Goal: Task Accomplishment & Management: Manage account settings

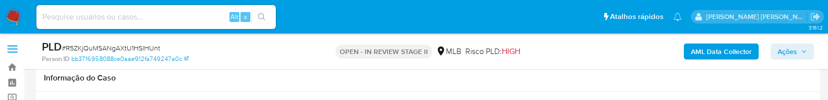
scroll to position [865, 0]
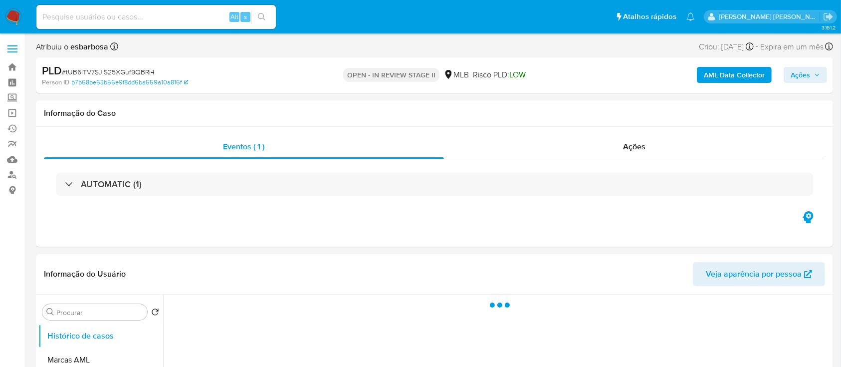
select select "10"
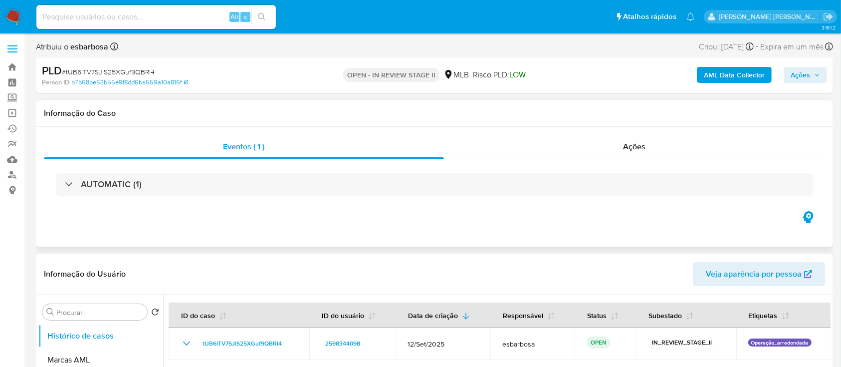
scroll to position [66, 0]
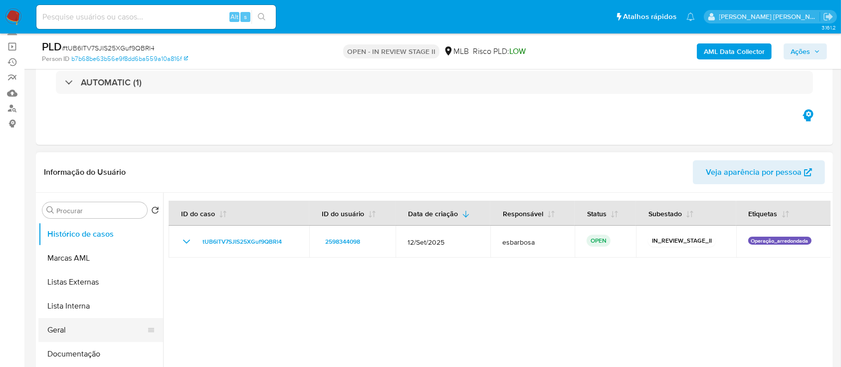
click at [77, 324] on button "Geral" at bounding box center [96, 330] width 117 height 24
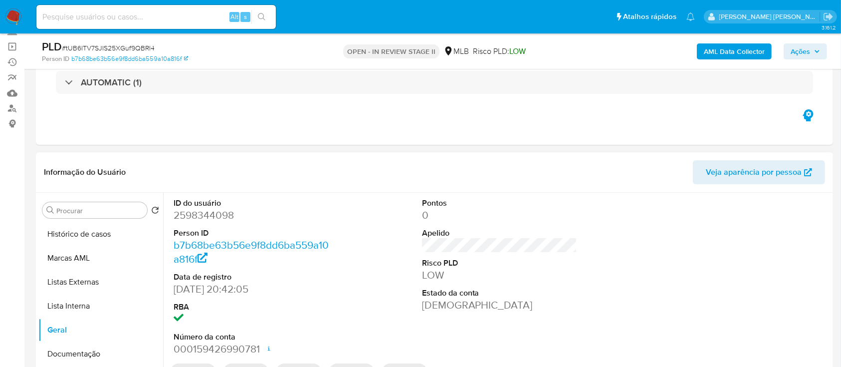
click at [229, 215] on dd "2598344098" at bounding box center [252, 215] width 156 height 14
copy dd "2598344098"
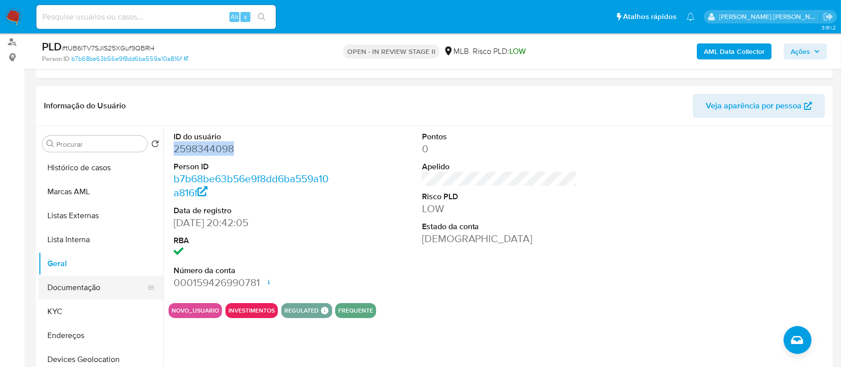
click at [86, 290] on button "Documentação" at bounding box center [96, 287] width 117 height 24
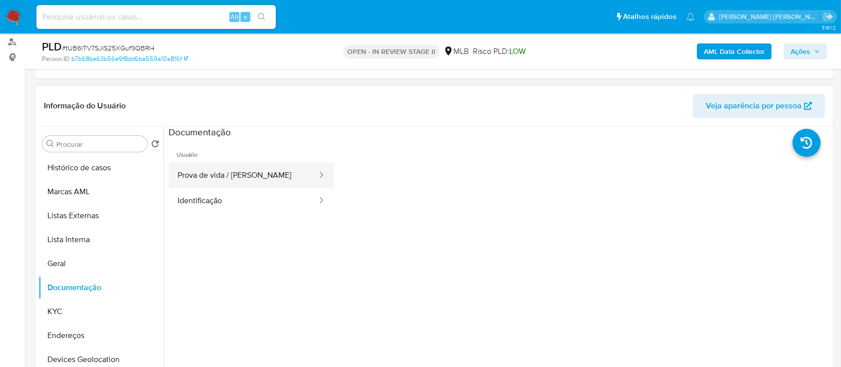
drag, startPoint x: 240, startPoint y: 170, endPoint x: 243, endPoint y: 177, distance: 8.3
click at [240, 170] on button "Prova de vida / Selfie" at bounding box center [244, 175] width 150 height 25
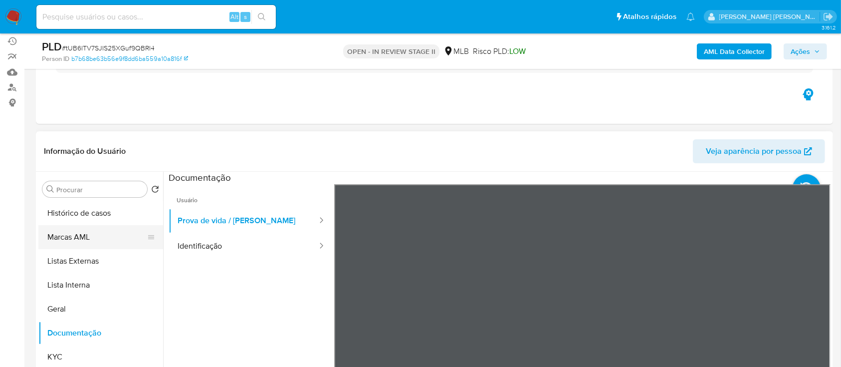
scroll to position [66, 0]
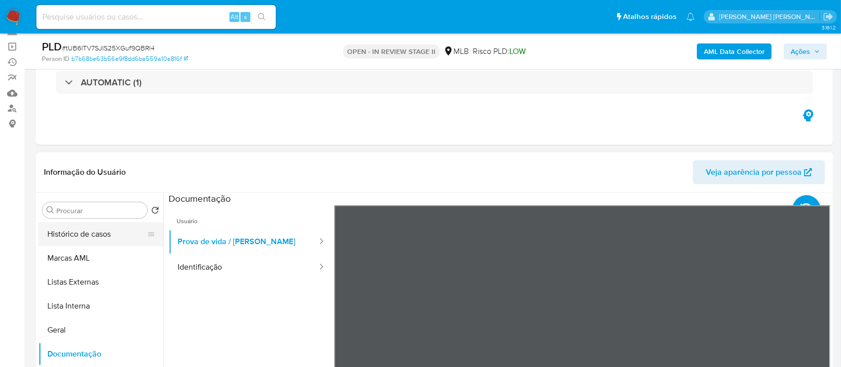
drag, startPoint x: 92, startPoint y: 240, endPoint x: 105, endPoint y: 224, distance: 19.9
click at [92, 240] on button "Histórico de casos" at bounding box center [96, 234] width 117 height 24
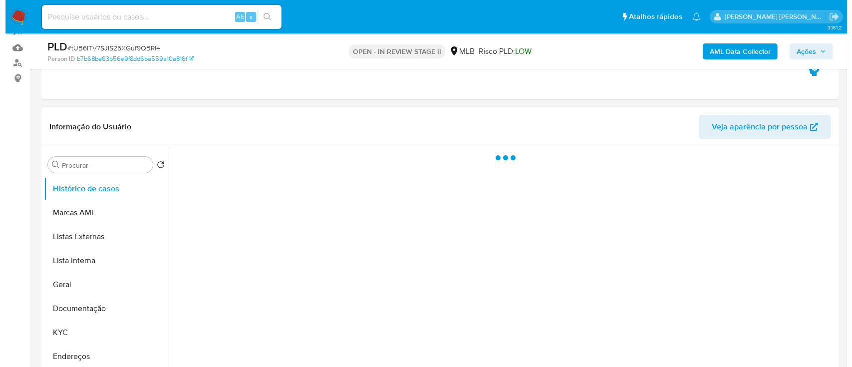
scroll to position [133, 0]
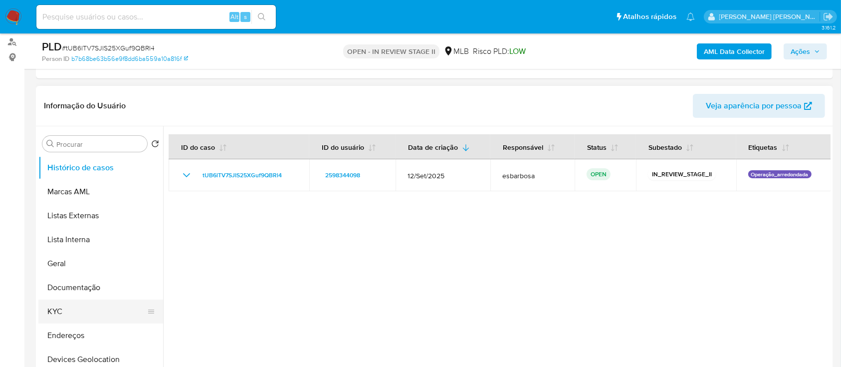
click at [67, 314] on button "KYC" at bounding box center [96, 311] width 117 height 24
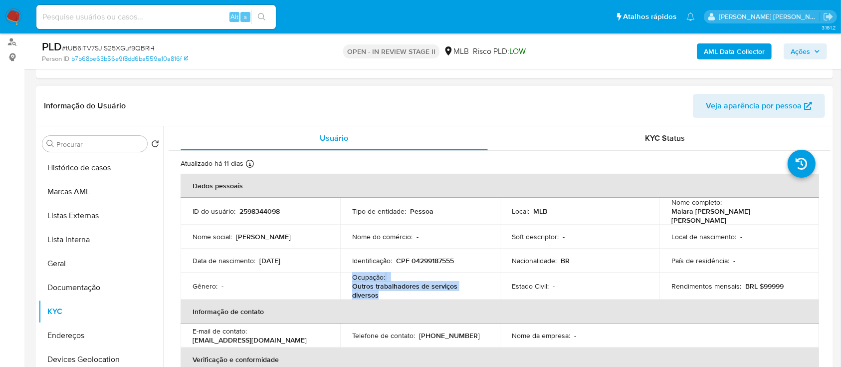
drag, startPoint x: 383, startPoint y: 290, endPoint x: 351, endPoint y: 274, distance: 35.9
click at [352, 274] on div "Ocupação : Outros trabalhadores de serviços diversos" at bounding box center [420, 285] width 136 height 27
copy div "Ocupação : Outros trabalhadores de serviços diversos"
drag, startPoint x: 80, startPoint y: 286, endPoint x: 85, endPoint y: 277, distance: 10.0
click at [80, 287] on button "Documentação" at bounding box center [96, 287] width 117 height 24
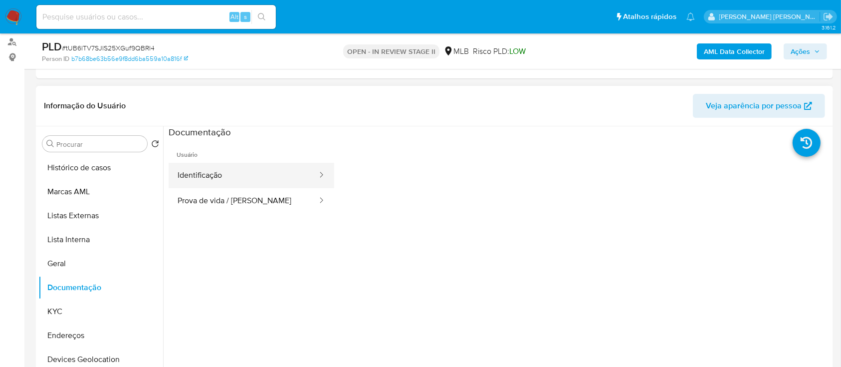
click at [240, 164] on button "Identificação" at bounding box center [244, 175] width 150 height 25
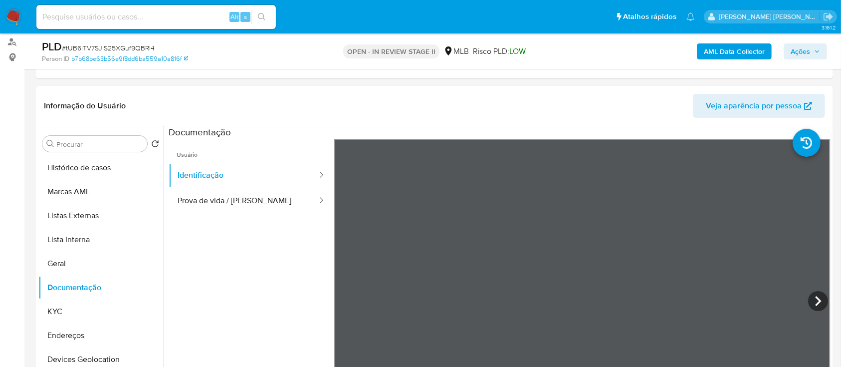
click at [755, 51] on b "AML Data Collector" at bounding box center [734, 51] width 61 height 16
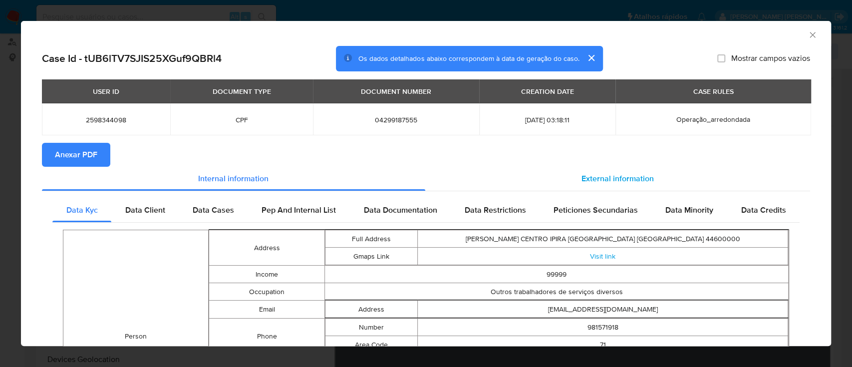
click at [591, 178] on span "External information" at bounding box center [617, 178] width 72 height 11
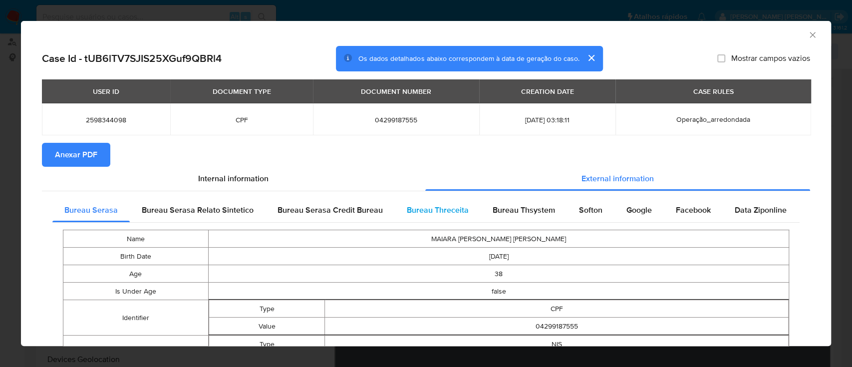
click at [435, 211] on span "Bureau Threceita" at bounding box center [438, 209] width 62 height 11
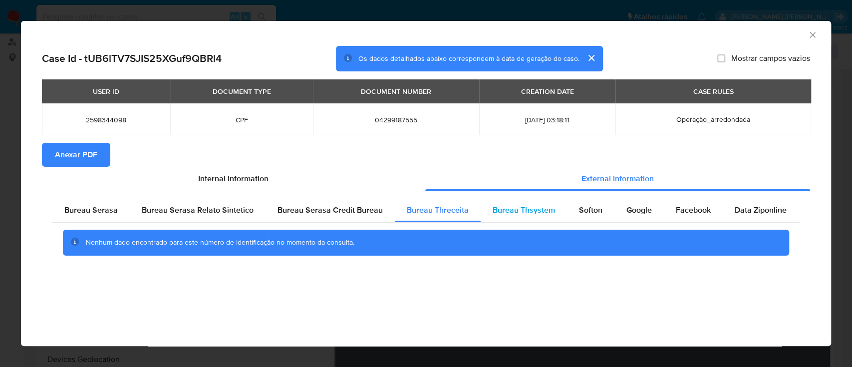
click at [505, 207] on span "Bureau Thsystem" at bounding box center [524, 209] width 62 height 11
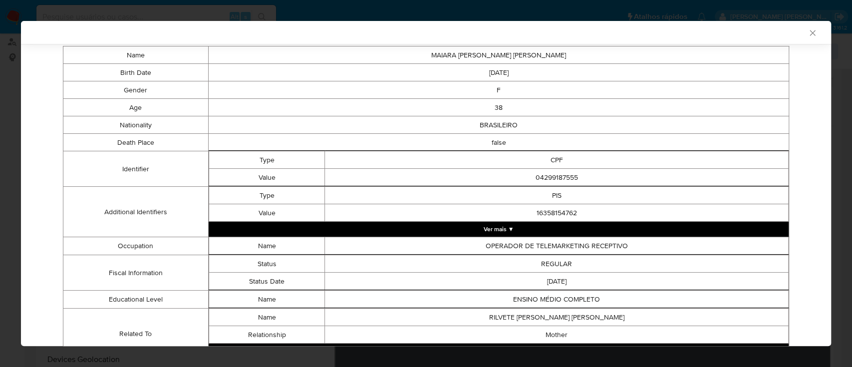
scroll to position [228, 0]
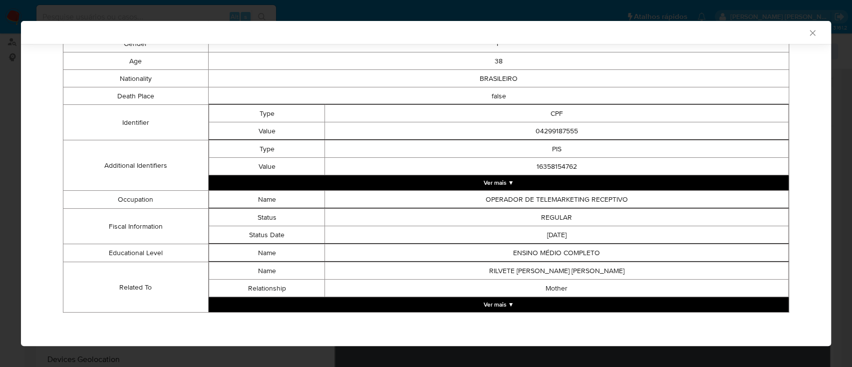
click at [489, 303] on button "Ver mais ▼" at bounding box center [499, 304] width 580 height 15
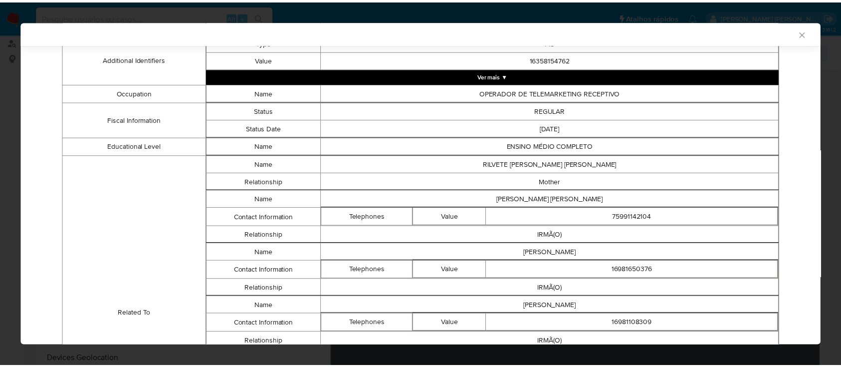
scroll to position [428, 0]
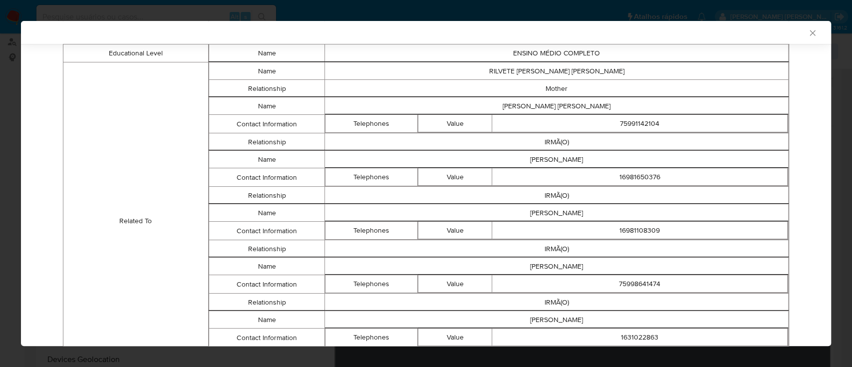
click at [809, 34] on icon "Fechar a janela" at bounding box center [811, 32] width 5 height 5
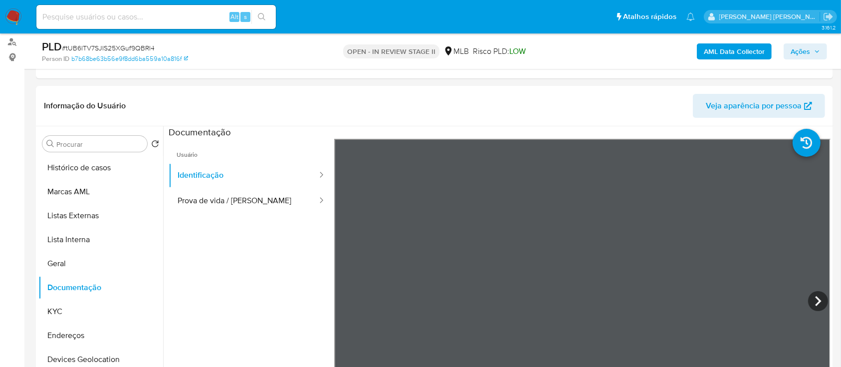
click at [721, 48] on b "AML Data Collector" at bounding box center [734, 51] width 61 height 16
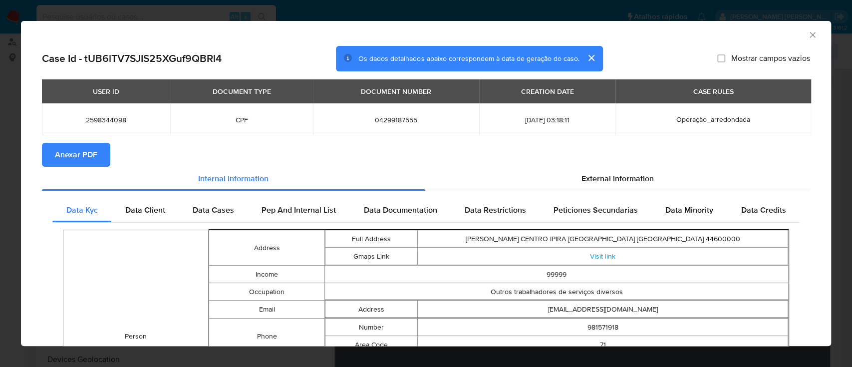
click at [76, 152] on span "Anexar PDF" at bounding box center [76, 155] width 42 height 22
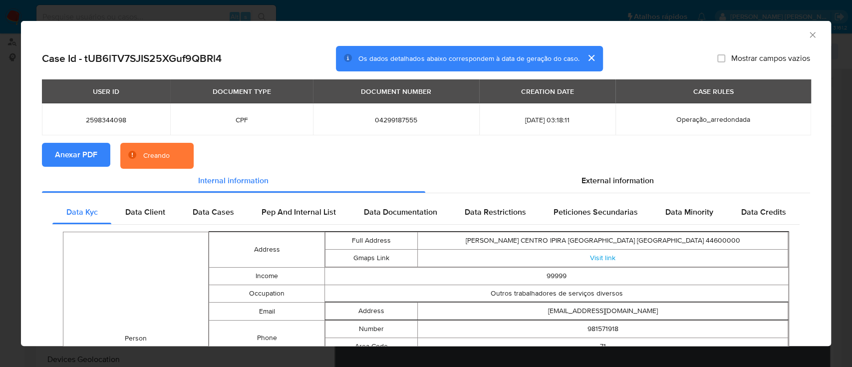
click at [471, 153] on section "Anexar PDF Creando" at bounding box center [426, 156] width 768 height 26
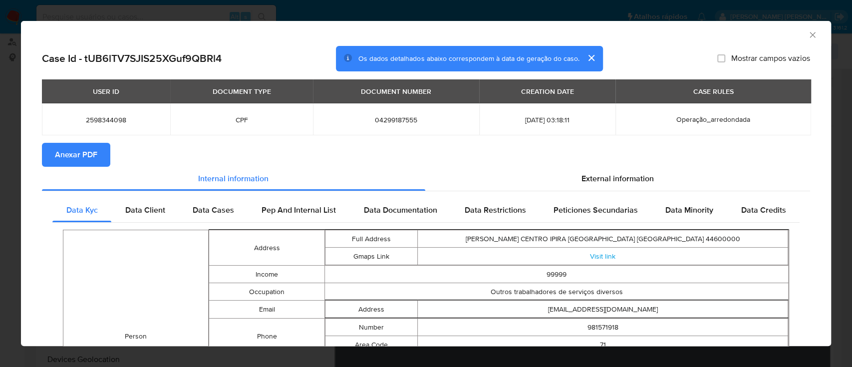
click at [807, 37] on icon "Fechar a janela" at bounding box center [812, 35] width 10 height 10
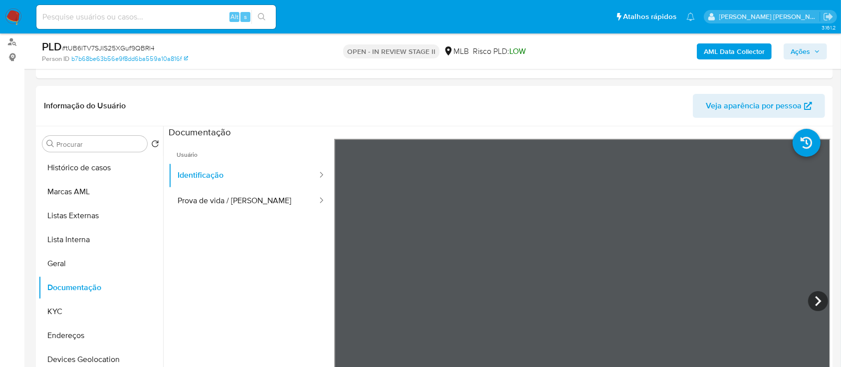
click at [803, 51] on span "Ações" at bounding box center [800, 51] width 19 height 16
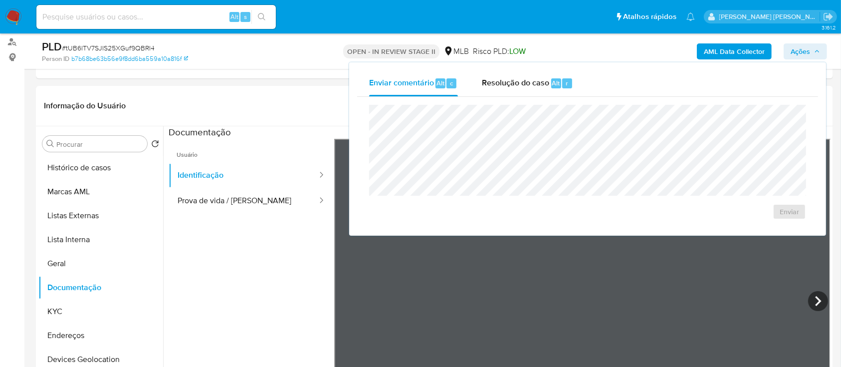
drag, startPoint x: 499, startPoint y: 84, endPoint x: 500, endPoint y: 104, distance: 20.0
click at [499, 88] on span "Resolução do caso" at bounding box center [515, 82] width 67 height 11
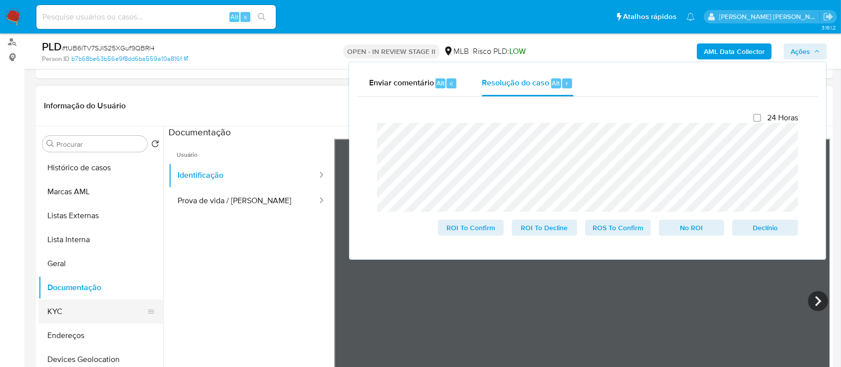
click at [61, 316] on button "KYC" at bounding box center [96, 311] width 117 height 24
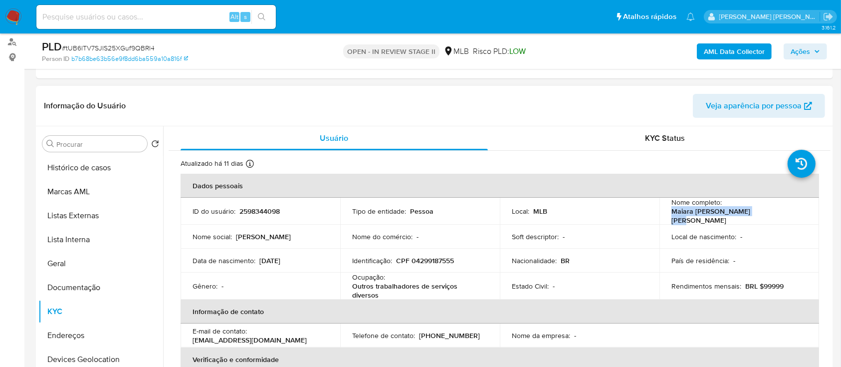
drag, startPoint x: 764, startPoint y: 215, endPoint x: 669, endPoint y: 213, distance: 94.9
click at [672, 213] on div "Nome completo : Maiara Fernandes de Souza" at bounding box center [740, 211] width 136 height 27
copy p "Maiara Fernandes de Souza"
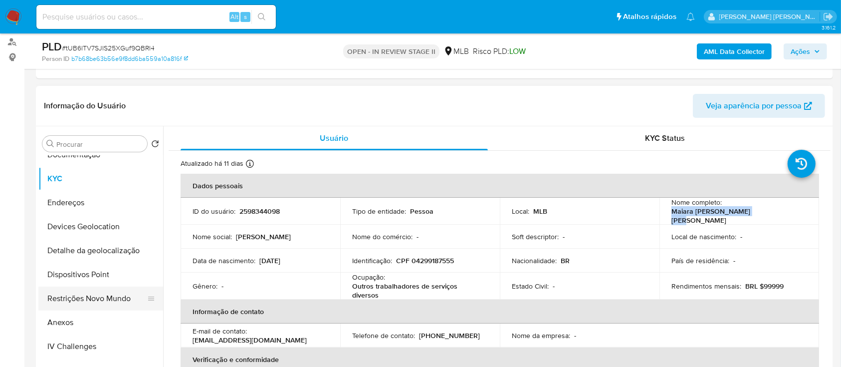
click at [91, 290] on button "Restrições Novo Mundo" at bounding box center [96, 298] width 117 height 24
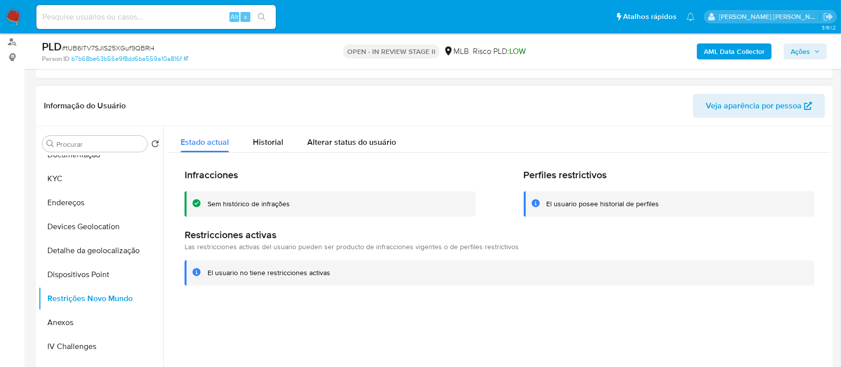
click at [236, 203] on div "Sem histórico de infrações" at bounding box center [249, 203] width 82 height 9
click at [355, 328] on div at bounding box center [497, 254] width 668 height 256
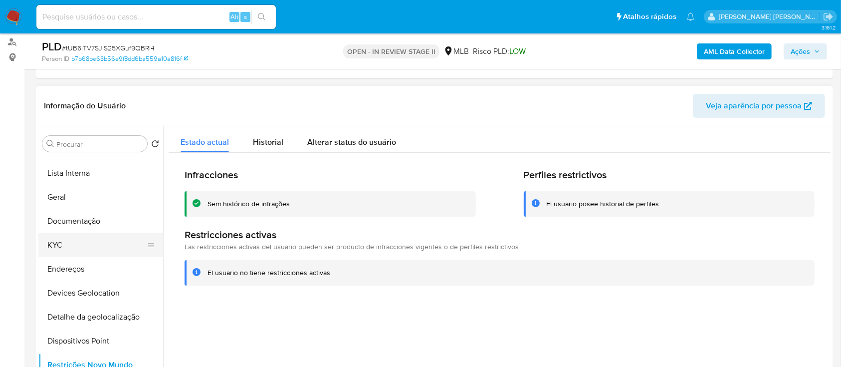
click at [73, 246] on button "KYC" at bounding box center [96, 245] width 117 height 24
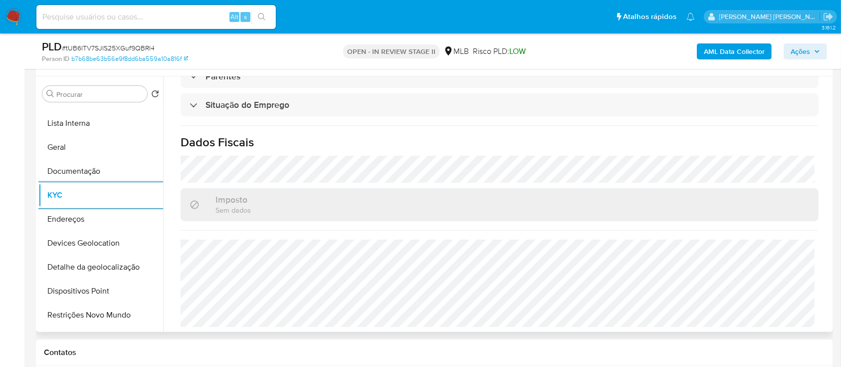
scroll to position [200, 0]
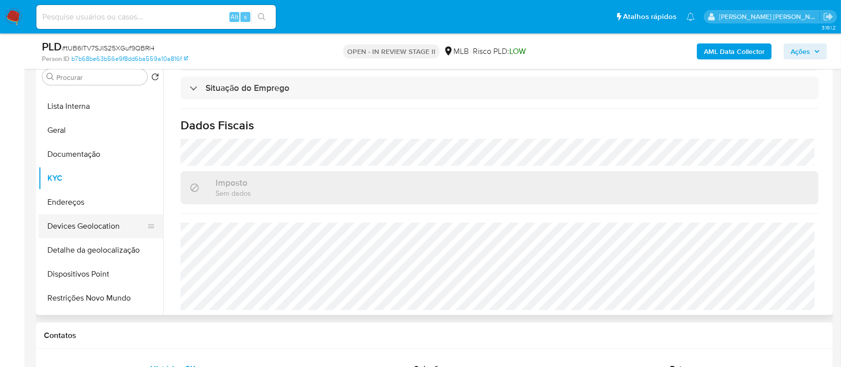
click at [126, 229] on button "Devices Geolocation" at bounding box center [96, 226] width 117 height 24
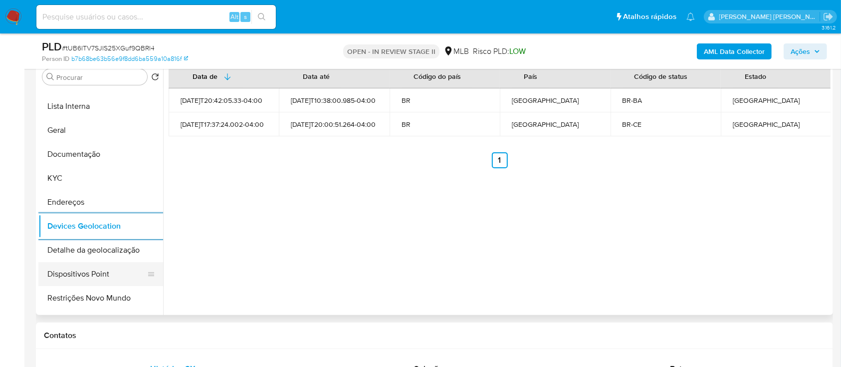
click at [104, 281] on button "Dispositivos Point" at bounding box center [96, 274] width 117 height 24
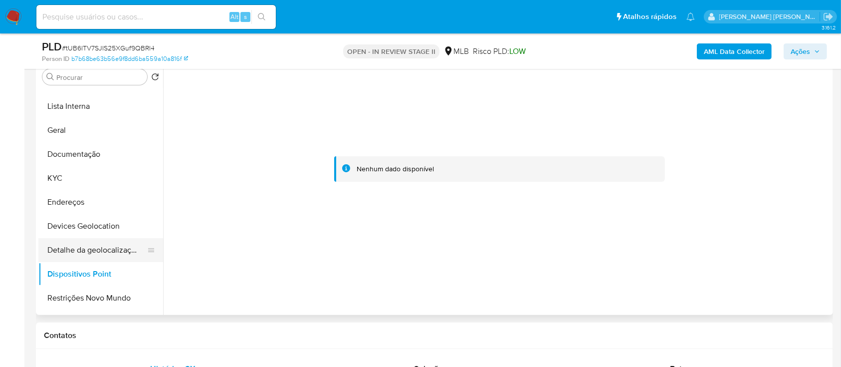
scroll to position [133, 0]
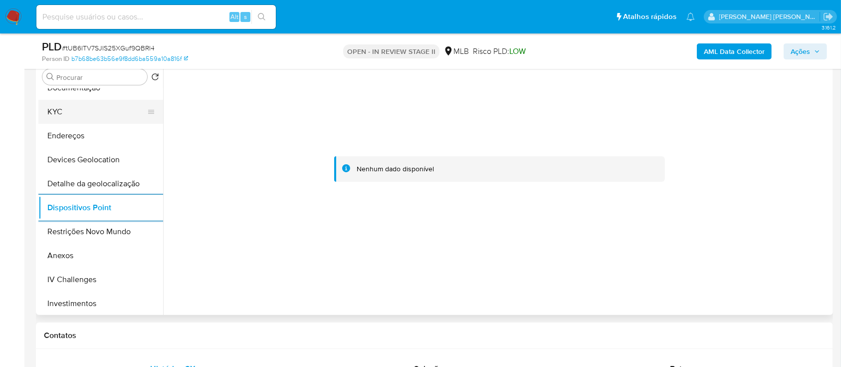
click at [68, 105] on button "KYC" at bounding box center [96, 112] width 117 height 24
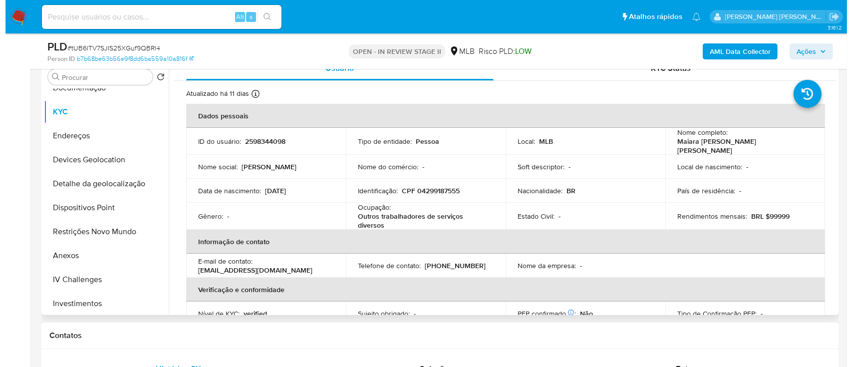
scroll to position [0, 0]
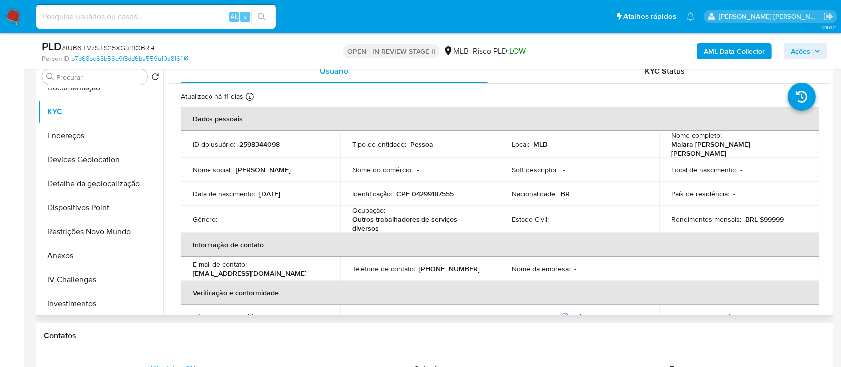
click at [437, 195] on p "CPF 04299187555" at bounding box center [425, 193] width 58 height 9
copy p "04299187555"
click at [63, 257] on button "Anexos" at bounding box center [96, 256] width 117 height 24
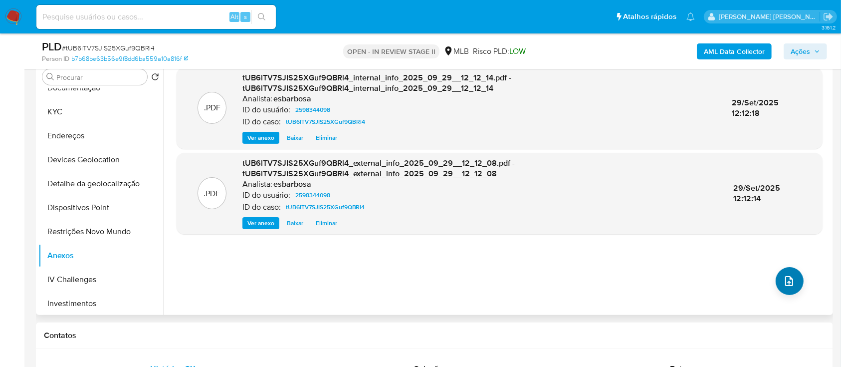
click at [779, 280] on button "upload-file" at bounding box center [790, 281] width 28 height 28
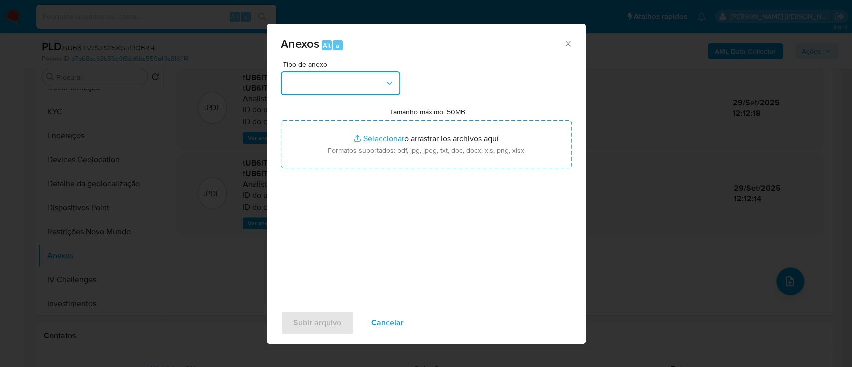
click at [364, 81] on button "button" at bounding box center [340, 83] width 120 height 24
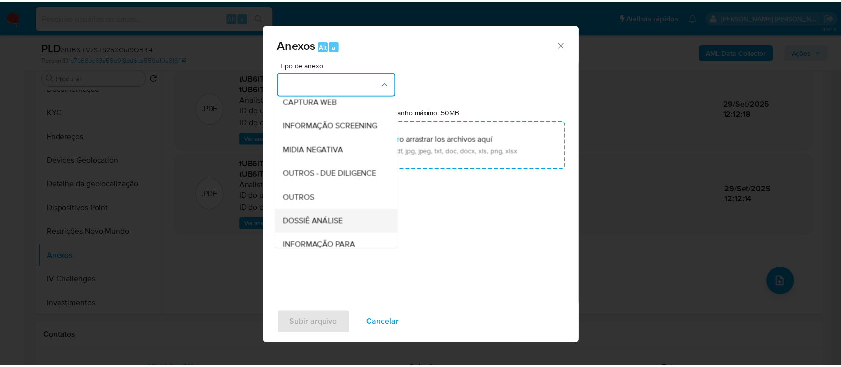
scroll to position [153, 0]
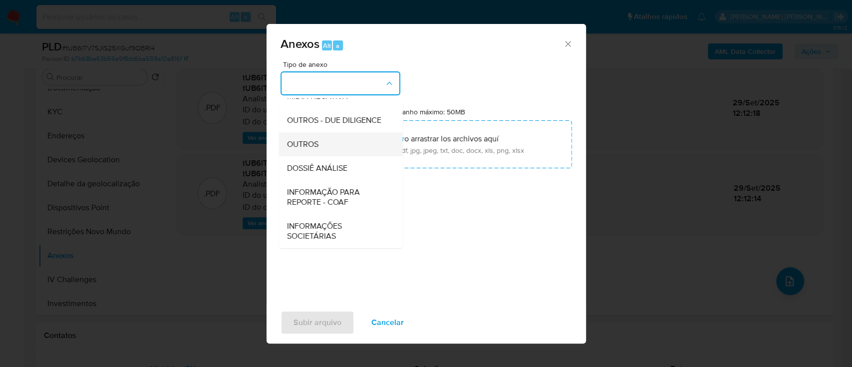
click at [301, 149] on span "OUTROS" at bounding box center [301, 144] width 31 height 10
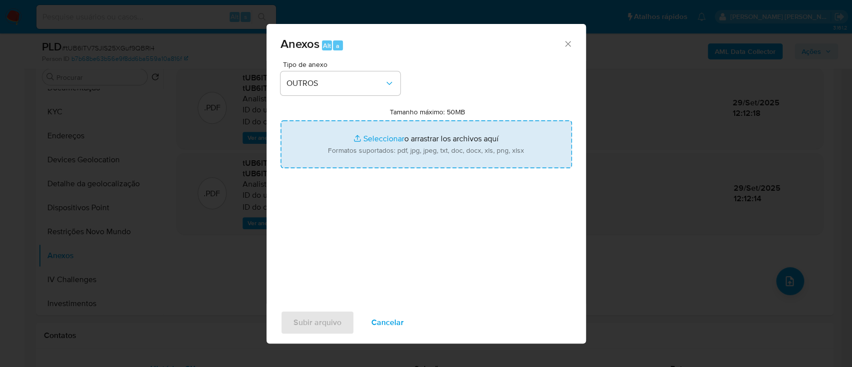
click at [386, 142] on input "Tamanho máximo: 50MB Seleccionar archivos" at bounding box center [425, 144] width 291 height 48
type input "C:\fakepath\Mulan 2598344098_2025_09_26_06_07_19.xlsx"
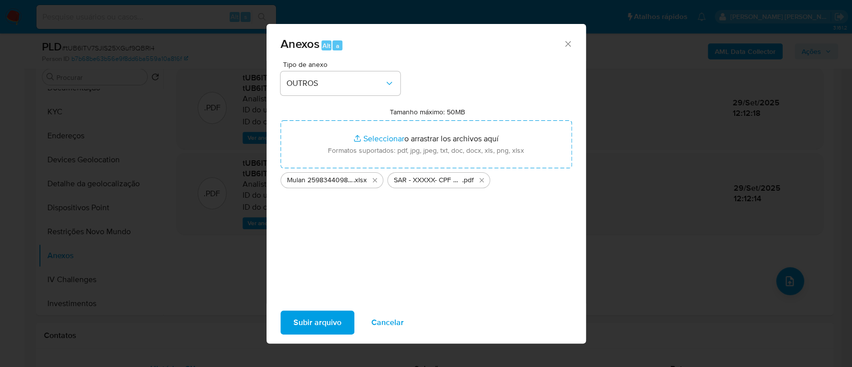
click at [311, 326] on span "Subir arquivo" at bounding box center [317, 322] width 48 height 22
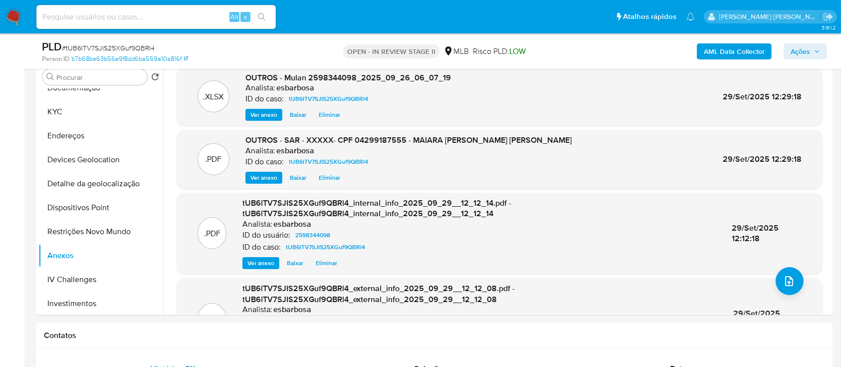
drag, startPoint x: 803, startPoint y: 49, endPoint x: 762, endPoint y: 55, distance: 41.9
click at [803, 50] on span "Ações" at bounding box center [800, 51] width 19 height 16
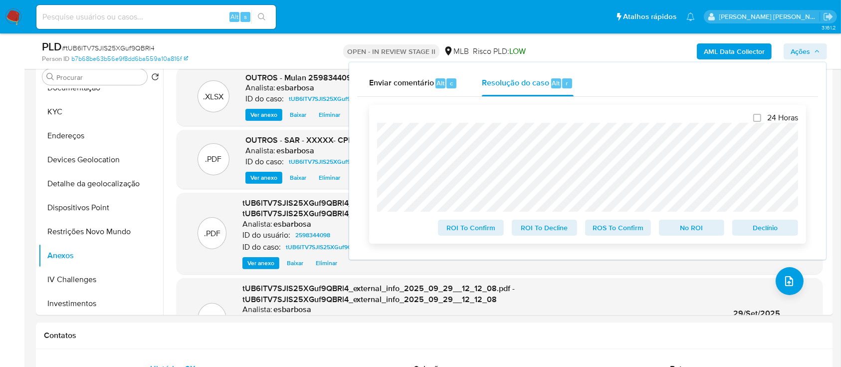
click at [615, 230] on span "ROS To Confirm" at bounding box center [618, 228] width 52 height 14
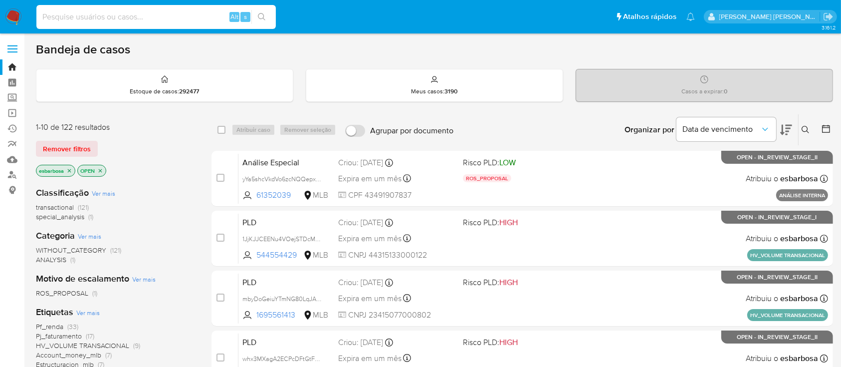
click at [104, 18] on input at bounding box center [156, 16] width 240 height 13
paste input "PGI7ml3TFBWUfsC3LJLuQqSg"
type input "PGI7ml3TFBWUfsC3LJLuQqSg"
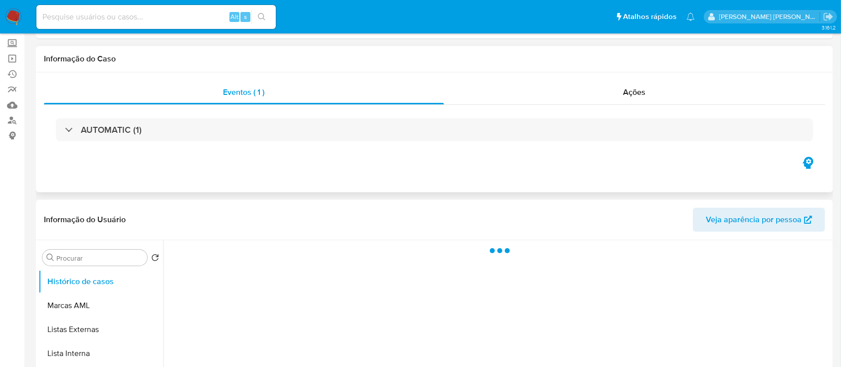
select select "10"
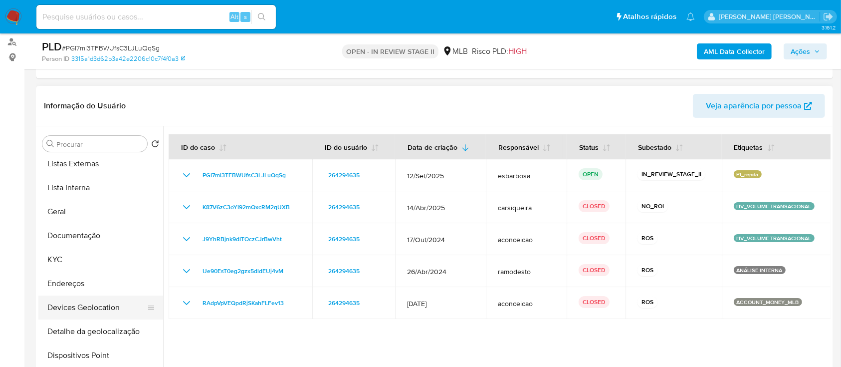
scroll to position [118, 0]
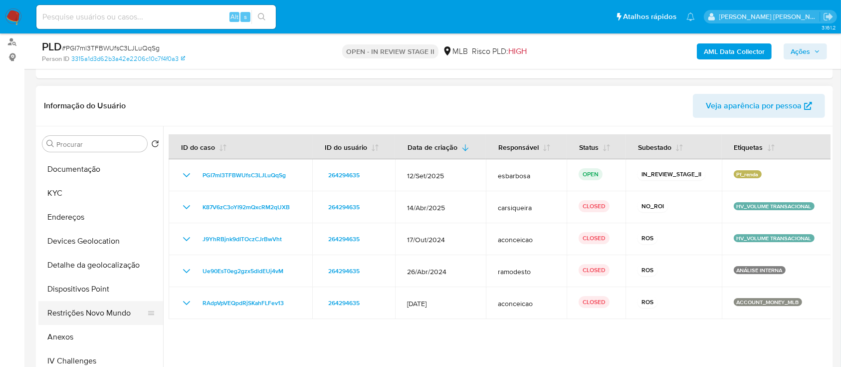
click at [87, 309] on button "Restrições Novo Mundo" at bounding box center [96, 313] width 117 height 24
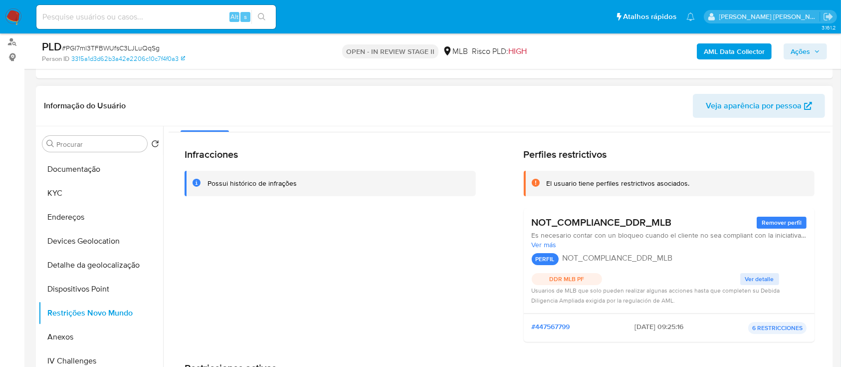
scroll to position [0, 0]
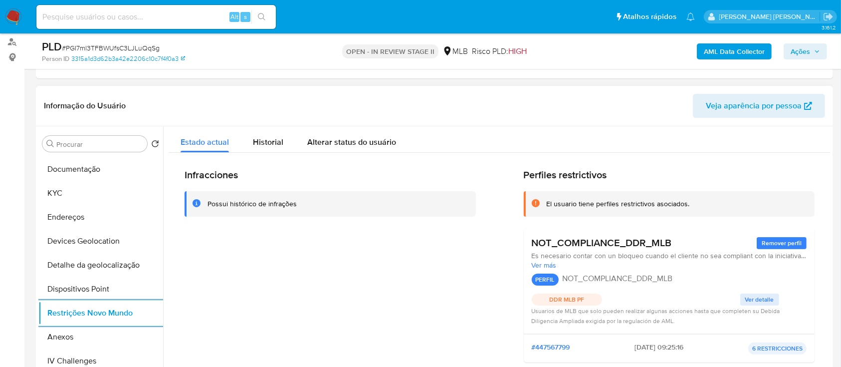
click at [754, 298] on span "Ver detalle" at bounding box center [760, 299] width 29 height 10
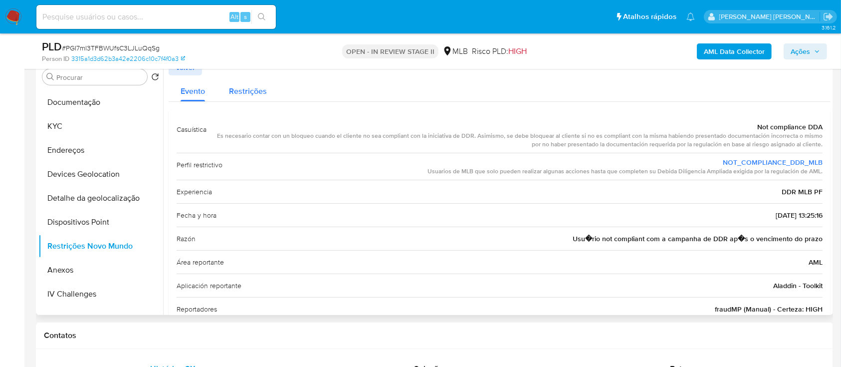
click at [250, 92] on span "Restrições" at bounding box center [248, 90] width 38 height 11
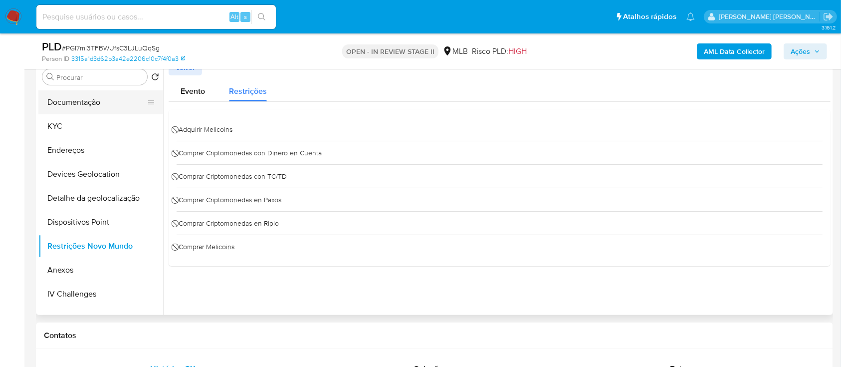
click at [66, 102] on button "Documentação" at bounding box center [96, 102] width 117 height 24
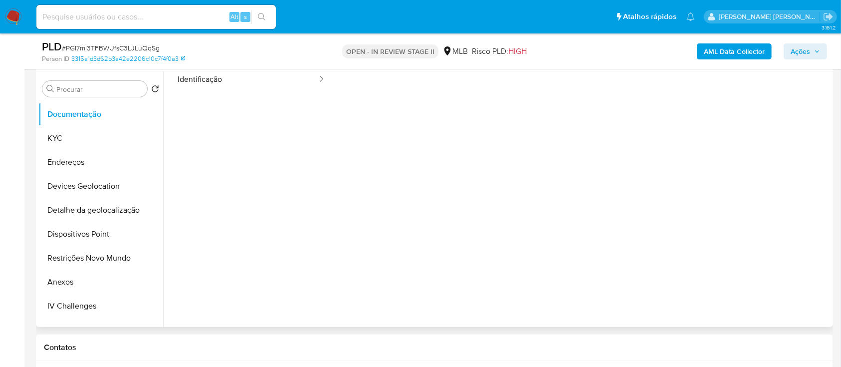
scroll to position [266, 0]
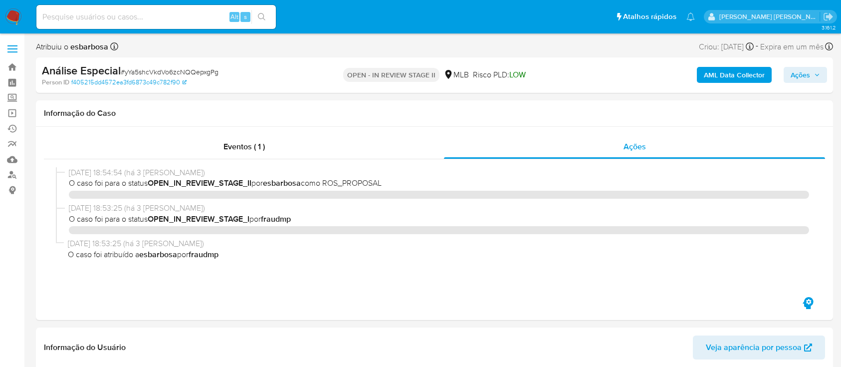
select select "10"
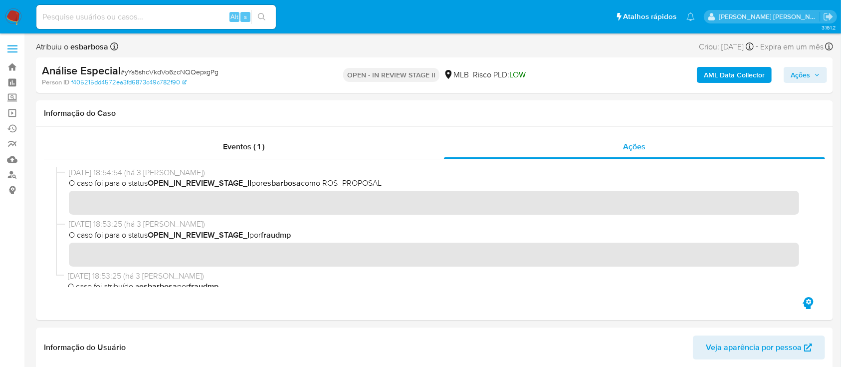
click at [152, 71] on span "# yYa5shcVkdVo6zcNQQepxgPg" at bounding box center [170, 72] width 98 height 10
copy span "yYa5shcVkdVo6zcNQQepxgPg"
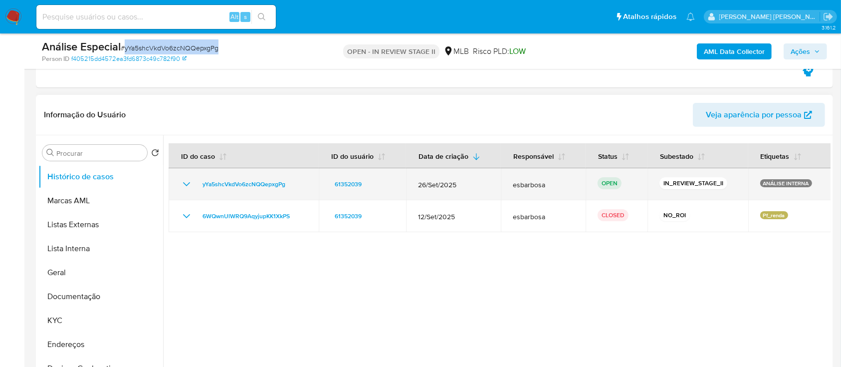
scroll to position [200, 0]
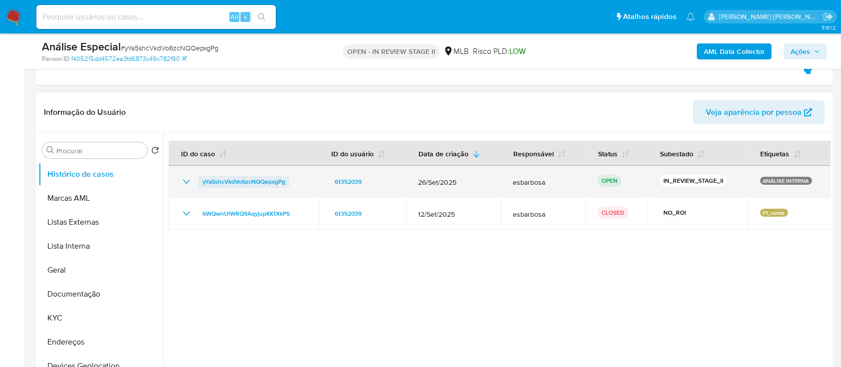
drag, startPoint x: 290, startPoint y: 185, endPoint x: 203, endPoint y: 185, distance: 87.8
click at [203, 185] on div "yYa5shcVkdVo6zcNQQepxgPg" at bounding box center [244, 182] width 126 height 12
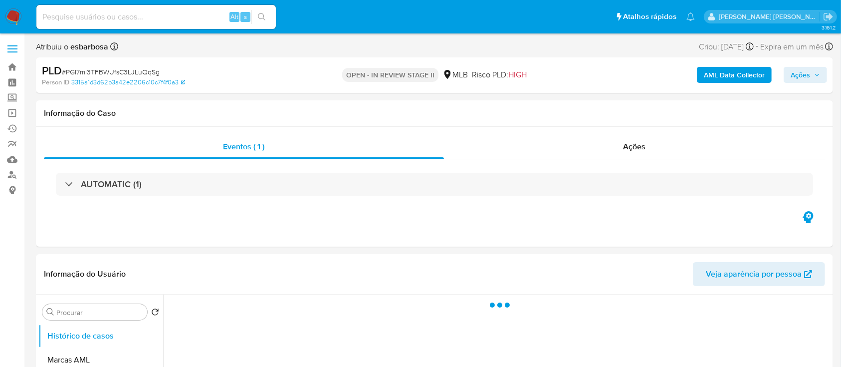
select select "10"
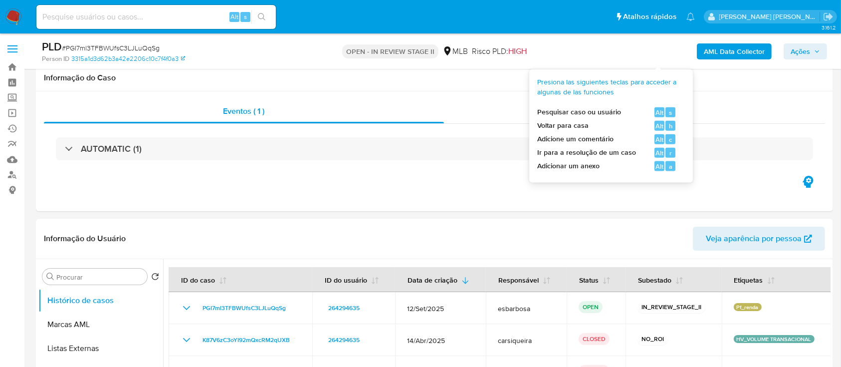
scroll to position [66, 0]
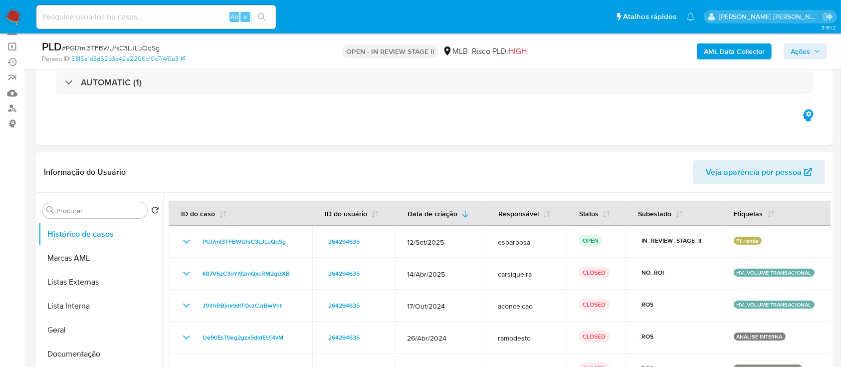
click at [103, 48] on span "# PGI7ml3TFBWUfsC3LJLuQqSg" at bounding box center [111, 48] width 98 height 10
drag, startPoint x: 161, startPoint y: 52, endPoint x: 71, endPoint y: 47, distance: 89.4
click at [71, 47] on div "PLD # PGI7ml3TFBWUfsC3LJLuQqSg" at bounding box center [171, 46] width 258 height 15
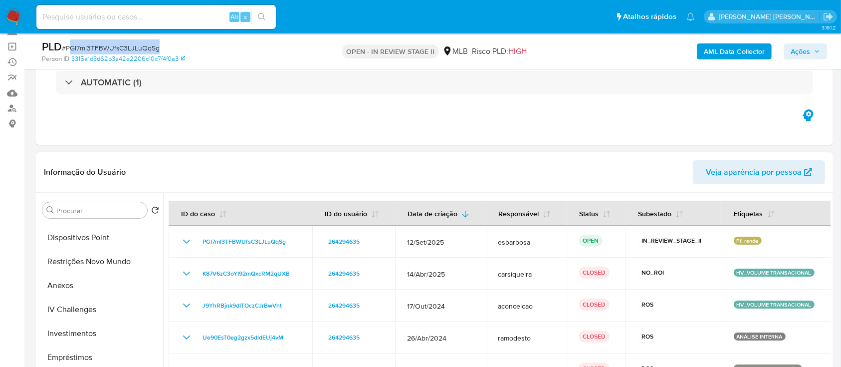
scroll to position [266, 0]
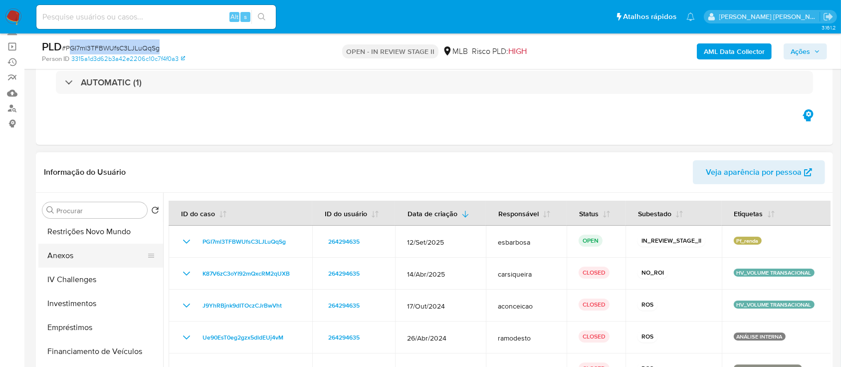
click at [71, 254] on button "Anexos" at bounding box center [96, 256] width 117 height 24
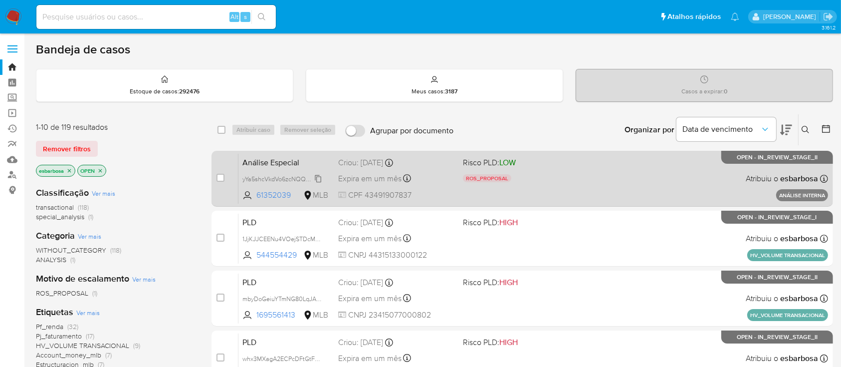
click at [319, 179] on span "yYa5shcVkdVo6zcNQQepxgPg" at bounding box center [285, 178] width 84 height 11
click at [220, 178] on input "checkbox" at bounding box center [221, 178] width 8 height 8
checkbox input "true"
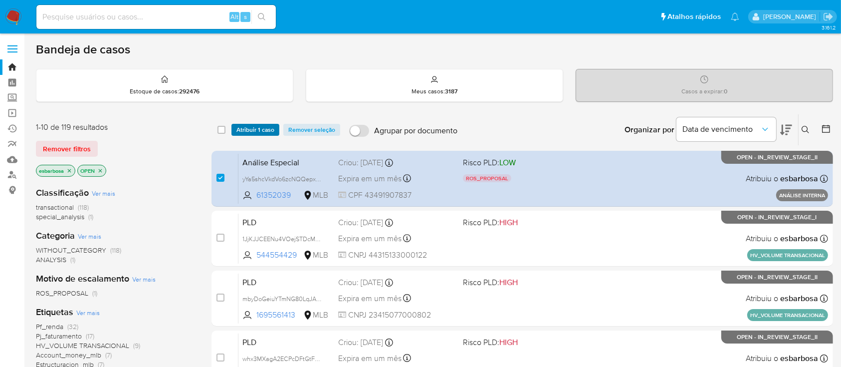
click at [261, 128] on span "Atribuir 1 caso" at bounding box center [256, 130] width 38 height 10
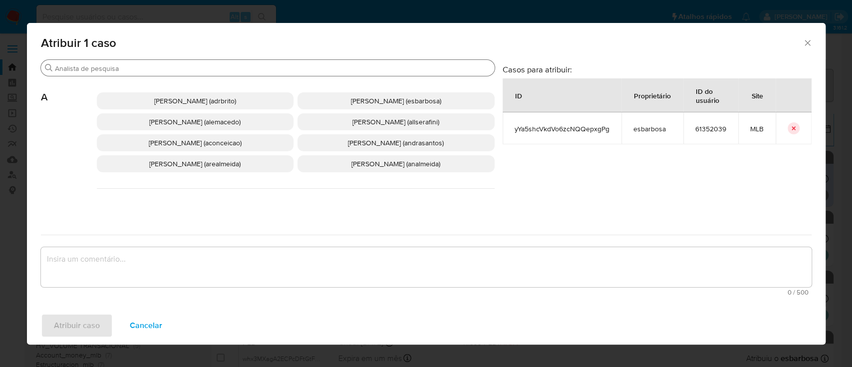
click at [309, 70] on input "Buscar" at bounding box center [273, 68] width 436 height 9
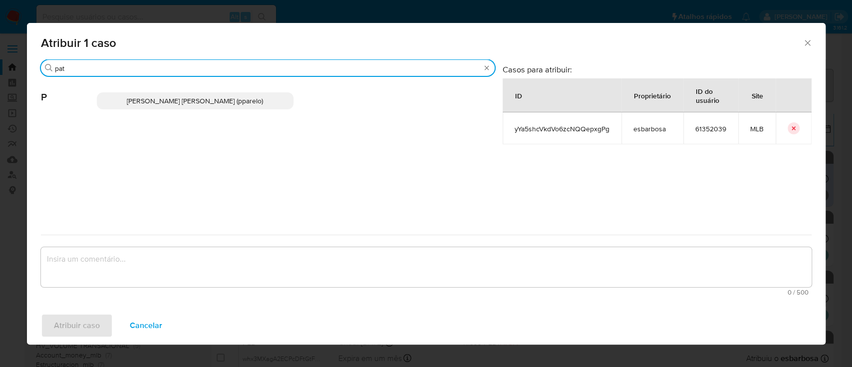
type input "pat"
click at [213, 98] on span "Patricia Aparecida Da Paz Varelo (pparelo)" at bounding box center [195, 101] width 136 height 10
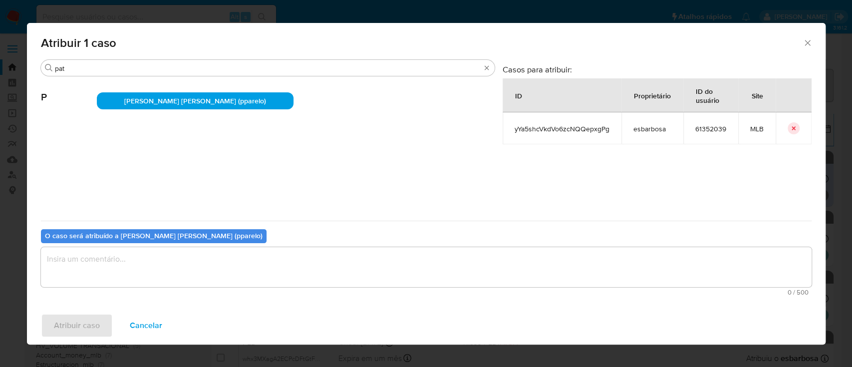
click at [109, 262] on textarea "assign-modal" at bounding box center [426, 267] width 771 height 40
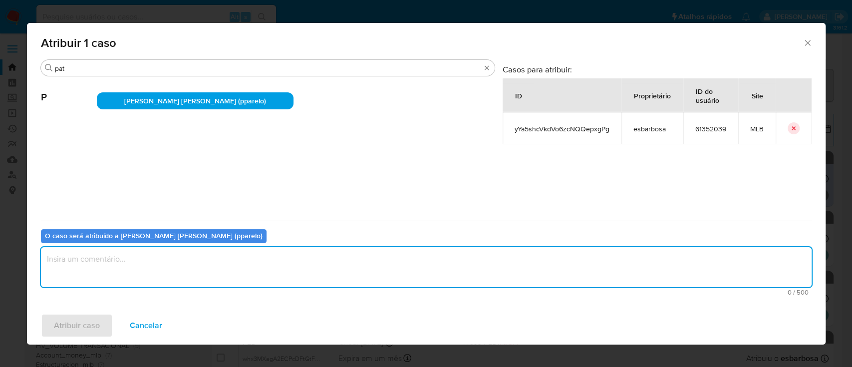
paste textarea "yYa5shcVkdVo6zcNQQepxgPg"
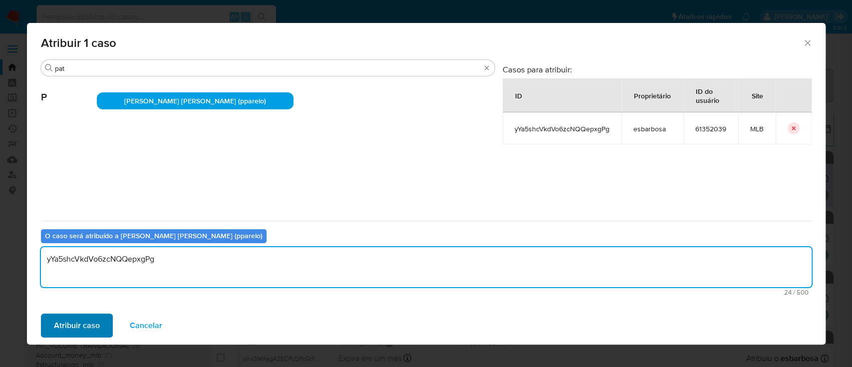
type textarea "yYa5shcVkdVo6zcNQQepxgPg"
click at [79, 329] on span "Atribuir caso" at bounding box center [77, 325] width 46 height 22
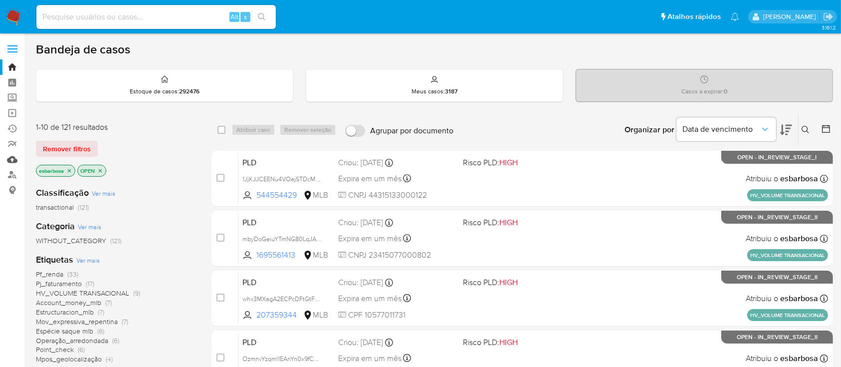
click at [11, 159] on link "Mulan" at bounding box center [59, 159] width 119 height 15
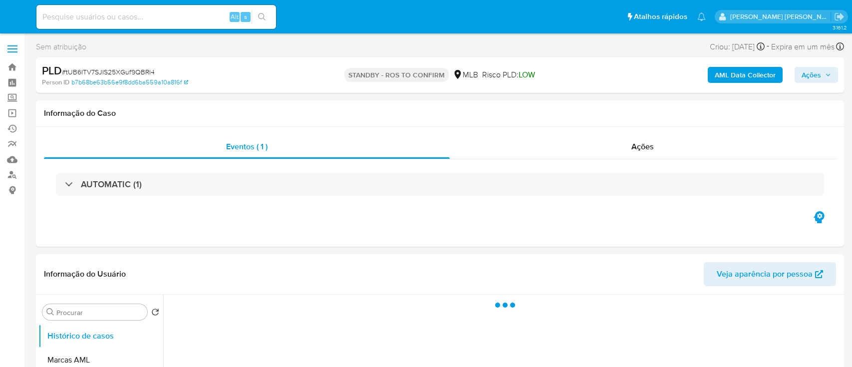
select select "10"
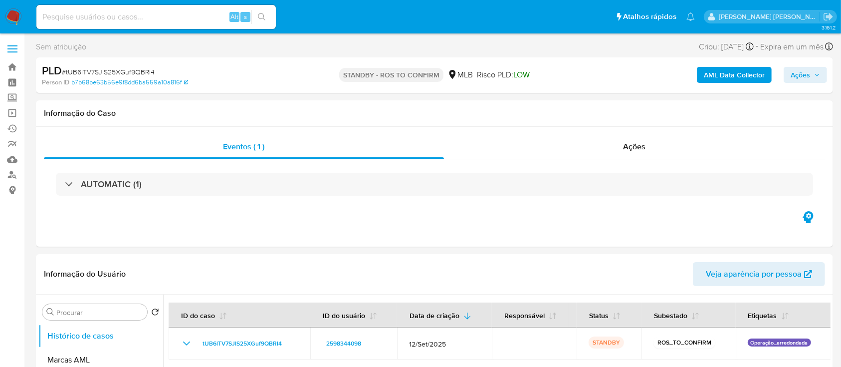
click at [140, 69] on span "# tUB6lTV7SJIS25XGuf9QBRl4" at bounding box center [108, 72] width 93 height 10
copy span "tUB6lTV7SJIS25XGuf9QBRl4"
select select "10"
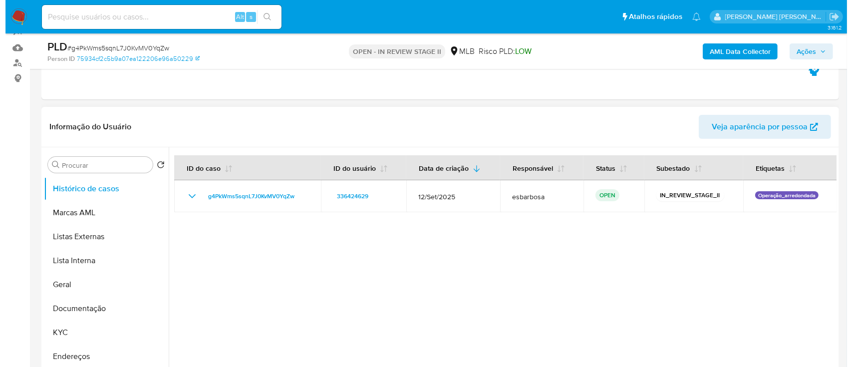
scroll to position [133, 0]
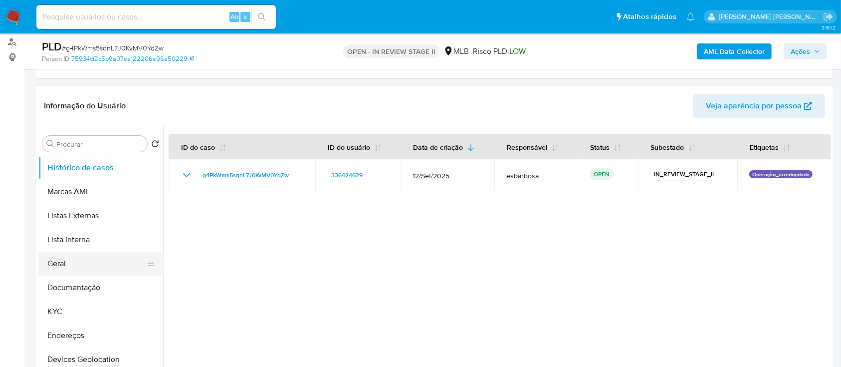
click at [66, 263] on button "Geral" at bounding box center [96, 264] width 117 height 24
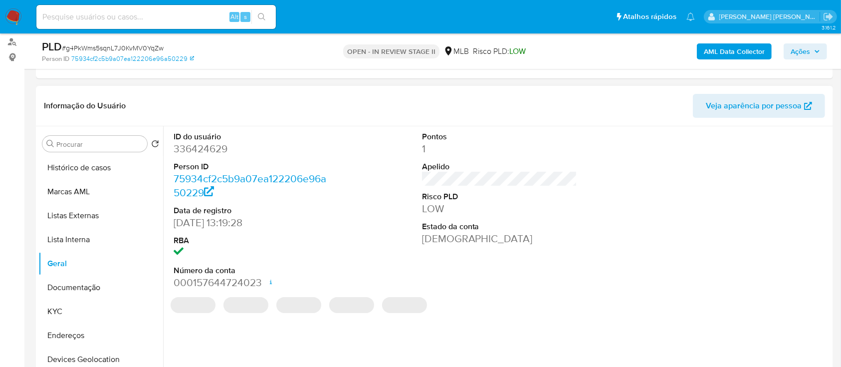
click at [214, 149] on dd "336424629" at bounding box center [252, 149] width 156 height 14
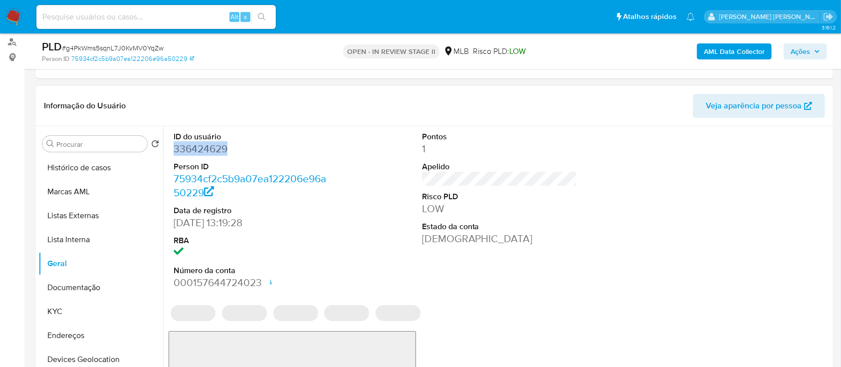
copy dd "336424629"
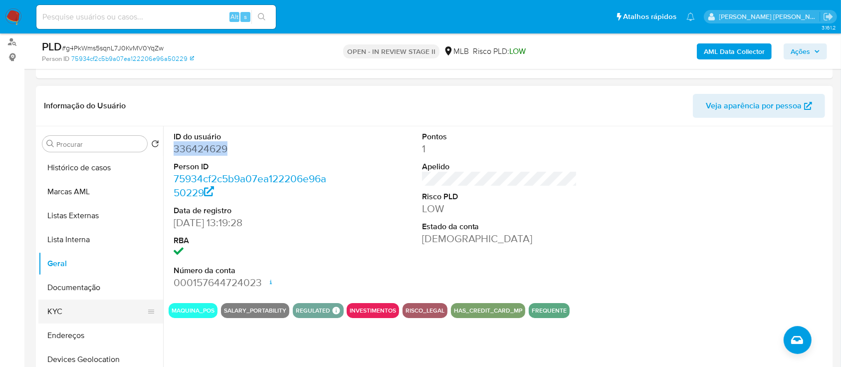
click at [79, 312] on button "KYC" at bounding box center [96, 311] width 117 height 24
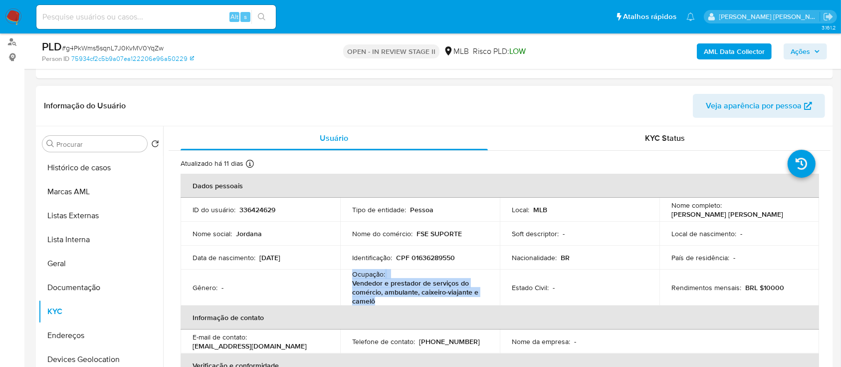
drag, startPoint x: 382, startPoint y: 303, endPoint x: 351, endPoint y: 277, distance: 40.7
click at [352, 278] on p "Vendedor e prestador de serviços do comércio, ambulante, caixeiro-viajante e ca…" at bounding box center [418, 291] width 132 height 27
copy div "Ocupação : Vendedor e prestador de serviços do comércio, ambulante, caixeiro-vi…"
click at [717, 56] on b "AML Data Collector" at bounding box center [734, 51] width 61 height 16
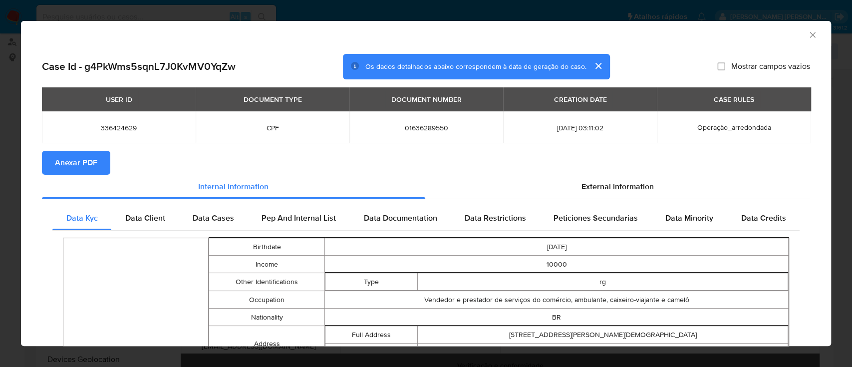
click at [65, 169] on span "Anexar PDF" at bounding box center [76, 163] width 42 height 22
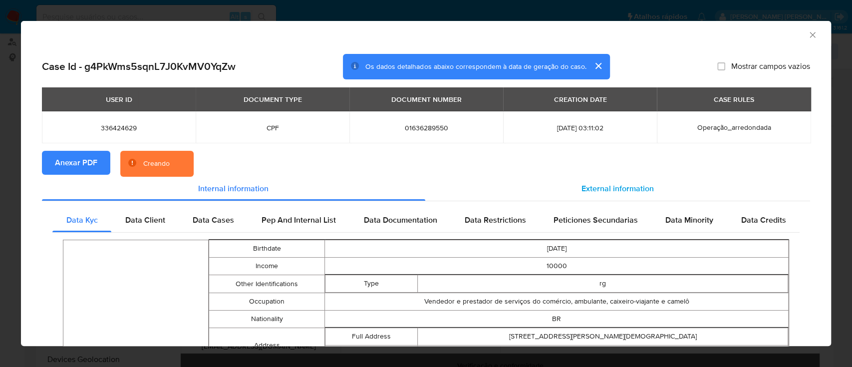
click at [627, 188] on span "External information" at bounding box center [617, 188] width 72 height 11
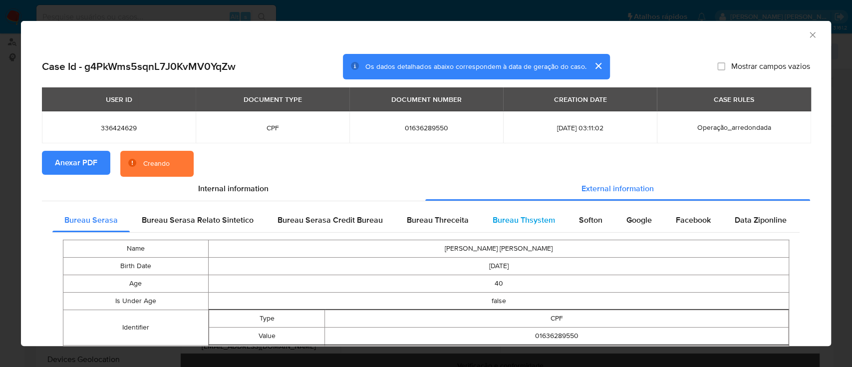
click at [516, 222] on span "Bureau Thsystem" at bounding box center [524, 219] width 62 height 11
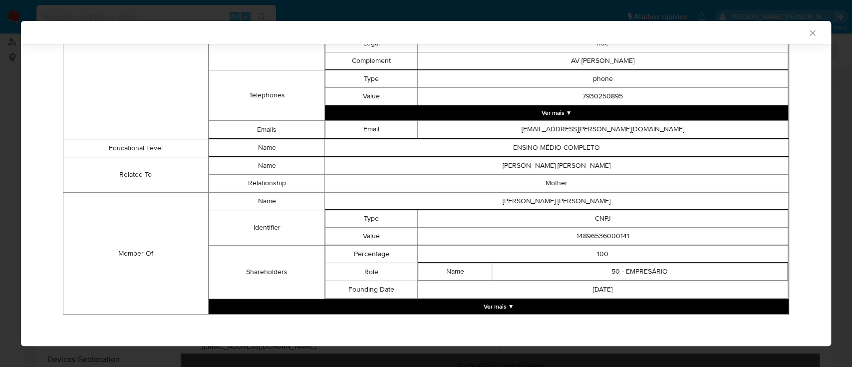
scroll to position [535, 0]
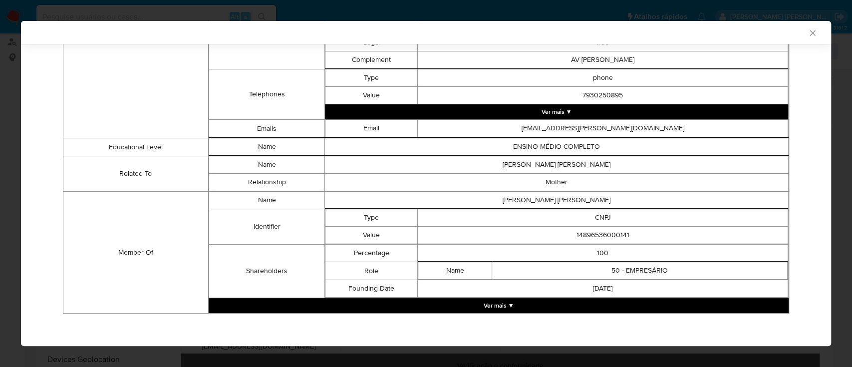
click at [514, 305] on button "Ver mais ▼" at bounding box center [499, 305] width 580 height 15
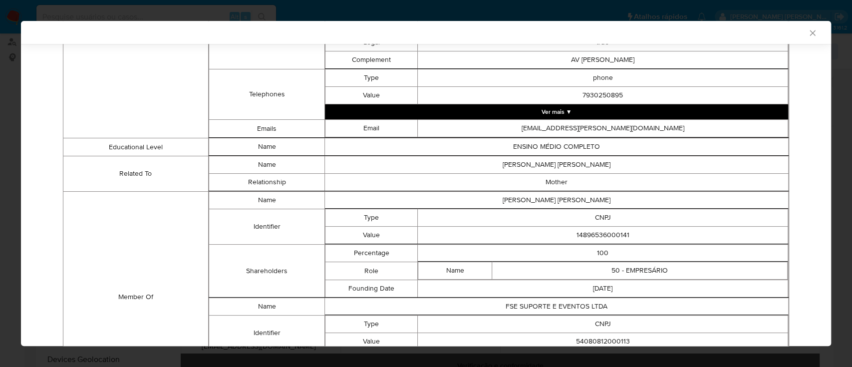
click at [593, 234] on td "14896536000141" at bounding box center [603, 235] width 370 height 17
copy td "14896536000141"
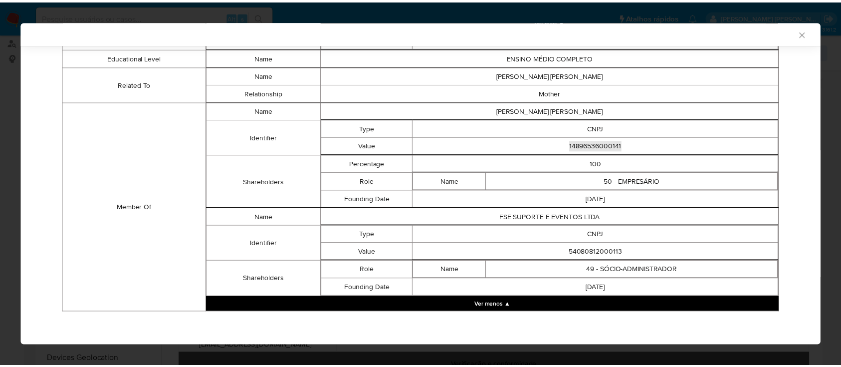
scroll to position [621, 0]
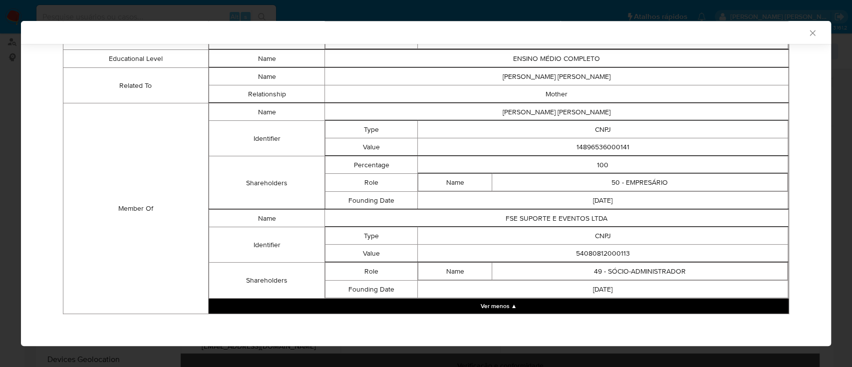
click at [604, 251] on td "54080812000113" at bounding box center [603, 253] width 370 height 17
click at [604, 252] on td "54080812000113" at bounding box center [603, 253] width 370 height 17
copy td "54080812000113"
click at [809, 32] on icon "Fechar a janela" at bounding box center [811, 32] width 5 height 5
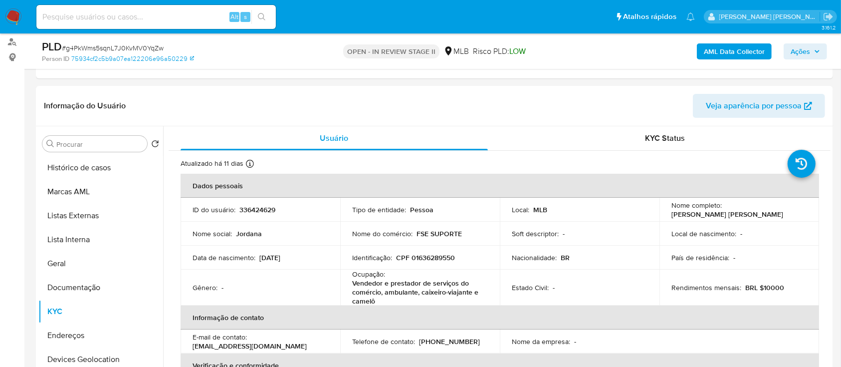
click at [139, 43] on span "# g4PkWms5sqnL7J0KvMV0YqZw" at bounding box center [113, 48] width 102 height 10
copy span "g4PkWms5sqnL7J0KvMV0YqZw"
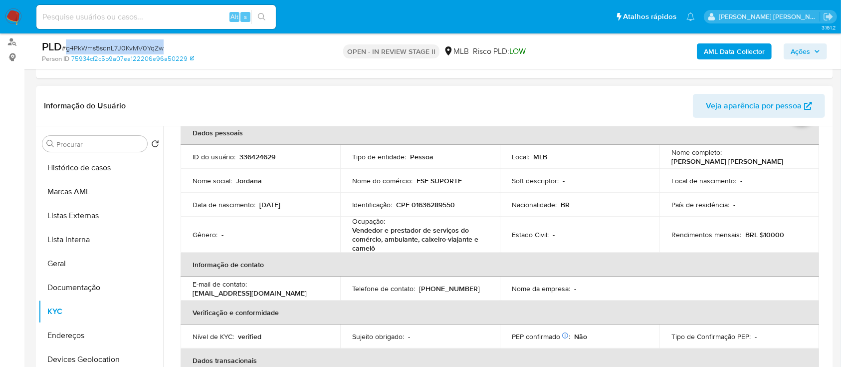
scroll to position [0, 0]
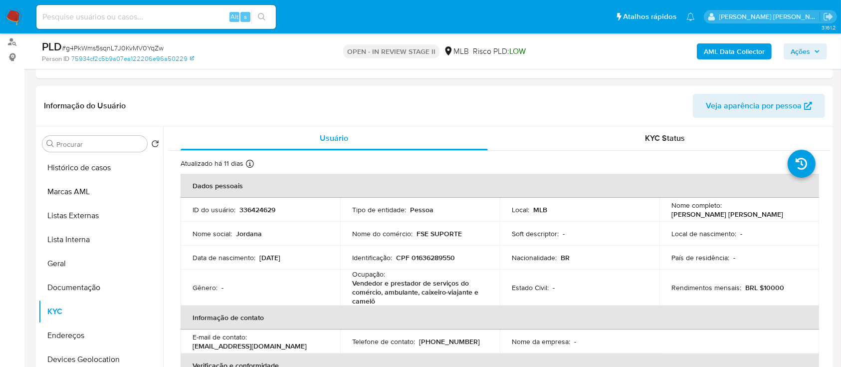
click at [438, 256] on p "CPF 01636289550" at bounding box center [425, 257] width 59 height 9
copy p "01636289550"
click at [144, 45] on span "# g4PkWms5sqnL7J0KvMV0YqZw" at bounding box center [113, 48] width 102 height 10
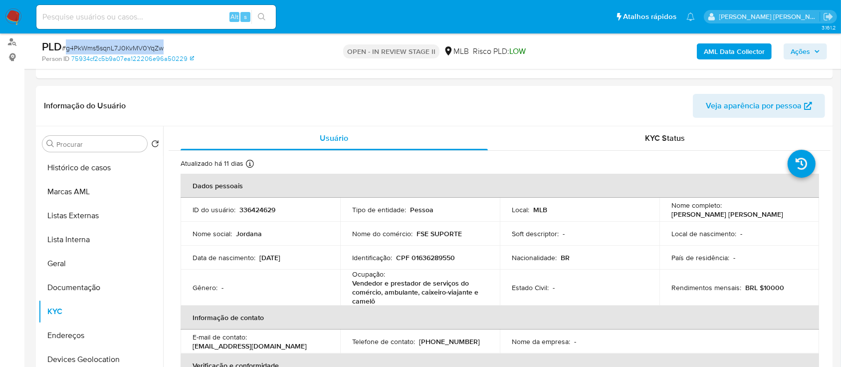
copy span "g4PkWms5sqnL7J0KvMV0YqZw"
click at [795, 54] on span "Ações" at bounding box center [800, 51] width 19 height 16
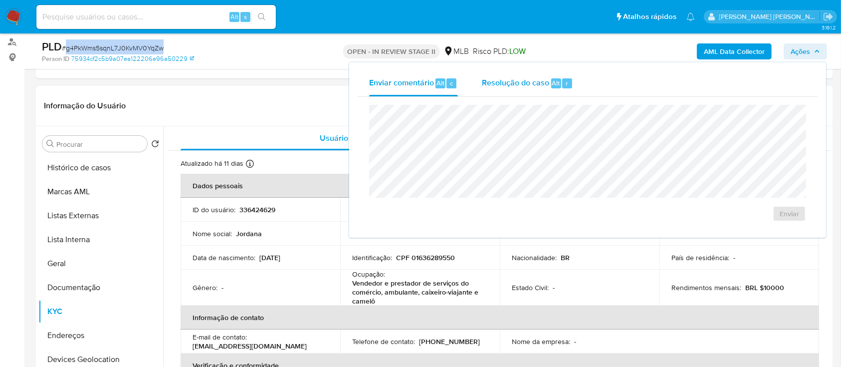
drag, startPoint x: 499, startPoint y: 84, endPoint x: 499, endPoint y: 92, distance: 8.5
click at [499, 84] on span "Resolução do caso" at bounding box center [515, 82] width 67 height 11
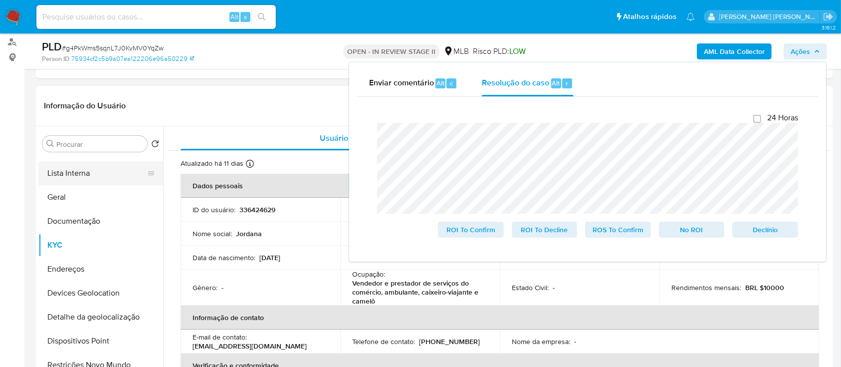
scroll to position [133, 0]
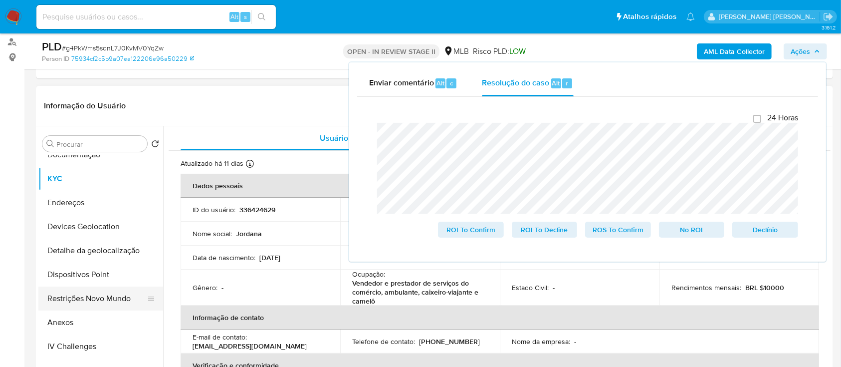
click at [75, 296] on button "Restrições Novo Mundo" at bounding box center [96, 298] width 117 height 24
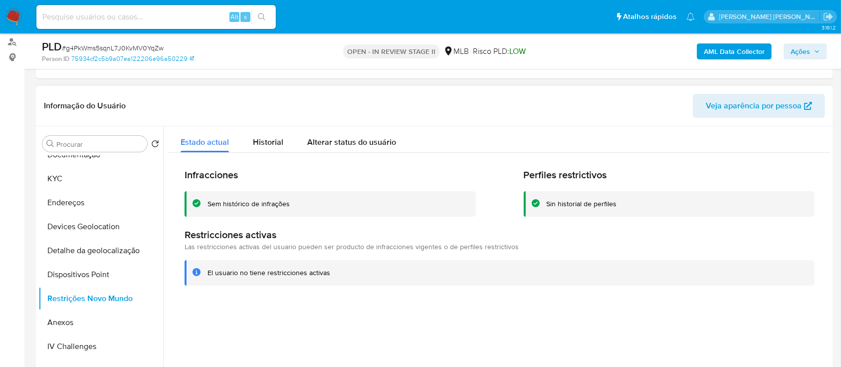
click at [246, 206] on div "Sem histórico de infrações" at bounding box center [249, 203] width 82 height 9
click at [351, 316] on div at bounding box center [497, 254] width 668 height 256
click at [71, 178] on button "KYC" at bounding box center [96, 179] width 117 height 24
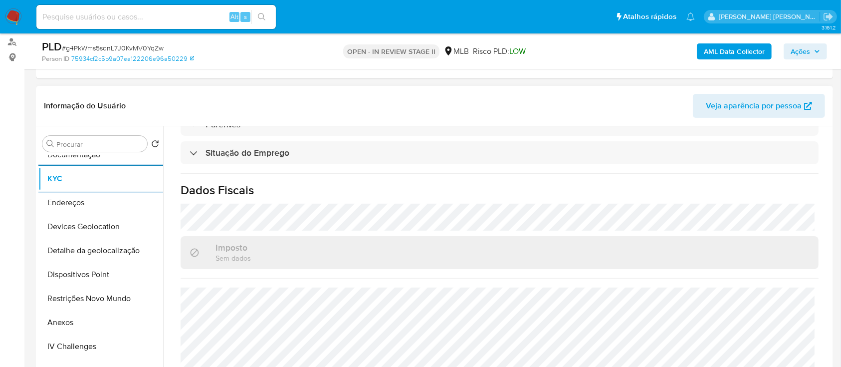
scroll to position [436, 0]
click at [107, 224] on button "Devices Geolocation" at bounding box center [96, 227] width 117 height 24
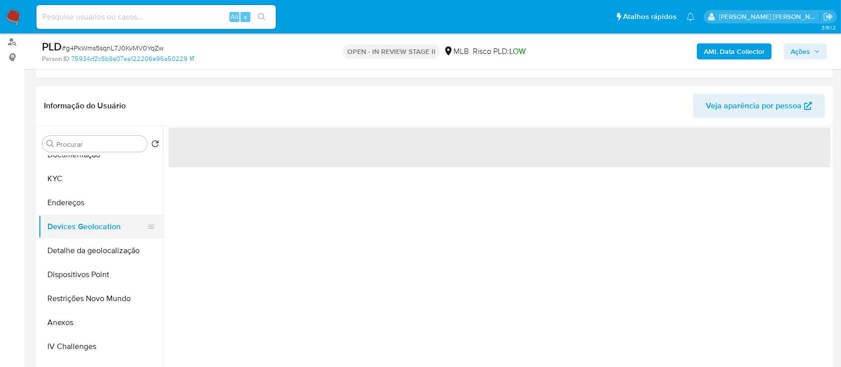
scroll to position [0, 0]
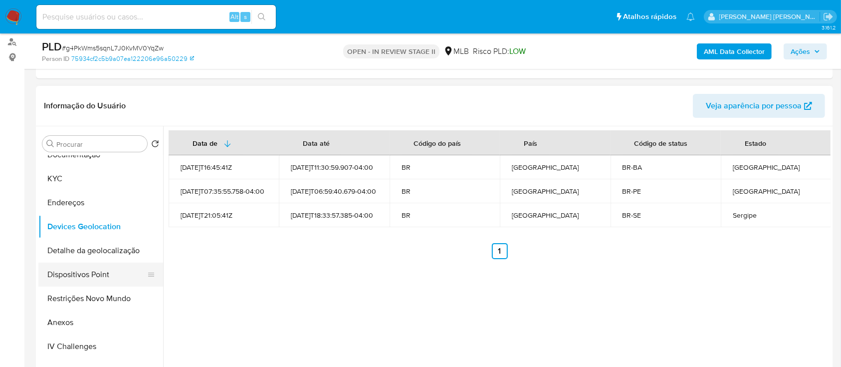
click at [116, 273] on button "Dispositivos Point" at bounding box center [96, 274] width 117 height 24
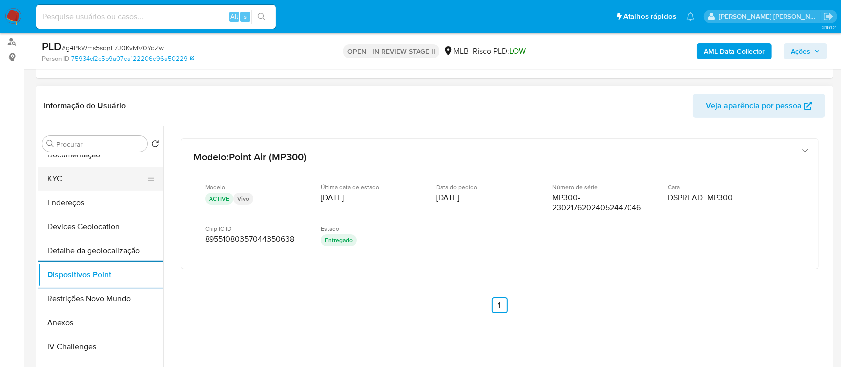
click at [98, 183] on button "KYC" at bounding box center [96, 179] width 117 height 24
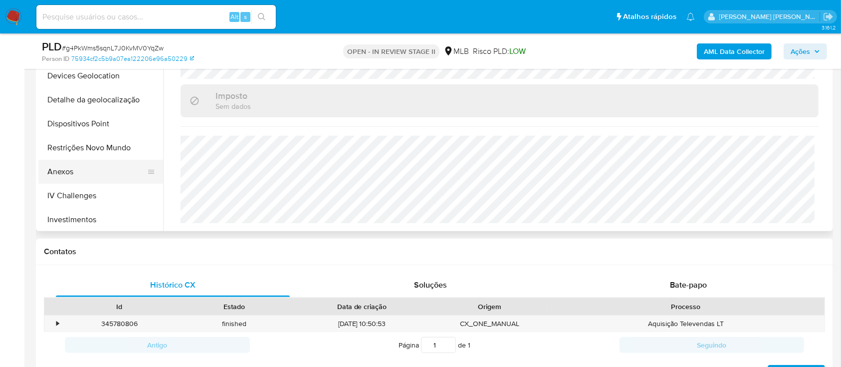
scroll to position [266, 0]
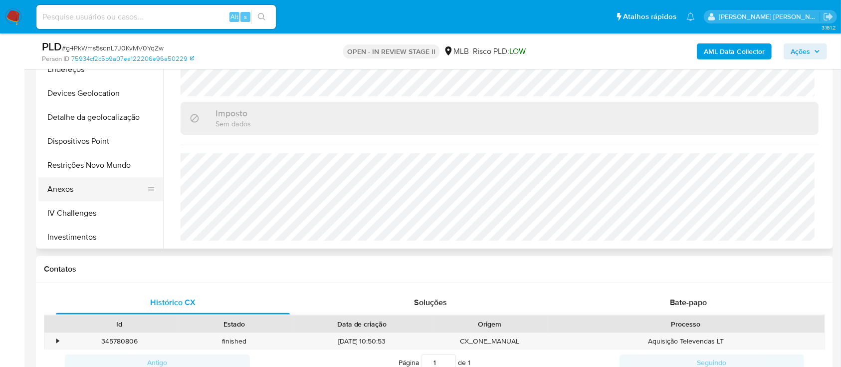
click at [91, 182] on button "Anexos" at bounding box center [96, 189] width 117 height 24
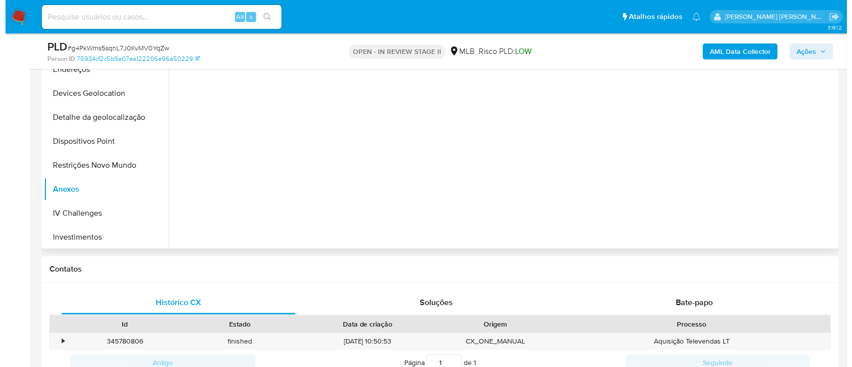
scroll to position [200, 0]
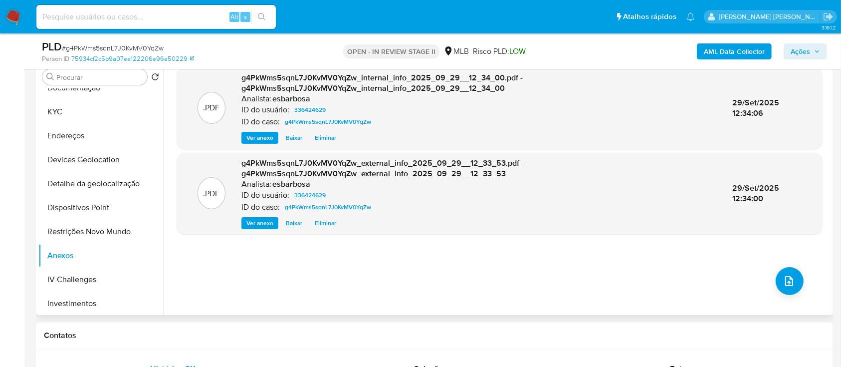
click at [494, 280] on div ".PDF g4PkWms5sqnL7J0KvMV0YqZw_internal_info_2025_09_29__12_34_00.pdf - g4PkWms5…" at bounding box center [500, 187] width 646 height 240
click at [784, 281] on icon "upload-file" at bounding box center [790, 281] width 12 height 12
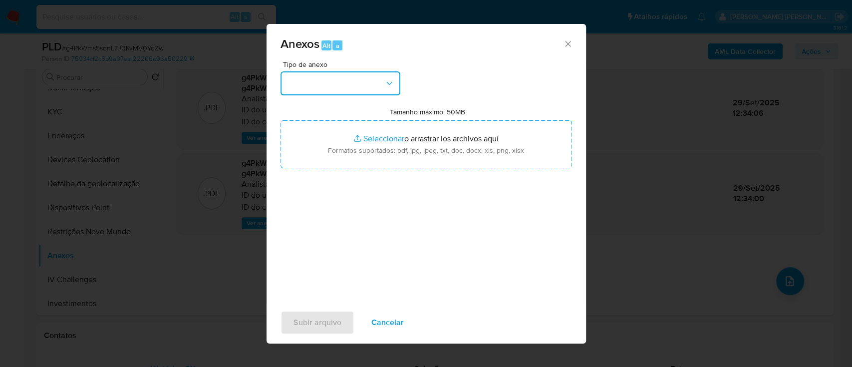
drag, startPoint x: 351, startPoint y: 93, endPoint x: 358, endPoint y: 94, distance: 7.1
click at [351, 93] on button "button" at bounding box center [340, 83] width 120 height 24
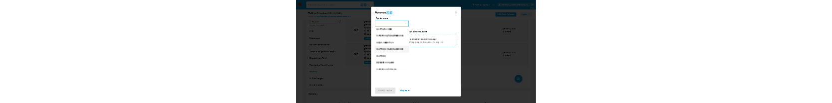
scroll to position [153, 0]
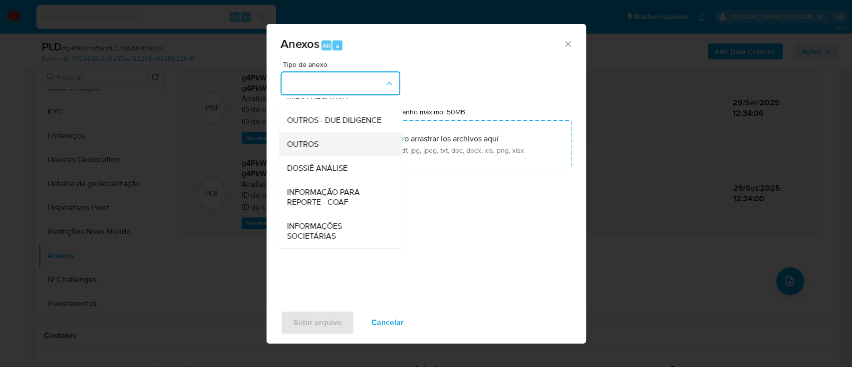
click at [309, 146] on span "OUTROS" at bounding box center [301, 144] width 31 height 10
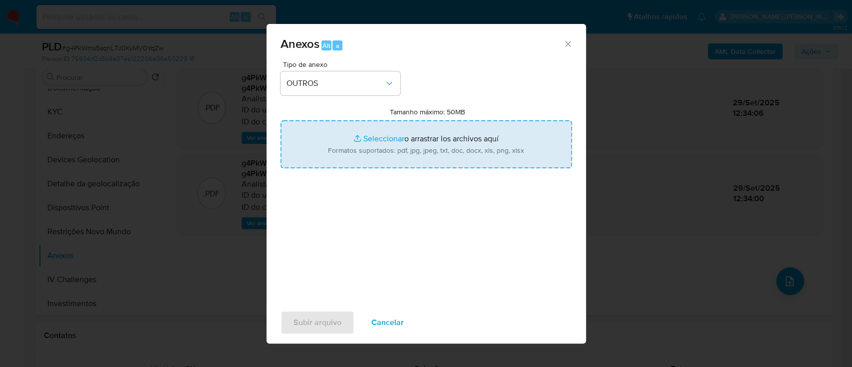
click at [371, 134] on input "Tamanho máximo: 50MB Seleccionar archivos" at bounding box center [425, 144] width 291 height 48
type input "C:\fakepath\Mulan 336424629_2025_09_26_06_04_35.xlsx"
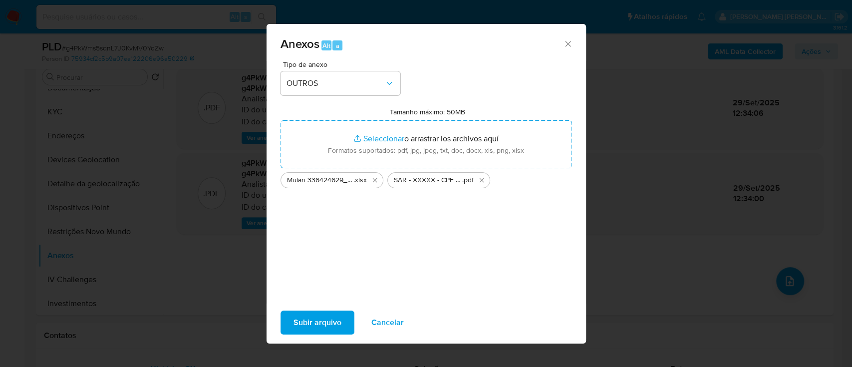
click at [312, 320] on span "Subir arquivo" at bounding box center [317, 322] width 48 height 22
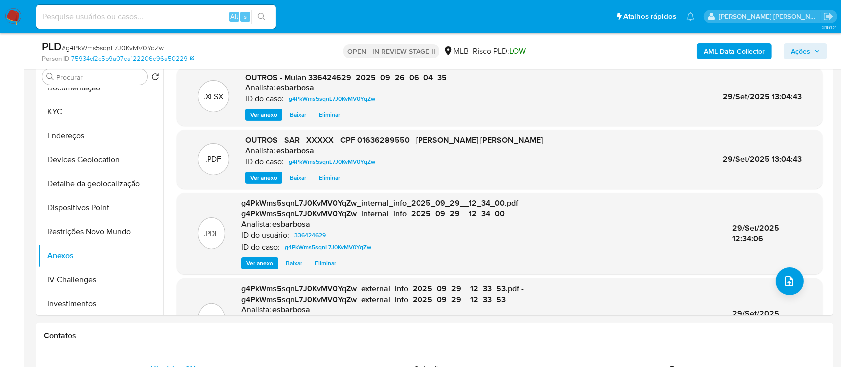
click at [797, 48] on span "Ações" at bounding box center [800, 51] width 19 height 16
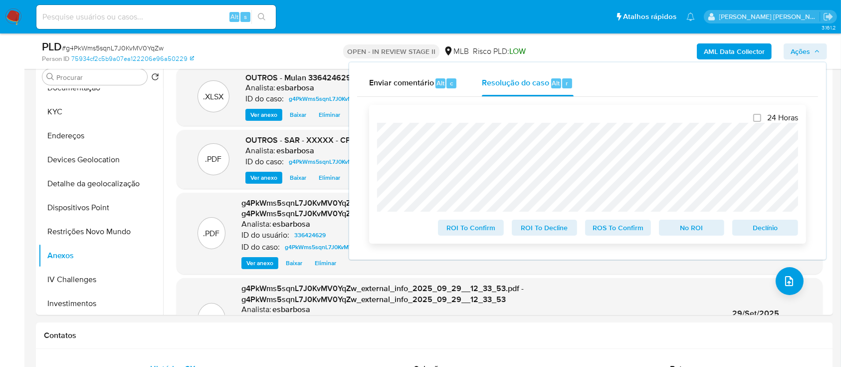
click at [603, 230] on span "ROS To Confirm" at bounding box center [618, 228] width 52 height 14
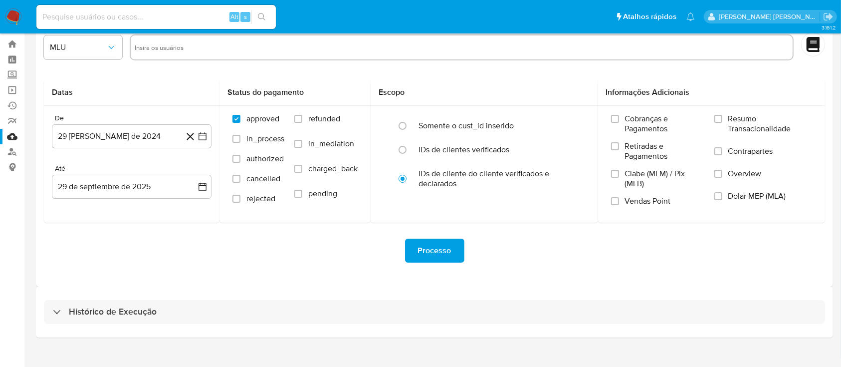
scroll to position [36, 0]
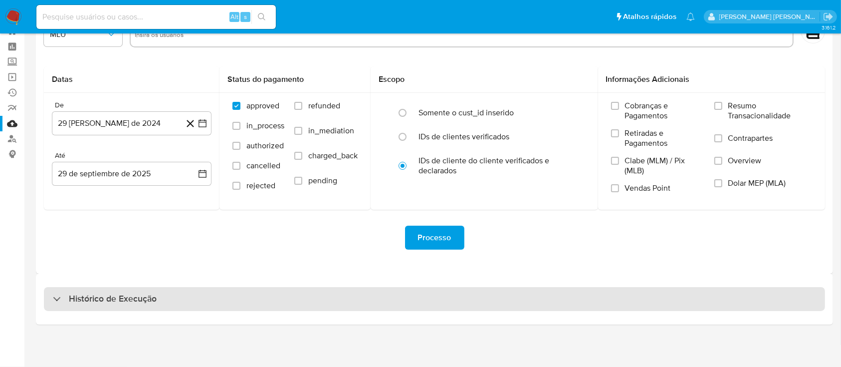
click at [164, 300] on div "Histórico de Execução" at bounding box center [435, 299] width 782 height 24
select select "10"
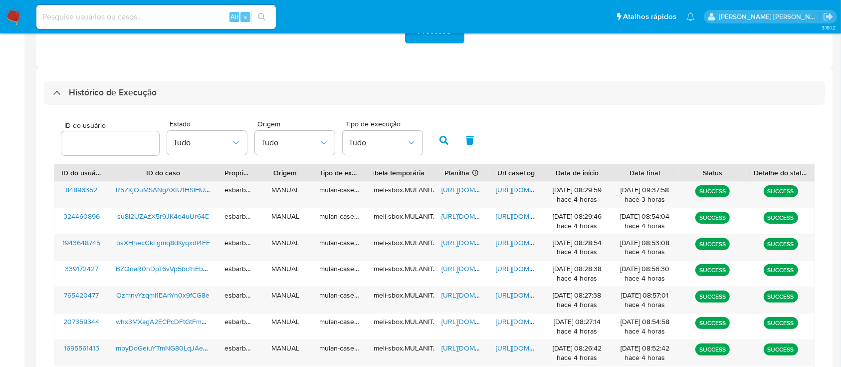
scroll to position [146, 0]
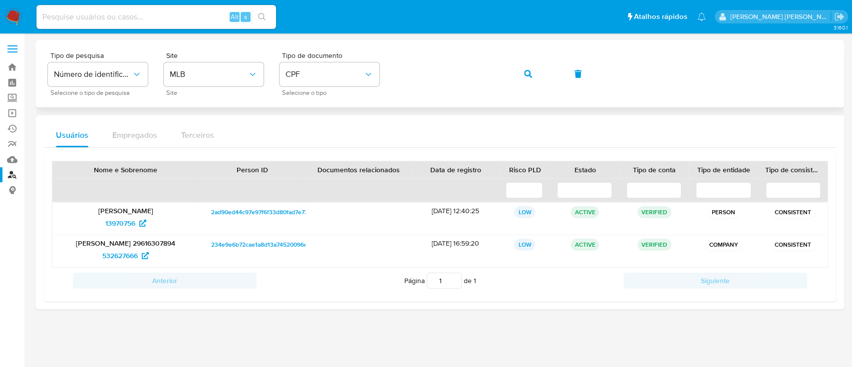
click at [537, 73] on button "button" at bounding box center [528, 74] width 34 height 24
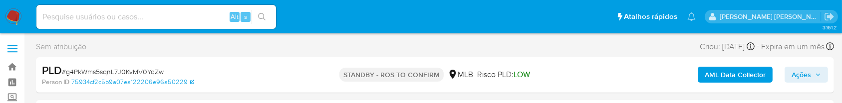
select select "10"
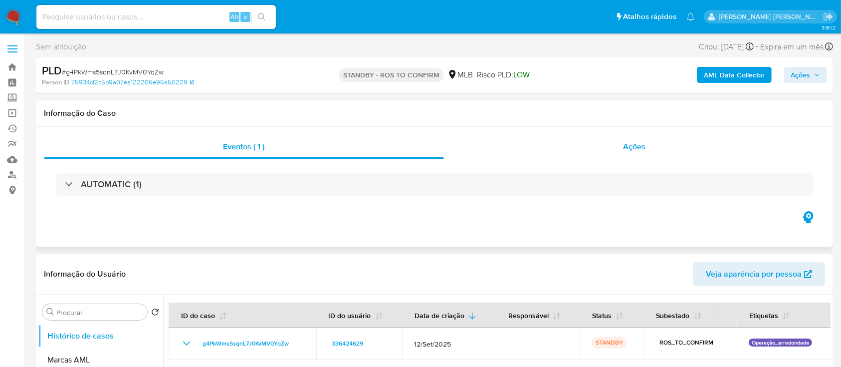
click at [509, 103] on div "Ações" at bounding box center [634, 147] width 381 height 24
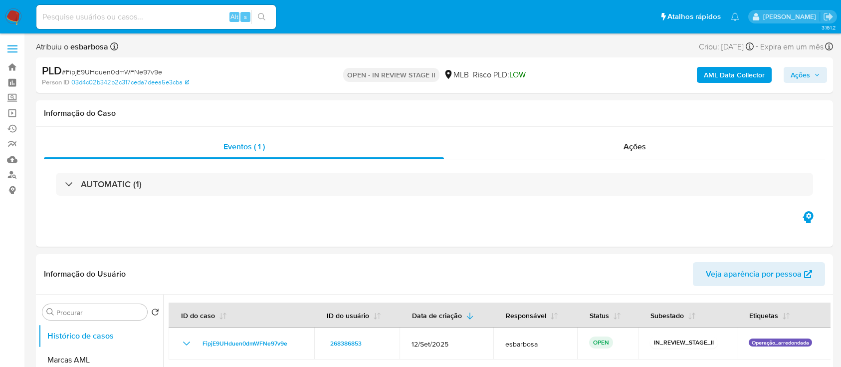
select select "10"
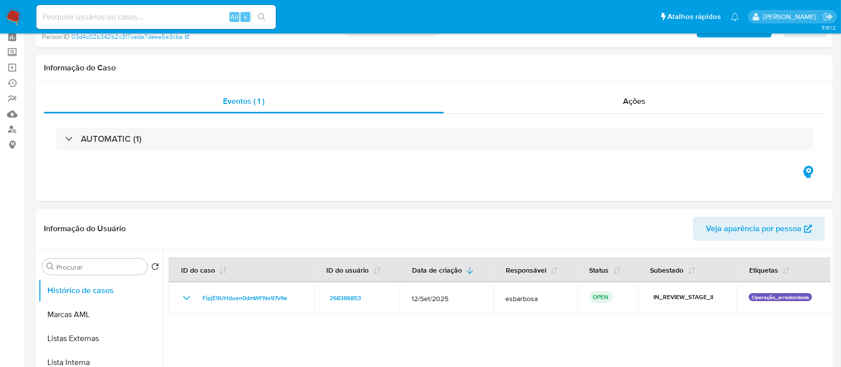
scroll to position [66, 0]
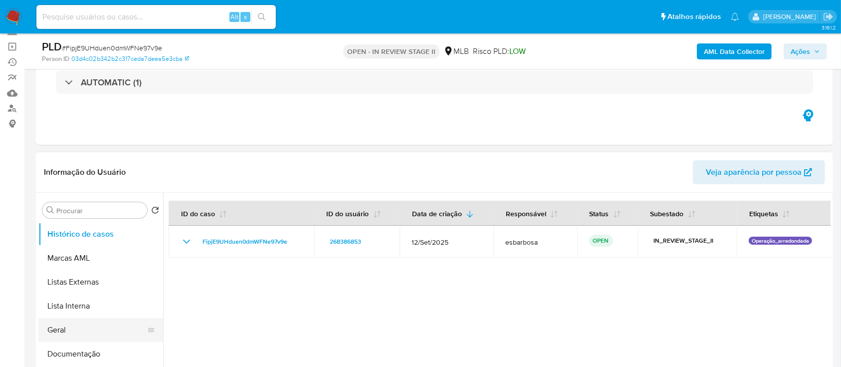
drag, startPoint x: 57, startPoint y: 334, endPoint x: 68, endPoint y: 320, distance: 17.7
click at [57, 334] on button "Geral" at bounding box center [96, 330] width 117 height 24
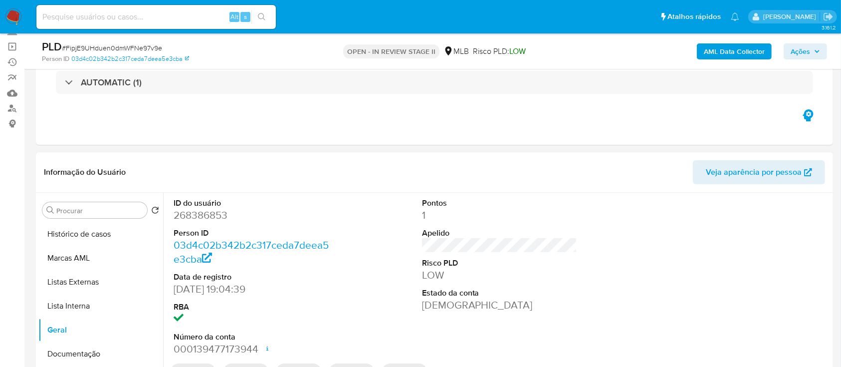
click at [211, 216] on dd "268386853" at bounding box center [252, 215] width 156 height 14
copy dd "268386853"
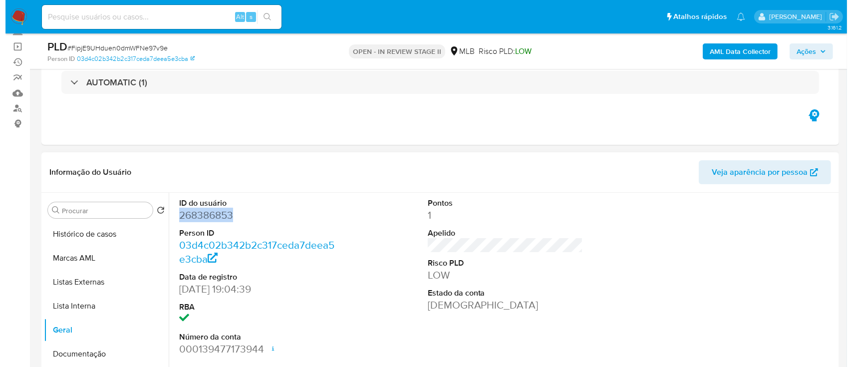
scroll to position [133, 0]
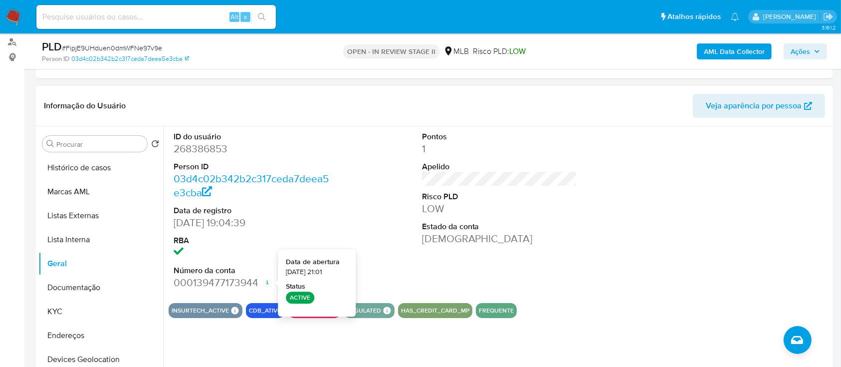
click at [305, 222] on dd "12/08/2017 19:04:39" at bounding box center [252, 223] width 156 height 14
click at [734, 54] on b "AML Data Collector" at bounding box center [734, 51] width 61 height 16
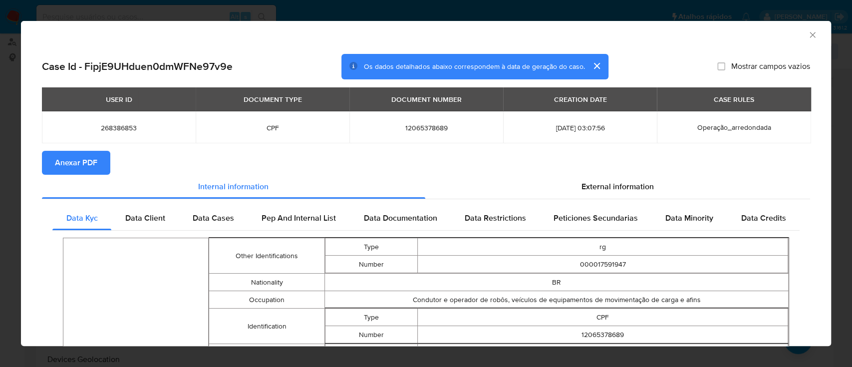
click at [69, 161] on span "Anexar PDF" at bounding box center [76, 163] width 42 height 22
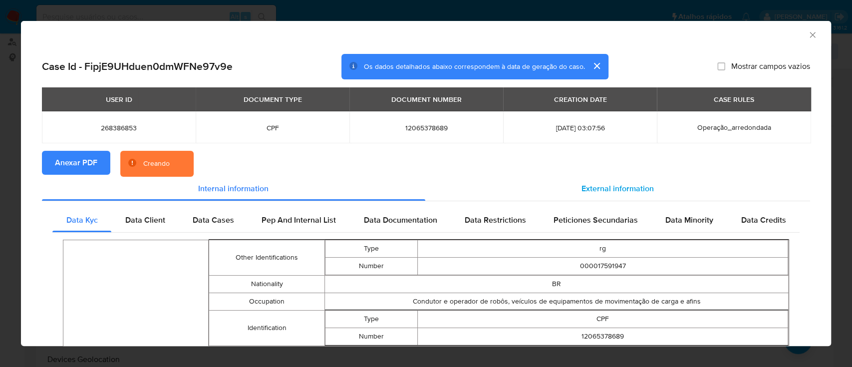
click at [609, 193] on span "External information" at bounding box center [617, 188] width 72 height 11
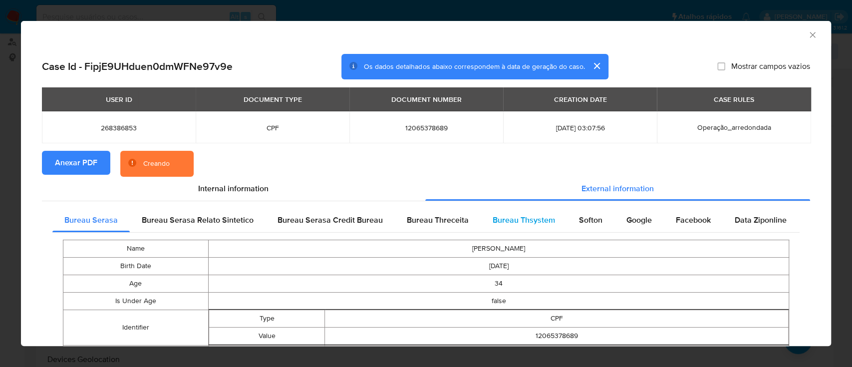
click at [510, 219] on span "Bureau Thsystem" at bounding box center [524, 219] width 62 height 11
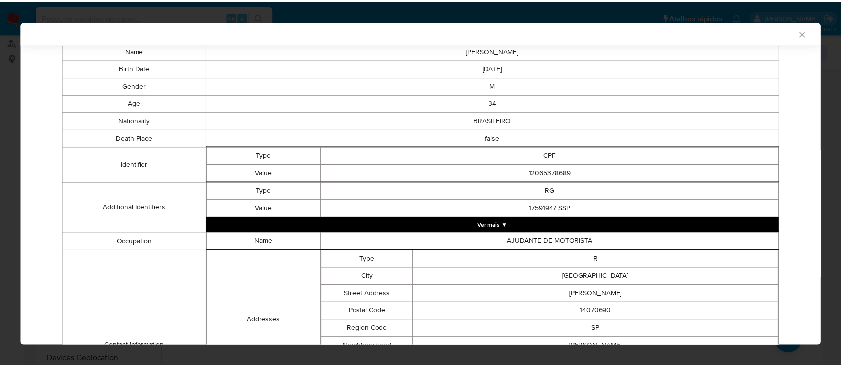
scroll to position [92, 0]
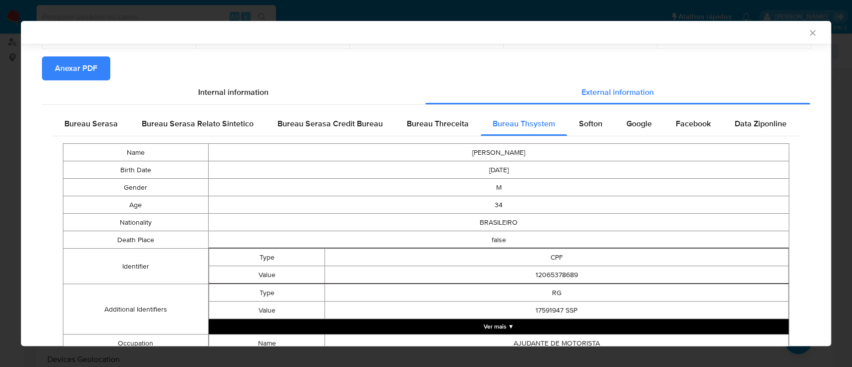
click at [809, 31] on icon "Fechar a janela" at bounding box center [811, 32] width 5 height 5
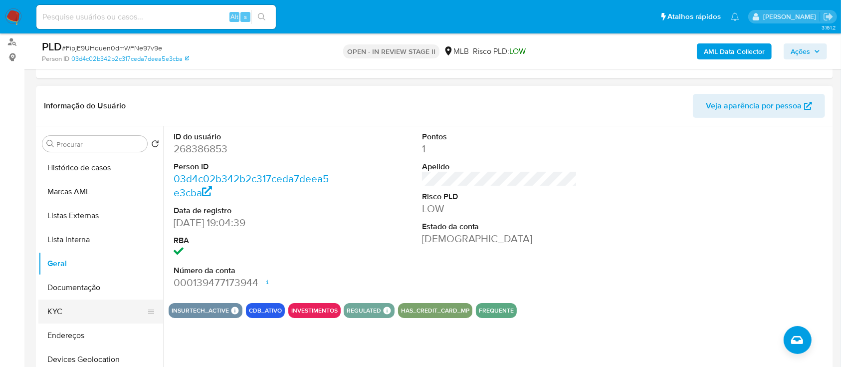
click at [69, 305] on button "KYC" at bounding box center [96, 311] width 117 height 24
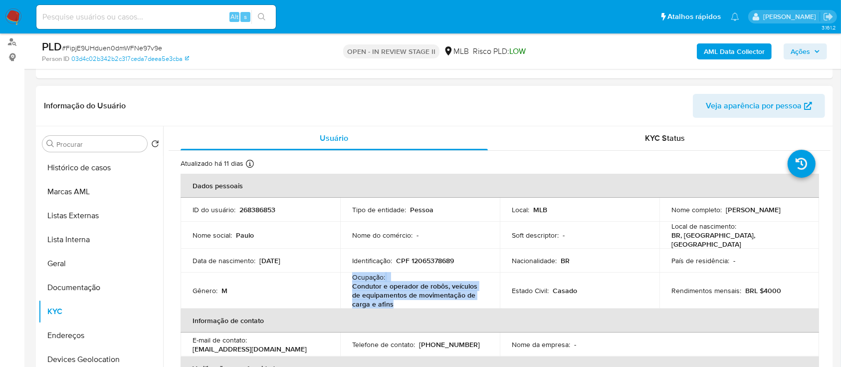
drag, startPoint x: 391, startPoint y: 300, endPoint x: 351, endPoint y: 274, distance: 48.0
click at [351, 274] on td "Ocupação : Condutor e operador de robôs, veículos de equipamentos de movimentaç…" at bounding box center [420, 290] width 160 height 36
copy div "Ocupação : Condutor e operador de robôs, veículos de equipamentos de movimentaç…"
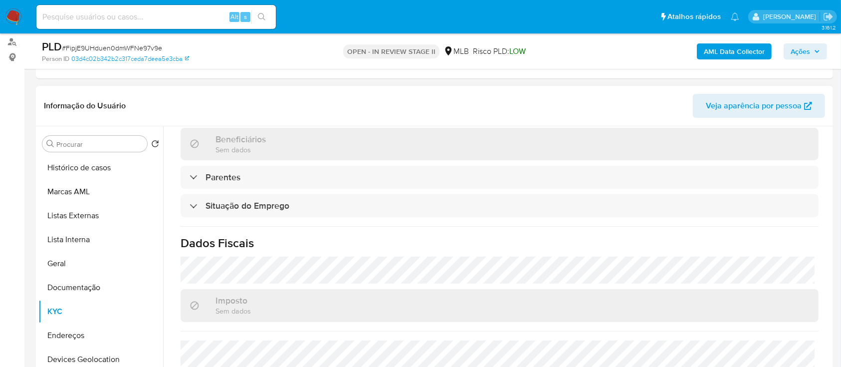
scroll to position [436, 0]
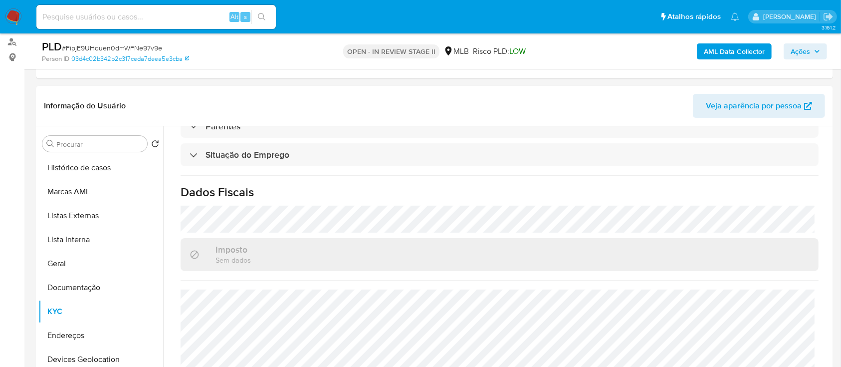
click at [798, 49] on span "Ações" at bounding box center [800, 51] width 19 height 16
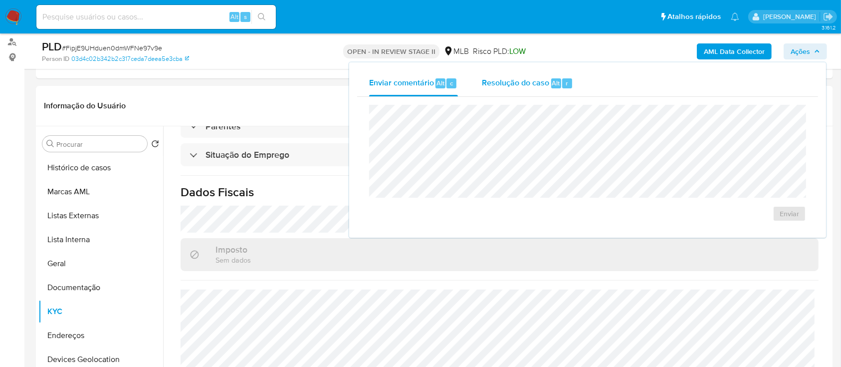
click at [507, 89] on div "Resolução do caso Alt r" at bounding box center [527, 83] width 91 height 26
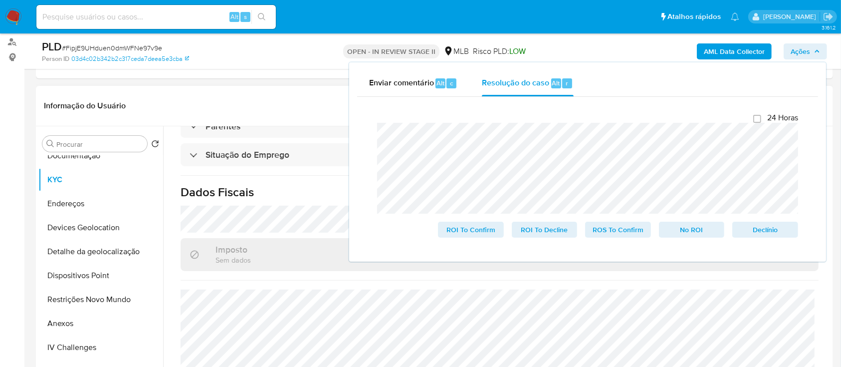
scroll to position [133, 0]
click at [81, 294] on button "Restrições Novo Mundo" at bounding box center [96, 298] width 117 height 24
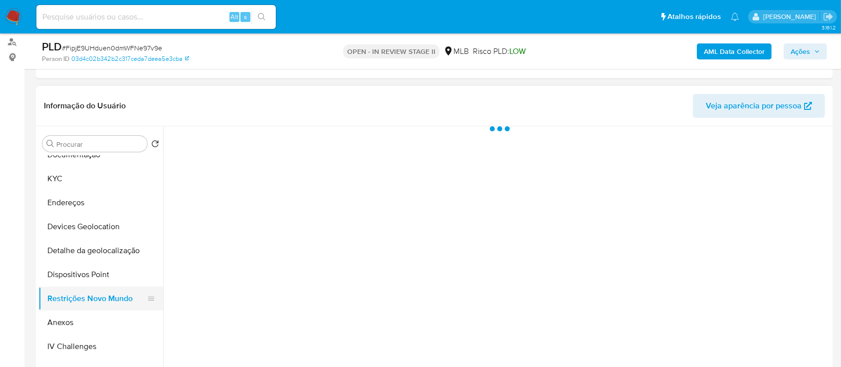
scroll to position [0, 0]
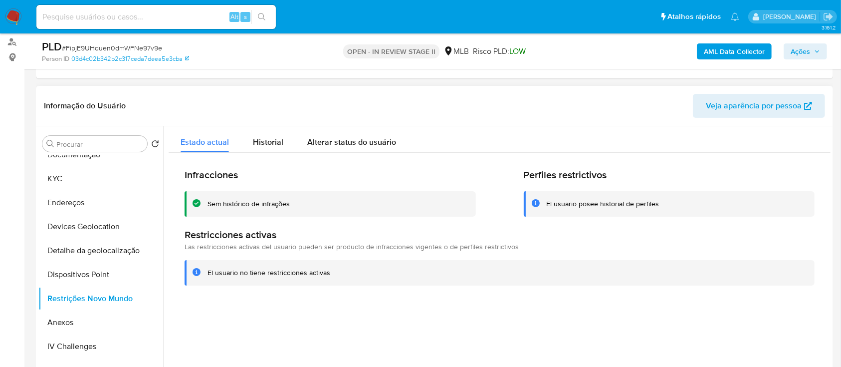
click at [237, 201] on div "Sem histórico de infrações" at bounding box center [249, 203] width 82 height 9
click at [90, 185] on button "KYC" at bounding box center [96, 179] width 117 height 24
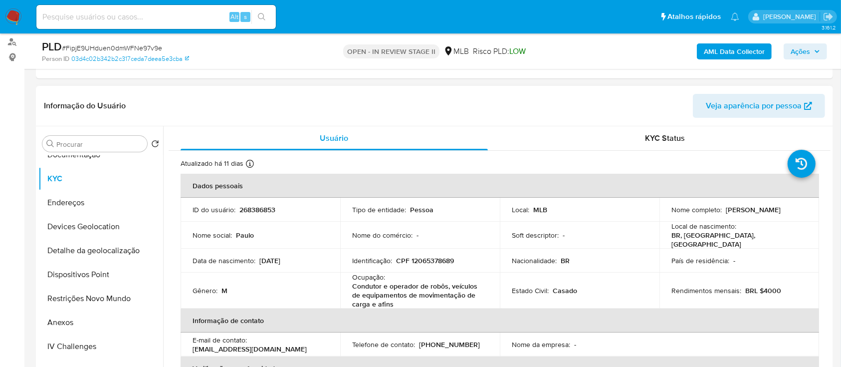
click at [445, 256] on p "CPF 12065378689" at bounding box center [425, 260] width 58 height 9
copy p "12065378689"
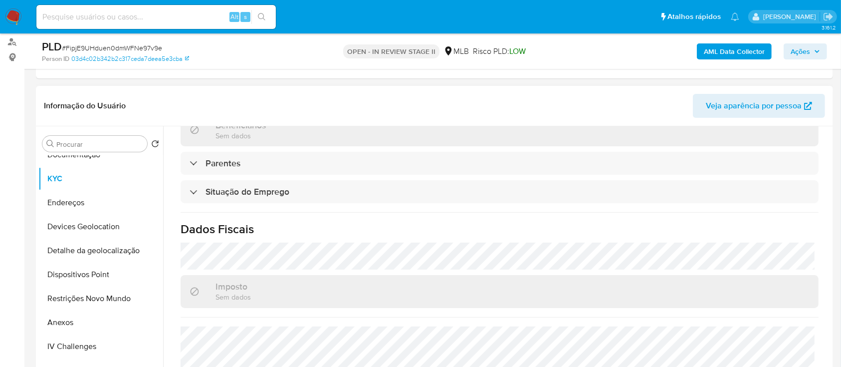
scroll to position [436, 0]
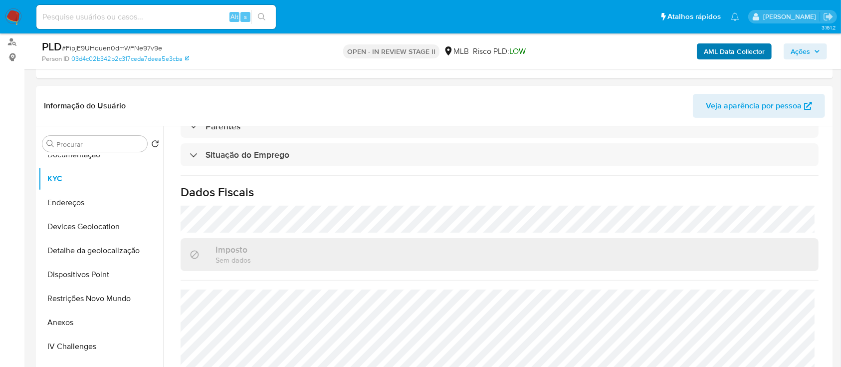
drag, startPoint x: 802, startPoint y: 45, endPoint x: 756, endPoint y: 58, distance: 47.7
click at [801, 45] on span "Ações" at bounding box center [800, 51] width 19 height 16
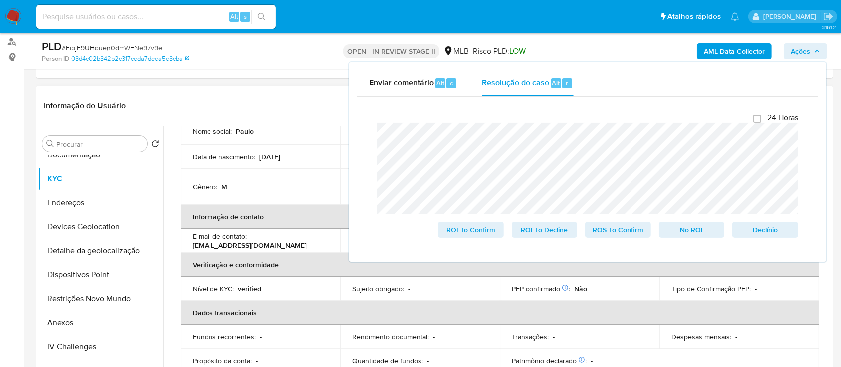
click at [278, 185] on div "Gênero : M" at bounding box center [261, 186] width 136 height 9
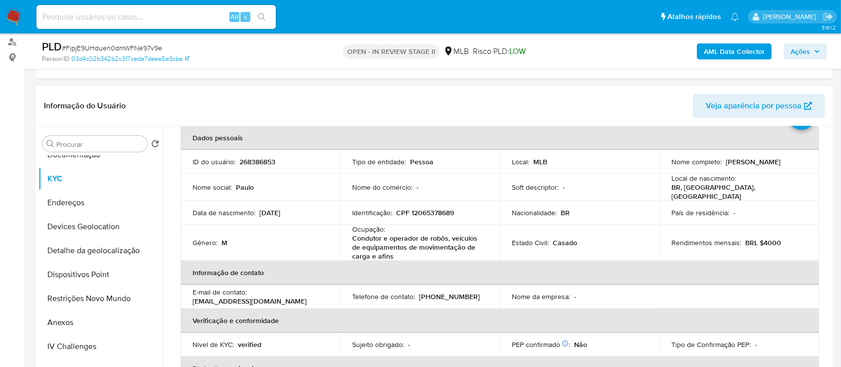
scroll to position [0, 0]
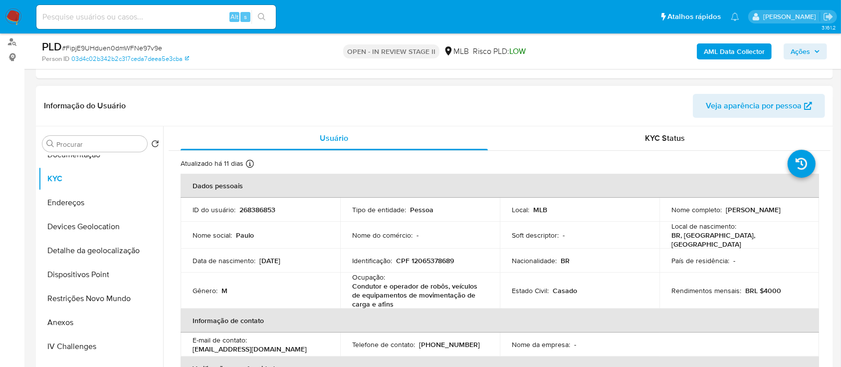
drag, startPoint x: 753, startPoint y: 217, endPoint x: 670, endPoint y: 218, distance: 82.8
click at [672, 214] on div "Nome completo : Paulo Cesar Silva Jardim" at bounding box center [740, 209] width 136 height 9
copy p "Paulo Cesar Silva Jardim"
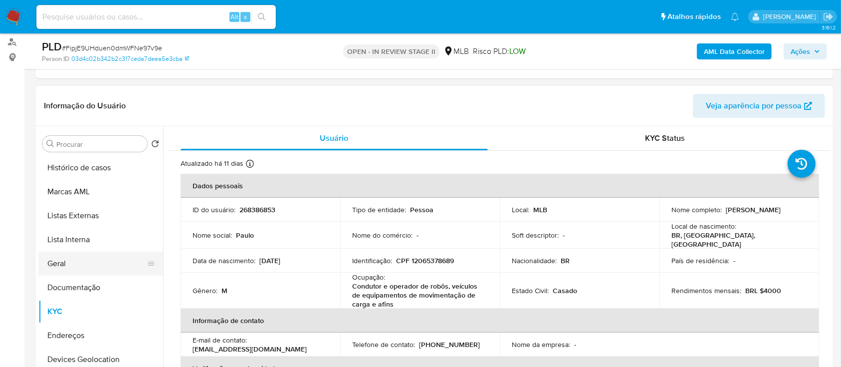
click at [58, 262] on button "Geral" at bounding box center [96, 264] width 117 height 24
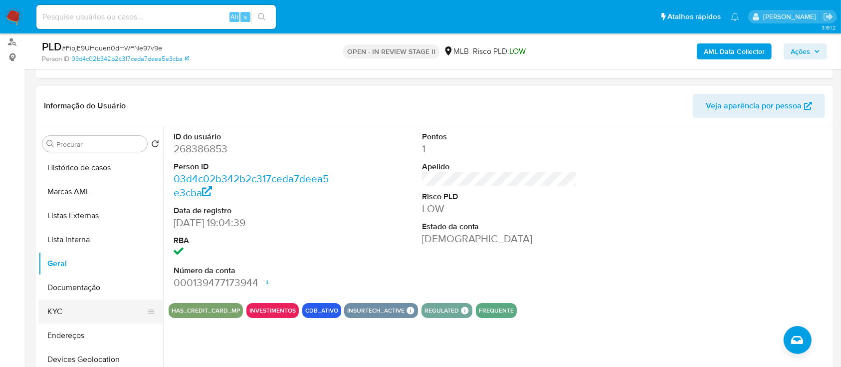
click at [88, 307] on button "KYC" at bounding box center [96, 311] width 117 height 24
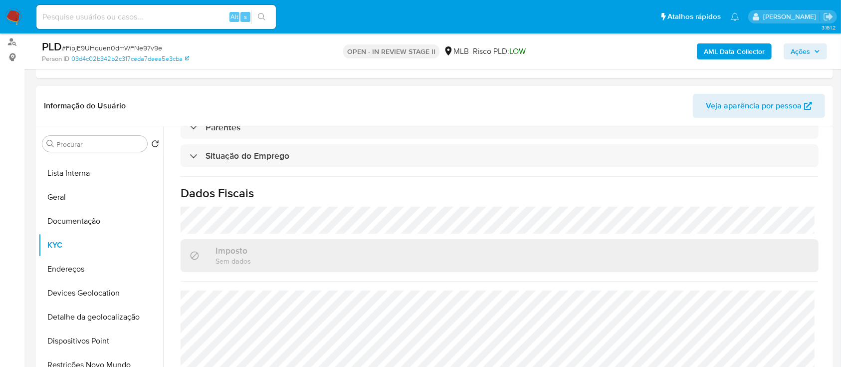
scroll to position [436, 0]
click at [93, 285] on button "Devices Geolocation" at bounding box center [96, 293] width 117 height 24
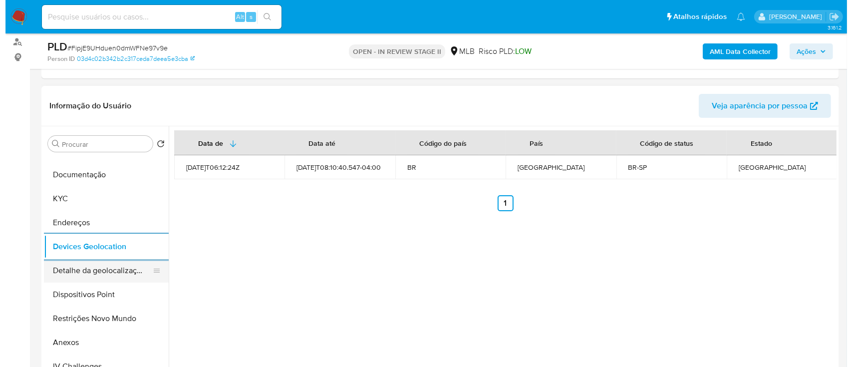
scroll to position [133, 0]
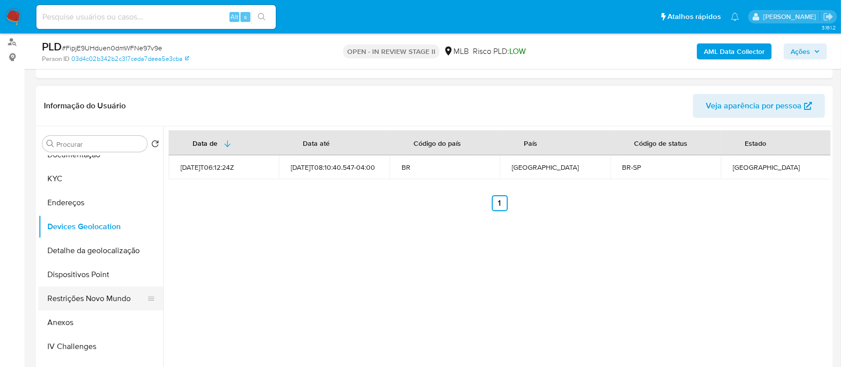
click at [112, 300] on button "Restrições Novo Mundo" at bounding box center [96, 298] width 117 height 24
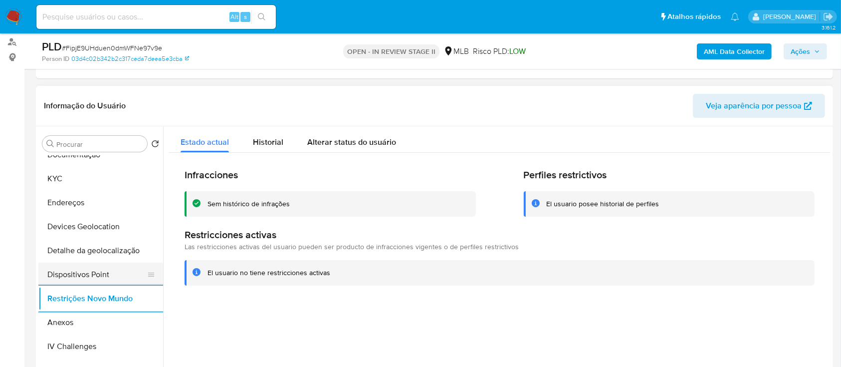
click at [108, 269] on button "Dispositivos Point" at bounding box center [96, 274] width 117 height 24
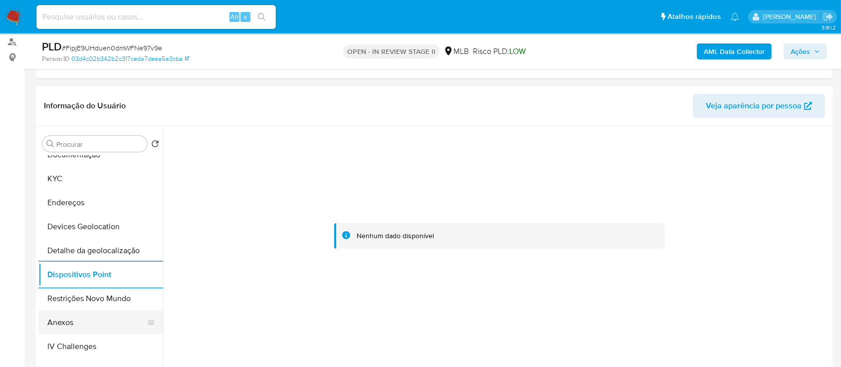
click at [73, 315] on button "Anexos" at bounding box center [96, 322] width 117 height 24
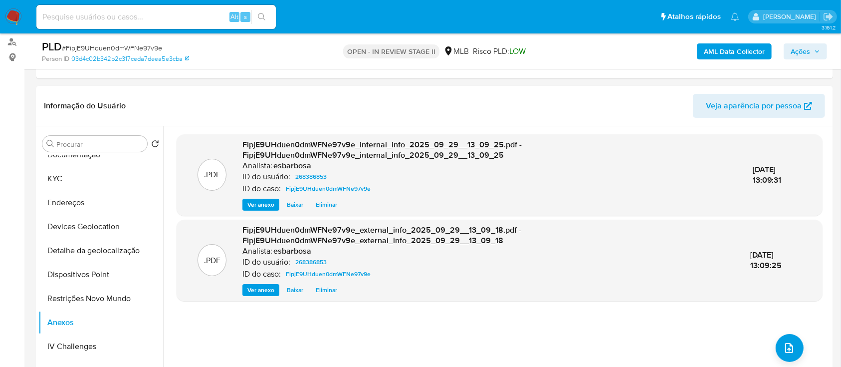
click at [436, 22] on ul "Pausado Ver notificaciones Alt s Atalhos rápidos Presiona las siguientes teclas…" at bounding box center [387, 16] width 713 height 25
click at [129, 45] on span "# FipjE9UHduen0dmWFNe97v9e" at bounding box center [112, 48] width 100 height 10
click at [776, 342] on button "upload-file" at bounding box center [790, 348] width 28 height 28
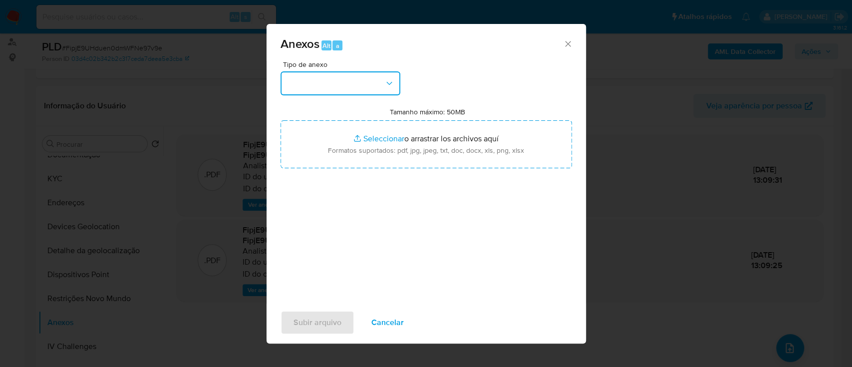
click at [355, 84] on button "button" at bounding box center [340, 83] width 120 height 24
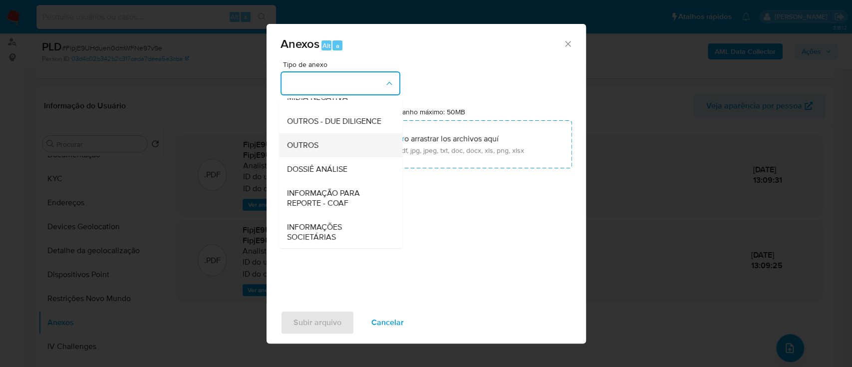
click at [319, 157] on div "OUTROS" at bounding box center [337, 145] width 102 height 24
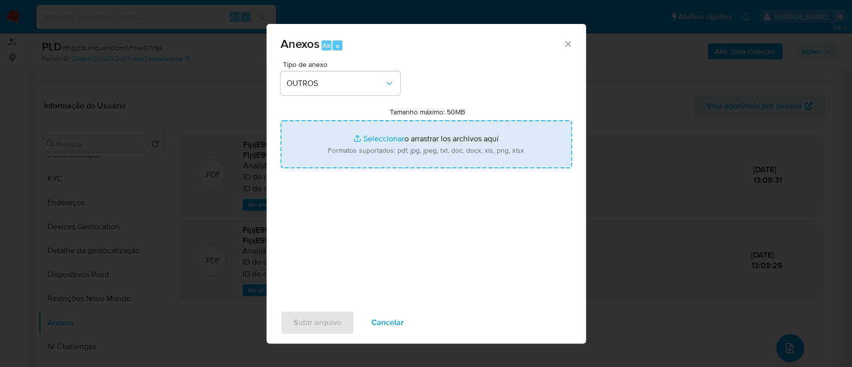
click at [379, 136] on input "Tamanho máximo: 50MB Seleccionar archivos" at bounding box center [425, 144] width 291 height 48
type input "C:\fakepath\Mulan 268386853_2025_09_26_06_05_11.xlsx"
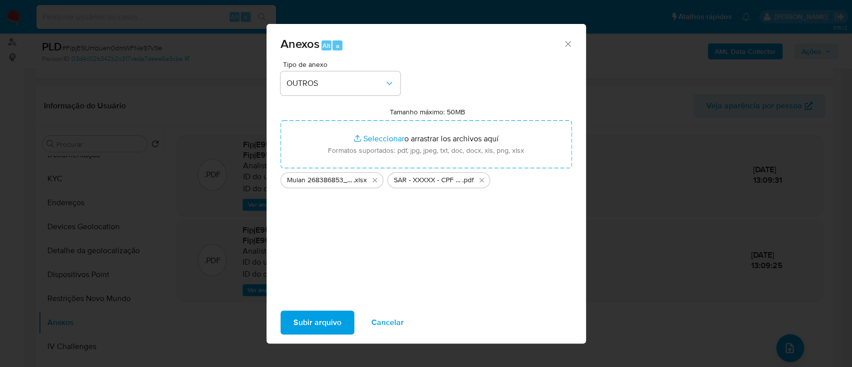
click at [331, 318] on span "Subir arquivo" at bounding box center [317, 322] width 48 height 22
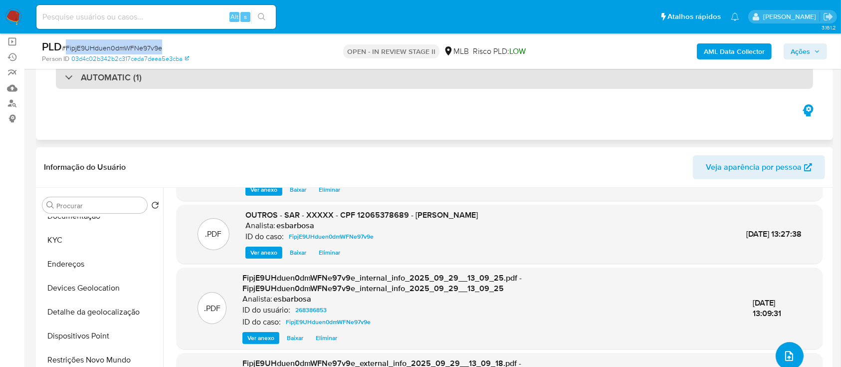
scroll to position [66, 0]
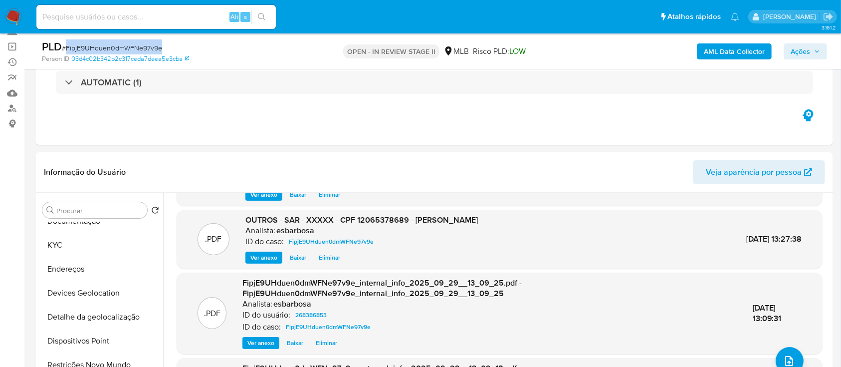
click at [796, 55] on span "Ações" at bounding box center [800, 51] width 19 height 16
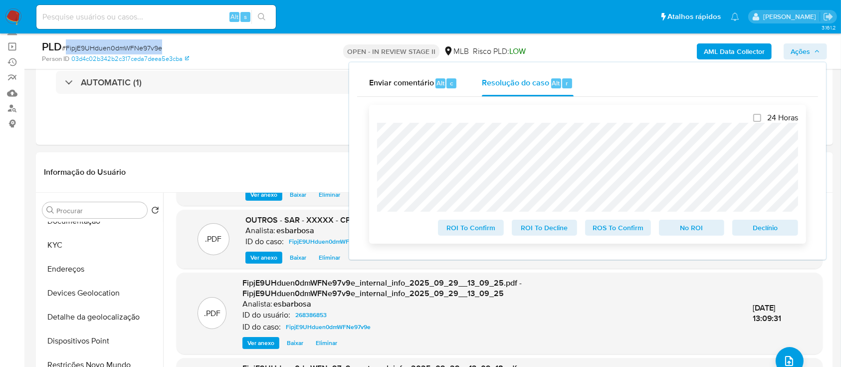
click at [620, 227] on span "ROS To Confirm" at bounding box center [618, 228] width 52 height 14
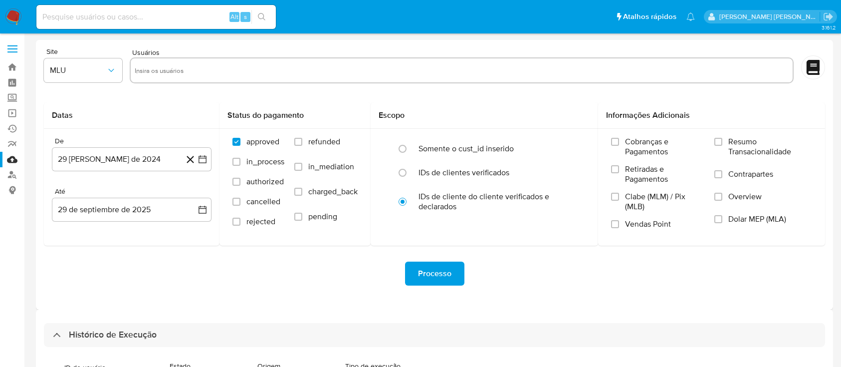
select select "10"
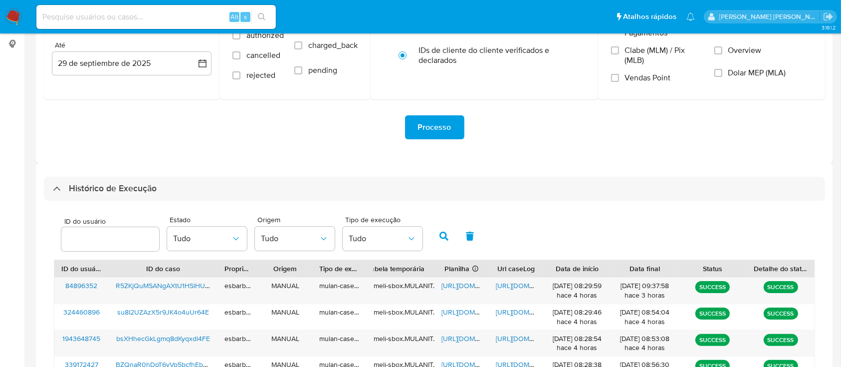
click at [17, 14] on img at bounding box center [13, 16] width 17 height 17
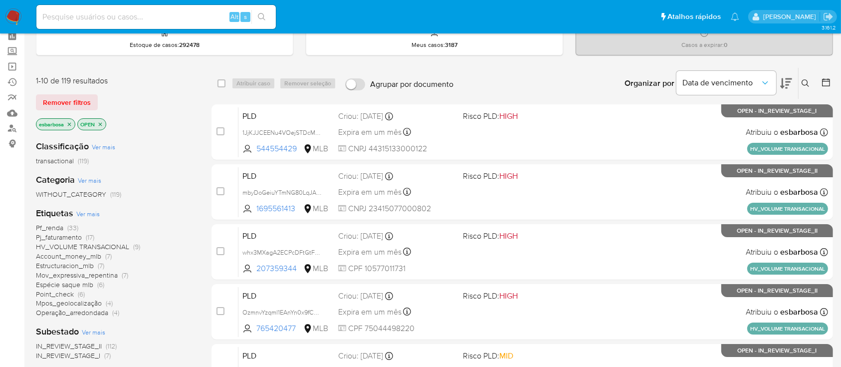
scroll to position [66, 0]
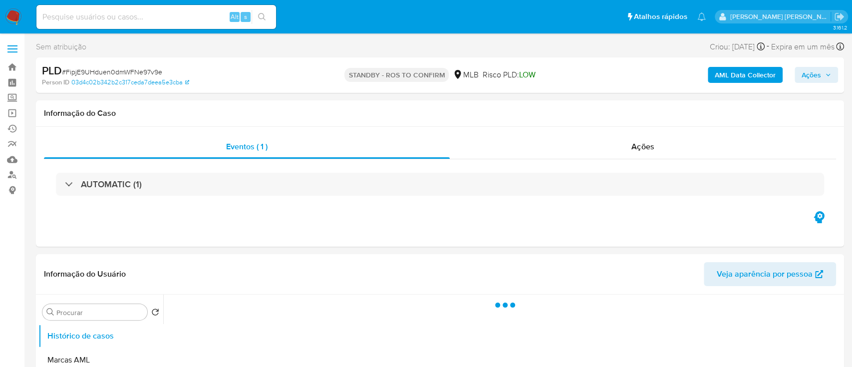
select select "10"
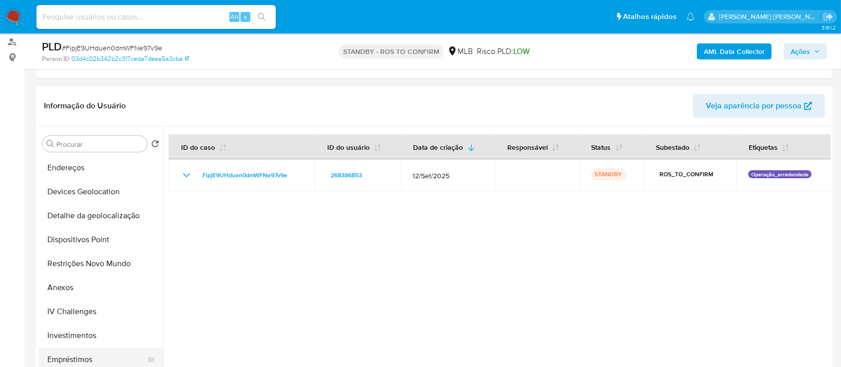
scroll to position [200, 0]
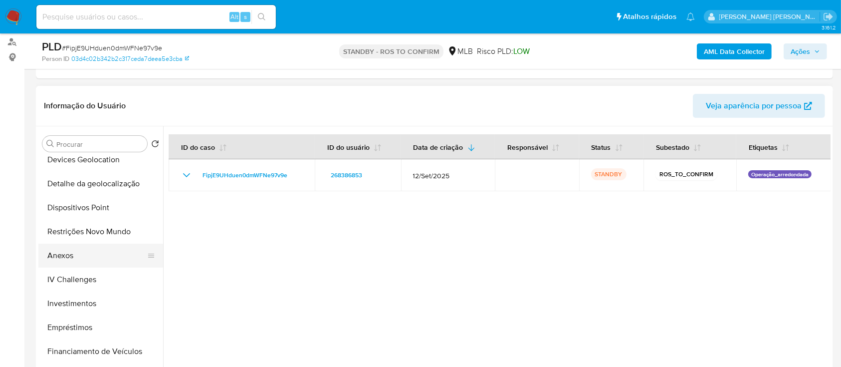
click at [67, 258] on button "Anexos" at bounding box center [96, 256] width 117 height 24
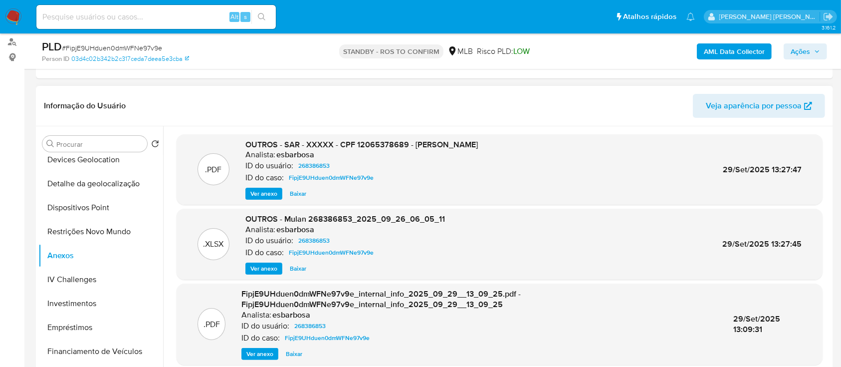
click at [478, 103] on header "Informação do Usuário Veja aparência por pessoa" at bounding box center [435, 106] width 782 height 24
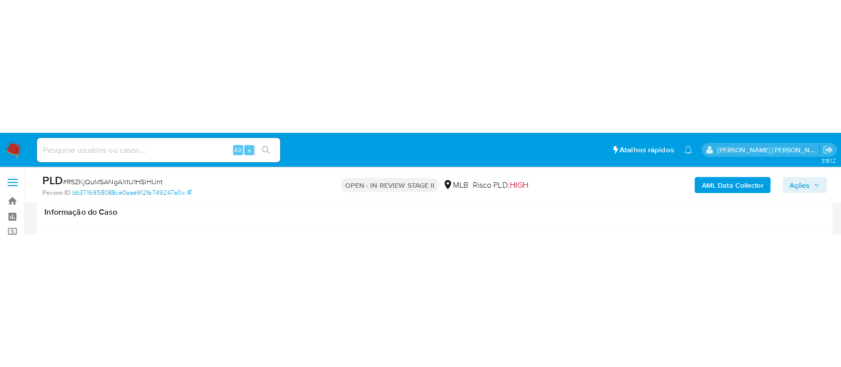
scroll to position [865, 0]
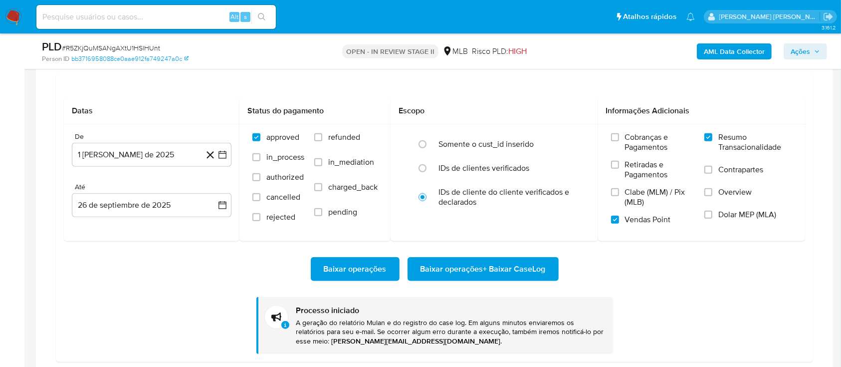
click at [107, 47] on span "# R5ZKjQuMSANgAXtU1HSlHUnt" at bounding box center [111, 48] width 98 height 10
copy span "R5ZKjQuMSANgAXtU1HSlHUnt"
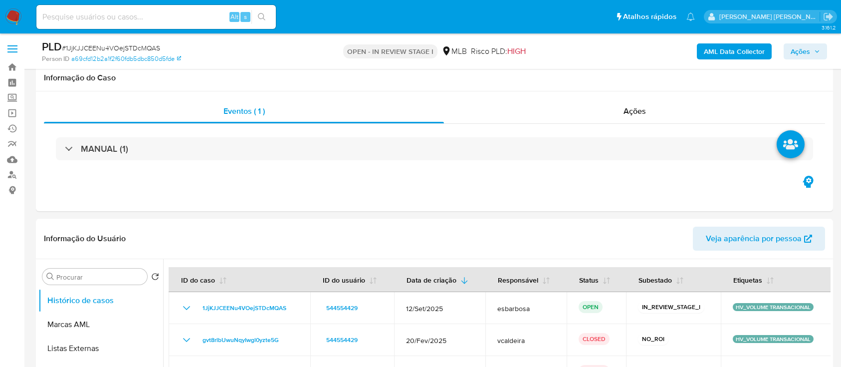
scroll to position [865, 0]
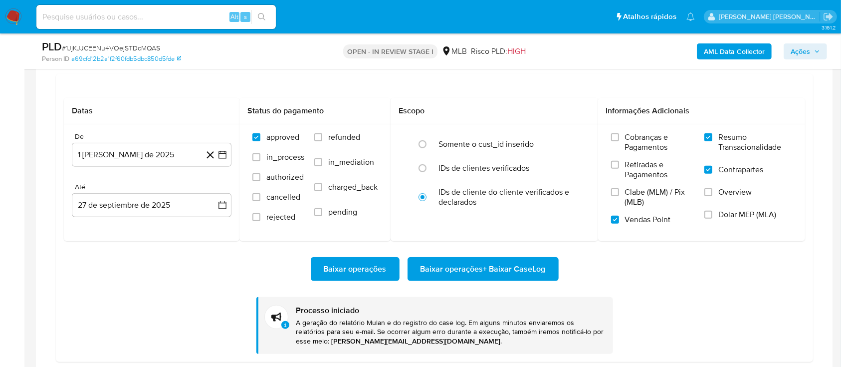
click at [105, 47] on span "# 1JjKJJCEENu4VOejSTDcMQAS" at bounding box center [111, 48] width 98 height 10
copy span "1JjKJJCEENu4VOejSTDcMQAS"
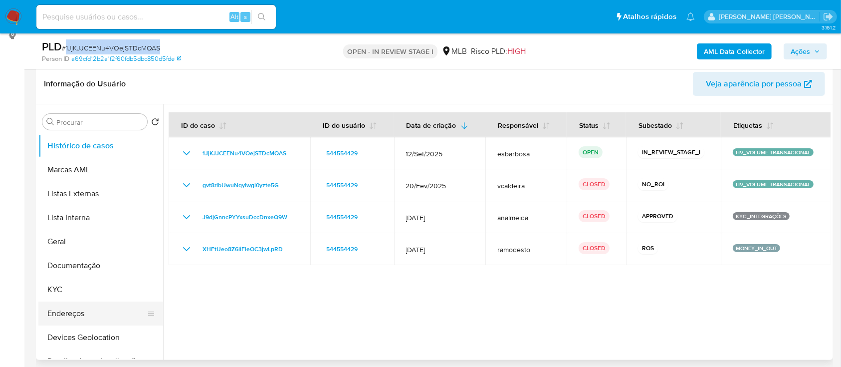
scroll to position [200, 0]
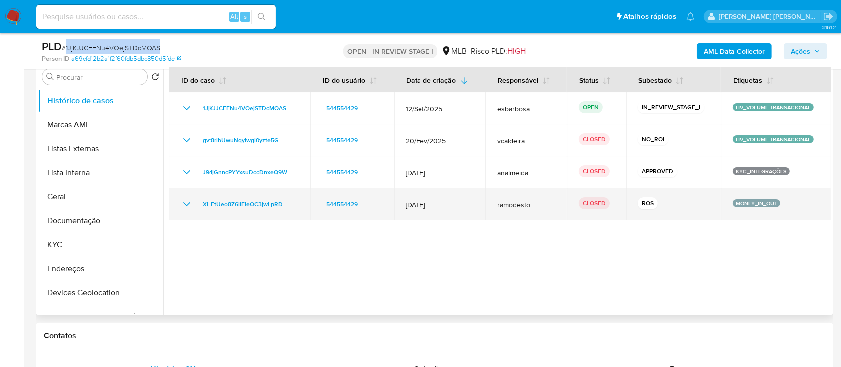
click at [189, 205] on icon "Mostrar/Ocultar" at bounding box center [187, 204] width 12 height 12
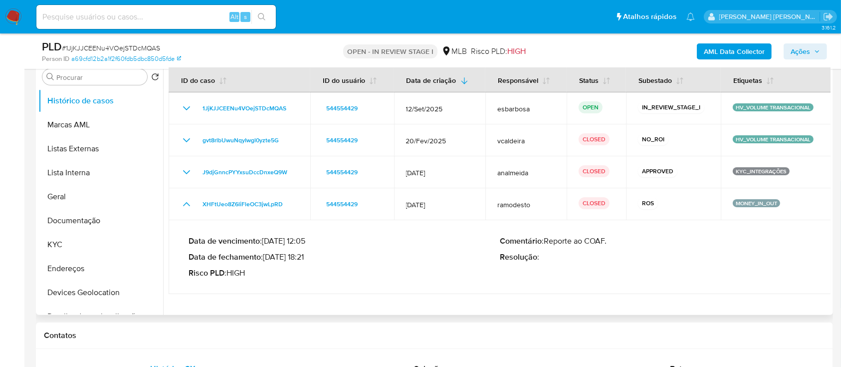
drag, startPoint x: 307, startPoint y: 257, endPoint x: 267, endPoint y: 257, distance: 39.9
click at [267, 257] on p "Data de fechamento : 12/04/2024 18:21" at bounding box center [344, 257] width 311 height 10
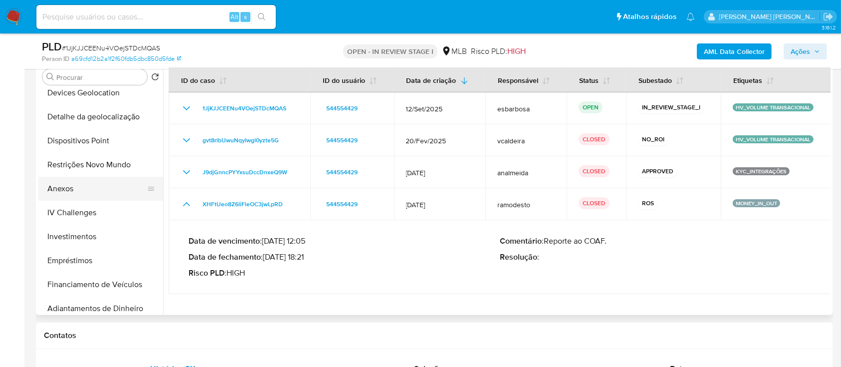
click at [72, 192] on button "Anexos" at bounding box center [96, 189] width 117 height 24
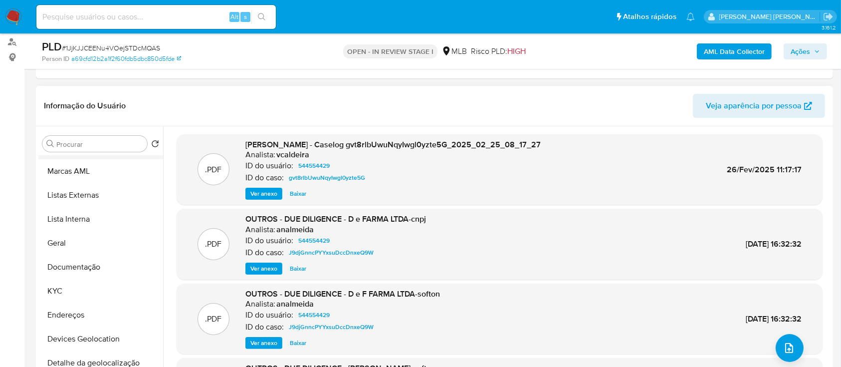
scroll to position [0, 0]
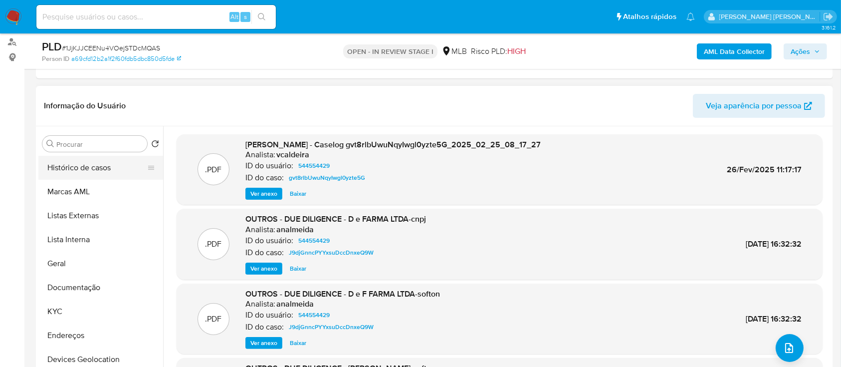
click at [91, 171] on button "Histórico de casos" at bounding box center [96, 168] width 117 height 24
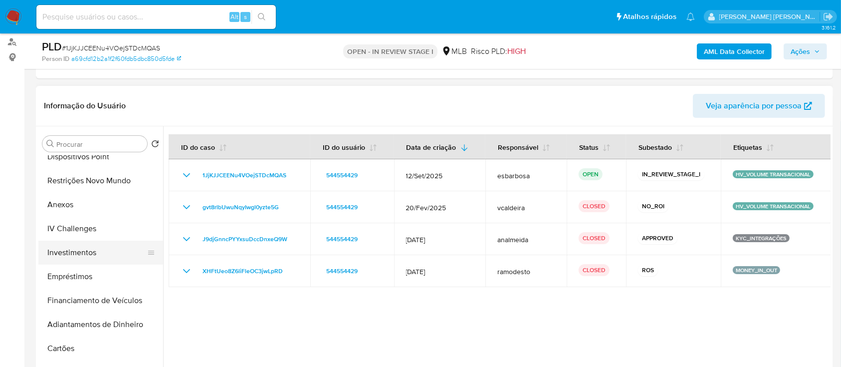
scroll to position [266, 0]
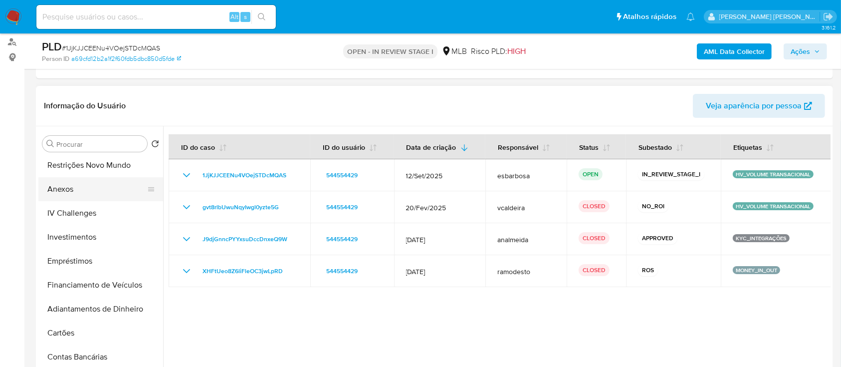
click at [75, 190] on button "Anexos" at bounding box center [96, 189] width 117 height 24
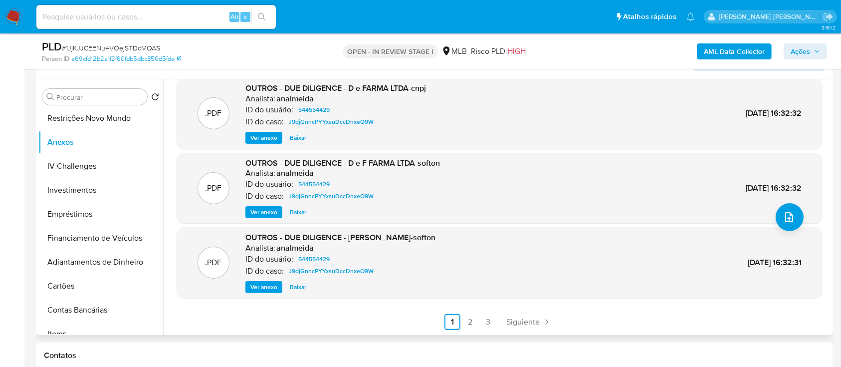
scroll to position [200, 0]
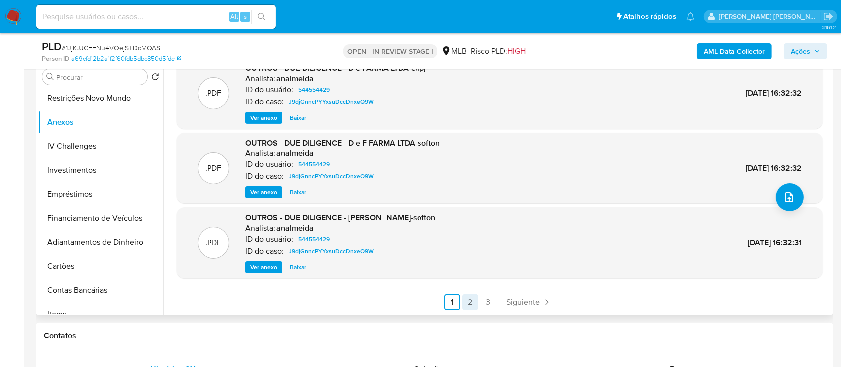
click at [467, 298] on link "2" at bounding box center [471, 302] width 16 height 16
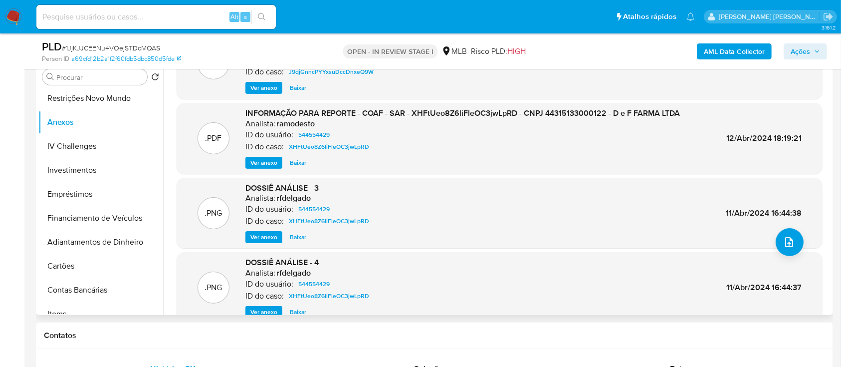
scroll to position [66, 0]
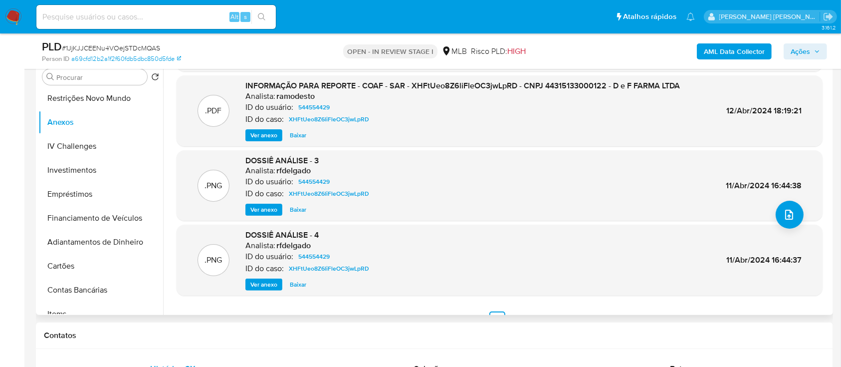
click at [260, 136] on span "Ver anexo" at bounding box center [264, 135] width 27 height 10
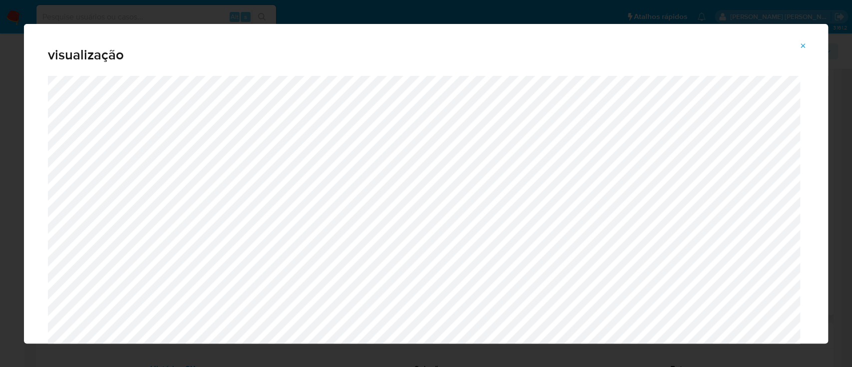
click at [806, 45] on icon "Attachment preview" at bounding box center [803, 46] width 8 height 8
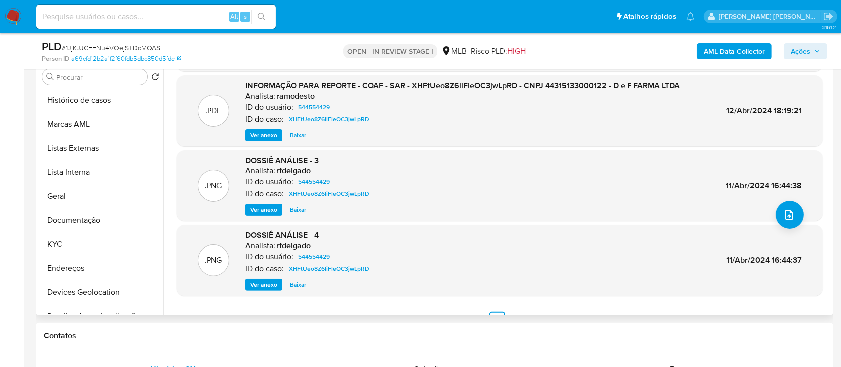
scroll to position [0, 0]
click at [59, 236] on button "KYC" at bounding box center [96, 245] width 117 height 24
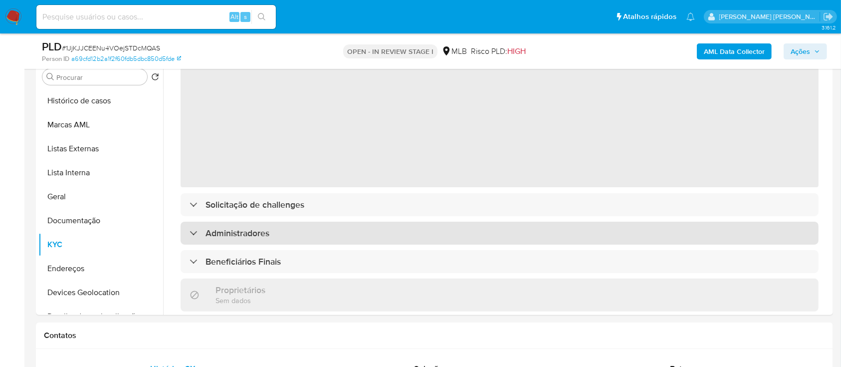
scroll to position [66, 0]
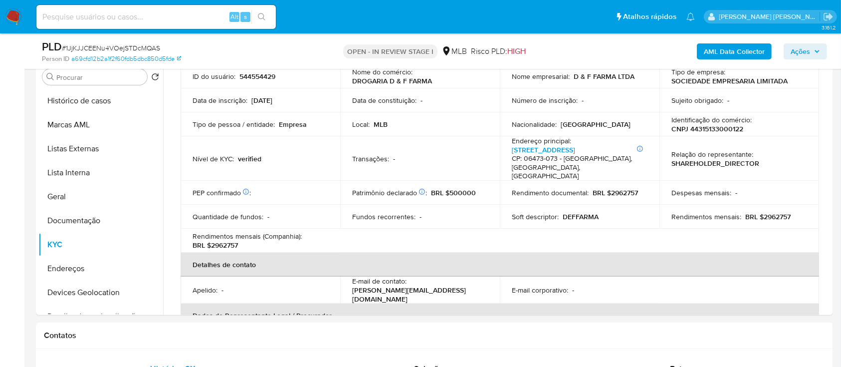
click at [233, 179] on tbody "ID do usuário : 544554429 Nome do comércio : DROGARIA D & F FARMA Nome empresar…" at bounding box center [500, 158] width 639 height 188
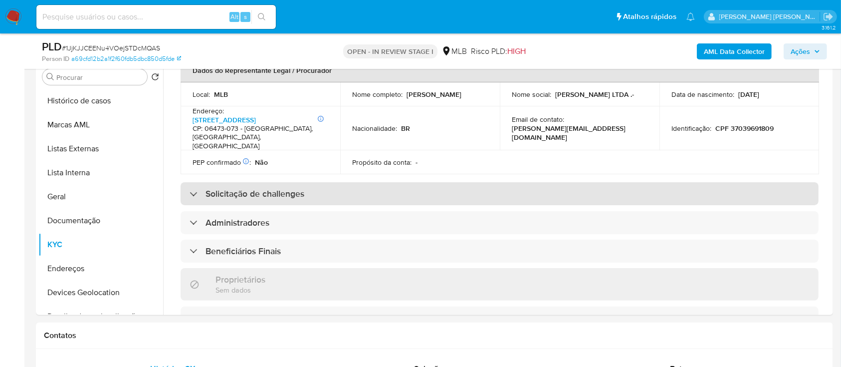
scroll to position [332, 0]
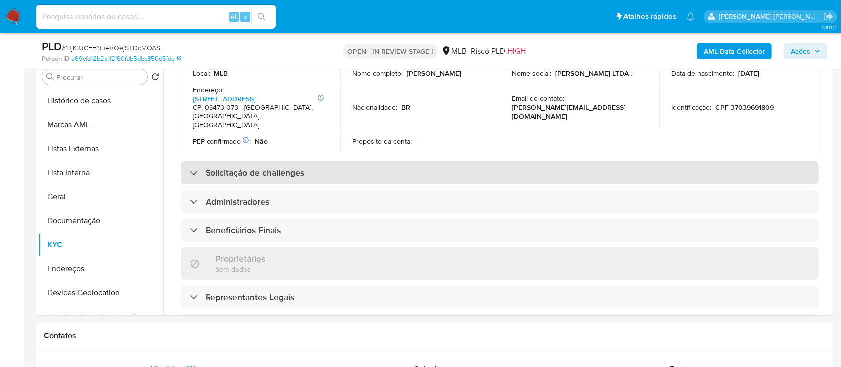
click at [232, 167] on h3 "Solicitação de challenges" at bounding box center [255, 172] width 99 height 11
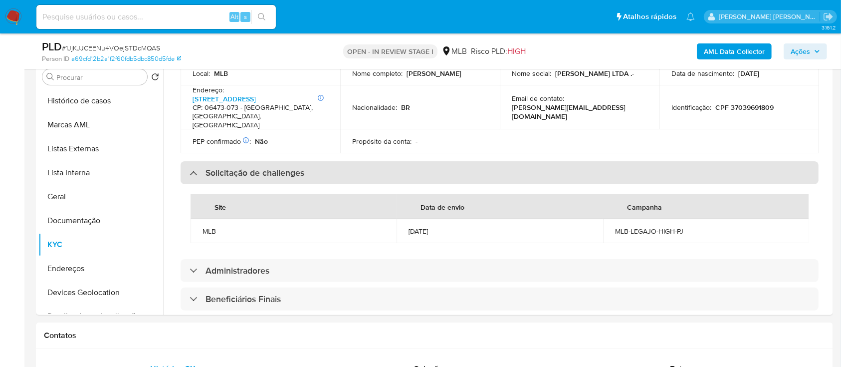
click at [232, 167] on h3 "Solicitação de challenges" at bounding box center [255, 172] width 99 height 11
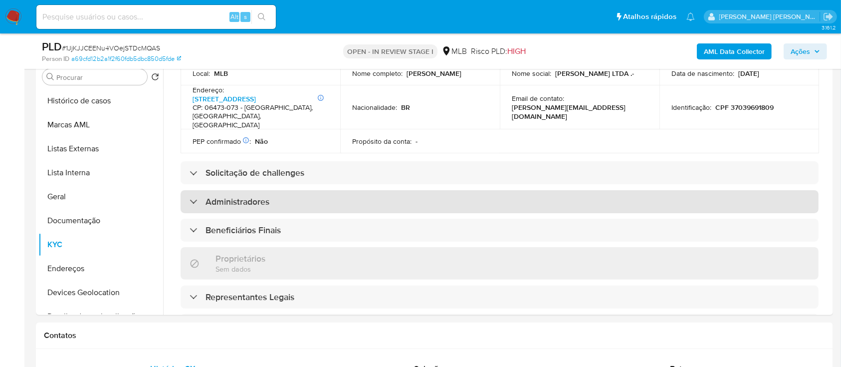
click at [235, 196] on h3 "Administradores" at bounding box center [238, 201] width 64 height 11
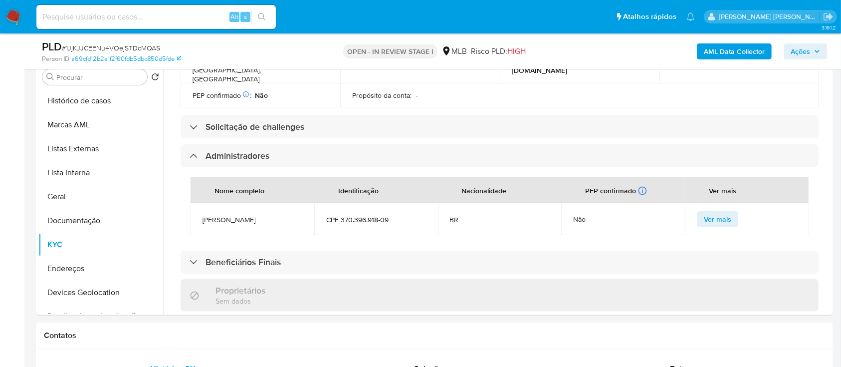
scroll to position [399, 0]
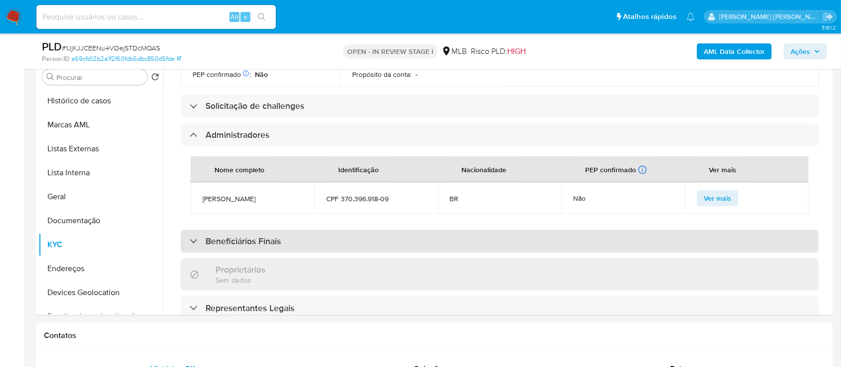
click at [234, 236] on h3 "Beneficiários Finais" at bounding box center [243, 241] width 75 height 11
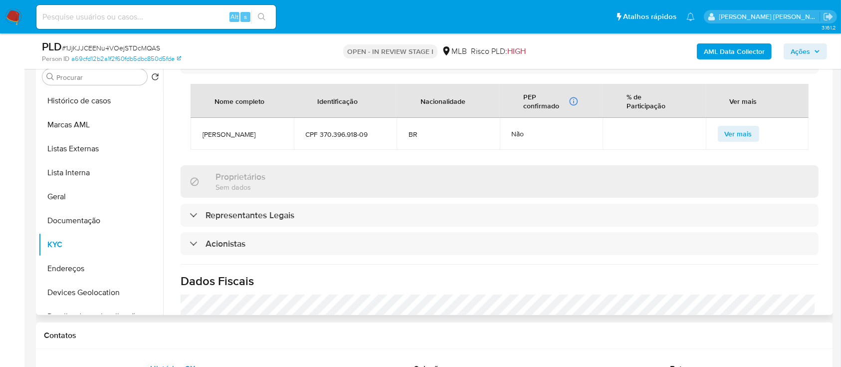
scroll to position [599, 0]
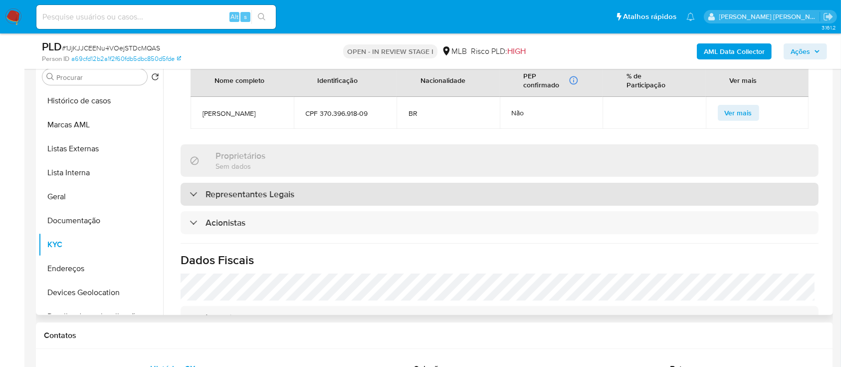
click at [248, 189] on h3 "Representantes Legais" at bounding box center [250, 194] width 89 height 11
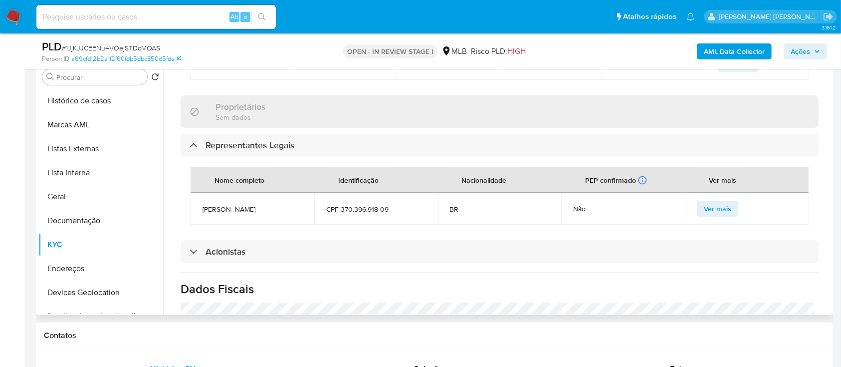
scroll to position [665, 0]
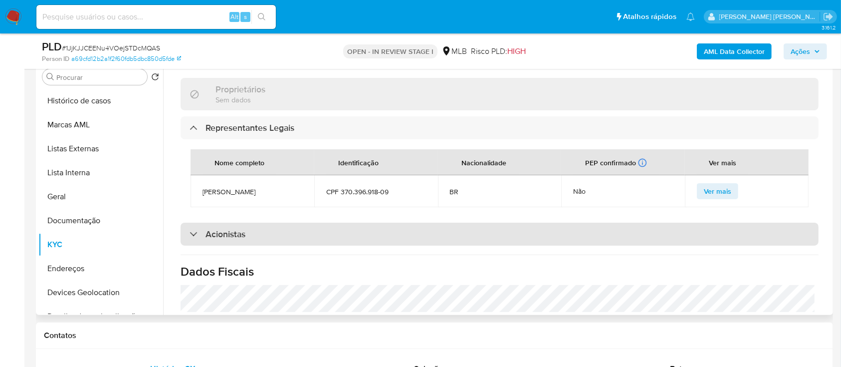
click at [228, 229] on h3 "Acionistas" at bounding box center [226, 234] width 40 height 11
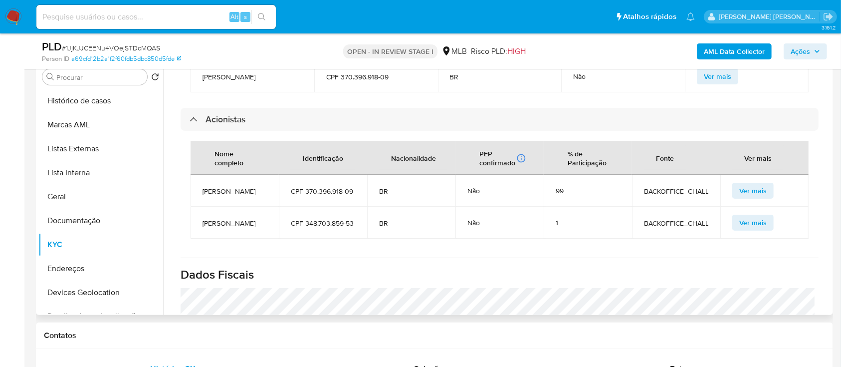
scroll to position [798, 0]
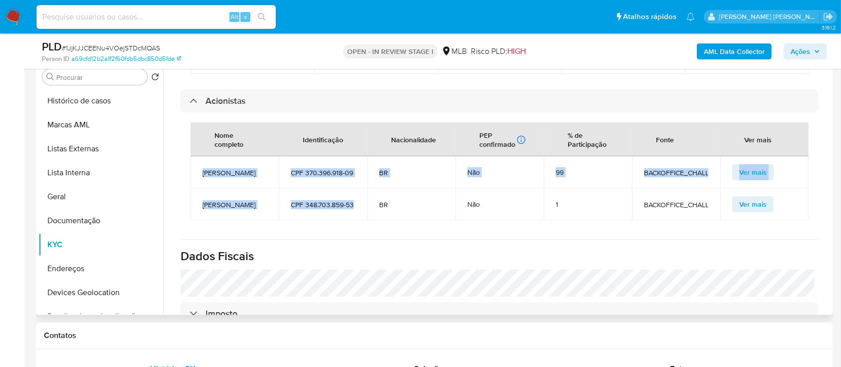
drag, startPoint x: 355, startPoint y: 199, endPoint x: 204, endPoint y: 157, distance: 157.4
click at [204, 157] on tbody "Alan Rodrigues Puntim CPF 370.396.918-09 BR Não 99 BACKOFFICE_CHALLENGE Ver mai…" at bounding box center [500, 188] width 618 height 64
copy tbody "Alan Rodrigues Puntim CPF 370.396.918-09 BR Não 99 BACKOFFICE_CHALLENGE Ver mai…"
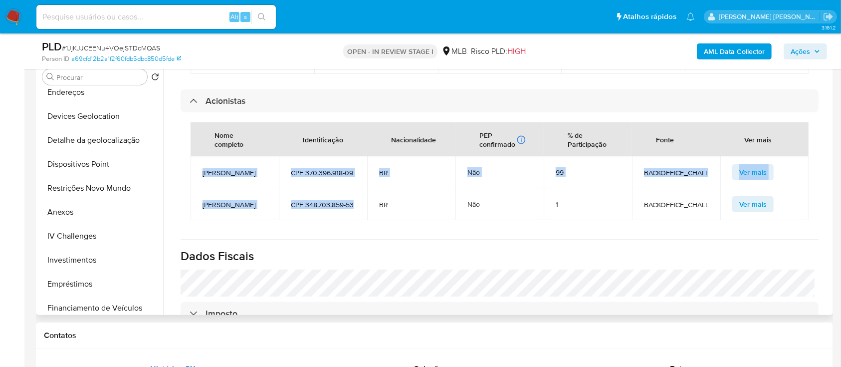
scroll to position [200, 0]
click at [66, 190] on button "Anexos" at bounding box center [96, 189] width 117 height 24
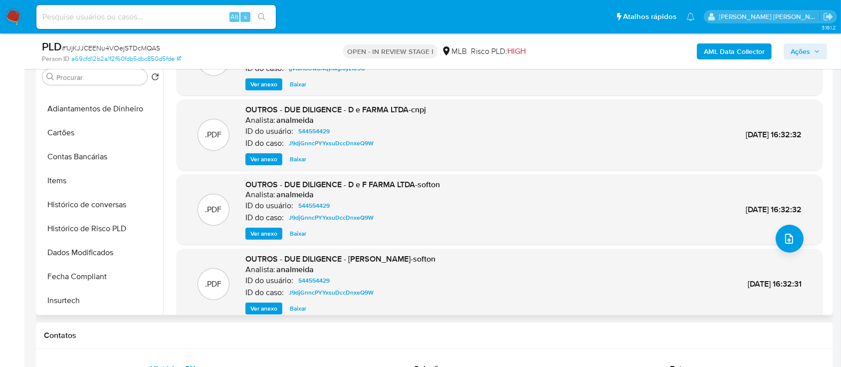
scroll to position [84, 0]
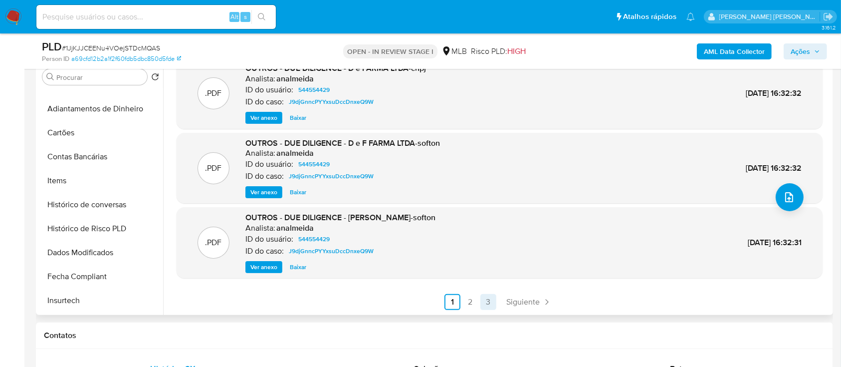
click at [488, 302] on link "3" at bounding box center [489, 302] width 16 height 16
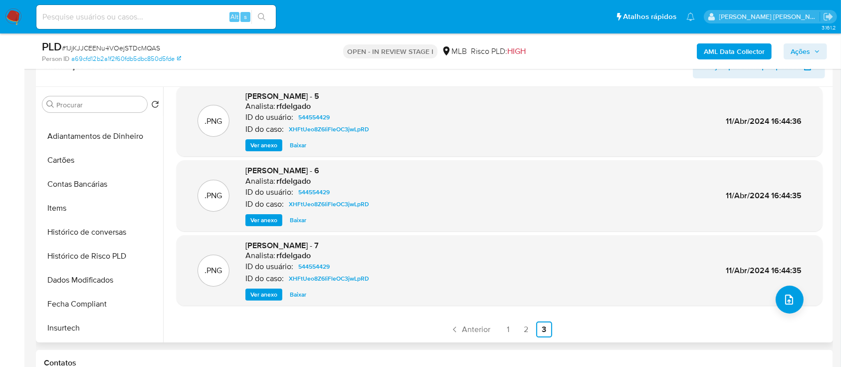
scroll to position [200, 0]
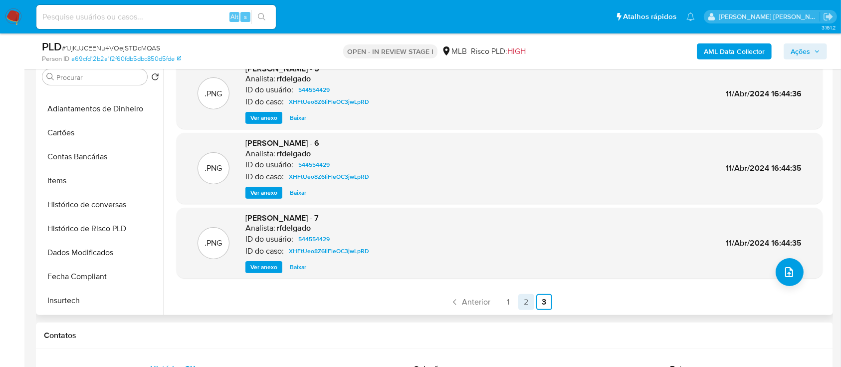
click at [527, 305] on link "2" at bounding box center [527, 302] width 16 height 16
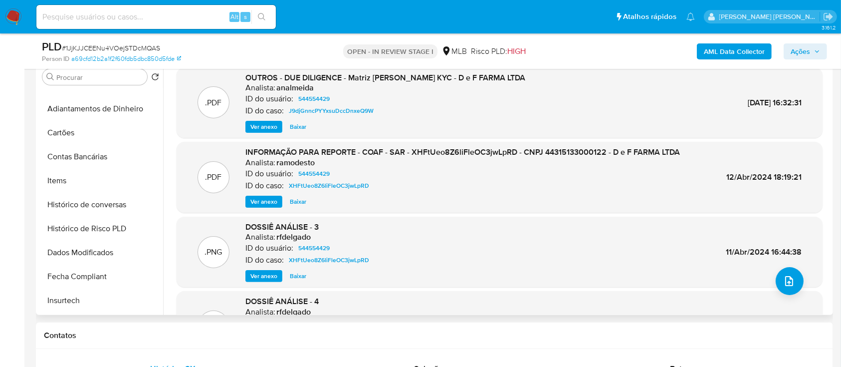
click at [260, 204] on span "Ver anexo" at bounding box center [264, 202] width 27 height 10
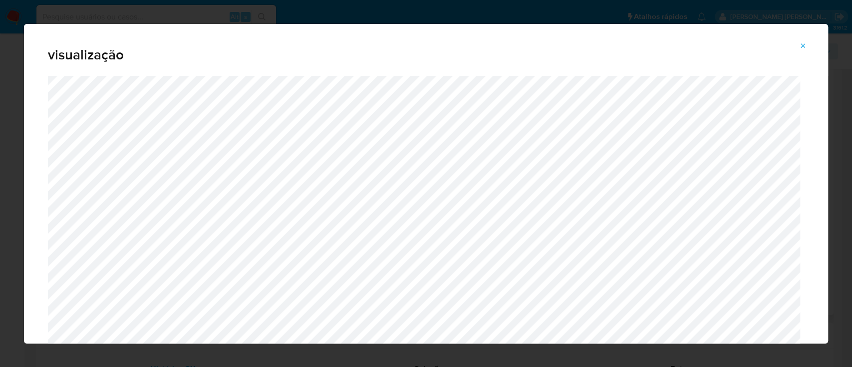
click at [806, 43] on icon "Attachment preview" at bounding box center [803, 46] width 8 height 8
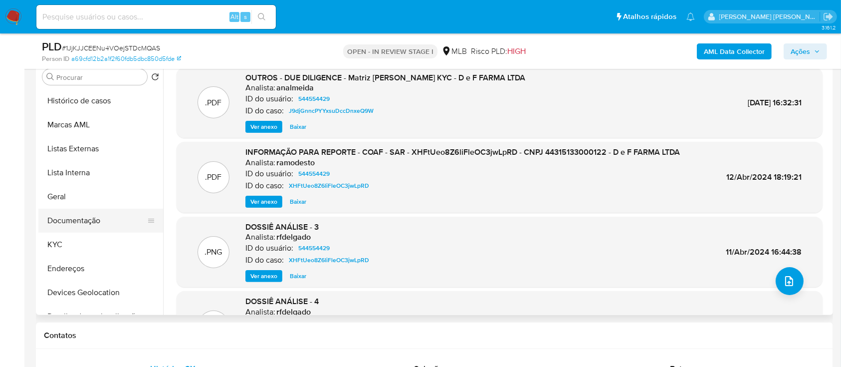
click at [87, 221] on button "Documentação" at bounding box center [96, 221] width 117 height 24
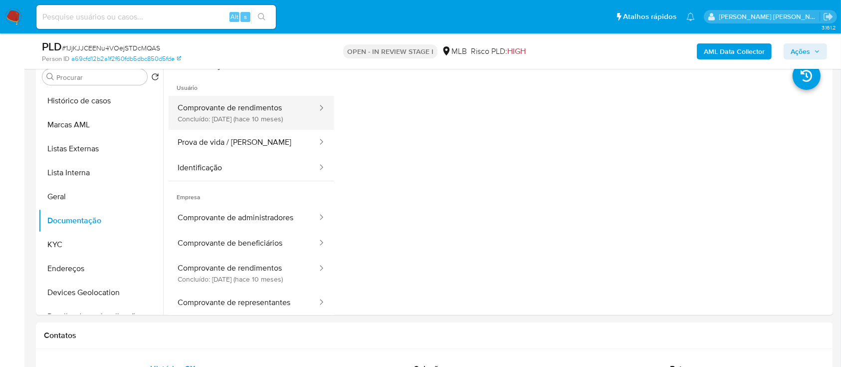
click at [246, 119] on button "Comprovante de rendimentos Concluído: 01/12/2024 (hace 10 meses)" at bounding box center [244, 113] width 150 height 34
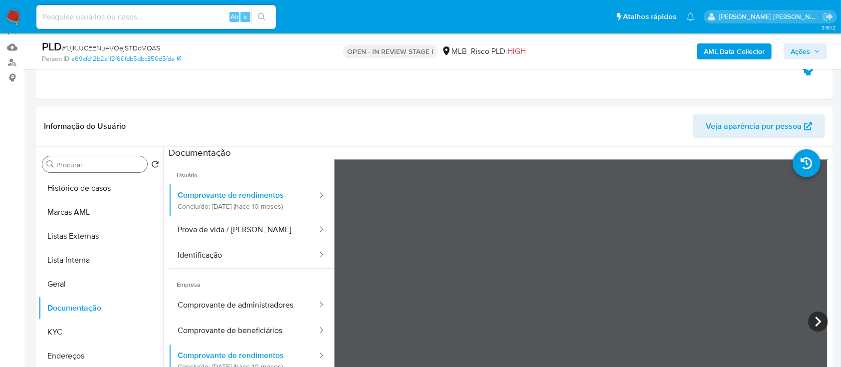
scroll to position [200, 0]
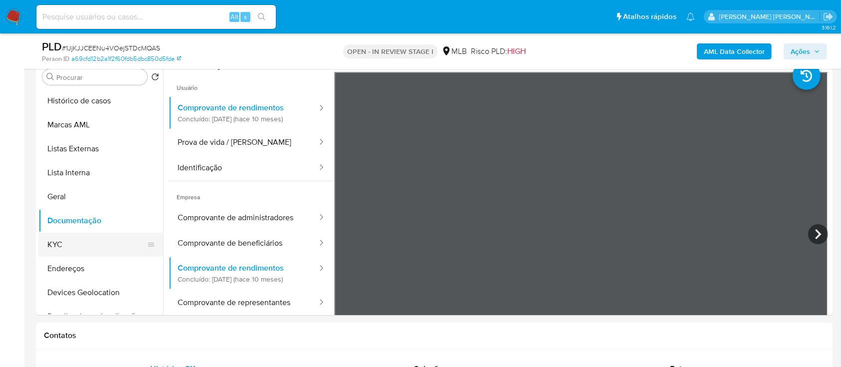
click at [65, 250] on button "KYC" at bounding box center [96, 245] width 117 height 24
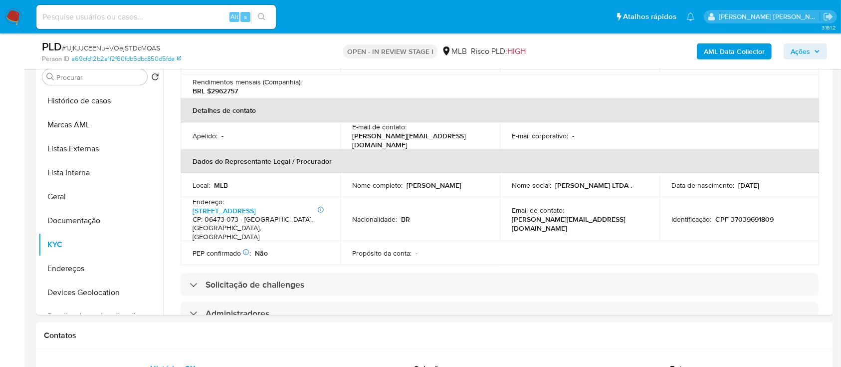
scroll to position [332, 0]
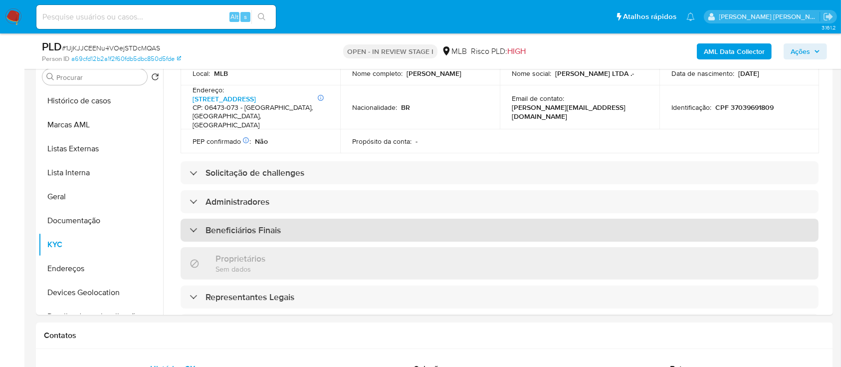
click at [267, 225] on h3 "Beneficiários Finais" at bounding box center [243, 230] width 75 height 11
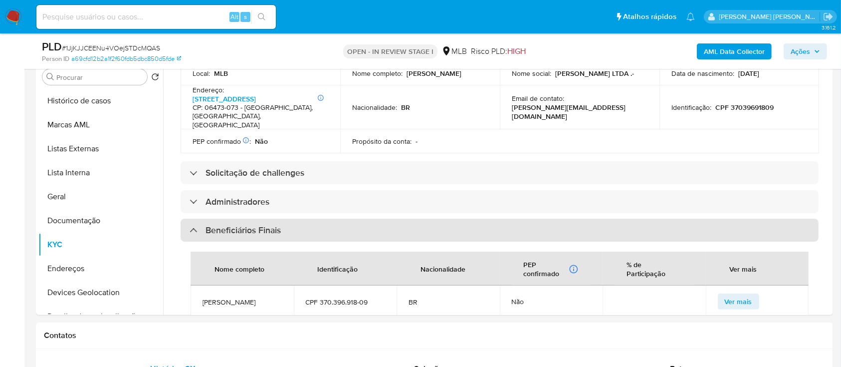
scroll to position [466, 0]
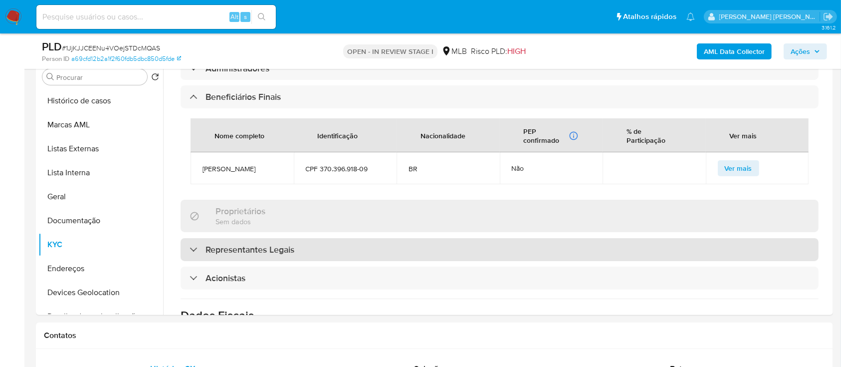
click at [255, 244] on h3 "Representantes Legais" at bounding box center [250, 249] width 89 height 11
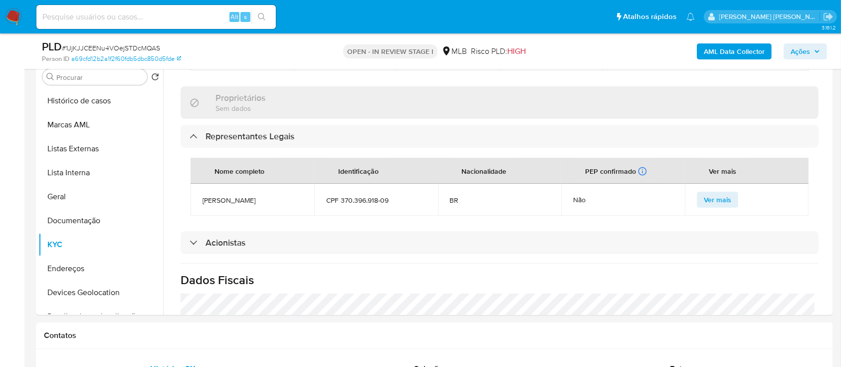
scroll to position [599, 0]
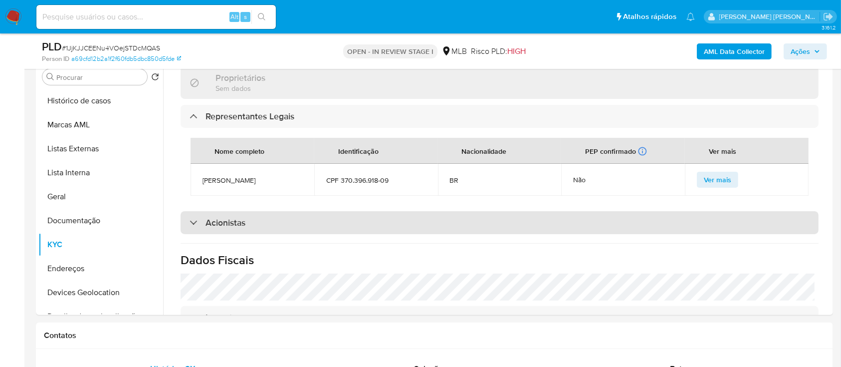
click at [263, 211] on div "Acionistas" at bounding box center [500, 222] width 638 height 23
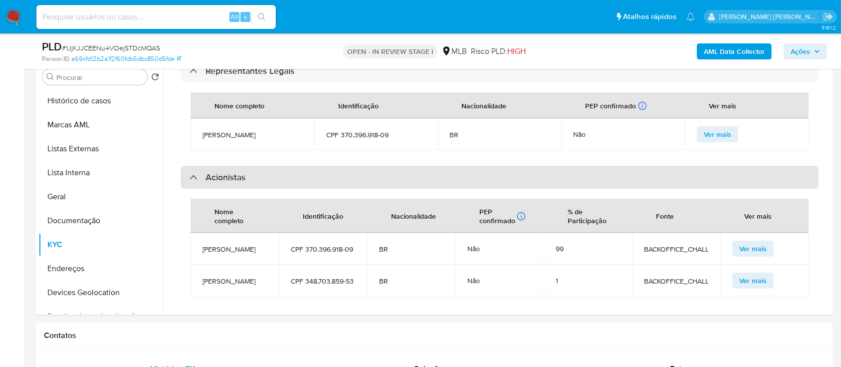
scroll to position [665, 0]
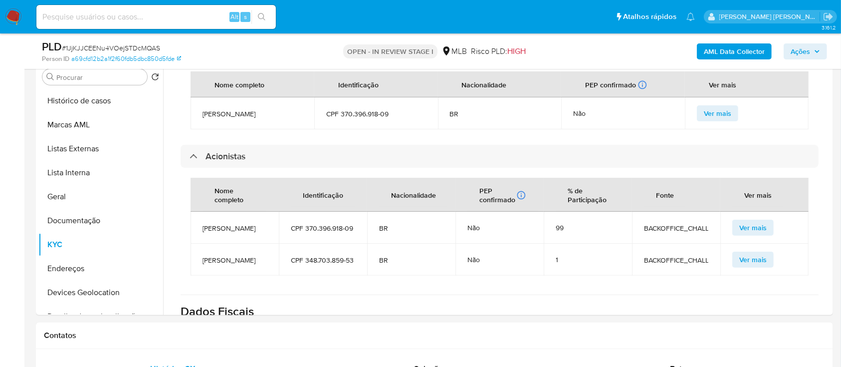
drag, startPoint x: 226, startPoint y: 217, endPoint x: 201, endPoint y: 211, distance: 25.7
click at [201, 212] on td "Alan Rodrigues Puntim" at bounding box center [235, 228] width 88 height 32
copy span "Alan Rodrigues Puntim"
drag, startPoint x: 229, startPoint y: 261, endPoint x: 204, endPoint y: 253, distance: 26.7
click at [204, 256] on span "João Gilberto Puntim" at bounding box center [235, 260] width 64 height 9
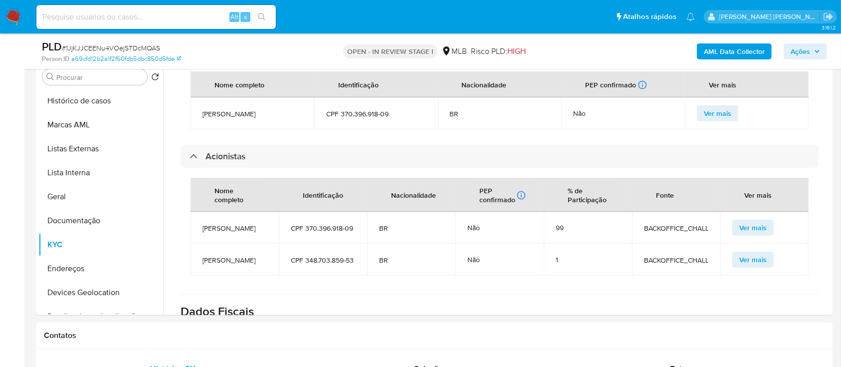
copy span "João Gilberto Puntim"
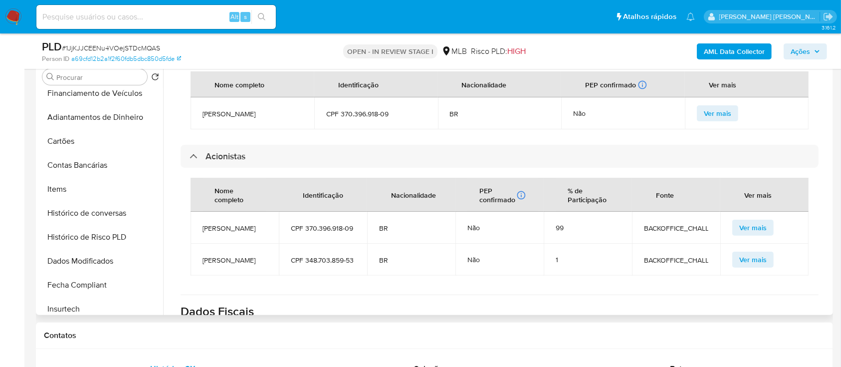
scroll to position [399, 0]
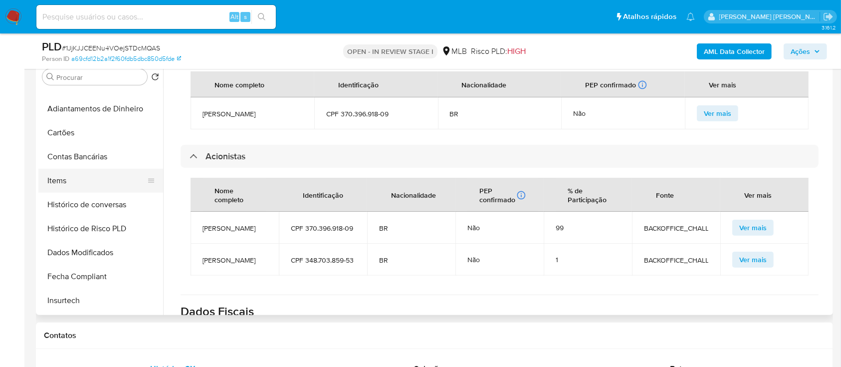
click at [61, 183] on button "Items" at bounding box center [96, 181] width 117 height 24
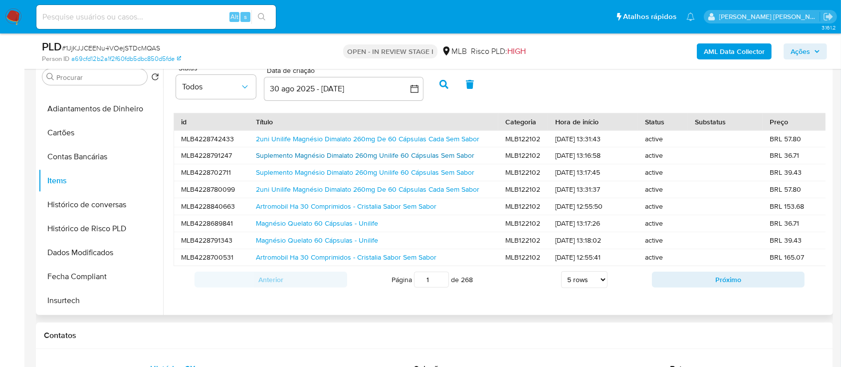
click at [301, 157] on link "Suplemento Magnésio Dimalato 260mg Unilife 60 Cápsulas Sem Sabor" at bounding box center [365, 155] width 219 height 10
click at [267, 225] on link "Magnésio Quelato 60 Cápsulas - Unilife" at bounding box center [317, 223] width 122 height 10
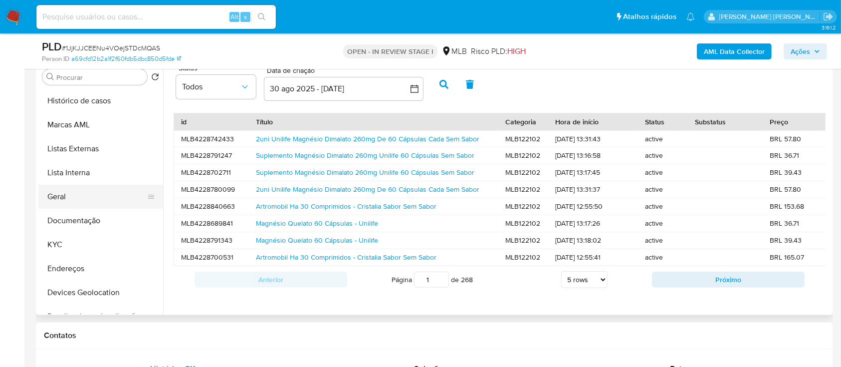
click at [78, 199] on button "Geral" at bounding box center [96, 197] width 117 height 24
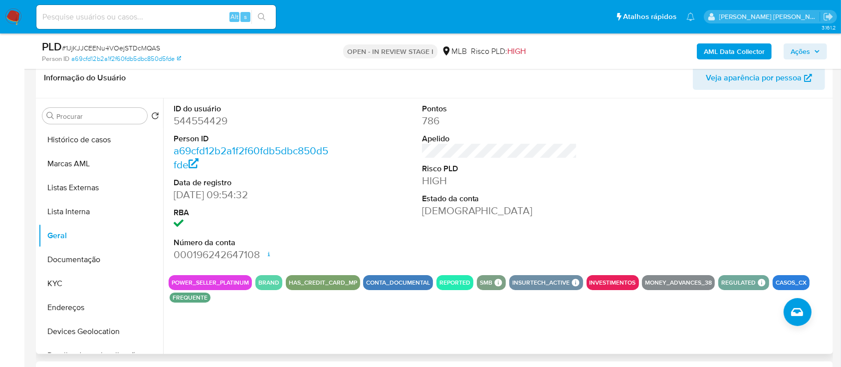
scroll to position [133, 0]
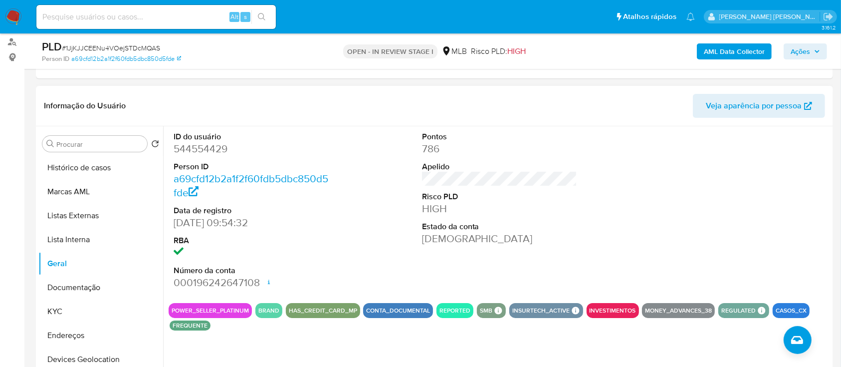
click at [221, 140] on dt "ID do usuário" at bounding box center [252, 136] width 156 height 11
click at [216, 146] on dd "544554429" at bounding box center [252, 149] width 156 height 14
copy dd "544554429"
click at [417, 176] on div "Pontos 786 Apelido Risco PLD HIGH Estado da conta Ativa" at bounding box center [500, 210] width 166 height 169
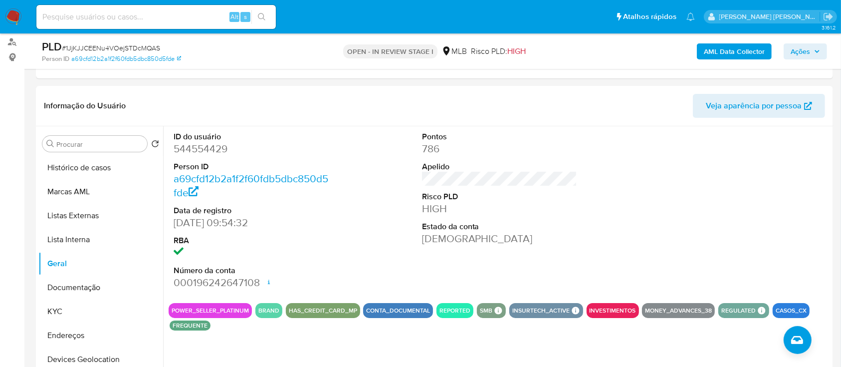
click at [804, 50] on span "Ações" at bounding box center [800, 51] width 19 height 16
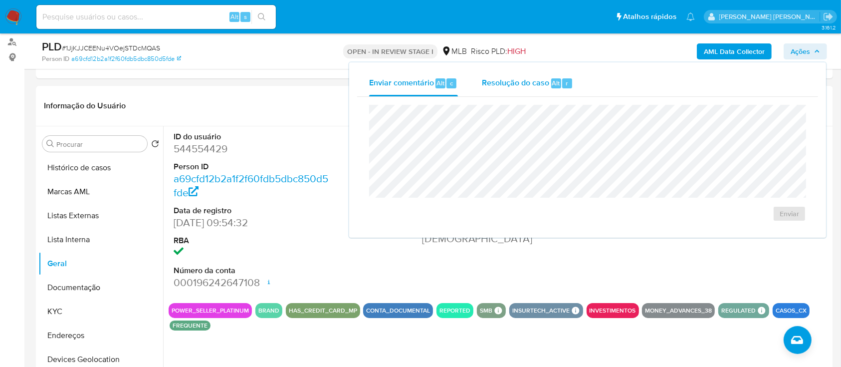
click at [506, 86] on span "Resolução do caso" at bounding box center [515, 82] width 67 height 11
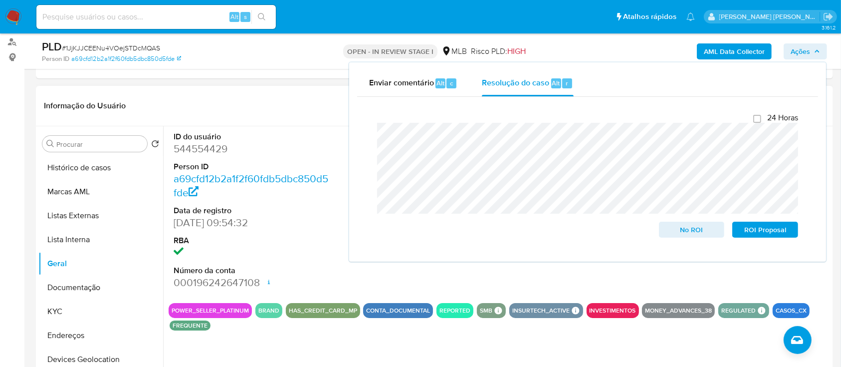
click at [297, 246] on dd at bounding box center [252, 253] width 156 height 14
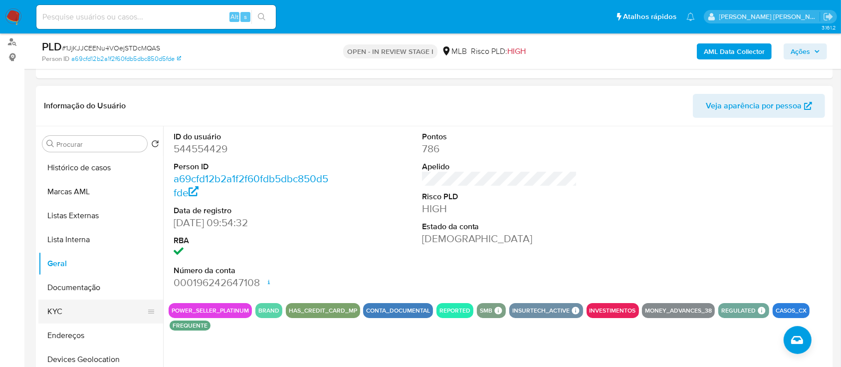
click at [57, 316] on button "KYC" at bounding box center [96, 311] width 117 height 24
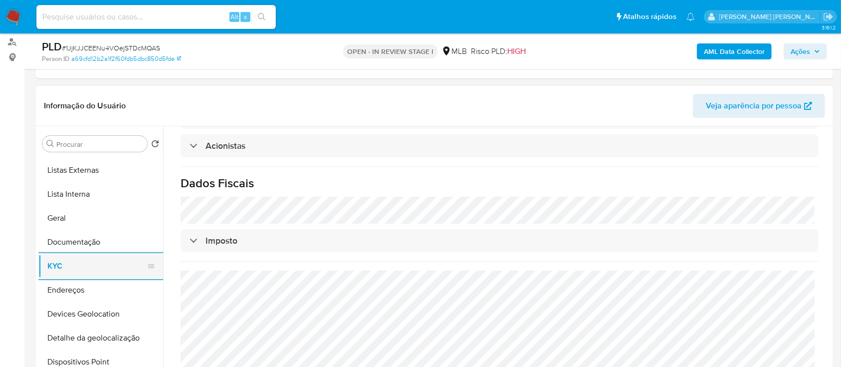
scroll to position [66, 0]
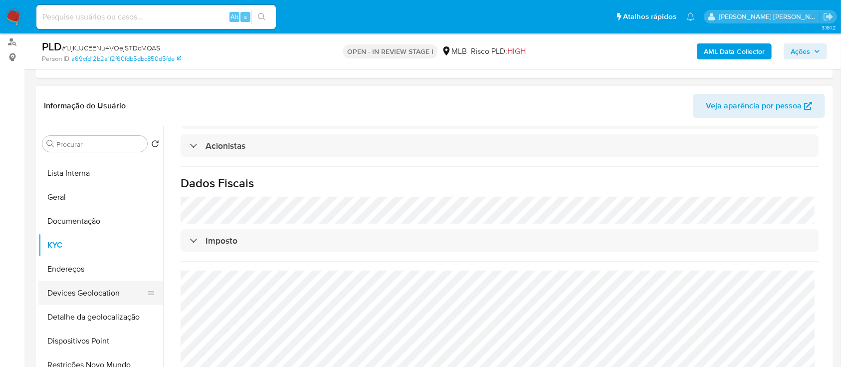
click at [91, 287] on button "Devices Geolocation" at bounding box center [96, 293] width 117 height 24
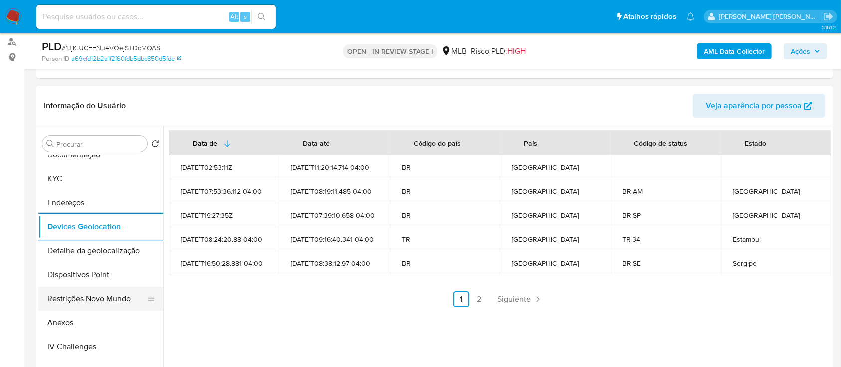
scroll to position [200, 0]
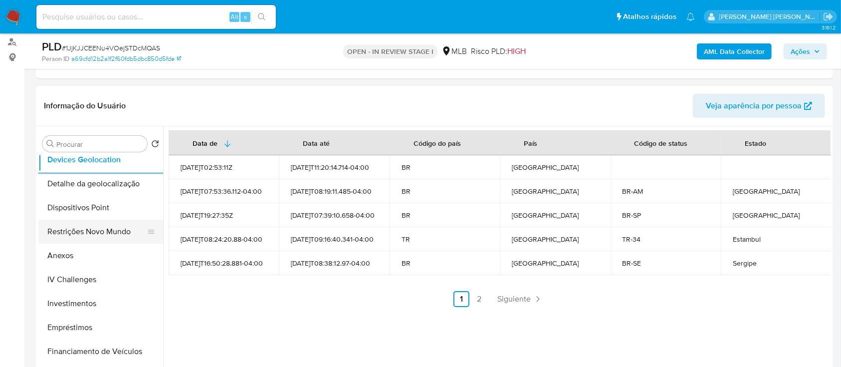
click at [100, 236] on button "Restrições Novo Mundo" at bounding box center [96, 232] width 117 height 24
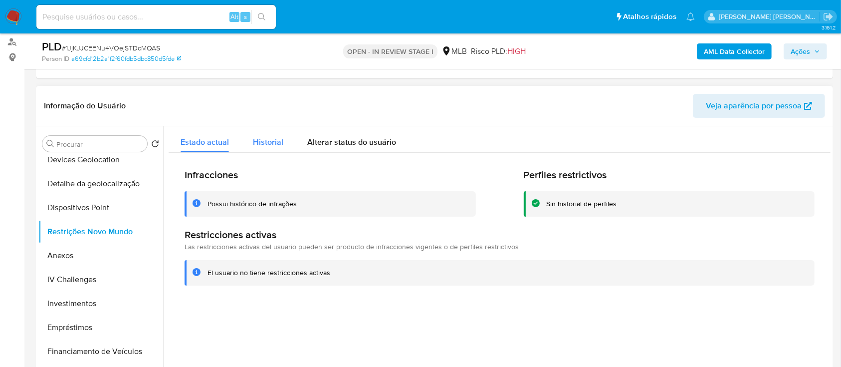
click at [267, 138] on span "Historial" at bounding box center [268, 141] width 30 height 11
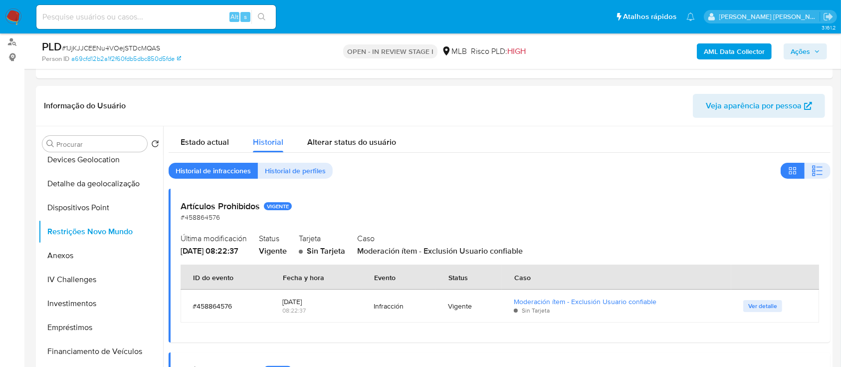
drag, startPoint x: 816, startPoint y: 168, endPoint x: 670, endPoint y: 10, distance: 215.4
click at [817, 168] on icon "button" at bounding box center [818, 171] width 12 height 12
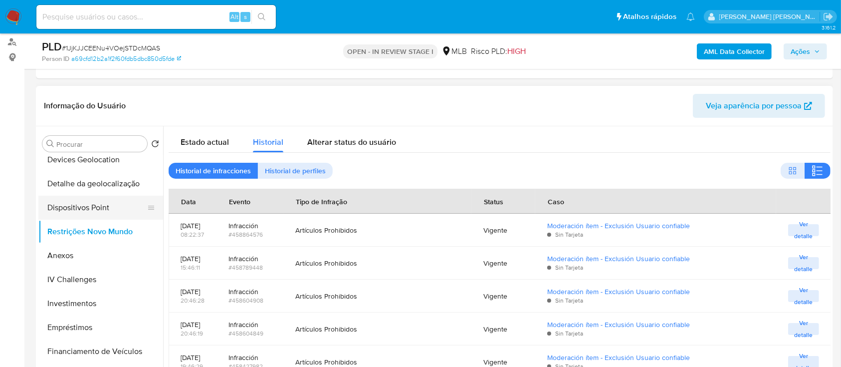
click at [101, 205] on button "Dispositivos Point" at bounding box center [96, 208] width 117 height 24
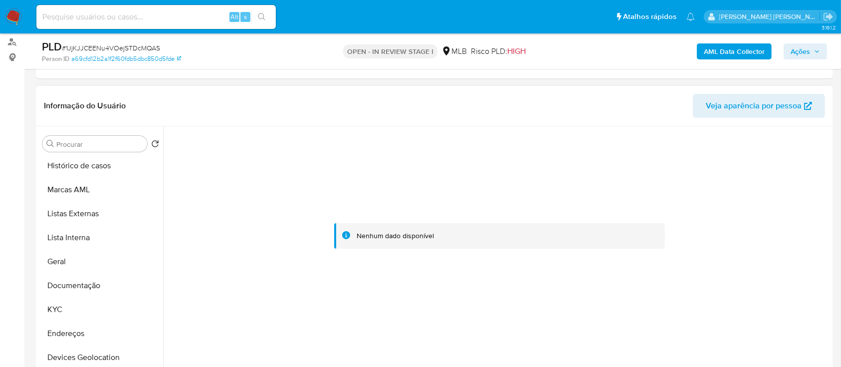
scroll to position [0, 0]
click at [76, 314] on button "KYC" at bounding box center [96, 311] width 117 height 24
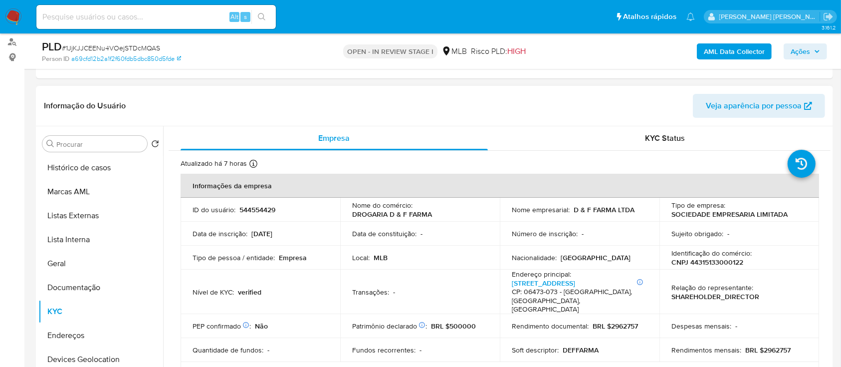
click at [708, 262] on p "CNPJ 44315133000122" at bounding box center [708, 262] width 72 height 9
copy p "44315133000122"
click at [96, 49] on span "# 1JjKJJCEENu4VOejSTDcMQAS" at bounding box center [111, 48] width 98 height 10
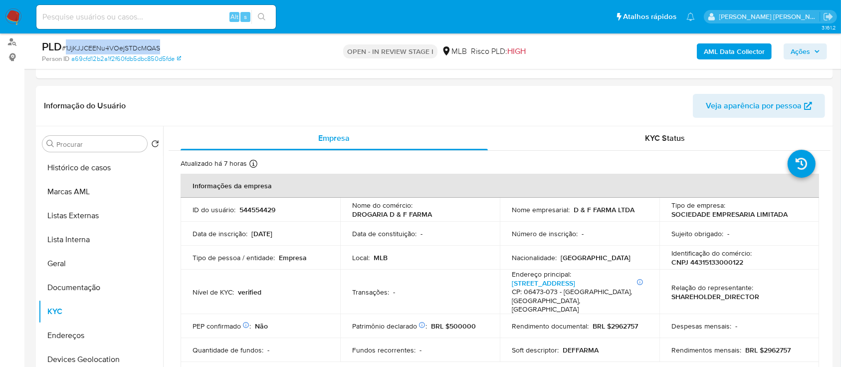
copy span "1JjKJJCEENu4VOejSTDcMQAS"
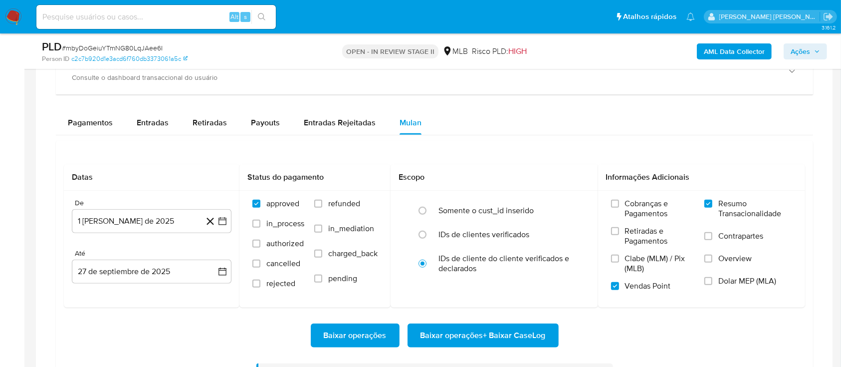
scroll to position [92, 0]
click at [143, 50] on span "# mbyDoGeiuYTmNG80LqJAee6I" at bounding box center [112, 48] width 101 height 10
copy span "mbyDoGeiuYTmNG80LqJAee6I"
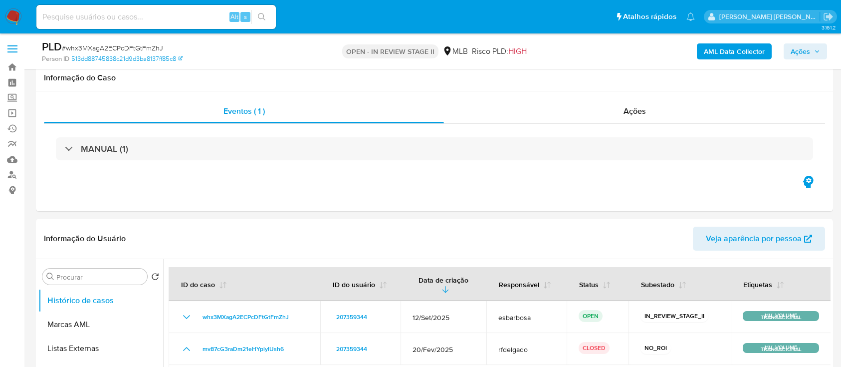
click at [142, 50] on span "# whx3MXagA2ECPcDFtGtFmZhJ" at bounding box center [112, 48] width 101 height 10
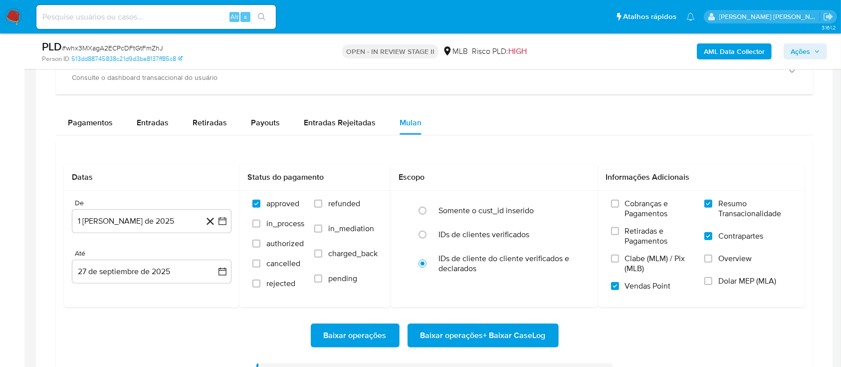
scroll to position [798, 0]
click at [142, 50] on span "# whx3MXagA2ECPcDFtGtFmZhJ" at bounding box center [112, 48] width 101 height 10
copy span "whx3MXagA2ECPcDFtGtFmZhJ"
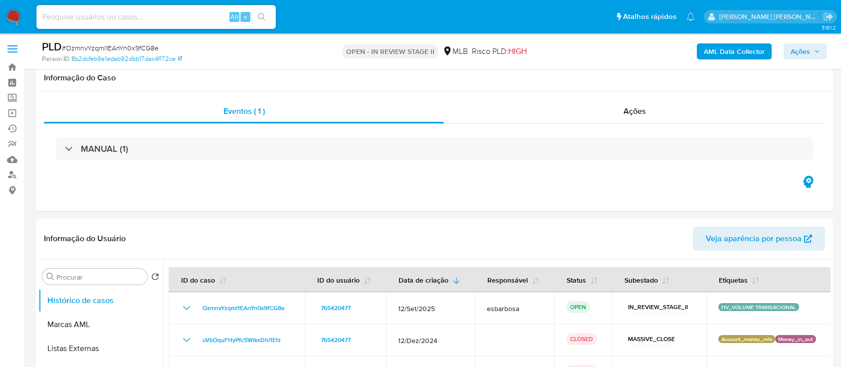
click at [127, 49] on span "# OzmnvYzqml1EAnYn0x9fCG8e" at bounding box center [110, 48] width 97 height 10
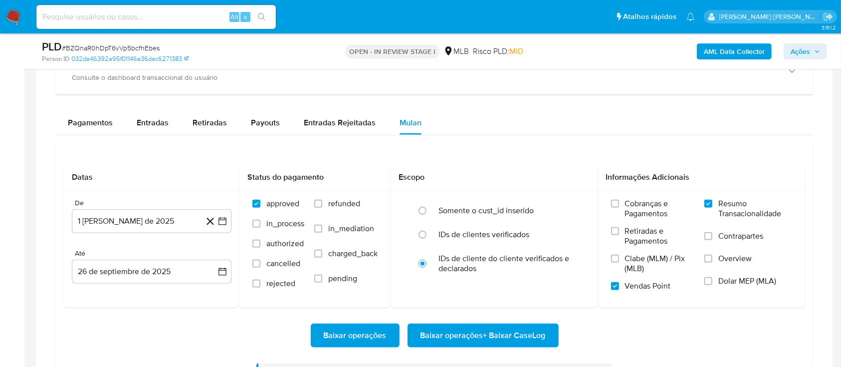
click at [127, 45] on span "# BZQnaR0hDpT6vVp5bcfhEbes" at bounding box center [111, 48] width 98 height 10
copy span "BZQnaR0hDpT6vVp5bcfhEbes"
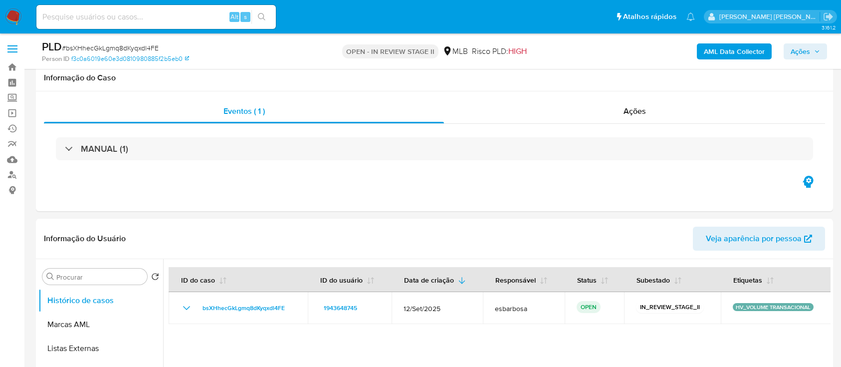
click at [132, 47] on span "# bsXHhecGkLgmq8dKyqxdl4FE" at bounding box center [110, 48] width 97 height 10
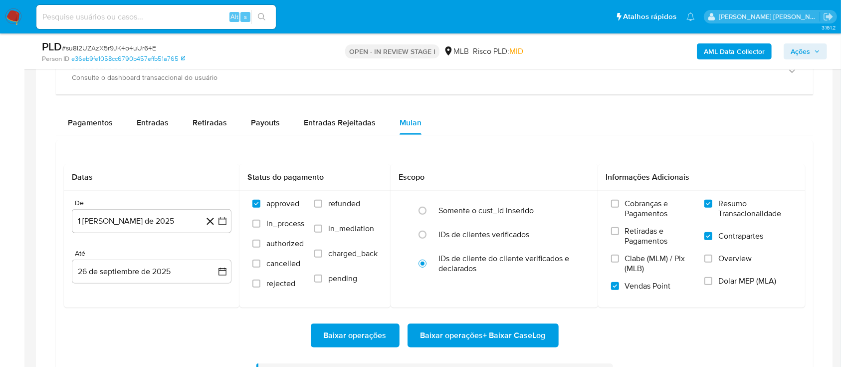
click at [130, 43] on span "# su8I2UZAzX5r9JK4o4uUr64E" at bounding box center [109, 48] width 94 height 10
click at [124, 50] on span "# su8I2UZAzX5r9JK4o4uUr64E" at bounding box center [109, 48] width 94 height 10
copy span "su8I2UZAzX5r9JK4o4uUr64E"
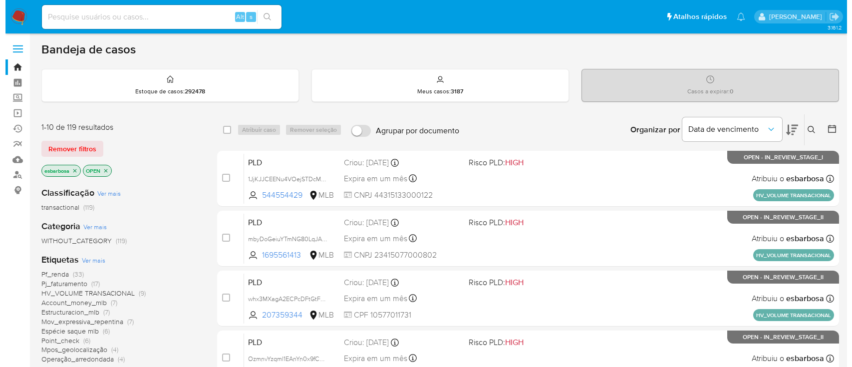
scroll to position [66, 0]
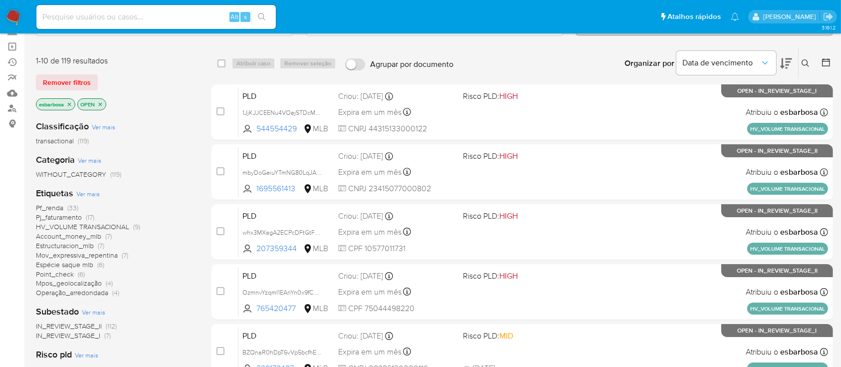
click at [89, 195] on span "Ver mais" at bounding box center [87, 193] width 23 height 9
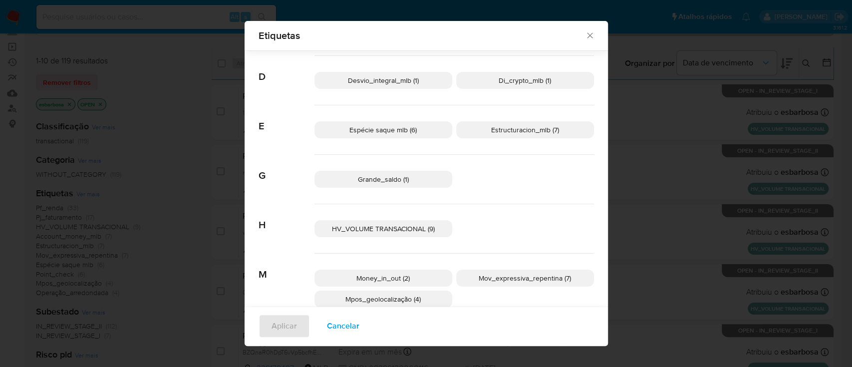
scroll to position [114, 0]
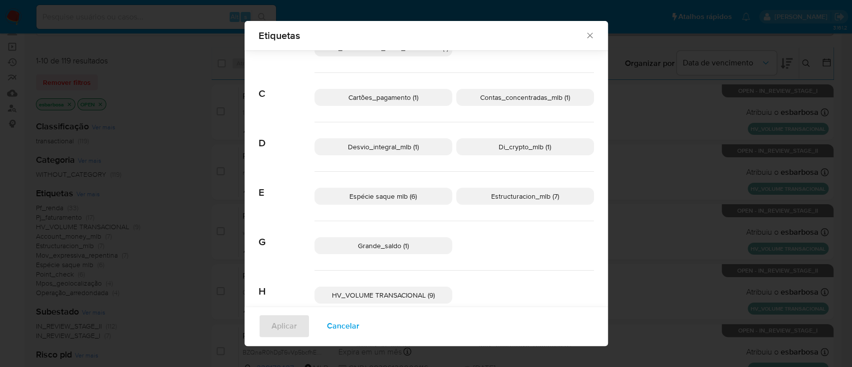
click at [497, 200] on span "Estructuracion_mlb (7)" at bounding box center [525, 196] width 68 height 10
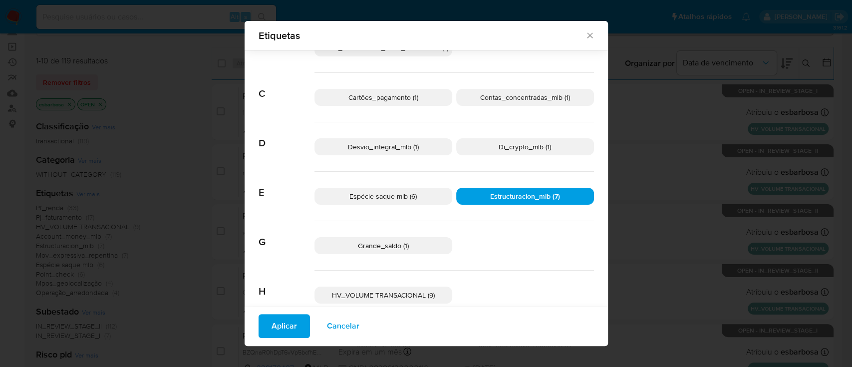
click at [287, 329] on span "Aplicar" at bounding box center [283, 326] width 25 height 22
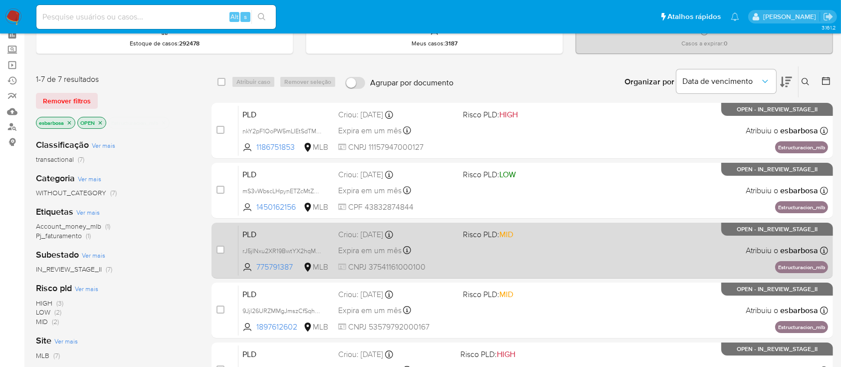
scroll to position [66, 0]
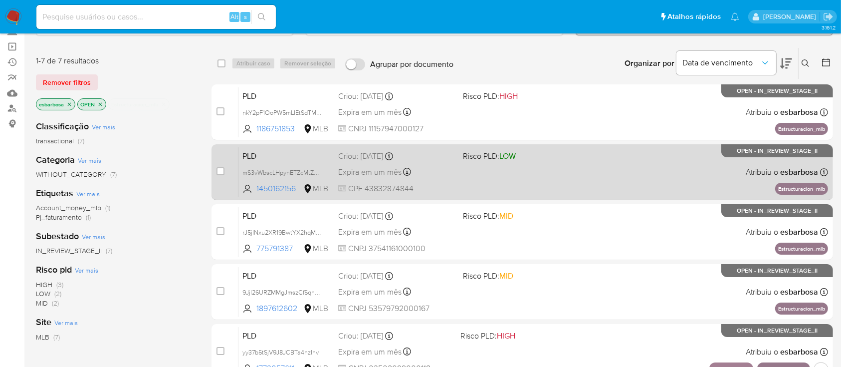
click at [573, 180] on div "PLD mS3vWbscLHpynETZcMtZDg71 1450162156 MLB Risco PLD: LOW Criou: [DATE] Criou:…" at bounding box center [534, 172] width 590 height 50
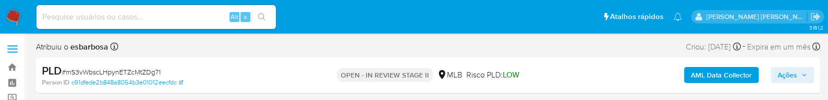
select select "10"
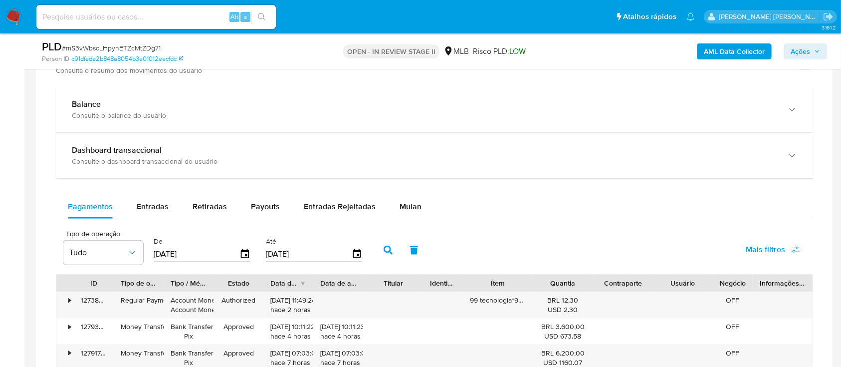
scroll to position [732, 0]
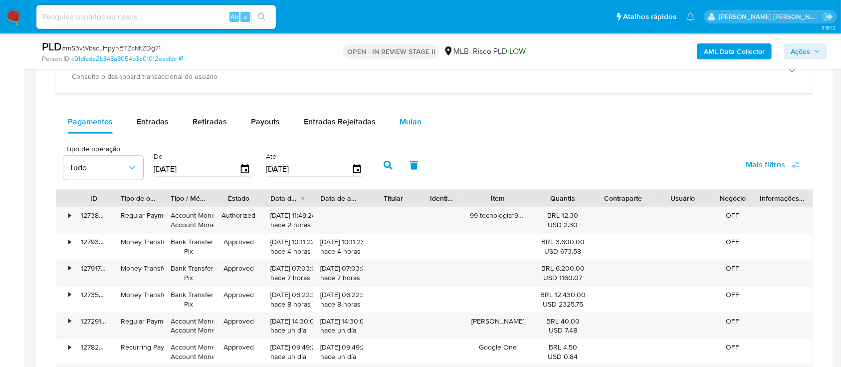
click at [411, 103] on span "Mulan" at bounding box center [411, 121] width 22 height 11
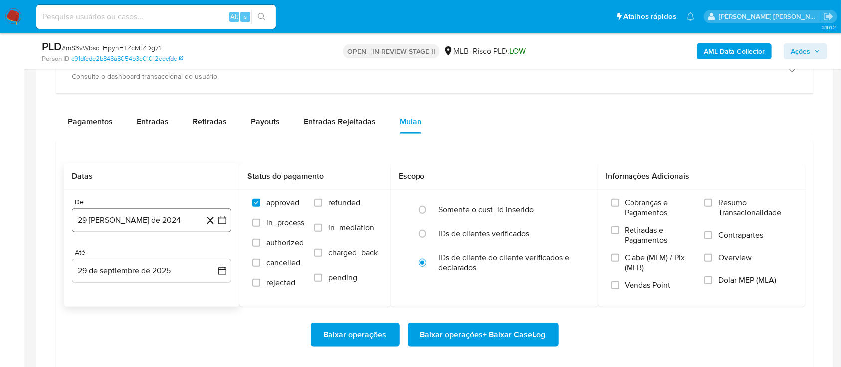
click at [162, 103] on button "29 de agosto de 2024" at bounding box center [152, 220] width 160 height 24
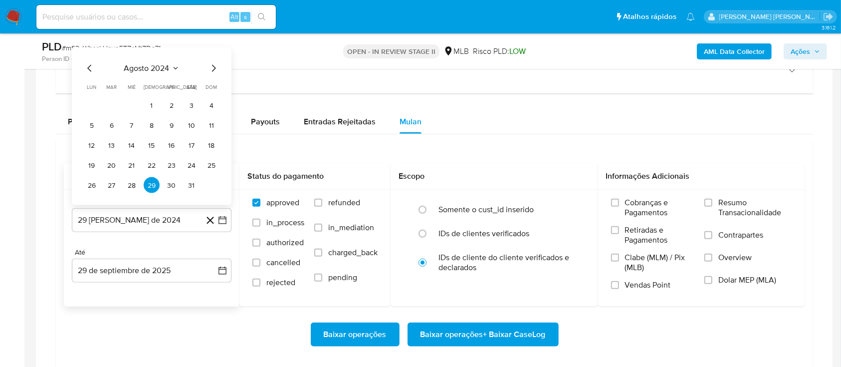
click at [144, 70] on span "agosto 2024" at bounding box center [146, 68] width 45 height 10
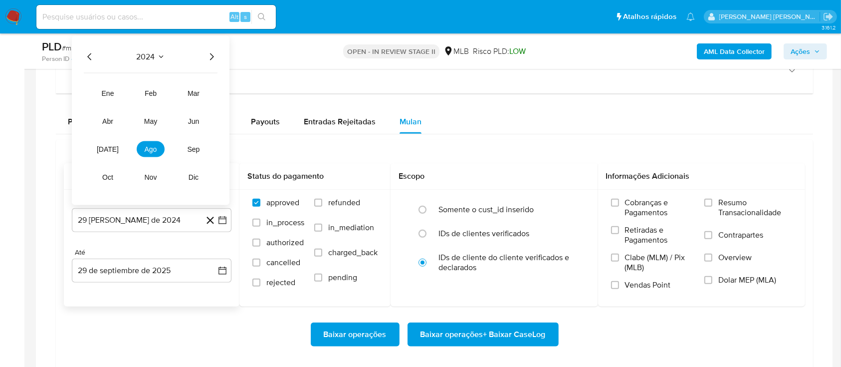
click at [211, 55] on icon "Año siguiente" at bounding box center [212, 57] width 12 height 12
click at [146, 103] on span "ago" at bounding box center [151, 149] width 12 height 8
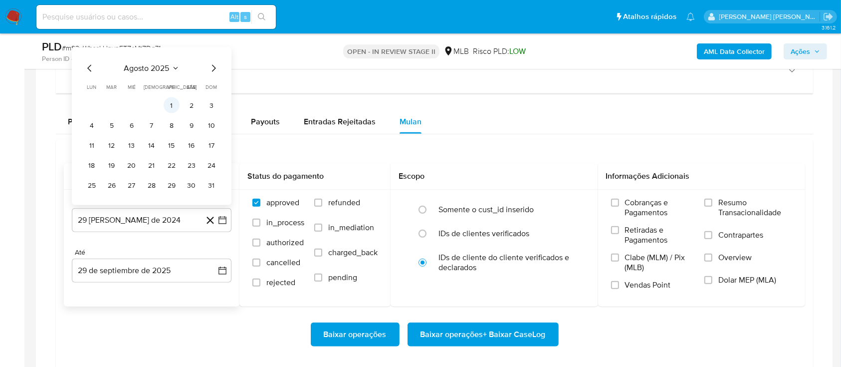
click at [172, 103] on button "1" at bounding box center [172, 105] width 16 height 16
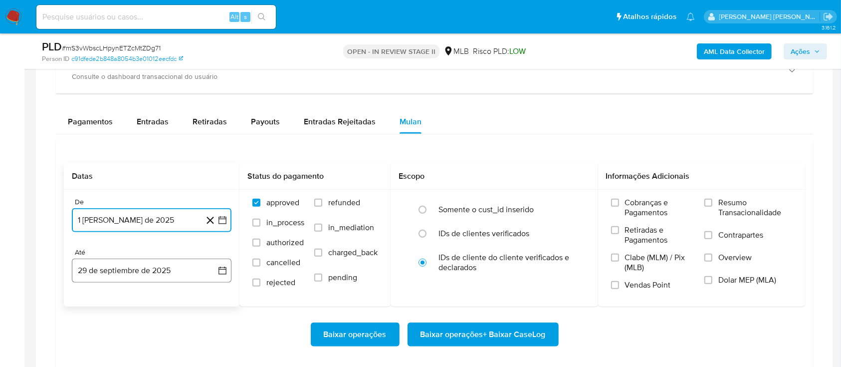
click at [158, 103] on button "29 de septiembre de 2025" at bounding box center [152, 271] width 160 height 24
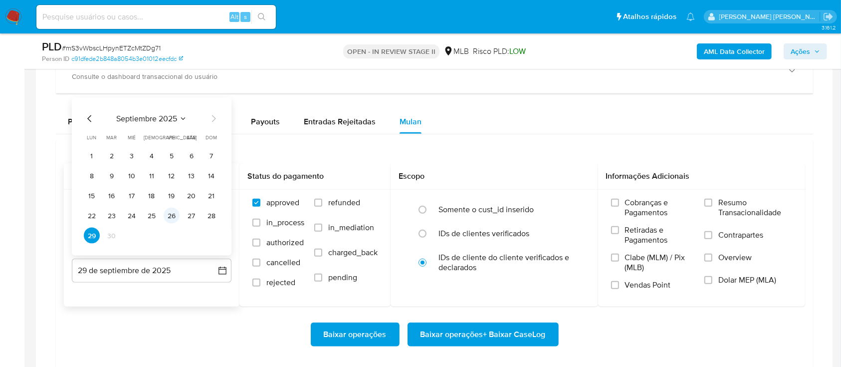
click at [176, 103] on button "26" at bounding box center [172, 216] width 16 height 16
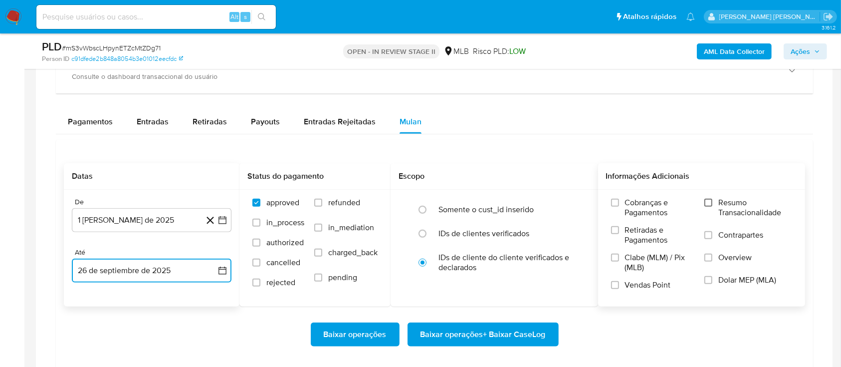
click at [711, 103] on input "Resumo Transacionalidade" at bounding box center [709, 203] width 8 height 8
click at [712, 103] on input "Contrapartes" at bounding box center [709, 235] width 8 height 8
click at [616, 103] on input "Vendas Point" at bounding box center [615, 285] width 8 height 8
click at [485, 103] on span "Baixar operações + Baixar CaseLog" at bounding box center [483, 334] width 125 height 22
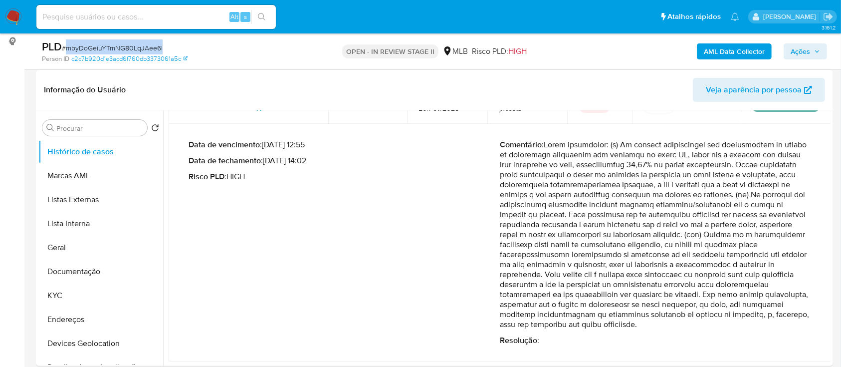
scroll to position [66, 0]
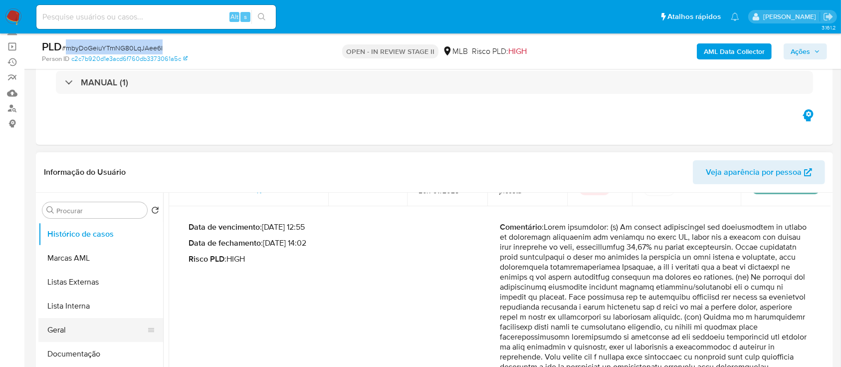
click at [78, 330] on button "Geral" at bounding box center [96, 330] width 117 height 24
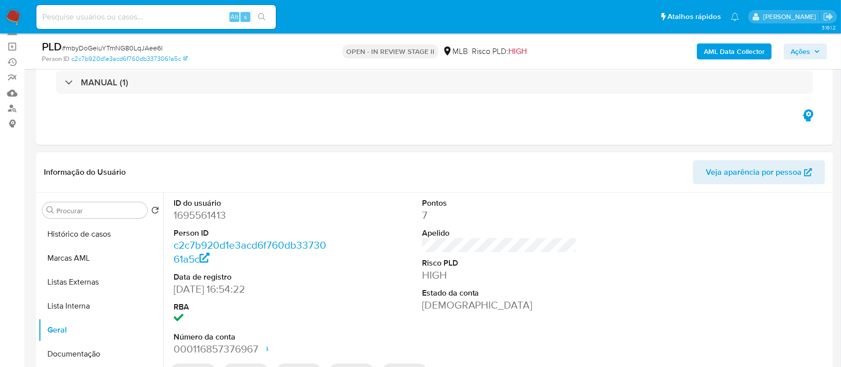
click at [218, 216] on dd "1695561413" at bounding box center [252, 215] width 156 height 14
copy dd "1695561413"
click at [76, 238] on button "Histórico de casos" at bounding box center [96, 234] width 117 height 24
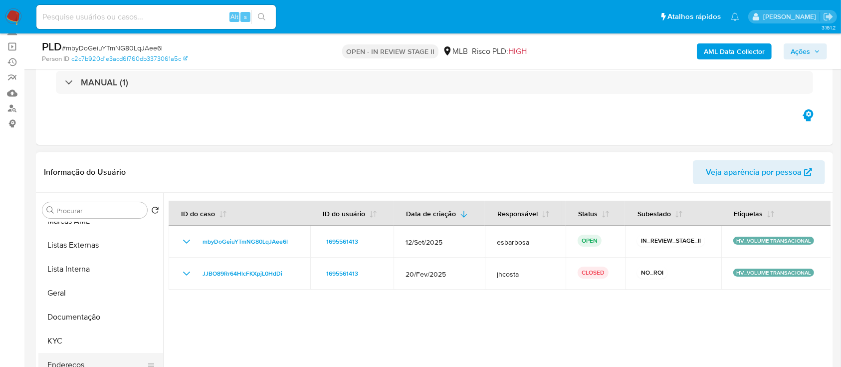
scroll to position [66, 0]
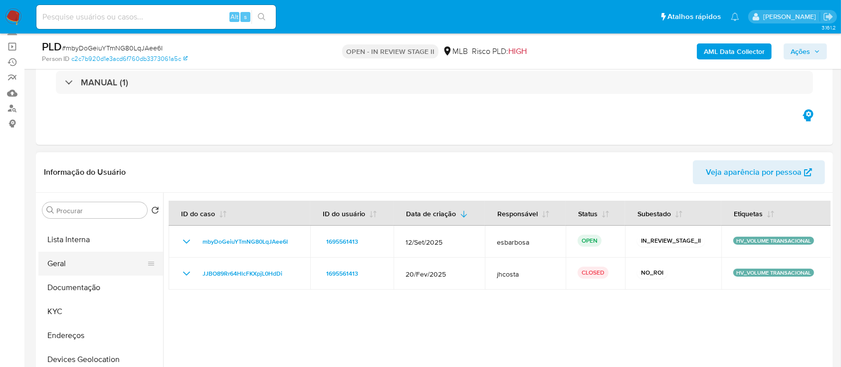
click at [90, 271] on button "Geral" at bounding box center [96, 264] width 117 height 24
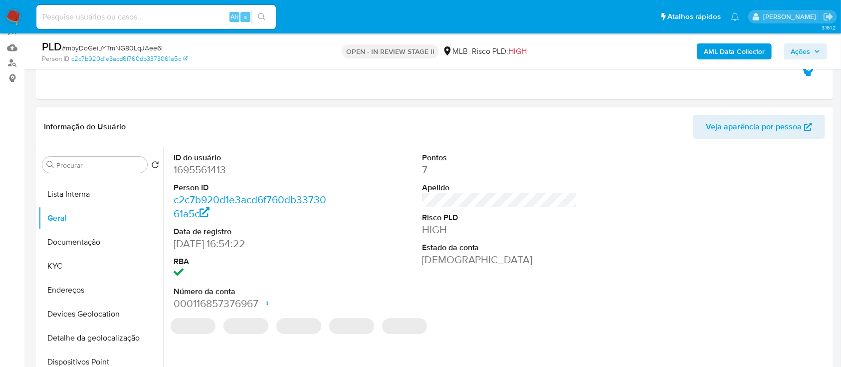
scroll to position [133, 0]
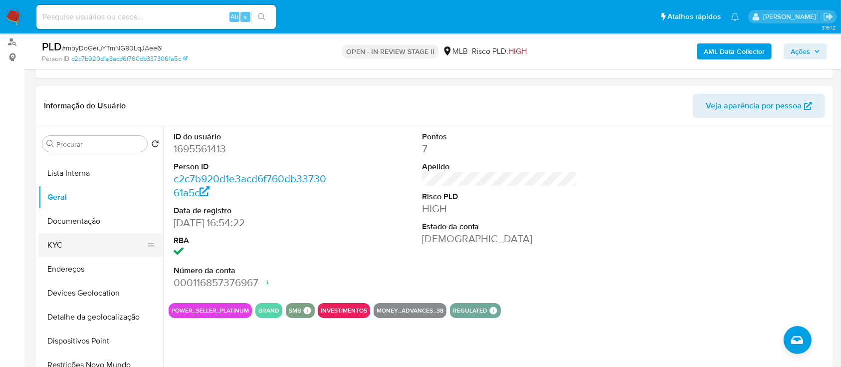
click at [86, 245] on button "KYC" at bounding box center [96, 245] width 117 height 24
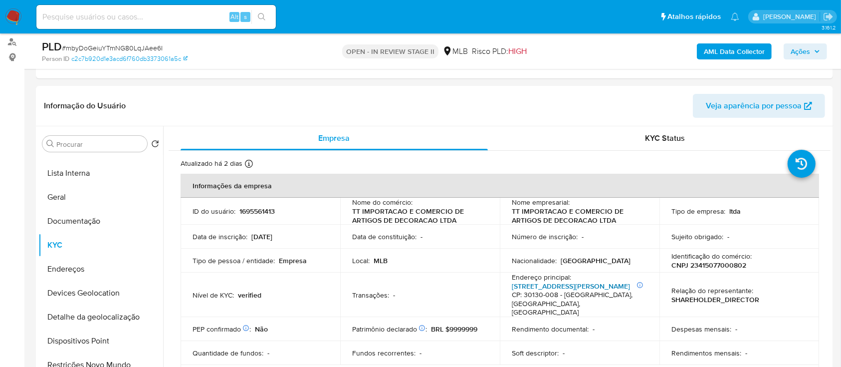
click at [538, 286] on link "[STREET_ADDRESS][PERSON_NAME]" at bounding box center [571, 286] width 118 height 10
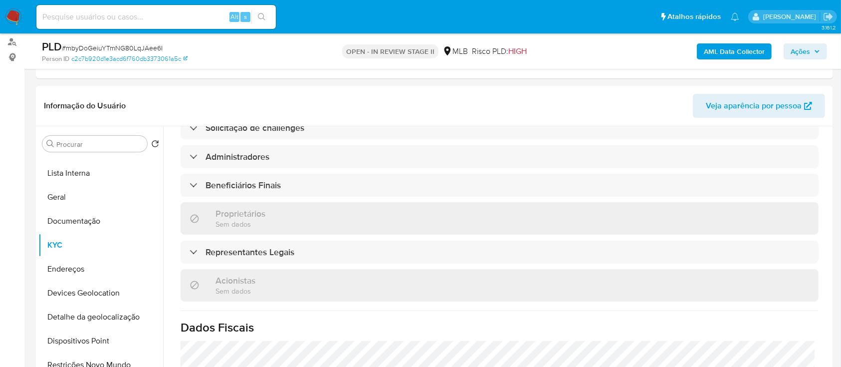
scroll to position [591, 0]
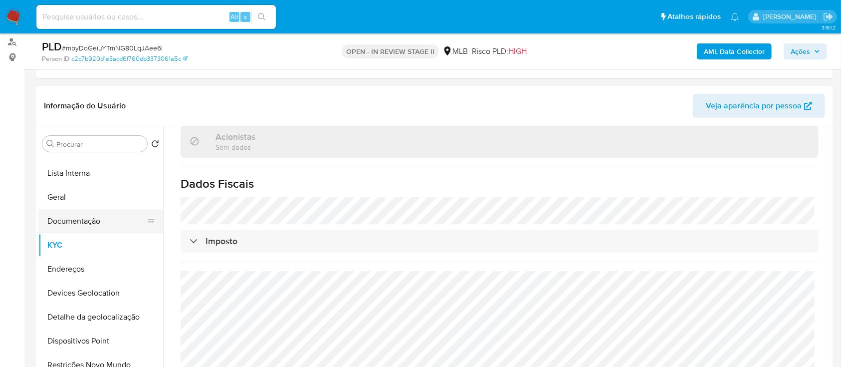
click at [102, 214] on button "Documentação" at bounding box center [96, 221] width 117 height 24
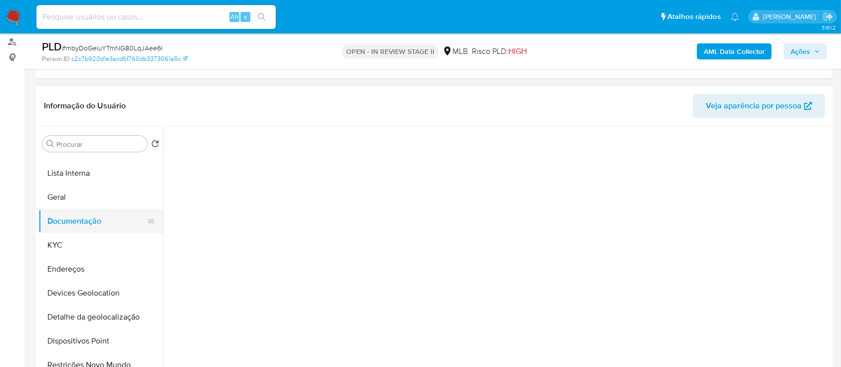
scroll to position [0, 0]
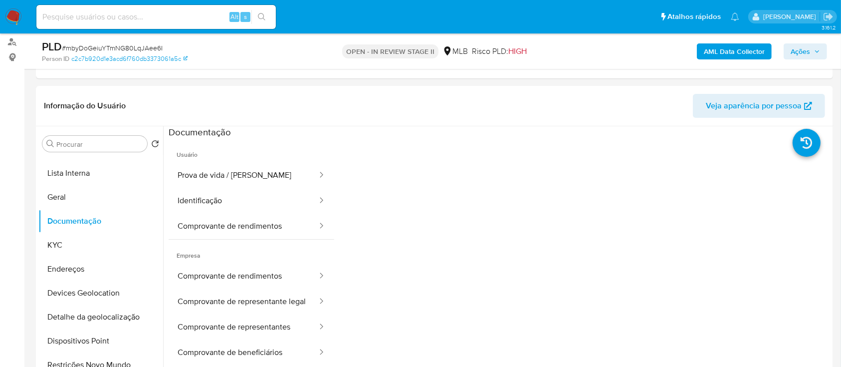
click at [235, 175] on button "Prova de vida / [PERSON_NAME]" at bounding box center [244, 175] width 150 height 25
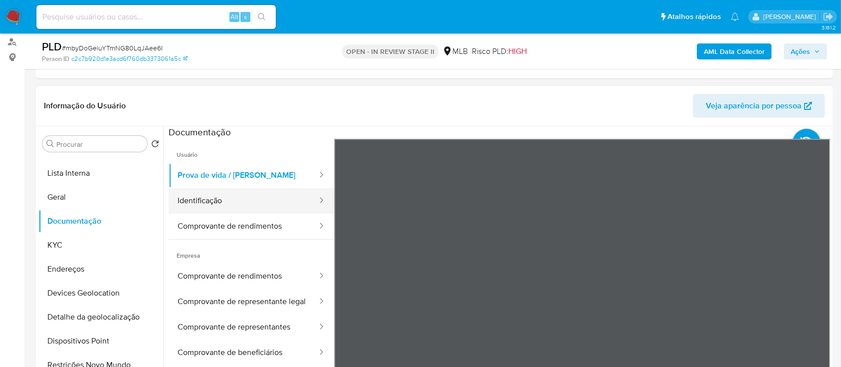
click at [250, 204] on button "Identificação" at bounding box center [244, 200] width 150 height 25
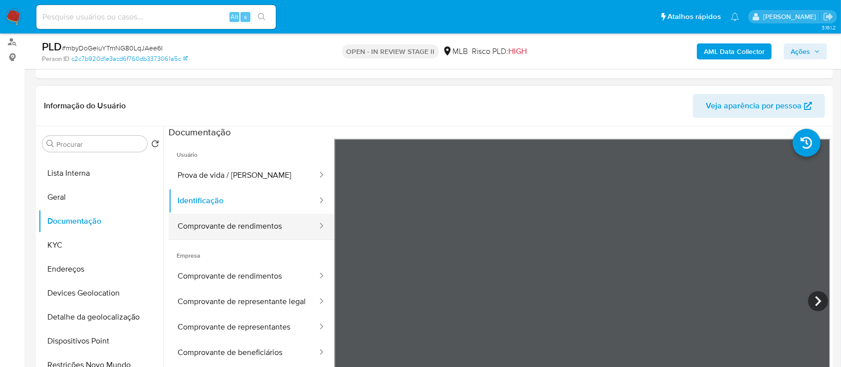
click at [248, 220] on button "Comprovante de rendimentos" at bounding box center [244, 226] width 150 height 25
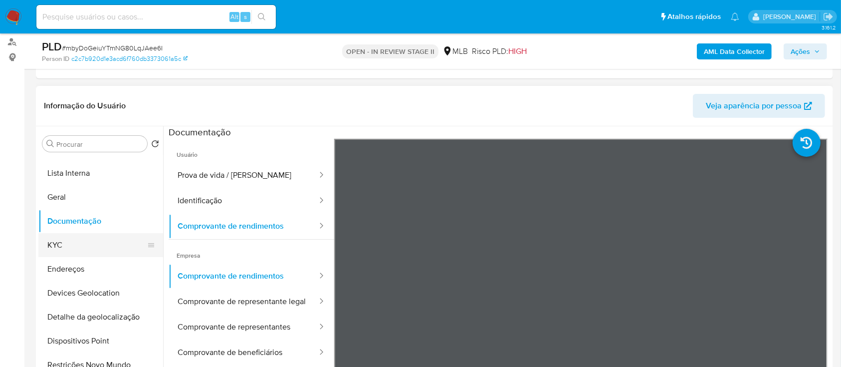
click at [73, 246] on button "KYC" at bounding box center [96, 245] width 117 height 24
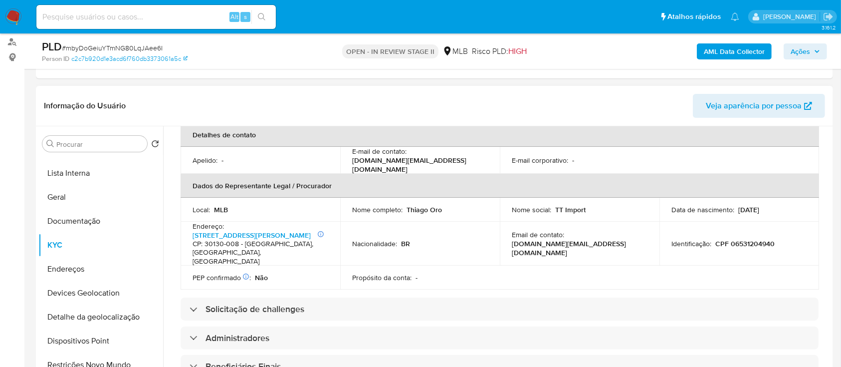
scroll to position [66, 0]
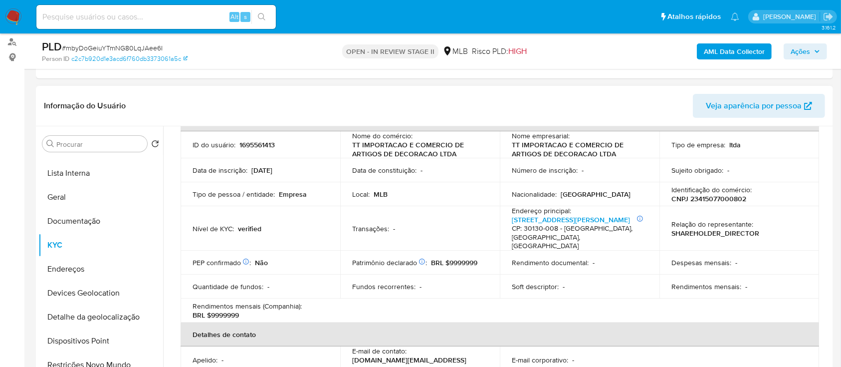
click at [713, 196] on p "CNPJ 23415077000802" at bounding box center [709, 198] width 75 height 9
copy p "23415077000802"
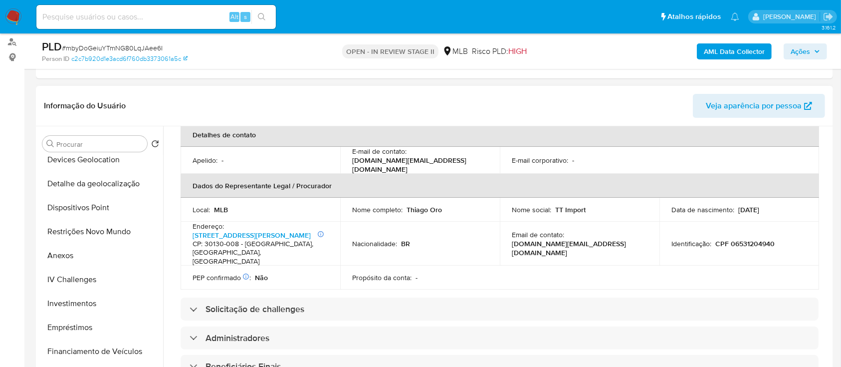
scroll to position [332, 0]
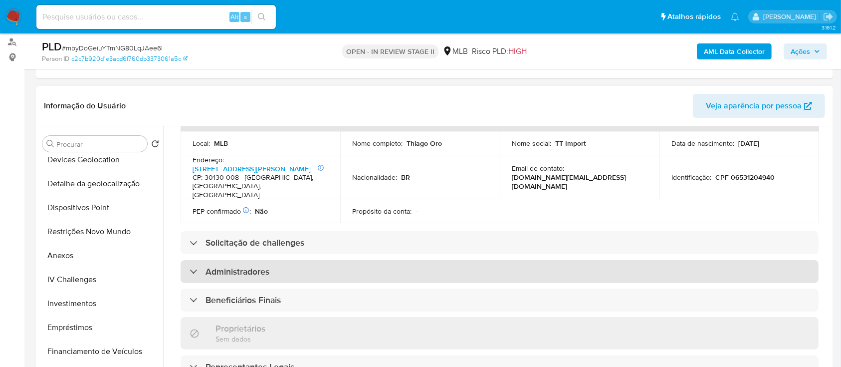
click at [264, 260] on div "Administradores" at bounding box center [500, 271] width 638 height 23
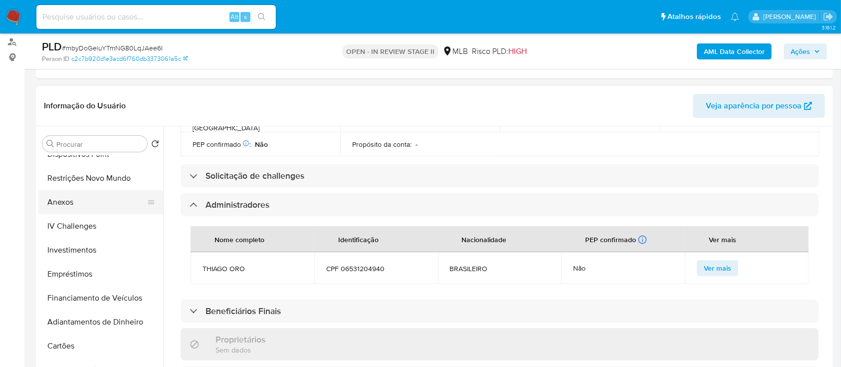
scroll to position [266, 0]
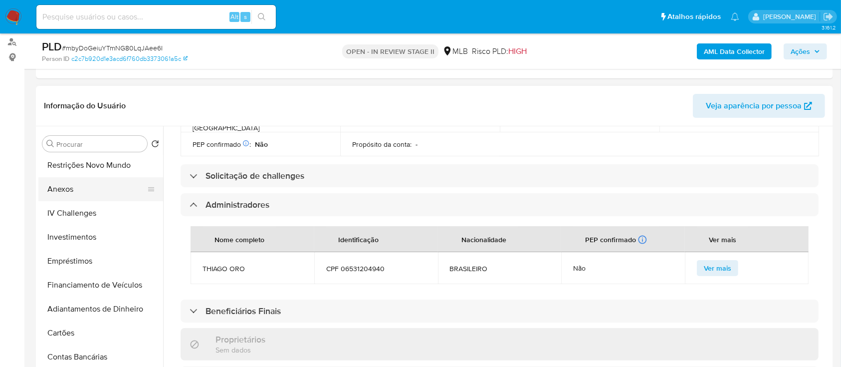
click at [52, 190] on button "Anexos" at bounding box center [96, 189] width 117 height 24
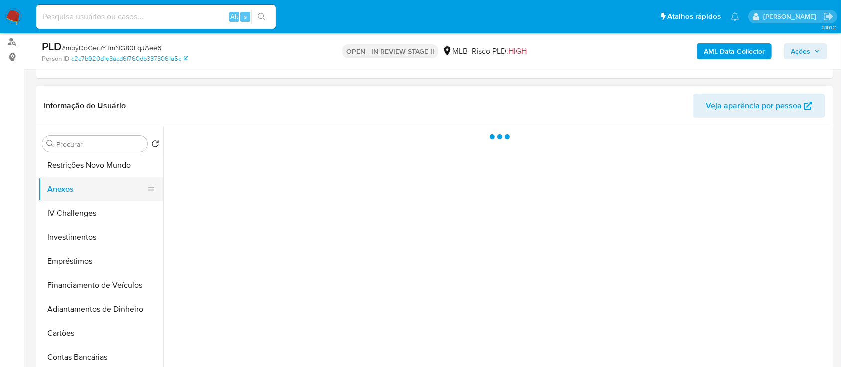
scroll to position [0, 0]
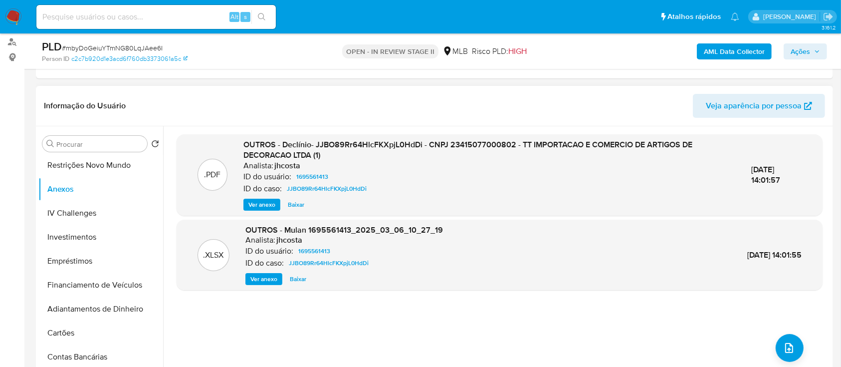
click at [263, 202] on span "Ver anexo" at bounding box center [262, 205] width 27 height 10
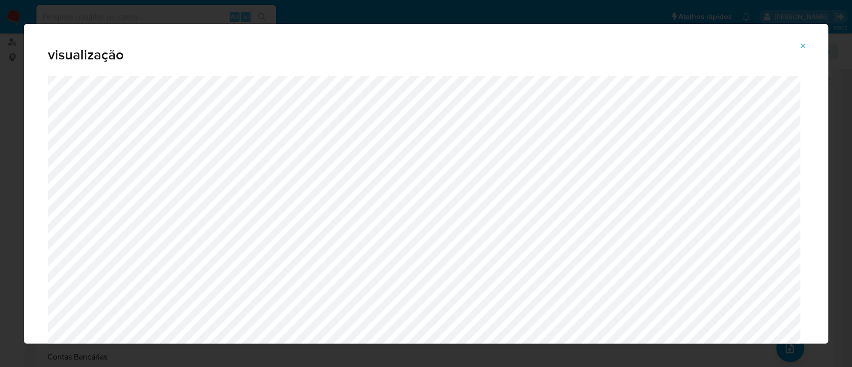
click at [802, 47] on icon "Attachment preview" at bounding box center [803, 46] width 8 height 8
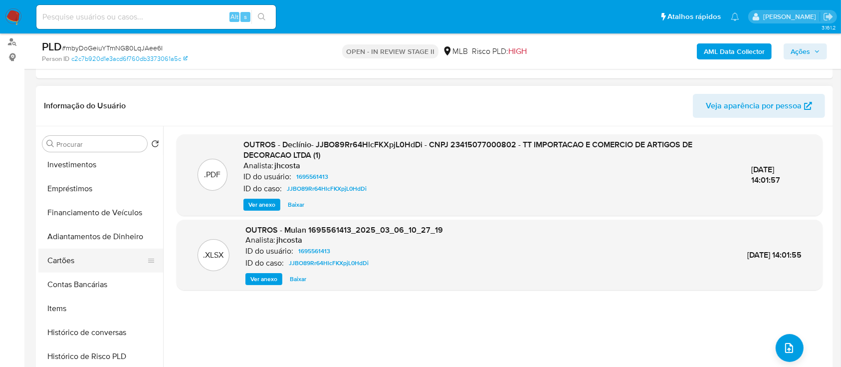
scroll to position [399, 0]
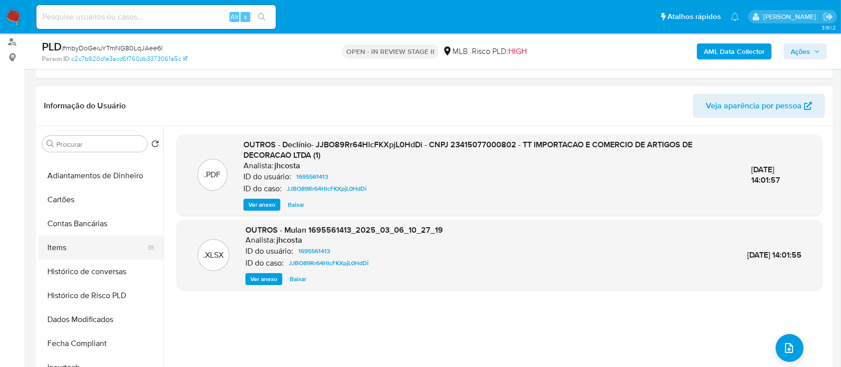
click at [87, 248] on button "Items" at bounding box center [96, 248] width 117 height 24
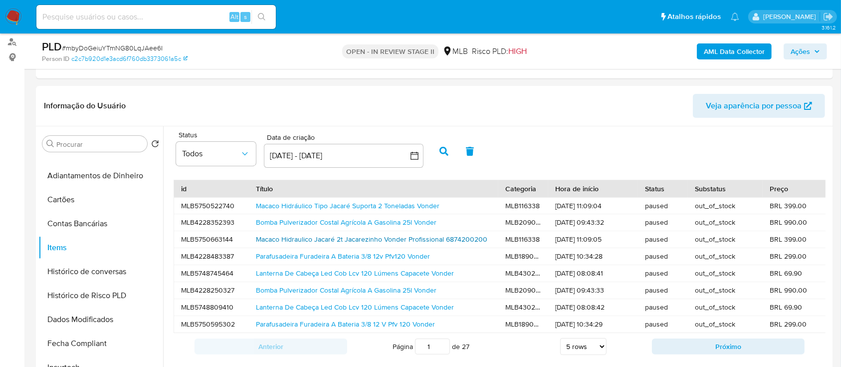
click at [299, 241] on link "Macaco Hidraulico Jacaré 2t Jacarezinho Vonder Profissional 6874200200" at bounding box center [372, 239] width 232 height 10
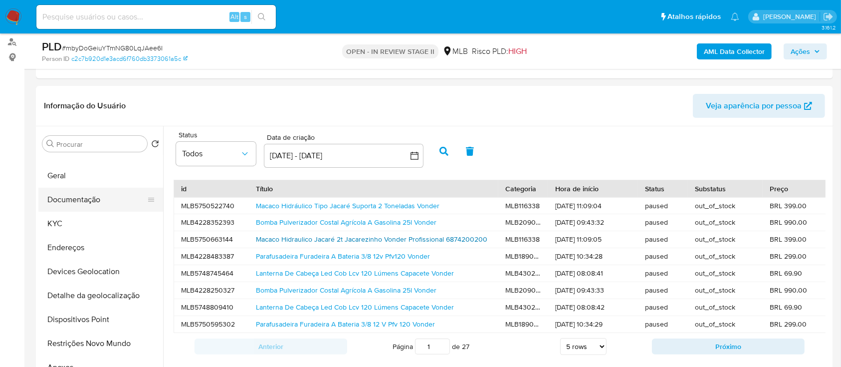
scroll to position [66, 0]
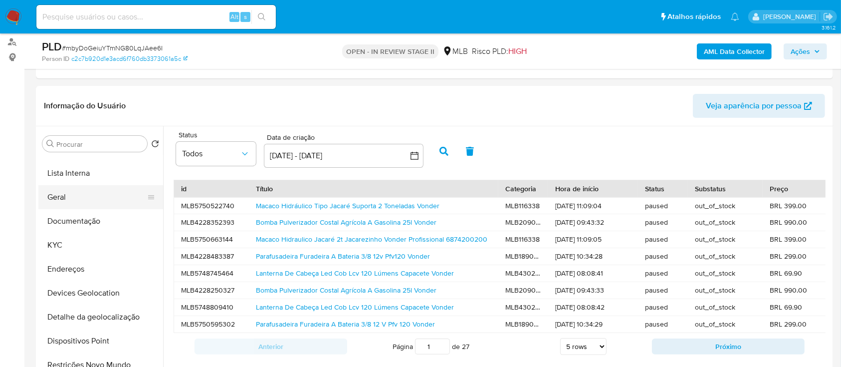
click at [78, 195] on button "Geral" at bounding box center [96, 197] width 117 height 24
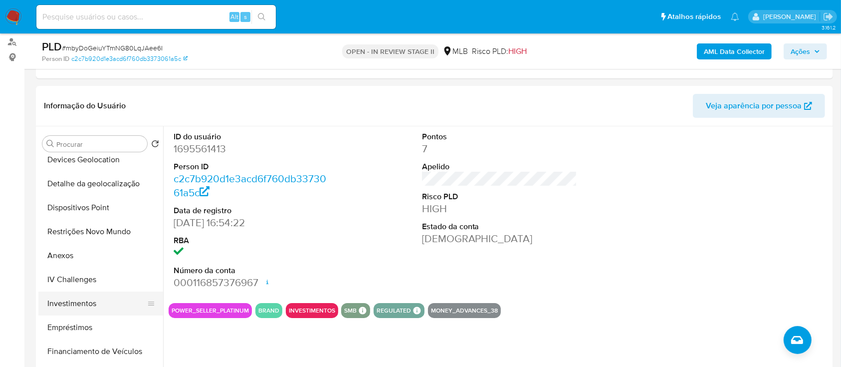
scroll to position [332, 0]
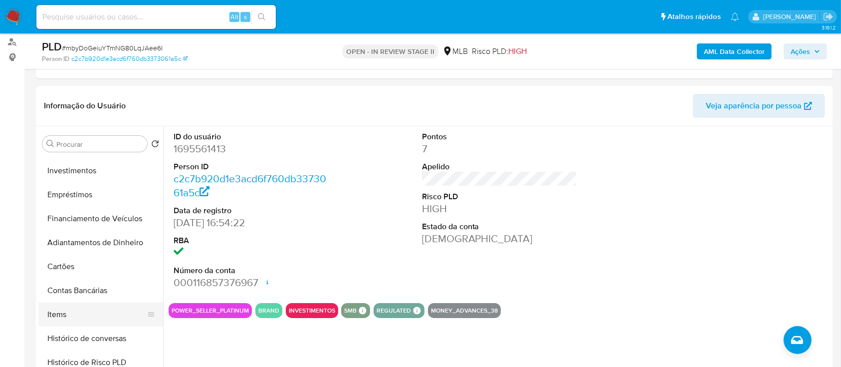
click at [71, 309] on button "Items" at bounding box center [96, 314] width 117 height 24
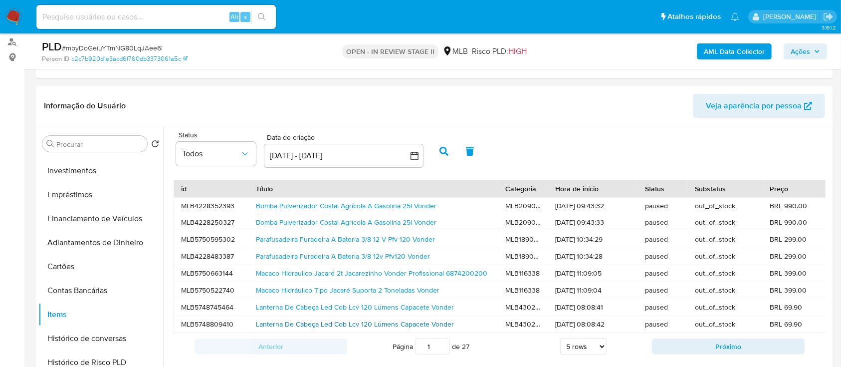
click at [298, 324] on link "Lanterna De Cabeça Led Cob Lcv 120 Lúmens Capacete Vonder" at bounding box center [355, 324] width 198 height 10
click at [299, 286] on link "Macaco Hidráulico Tipo Jacaré Suporta 2 Toneladas Vonder" at bounding box center [348, 290] width 184 height 10
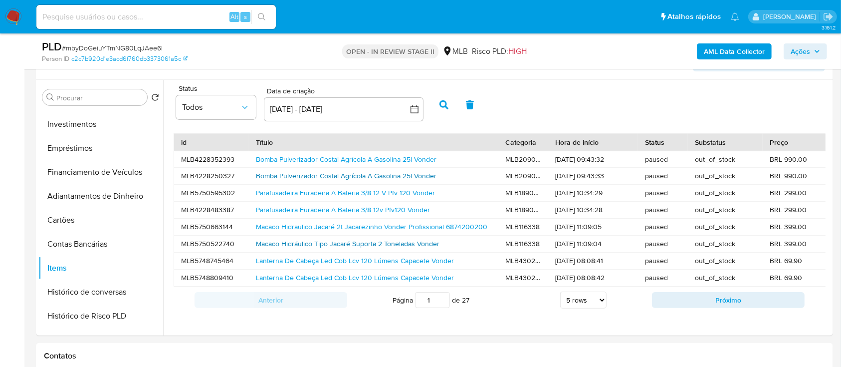
scroll to position [200, 0]
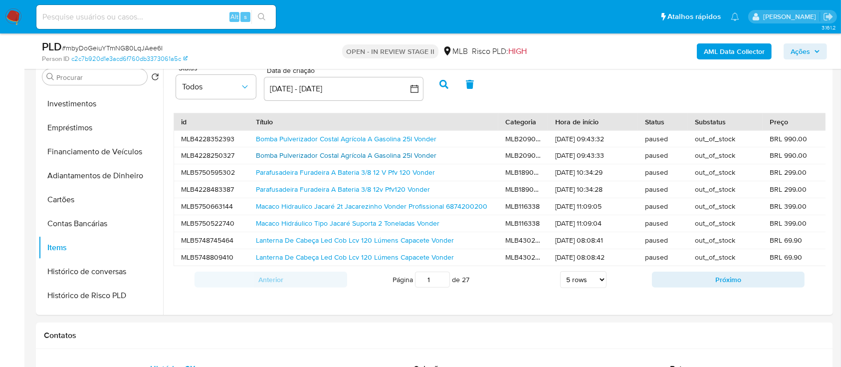
click at [304, 152] on link "Bomba Pulverizador Costal Agrícola A Gasolina 25l Vonder" at bounding box center [346, 155] width 181 height 10
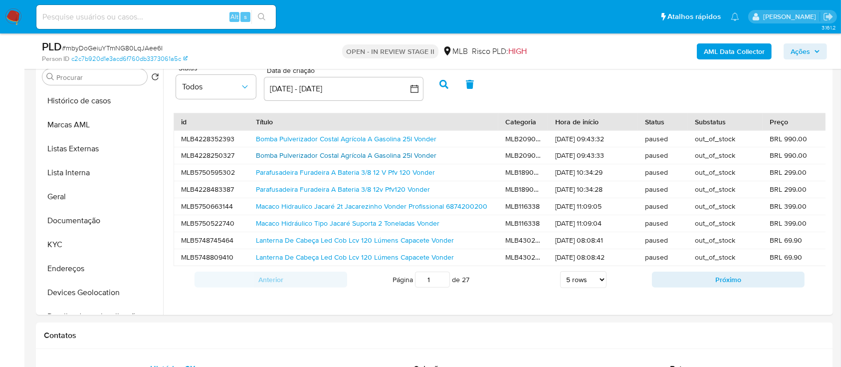
scroll to position [0, 0]
click at [72, 199] on button "Geral" at bounding box center [96, 197] width 117 height 24
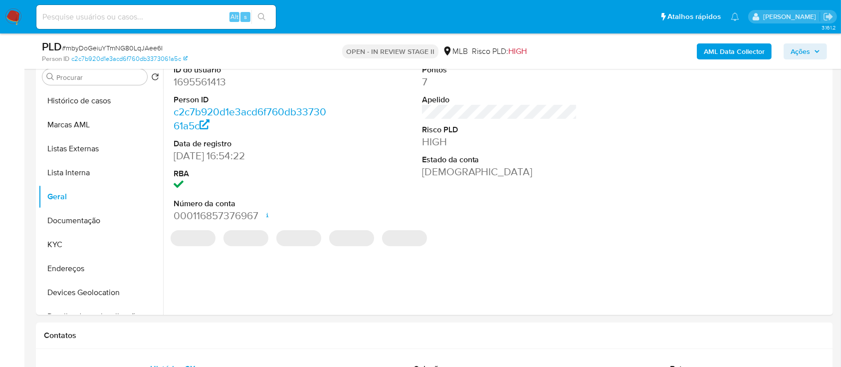
scroll to position [133, 0]
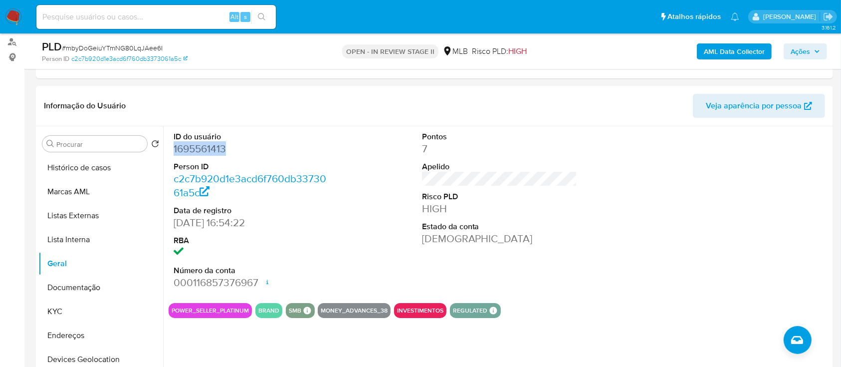
drag, startPoint x: 234, startPoint y: 151, endPoint x: 172, endPoint y: 151, distance: 61.9
click at [172, 151] on div "ID do usuário 1695561413 Person ID c2c7b920d1e3acd6f760db3373061a5c Data de reg…" at bounding box center [252, 210] width 166 height 169
copy dd "1695561413"
click at [419, 179] on div "Pontos 7 Apelido Risco PLD HIGH Estado da conta Ativa" at bounding box center [500, 210] width 166 height 169
click at [96, 311] on button "KYC" at bounding box center [96, 311] width 117 height 24
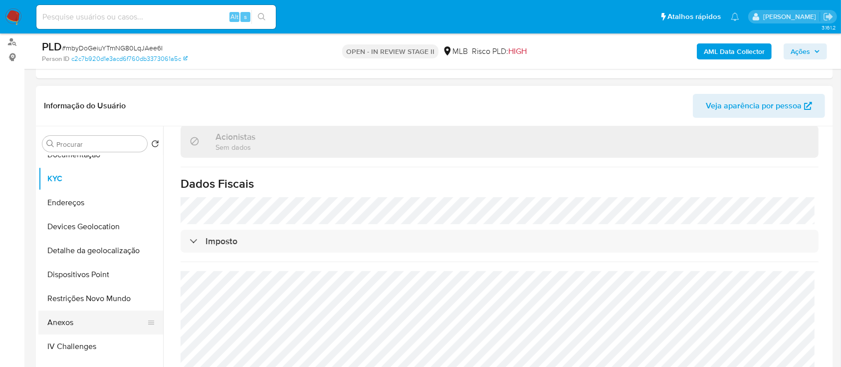
click at [60, 317] on button "Anexos" at bounding box center [96, 322] width 117 height 24
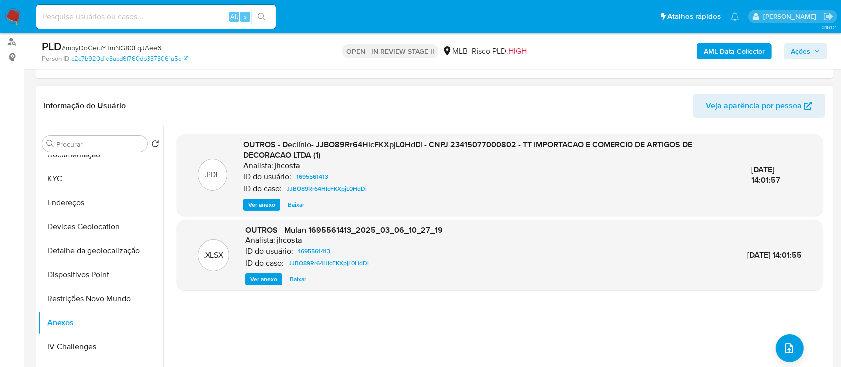
click at [256, 206] on span "Ver anexo" at bounding box center [262, 205] width 27 height 10
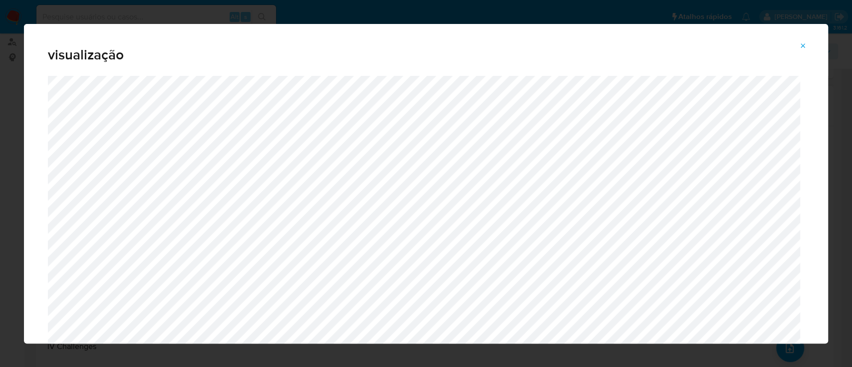
click at [802, 43] on icon "Attachment preview" at bounding box center [803, 46] width 8 height 8
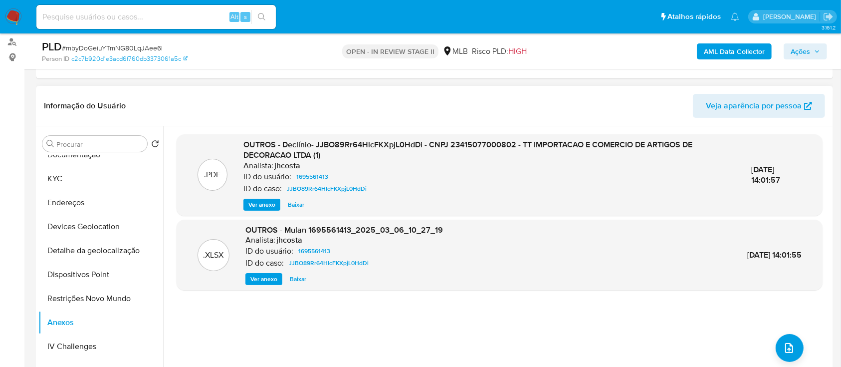
click at [794, 55] on span "Ações" at bounding box center [800, 51] width 19 height 16
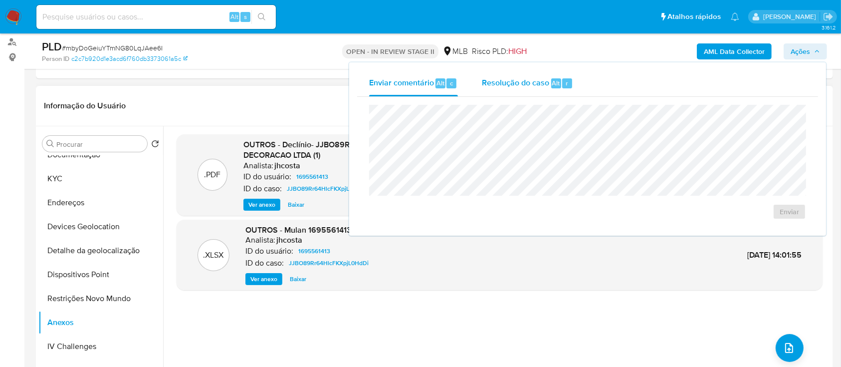
click at [531, 85] on span "Resolução do caso" at bounding box center [515, 82] width 67 height 11
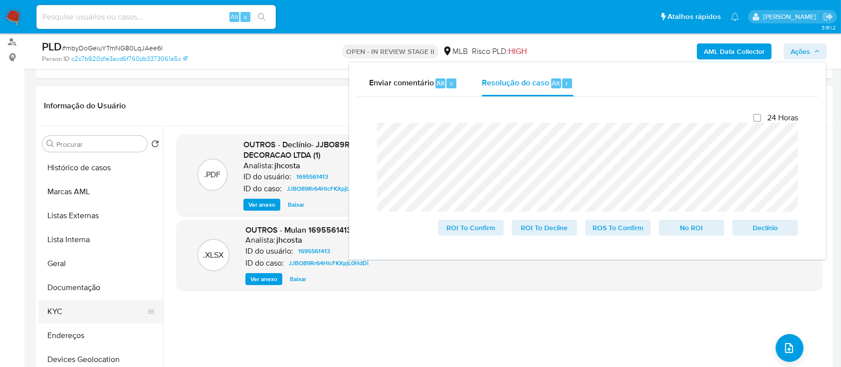
click at [80, 308] on button "KYC" at bounding box center [96, 311] width 117 height 24
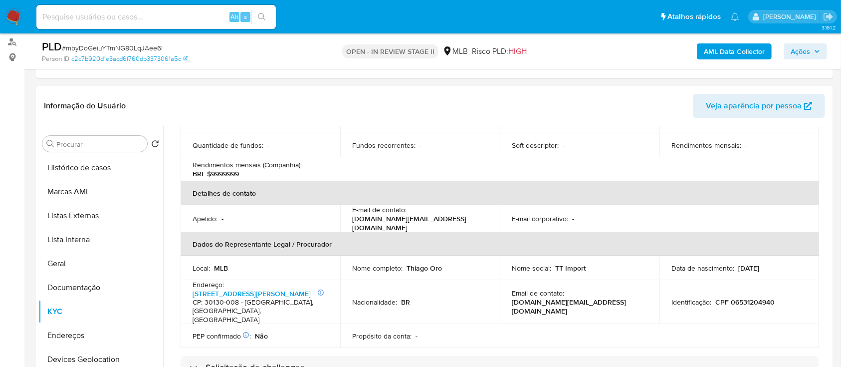
scroll to position [266, 0]
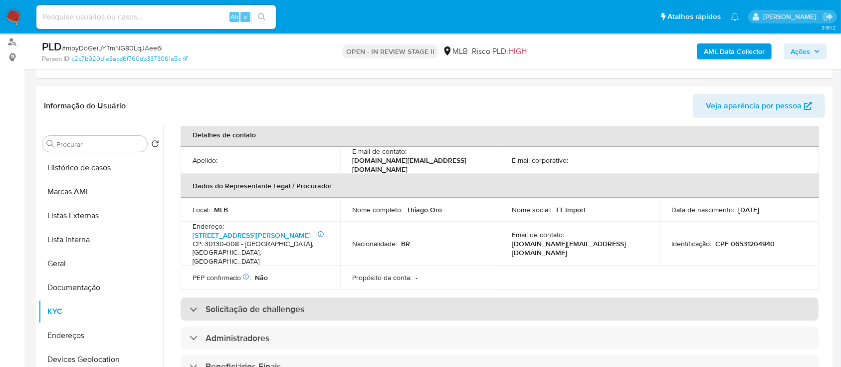
click at [284, 303] on h3 "Solicitação de challenges" at bounding box center [255, 308] width 99 height 11
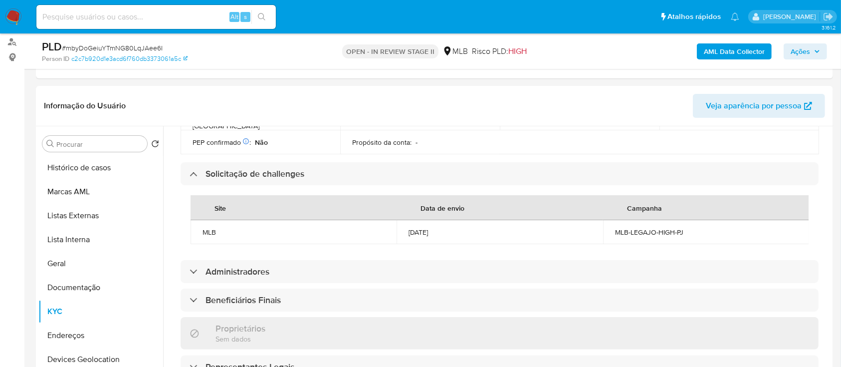
scroll to position [466, 0]
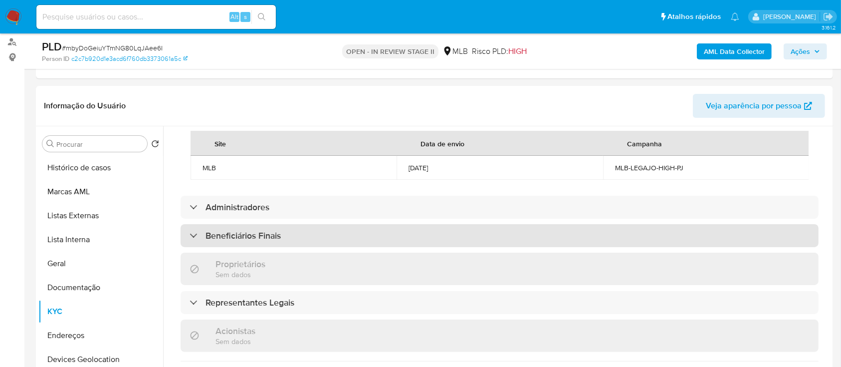
click at [287, 234] on div "Beneficiários Finais" at bounding box center [500, 235] width 638 height 23
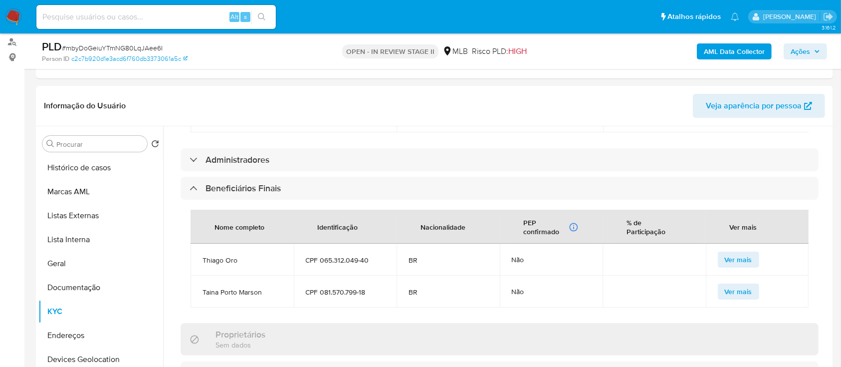
scroll to position [532, 0]
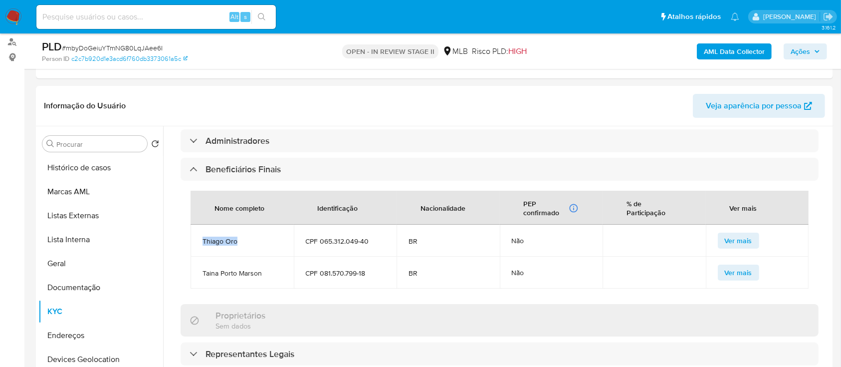
drag, startPoint x: 237, startPoint y: 236, endPoint x: 200, endPoint y: 231, distance: 37.3
click at [200, 231] on td "Thiago Oro" at bounding box center [242, 241] width 103 height 32
copy span "Thiago Oro"
drag, startPoint x: 262, startPoint y: 262, endPoint x: 202, endPoint y: 262, distance: 59.9
click at [203, 268] on span "Taina Porto Marson" at bounding box center [242, 272] width 79 height 9
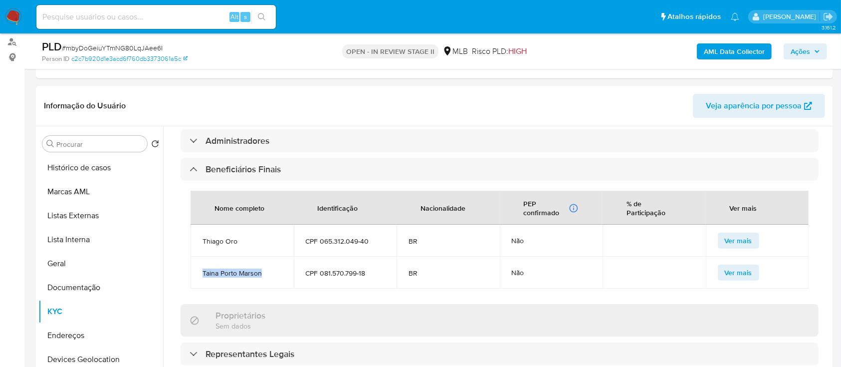
copy span "Taina Porto Marson"
click at [73, 263] on button "Geral" at bounding box center [96, 264] width 117 height 24
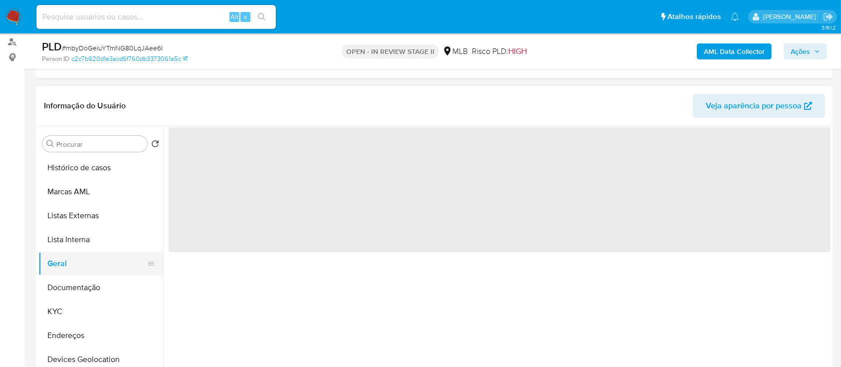
scroll to position [0, 0]
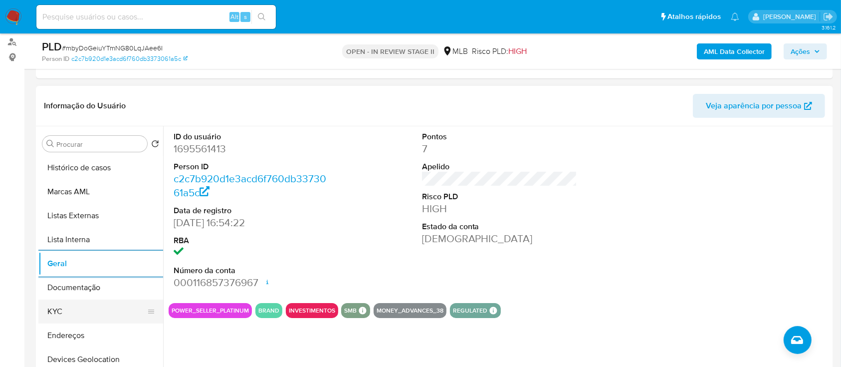
click at [72, 309] on button "KYC" at bounding box center [96, 311] width 117 height 24
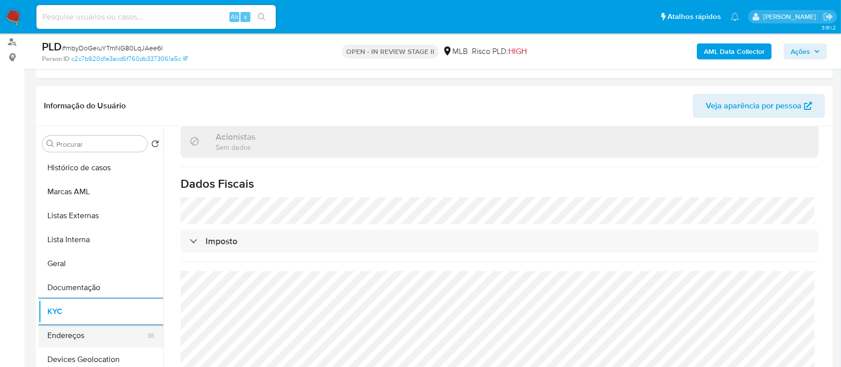
scroll to position [66, 0]
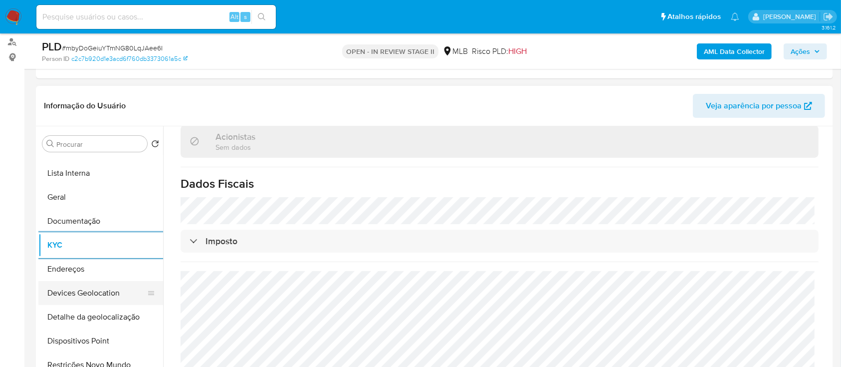
click at [106, 289] on button "Devices Geolocation" at bounding box center [96, 293] width 117 height 24
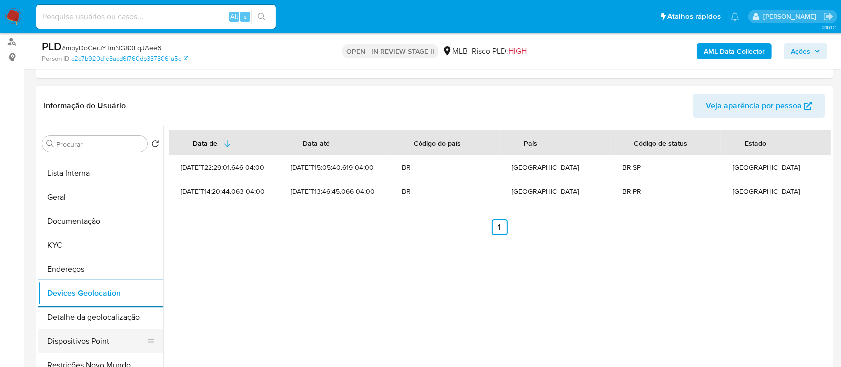
scroll to position [133, 0]
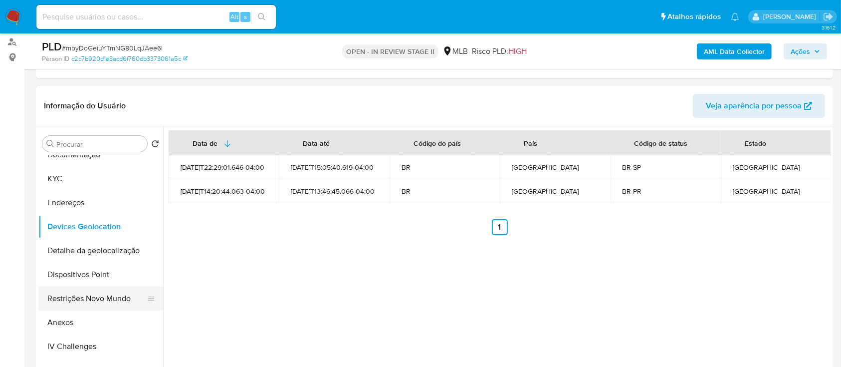
click at [100, 302] on button "Restrições Novo Mundo" at bounding box center [96, 298] width 117 height 24
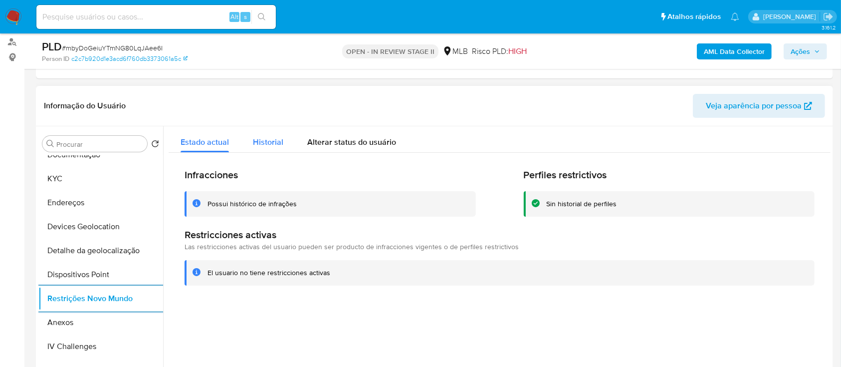
click at [262, 136] on span "Historial" at bounding box center [268, 141] width 30 height 11
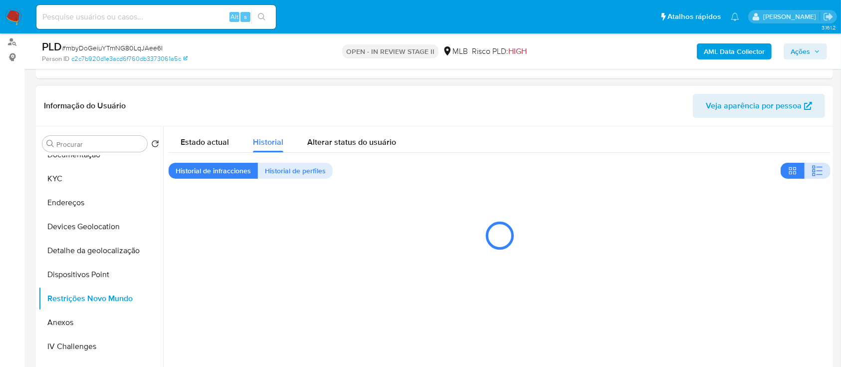
click at [818, 174] on icon "button" at bounding box center [818, 171] width 12 height 12
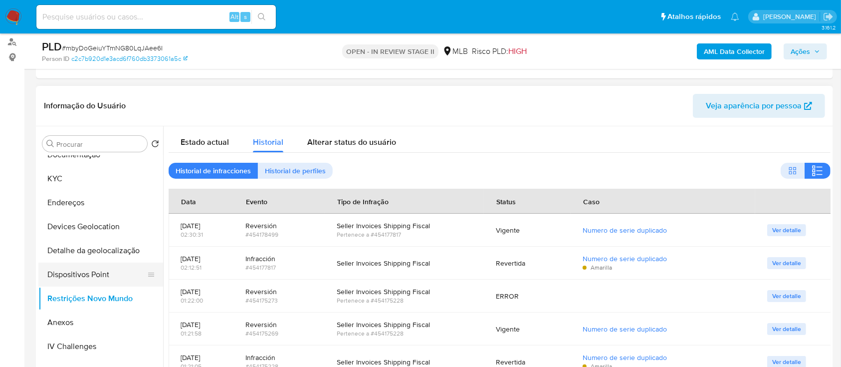
click at [108, 268] on button "Dispositivos Point" at bounding box center [96, 274] width 117 height 24
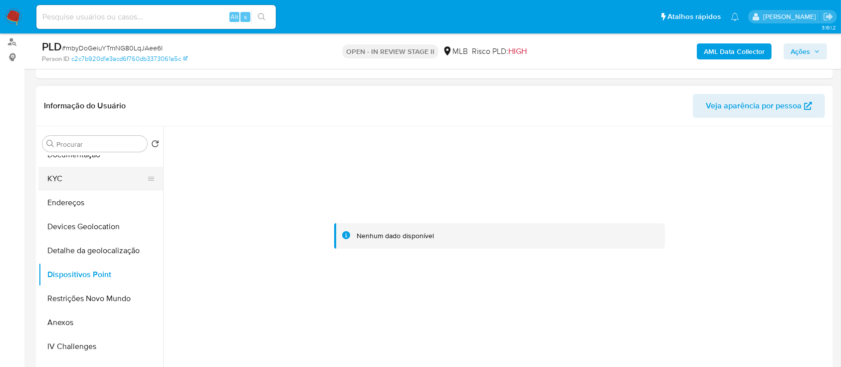
click at [78, 181] on button "KYC" at bounding box center [96, 179] width 117 height 24
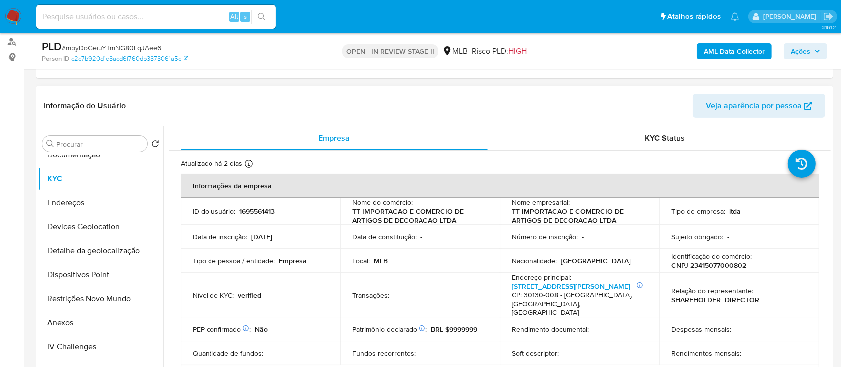
click at [698, 264] on p "CNPJ 23415077000802" at bounding box center [709, 265] width 75 height 9
copy p "23415077000802"
click at [60, 325] on button "Anexos" at bounding box center [96, 322] width 117 height 24
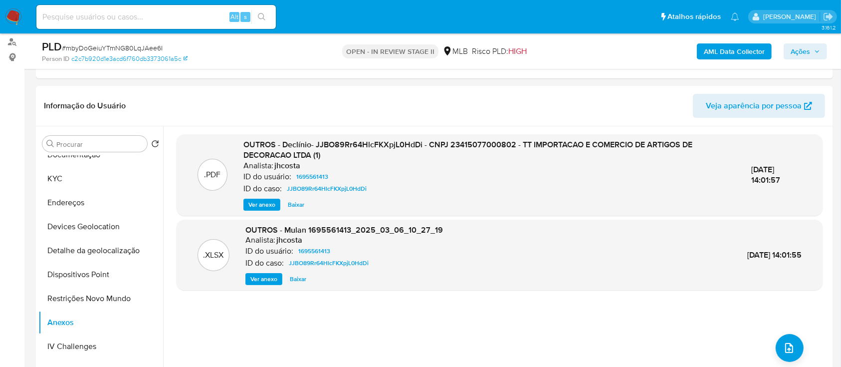
click at [734, 53] on b "AML Data Collector" at bounding box center [734, 51] width 61 height 16
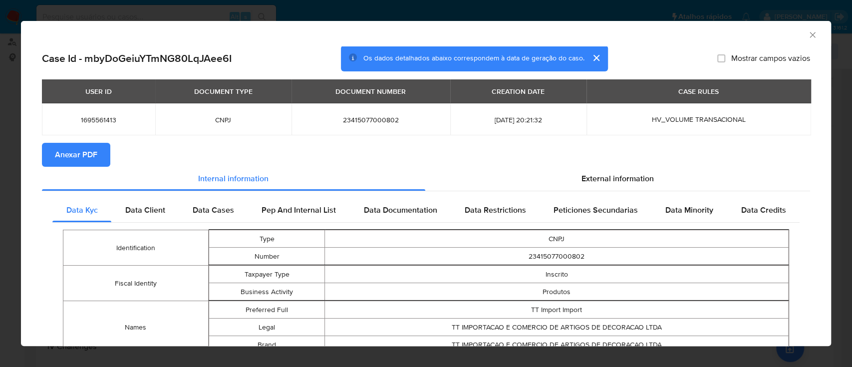
click at [68, 152] on span "Anexar PDF" at bounding box center [76, 155] width 42 height 22
click at [807, 38] on icon "Fechar a janela" at bounding box center [812, 35] width 10 height 10
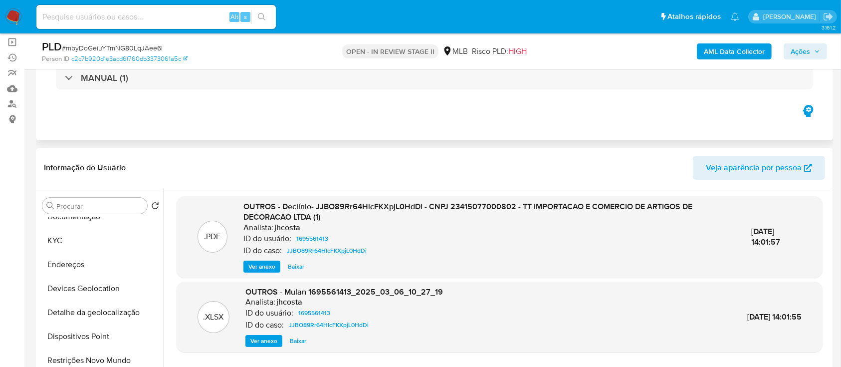
scroll to position [0, 0]
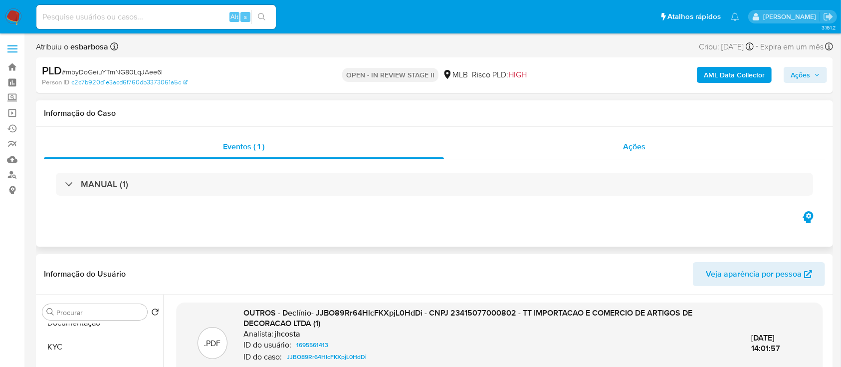
click at [576, 150] on div "Ações" at bounding box center [634, 147] width 381 height 24
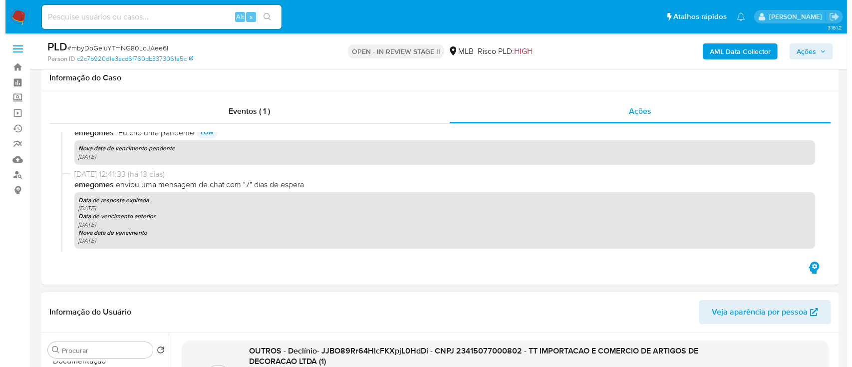
scroll to position [266, 0]
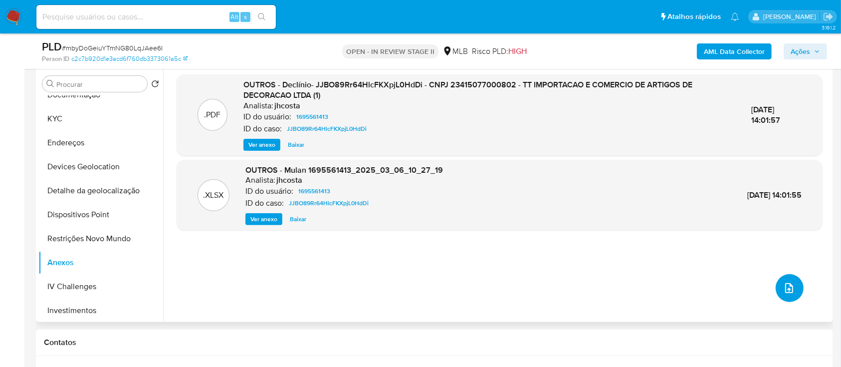
click at [785, 290] on icon "upload-file" at bounding box center [789, 288] width 8 height 10
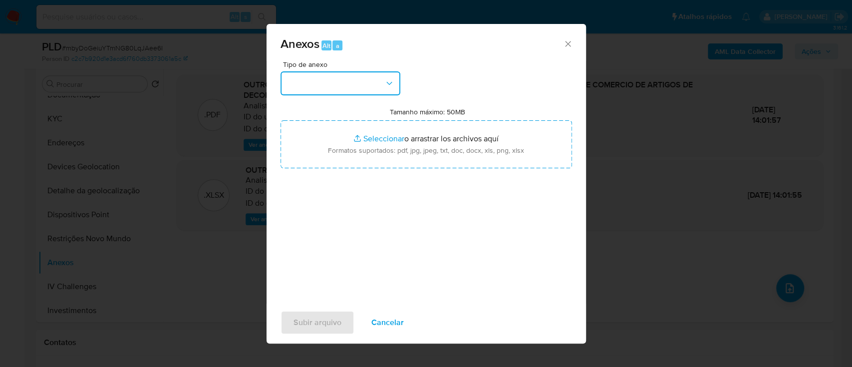
drag, startPoint x: 322, startPoint y: 81, endPoint x: 327, endPoint y: 82, distance: 5.2
click at [323, 82] on button "button" at bounding box center [340, 83] width 120 height 24
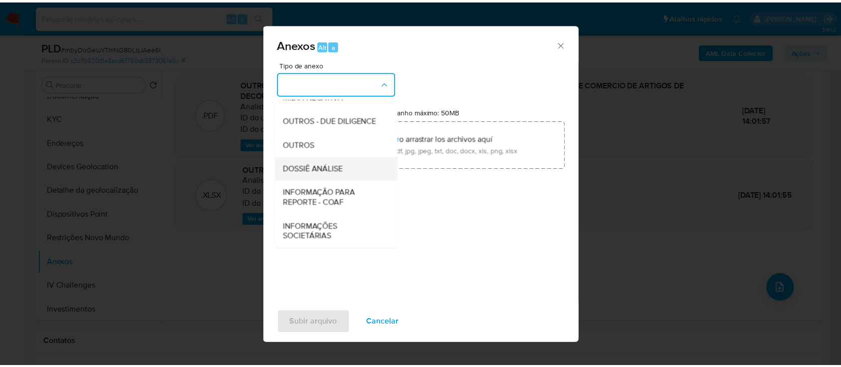
scroll to position [153, 0]
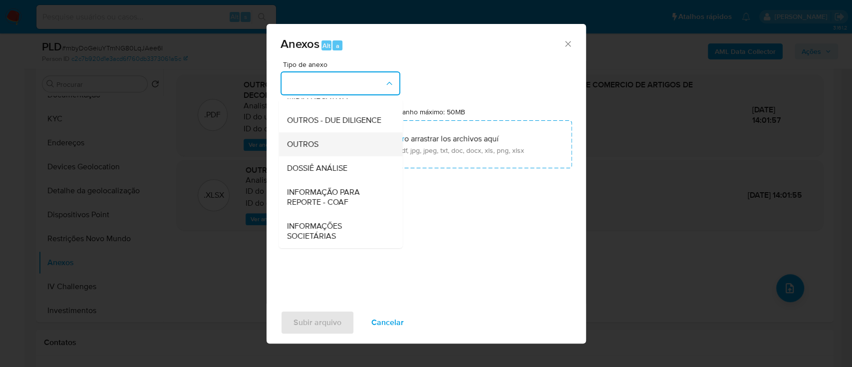
click at [300, 145] on span "OUTROS" at bounding box center [301, 144] width 31 height 10
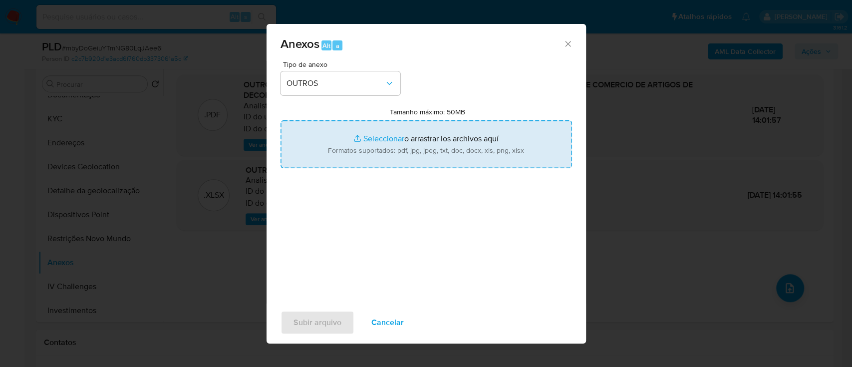
click at [372, 139] on input "Tamanho máximo: 50MB Seleccionar archivos" at bounding box center [425, 144] width 291 height 48
type input "C:\fakepath\Mulan 1695561413_2025_09_29_07_44_47.xlsx"
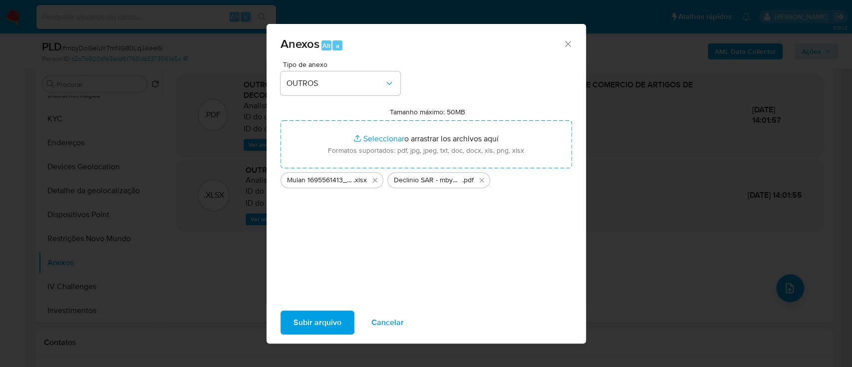
click at [337, 317] on span "Subir arquivo" at bounding box center [317, 322] width 48 height 22
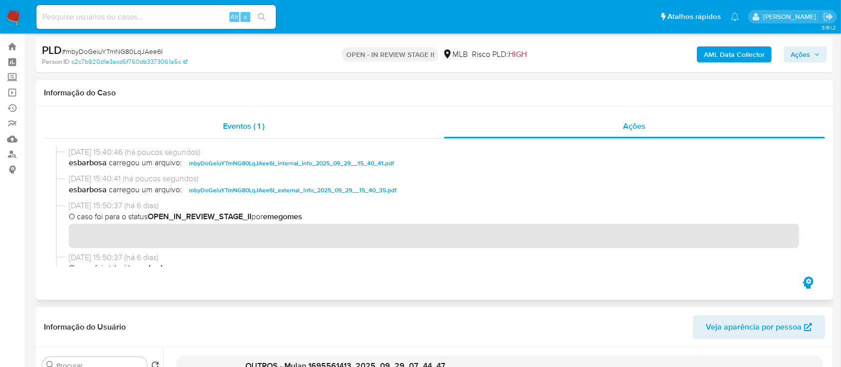
scroll to position [0, 0]
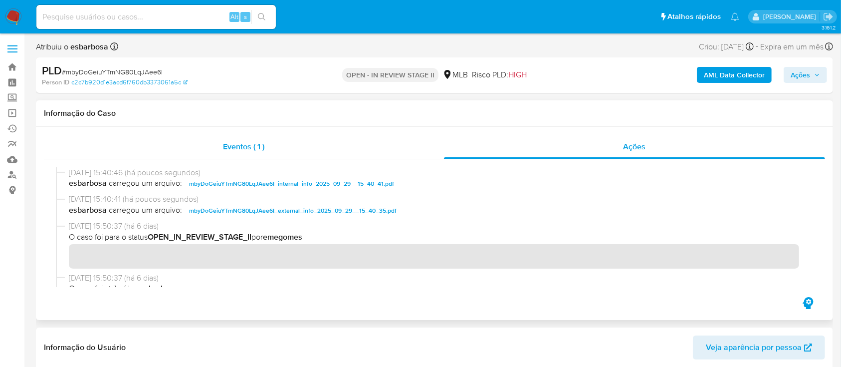
click at [263, 145] on span "Eventos ( 1 )" at bounding box center [244, 146] width 41 height 11
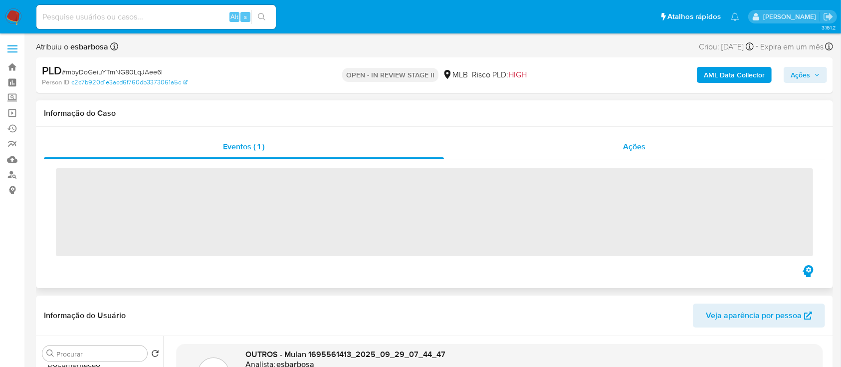
click at [528, 146] on div "Ações" at bounding box center [634, 147] width 381 height 24
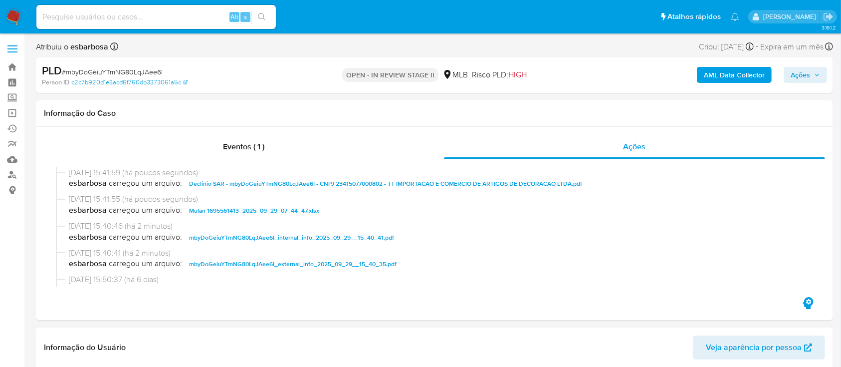
click at [802, 73] on span "Ações" at bounding box center [800, 75] width 19 height 16
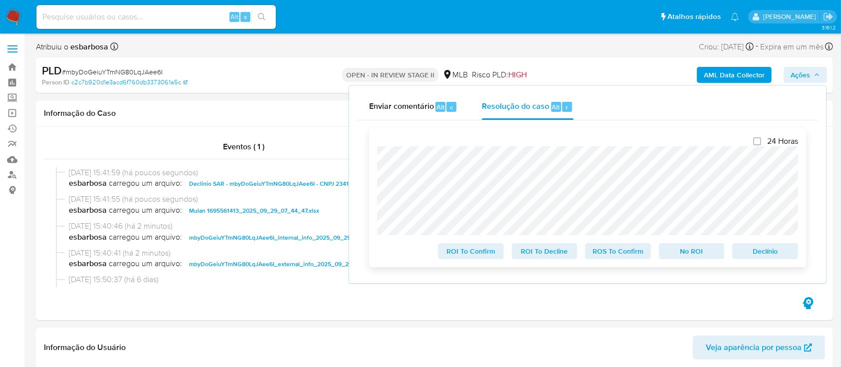
click at [698, 258] on span "No ROI" at bounding box center [692, 251] width 52 height 14
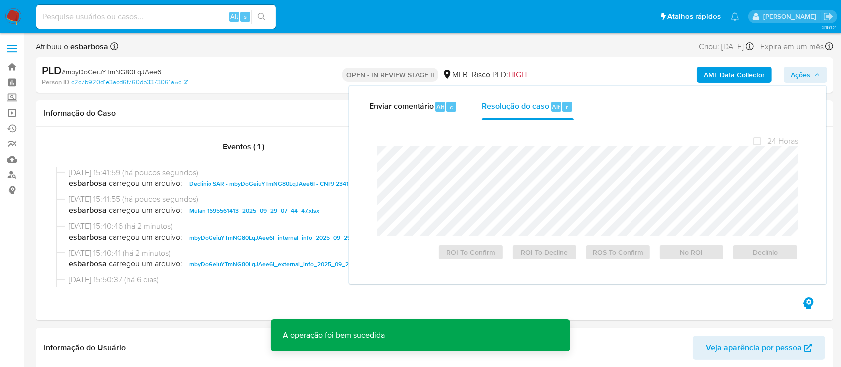
click at [133, 73] on span "# mbyDoGeiuYTmNG80LqJAee6I" at bounding box center [112, 72] width 101 height 10
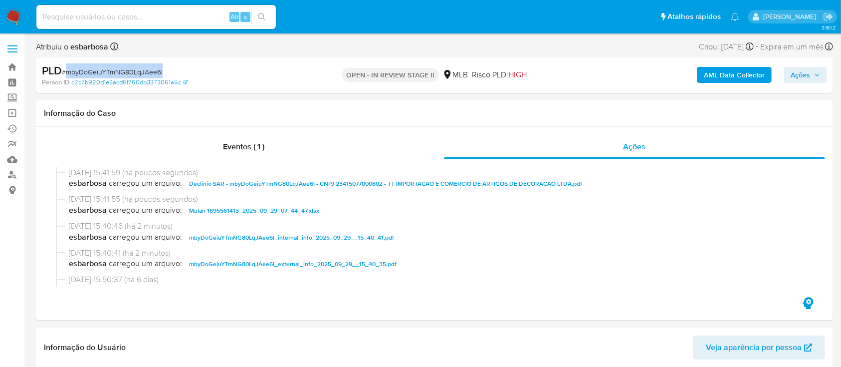
click at [133, 73] on span "# mbyDoGeiuYTmNG80LqJAee6I" at bounding box center [112, 72] width 101 height 10
copy span "mbyDoGeiuYTmNG80LqJAee6I"
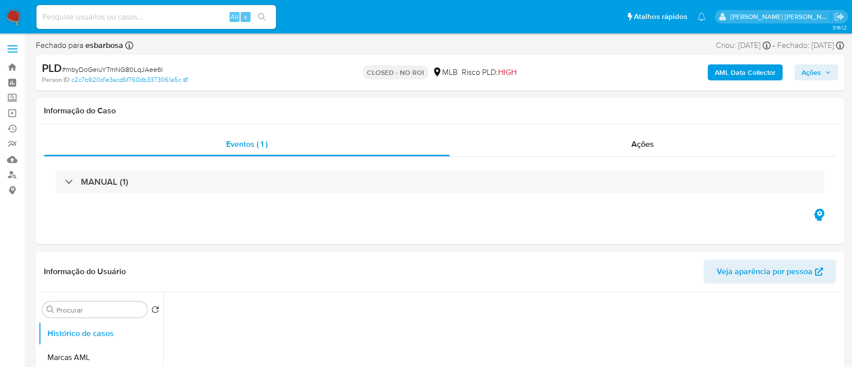
select select "10"
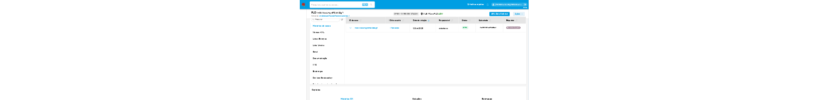
scroll to position [200, 0]
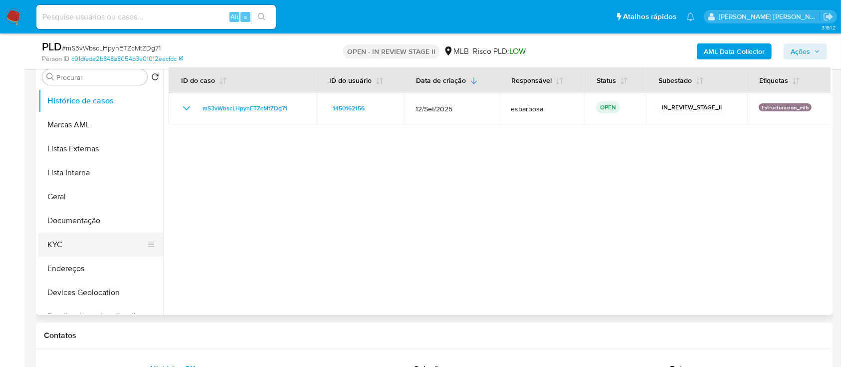
click at [64, 242] on button "KYC" at bounding box center [96, 245] width 117 height 24
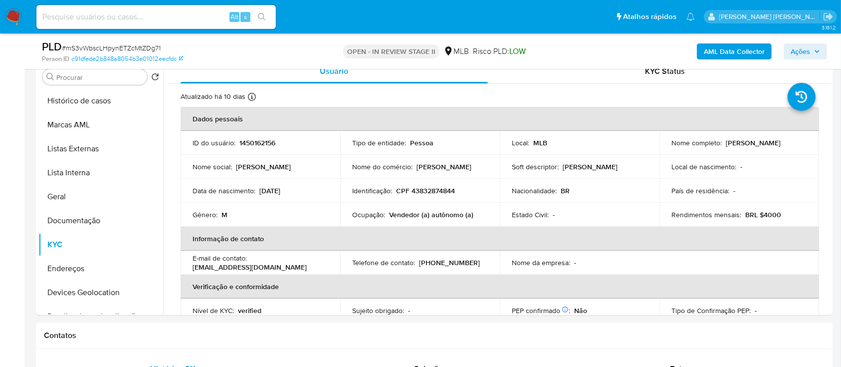
click at [139, 47] on span "# mS3vWbscLHpynETZcMtZDg71" at bounding box center [111, 48] width 99 height 10
click at [76, 191] on button "Geral" at bounding box center [96, 197] width 117 height 24
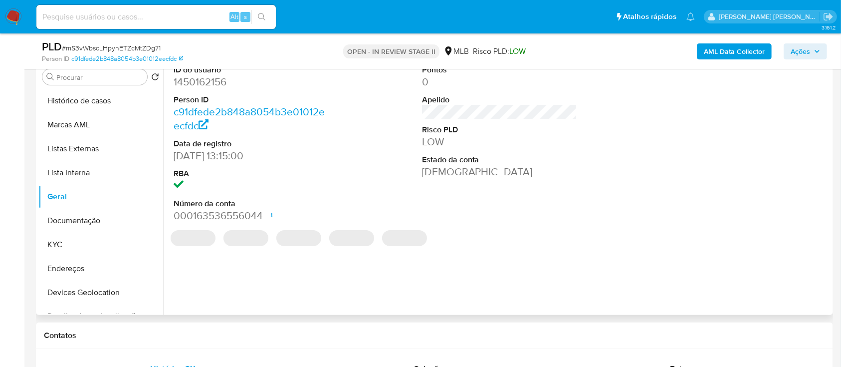
click at [218, 85] on dd "1450162156" at bounding box center [252, 82] width 156 height 14
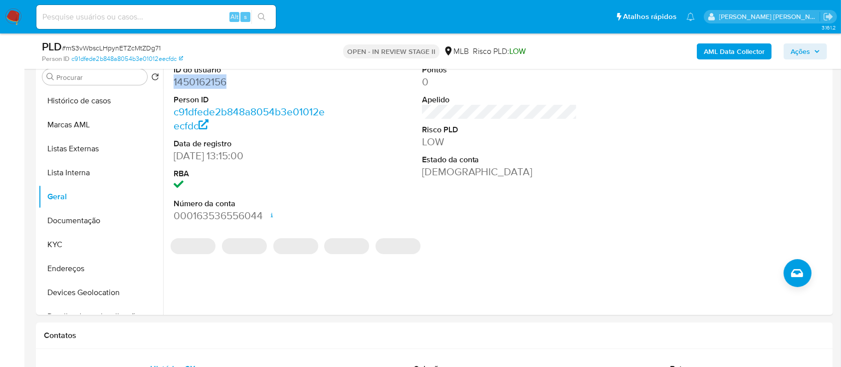
copy dd "1450162156"
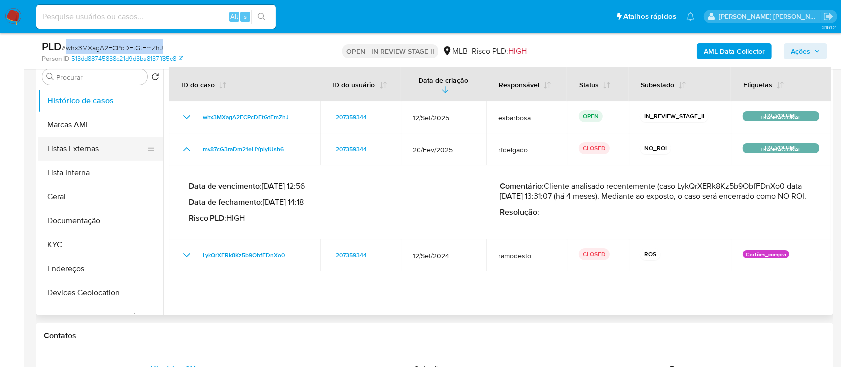
scroll to position [133, 0]
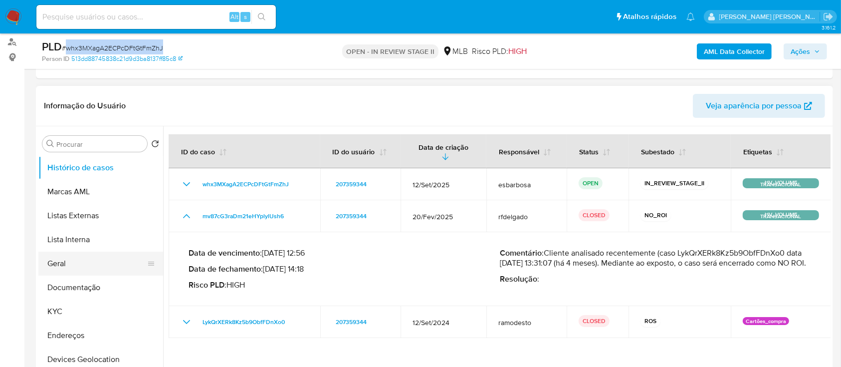
click at [60, 264] on button "Geral" at bounding box center [96, 264] width 117 height 24
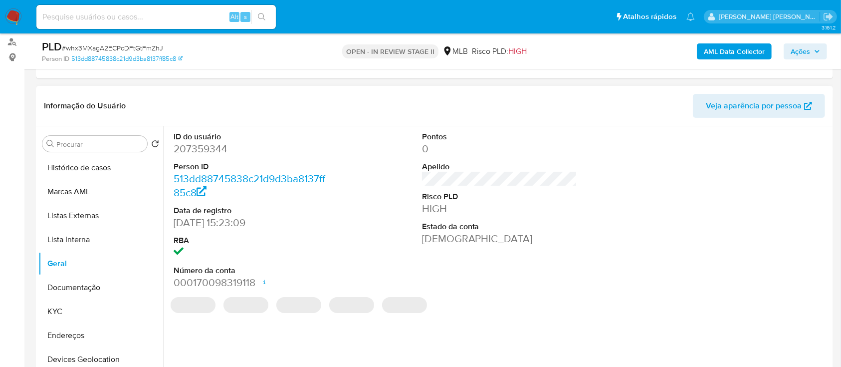
click at [203, 151] on dd "207359344" at bounding box center [252, 149] width 156 height 14
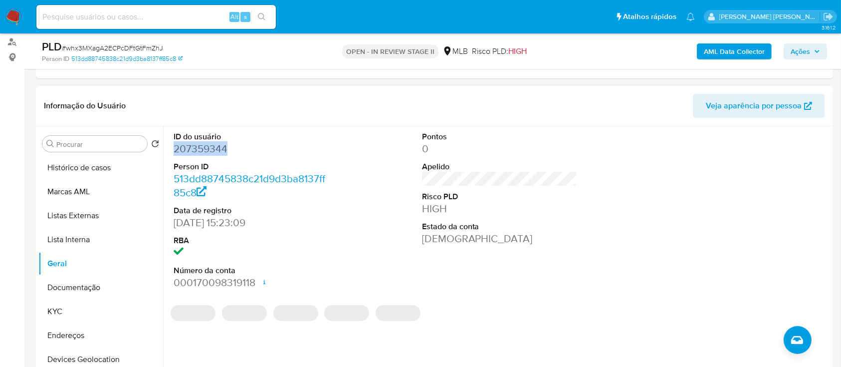
copy dd "207359344"
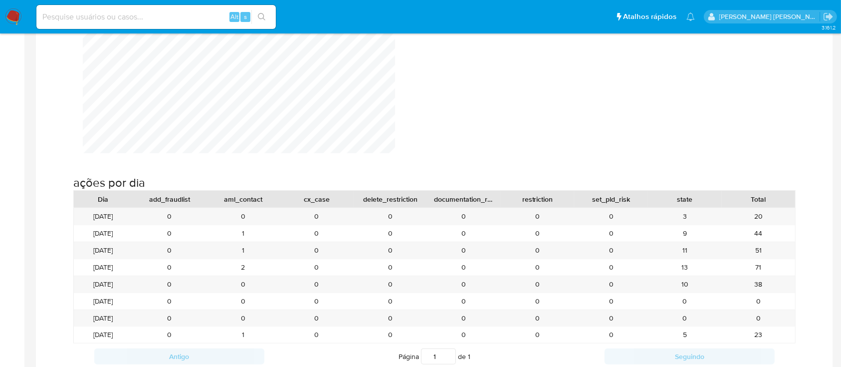
scroll to position [1131, 0]
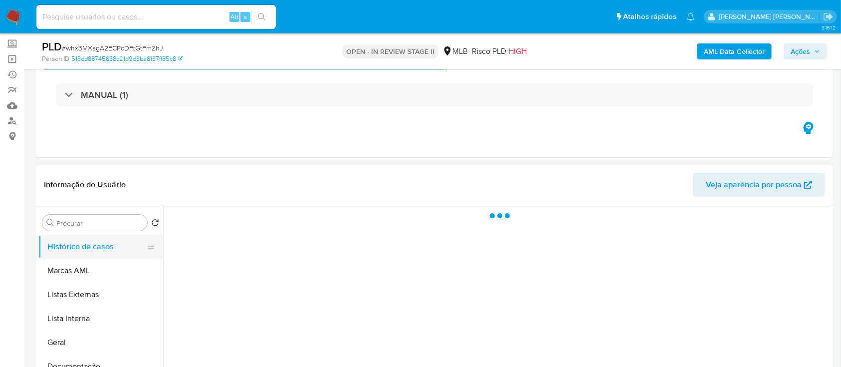
select select "10"
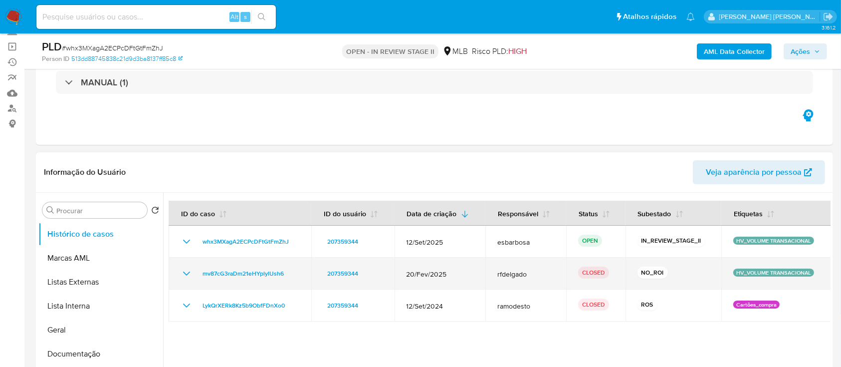
scroll to position [133, 0]
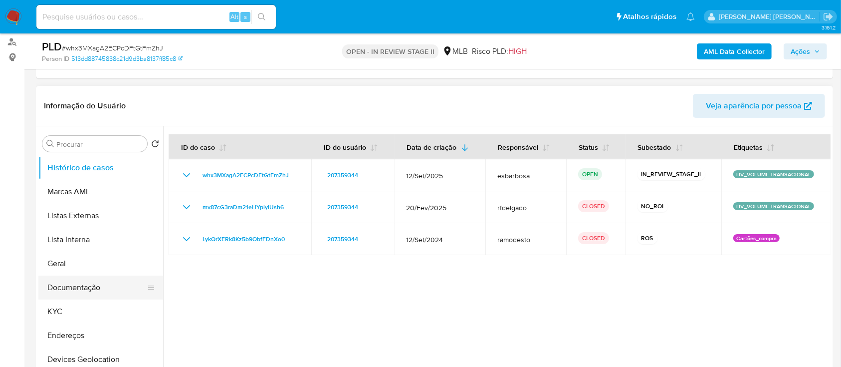
click at [81, 289] on button "Documentação" at bounding box center [96, 287] width 117 height 24
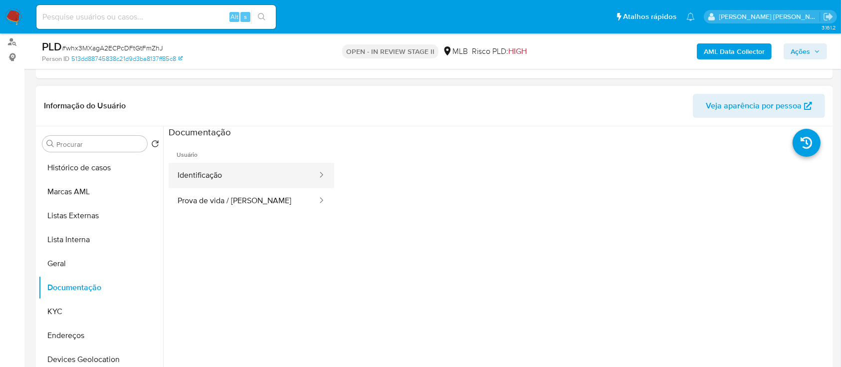
click at [261, 168] on button "Identificação" at bounding box center [244, 175] width 150 height 25
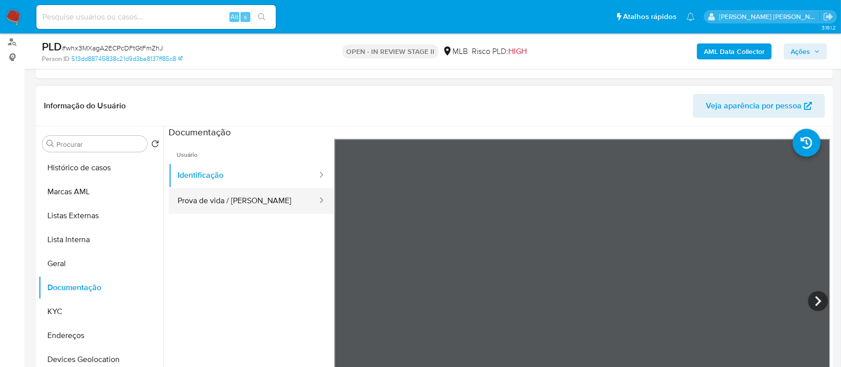
click at [271, 207] on button "Prova de vida / Selfie" at bounding box center [244, 200] width 150 height 25
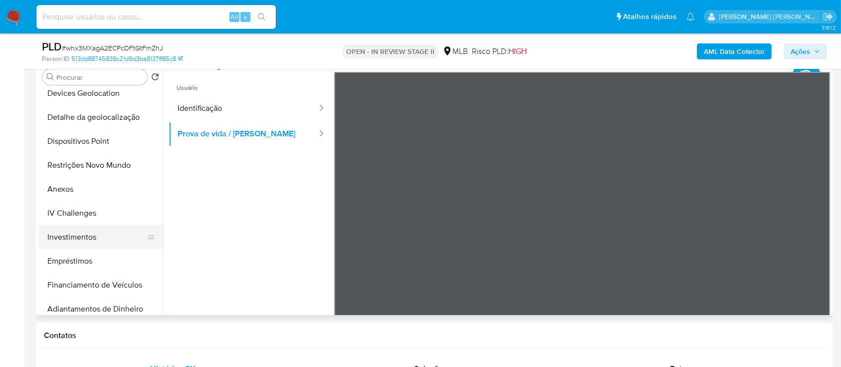
scroll to position [200, 0]
click at [79, 190] on button "Anexos" at bounding box center [96, 189] width 117 height 24
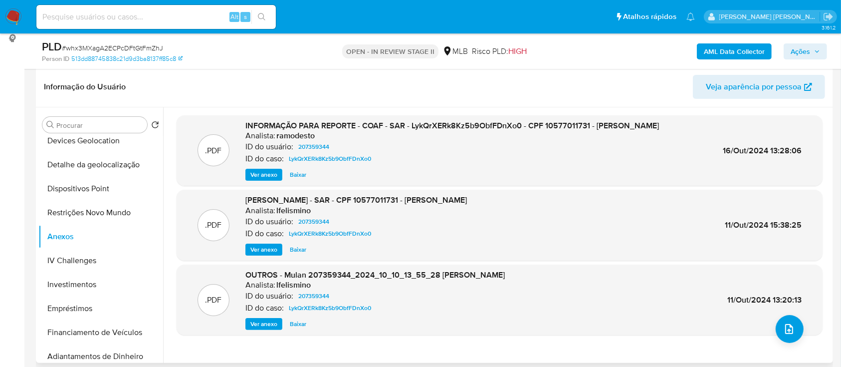
scroll to position [133, 0]
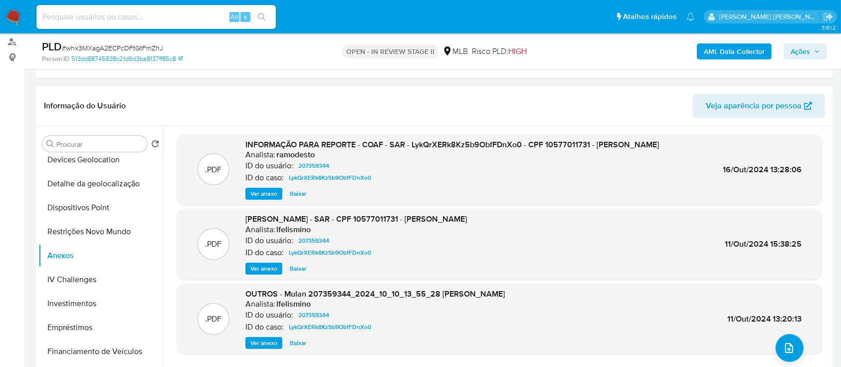
click at [259, 192] on span "Ver anexo" at bounding box center [264, 194] width 27 height 10
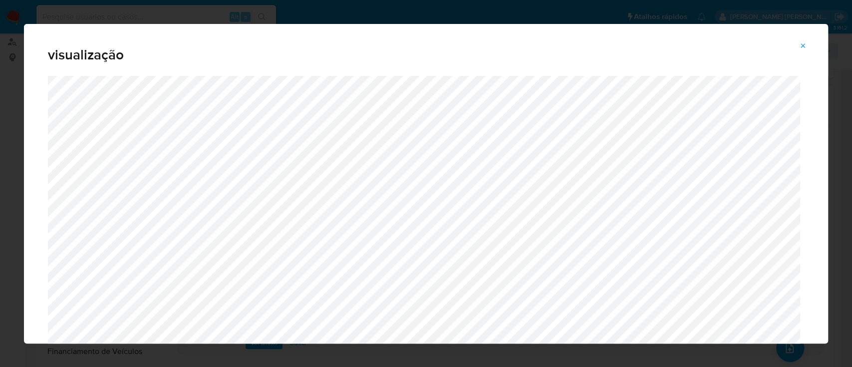
click at [802, 45] on icon "Attachment preview" at bounding box center [803, 45] width 4 height 4
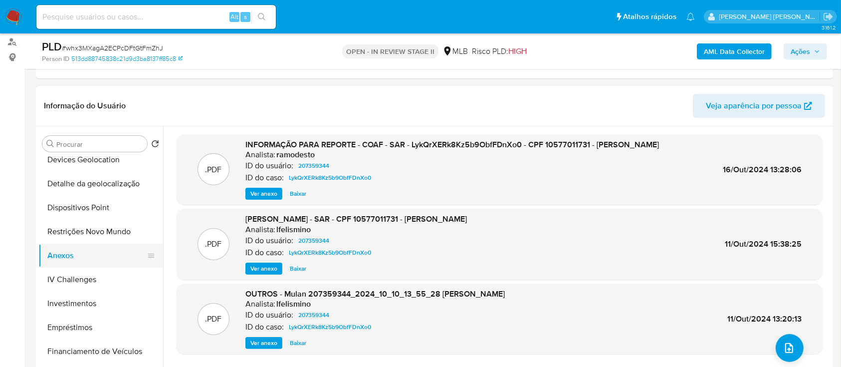
scroll to position [66, 0]
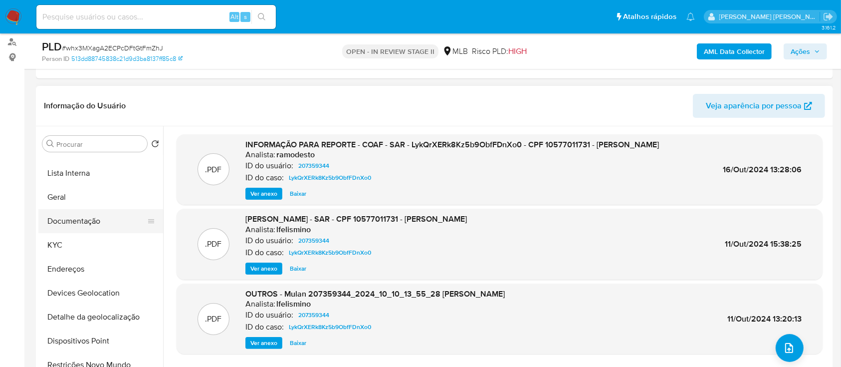
click at [88, 226] on button "Documentação" at bounding box center [96, 221] width 117 height 24
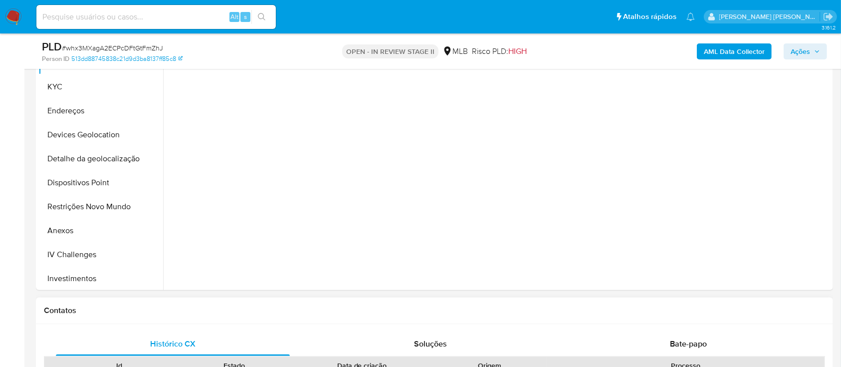
scroll to position [332, 0]
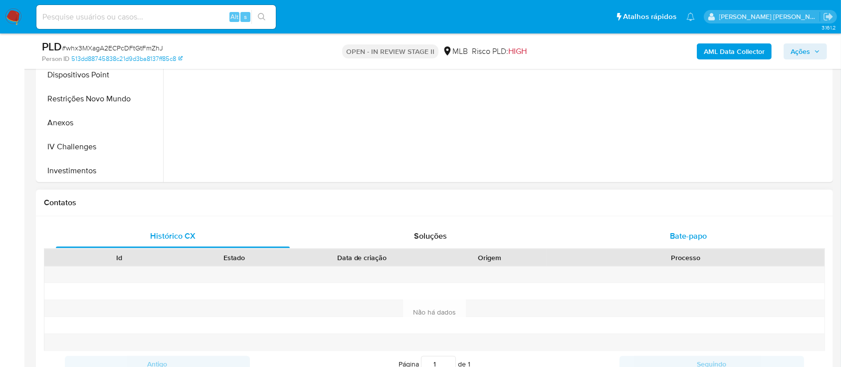
click at [675, 242] on div "Bate-papo" at bounding box center [689, 236] width 234 height 24
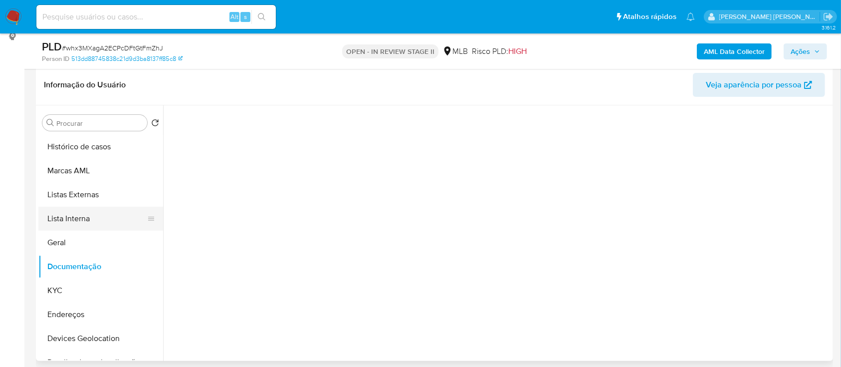
scroll to position [133, 0]
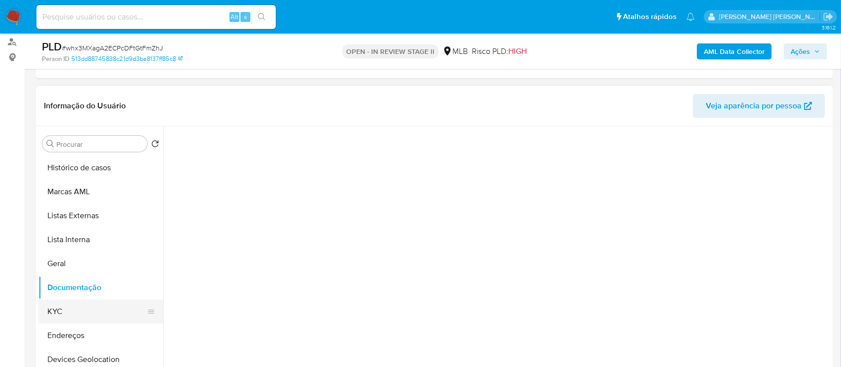
click at [104, 309] on button "KYC" at bounding box center [96, 311] width 117 height 24
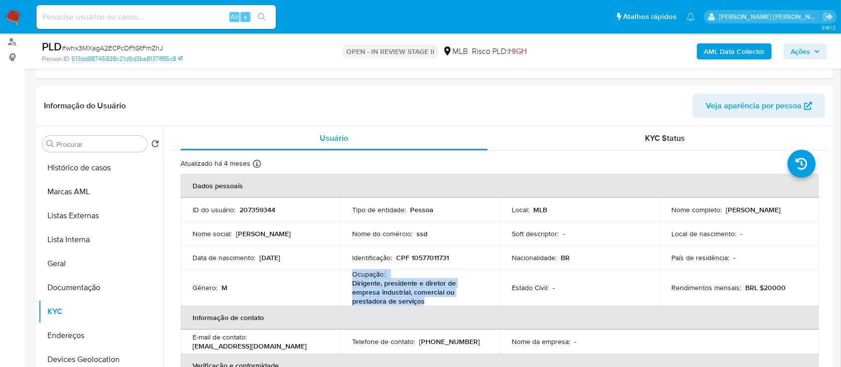
drag, startPoint x: 423, startPoint y: 300, endPoint x: 345, endPoint y: 275, distance: 81.9
click at [345, 275] on td "Ocupação : Dirigente, presidente e diretor de empresa industrial, comercial ou …" at bounding box center [420, 287] width 160 height 36
copy div "Ocupação : Dirigente, presidente e diretor de empresa industrial, comercial ou …"
click at [84, 294] on button "Documentação" at bounding box center [96, 287] width 117 height 24
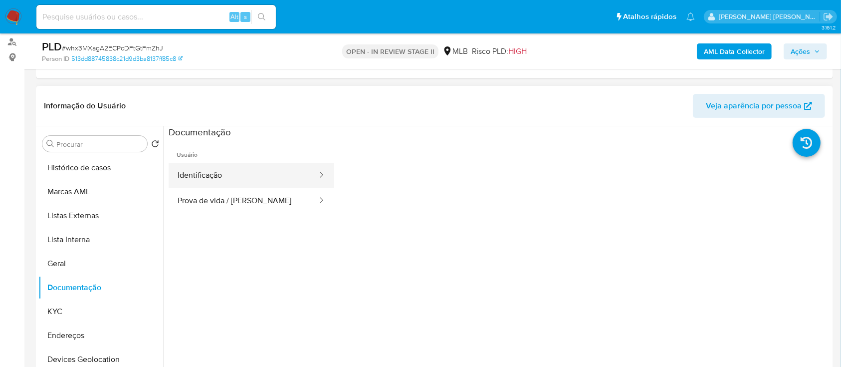
click at [222, 176] on button "Identificação" at bounding box center [244, 175] width 150 height 25
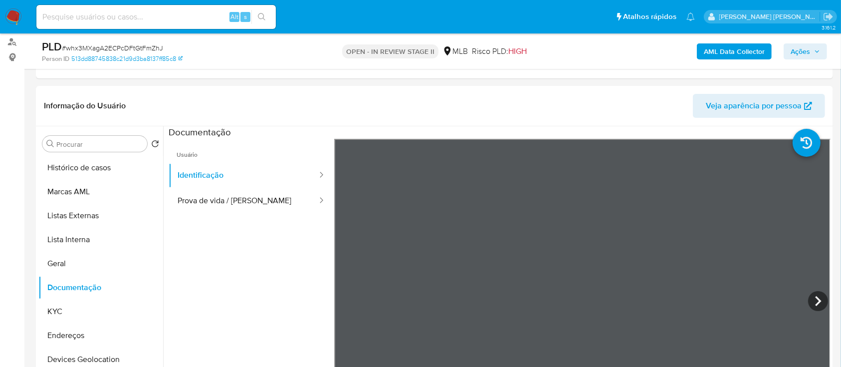
click at [811, 49] on span "Ações" at bounding box center [805, 51] width 29 height 14
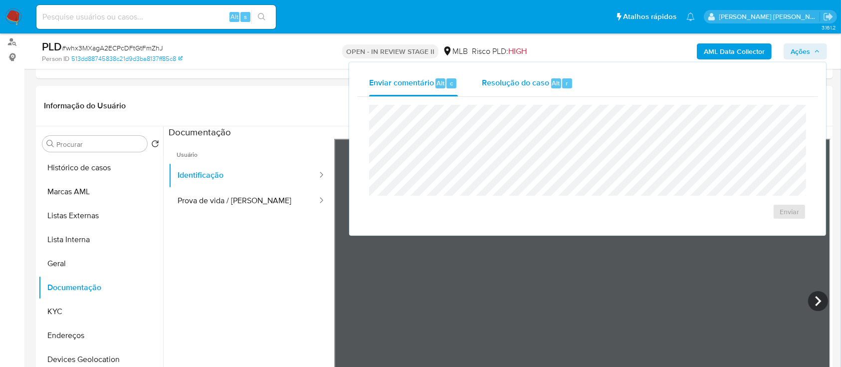
click at [507, 83] on span "Resolução do caso" at bounding box center [515, 82] width 67 height 11
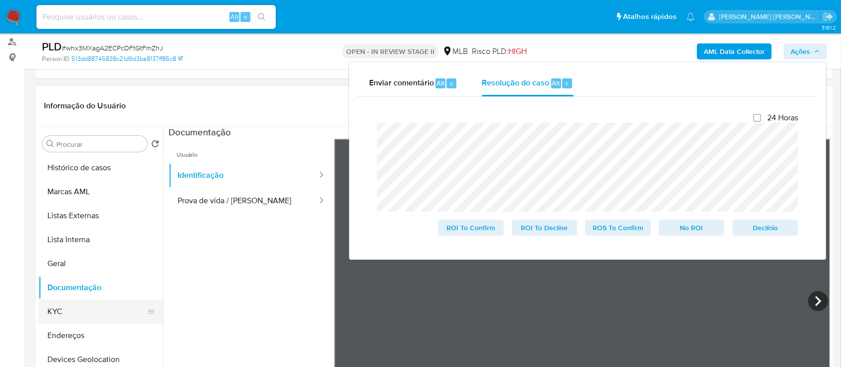
click at [73, 309] on button "KYC" at bounding box center [96, 311] width 117 height 24
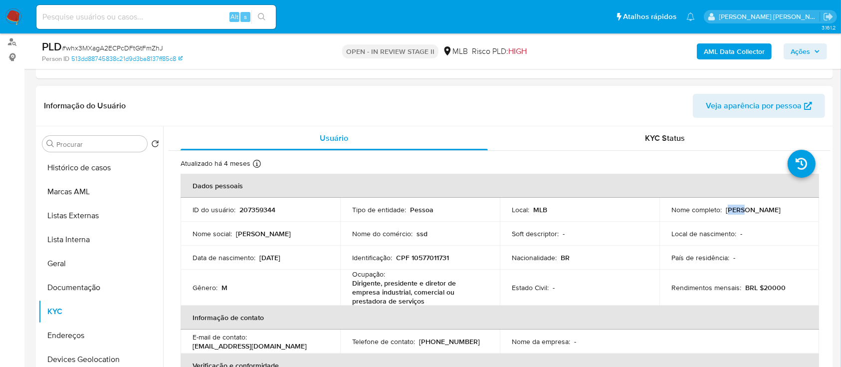
drag, startPoint x: 726, startPoint y: 207, endPoint x: 741, endPoint y: 207, distance: 15.0
click at [741, 207] on p "[PERSON_NAME]" at bounding box center [753, 209] width 55 height 9
drag, startPoint x: 723, startPoint y: 209, endPoint x: 788, endPoint y: 209, distance: 65.4
click at [788, 209] on div "Nome completo : Thiago Matos Silva" at bounding box center [740, 209] width 136 height 9
copy p "[PERSON_NAME]"
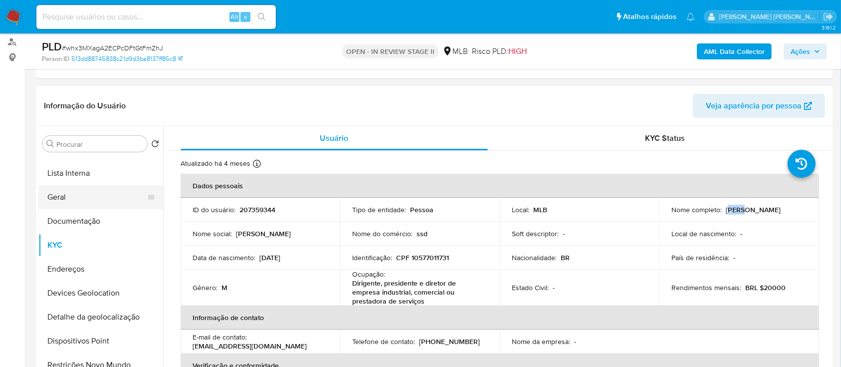
scroll to position [133, 0]
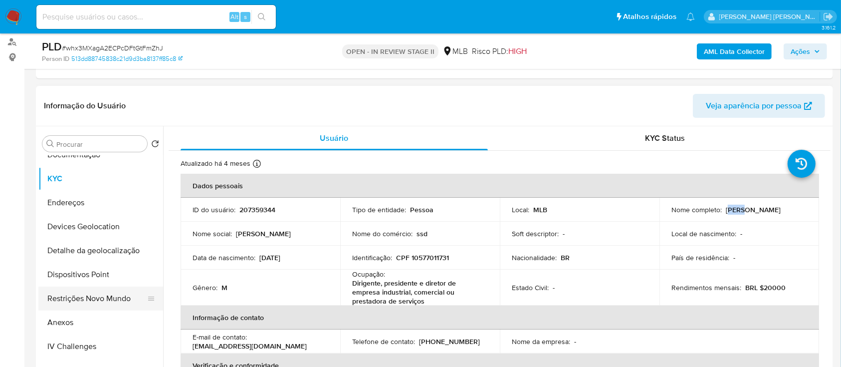
click at [80, 297] on button "Restrições Novo Mundo" at bounding box center [96, 298] width 117 height 24
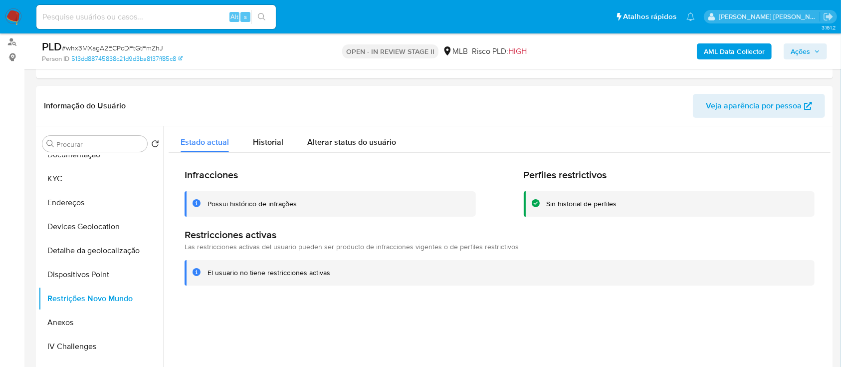
drag, startPoint x: 804, startPoint y: 49, endPoint x: 743, endPoint y: 60, distance: 62.9
click at [804, 49] on span "Ações" at bounding box center [800, 51] width 19 height 16
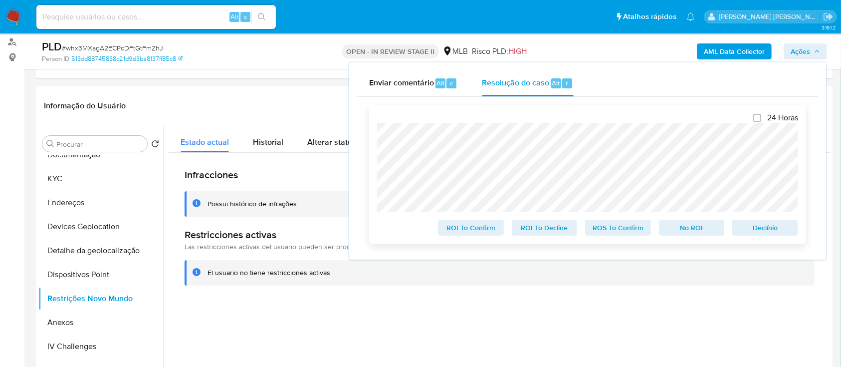
click at [372, 137] on div "24 Horas ROI To Confirm ROI To Decline ROS To Confirm No ROI Declínio" at bounding box center [587, 174] width 437 height 139
click at [363, 141] on div "Fechamento do caso 24 Horas ROI To Confirm ROI To Decline ROS To Confirm No ROI…" at bounding box center [587, 174] width 461 height 155
click at [295, 326] on div at bounding box center [497, 254] width 668 height 256
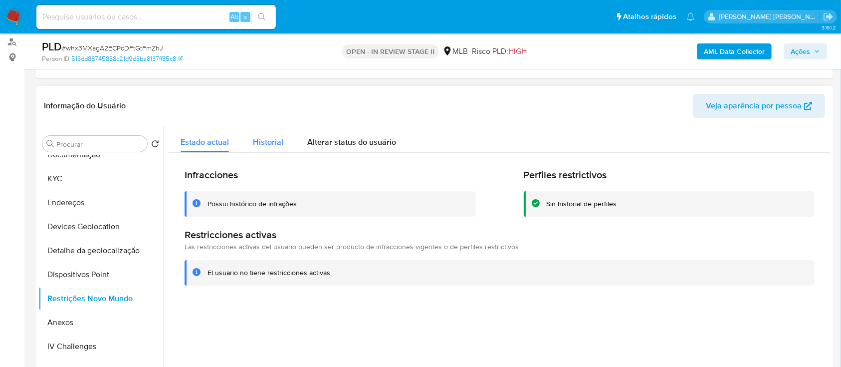
click at [270, 144] on span "Historial" at bounding box center [268, 141] width 30 height 11
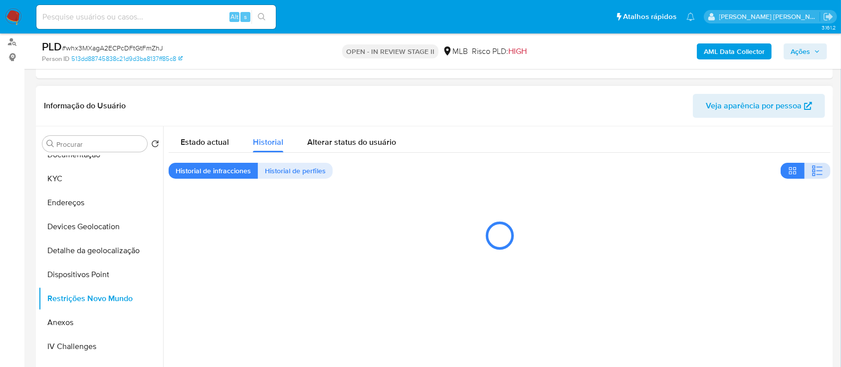
drag, startPoint x: 817, startPoint y: 166, endPoint x: 813, endPoint y: 163, distance: 5.4
click at [817, 167] on icon "button" at bounding box center [818, 171] width 12 height 12
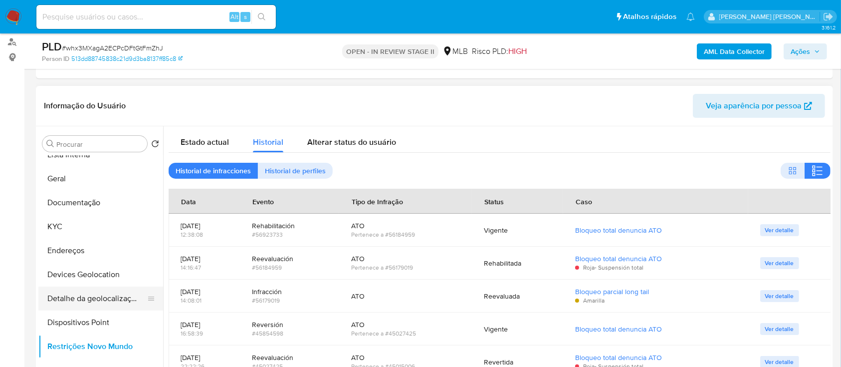
scroll to position [0, 0]
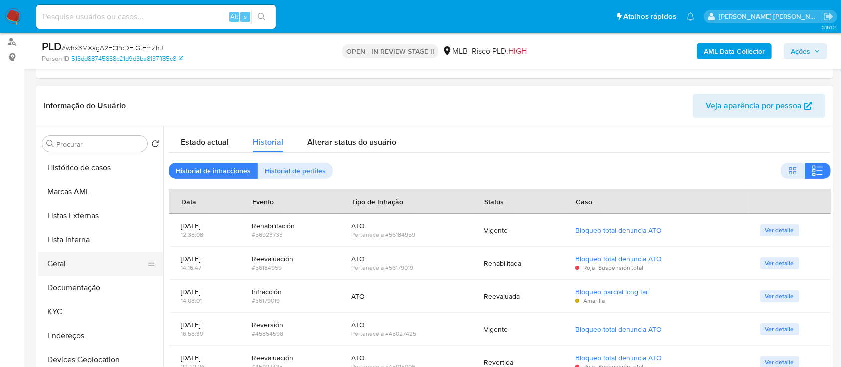
click at [82, 261] on button "Geral" at bounding box center [96, 264] width 117 height 24
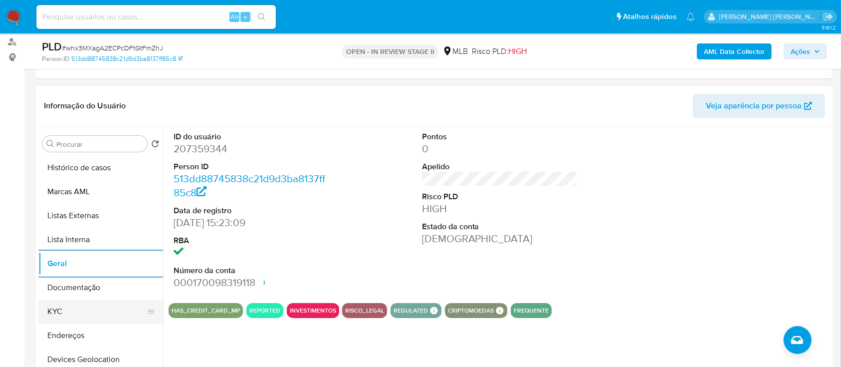
click at [66, 319] on button "KYC" at bounding box center [96, 311] width 117 height 24
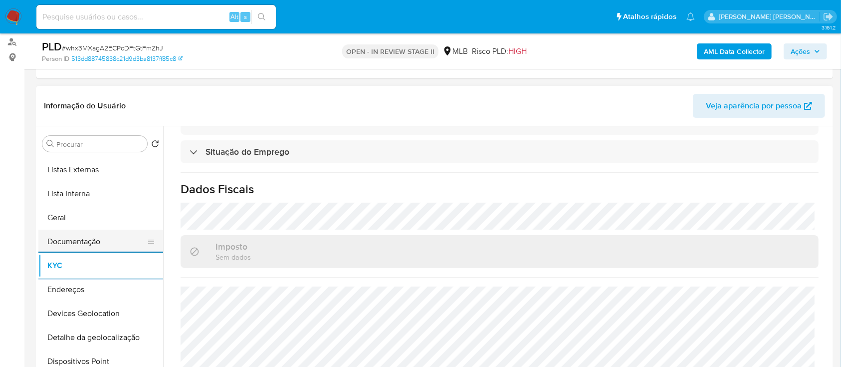
scroll to position [133, 0]
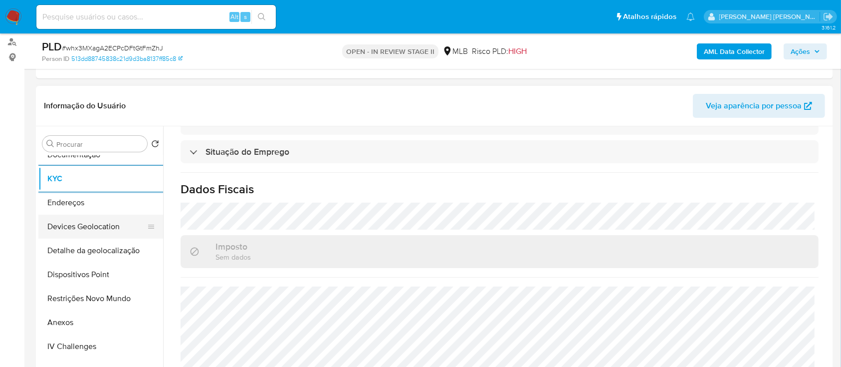
click at [117, 219] on button "Devices Geolocation" at bounding box center [96, 227] width 117 height 24
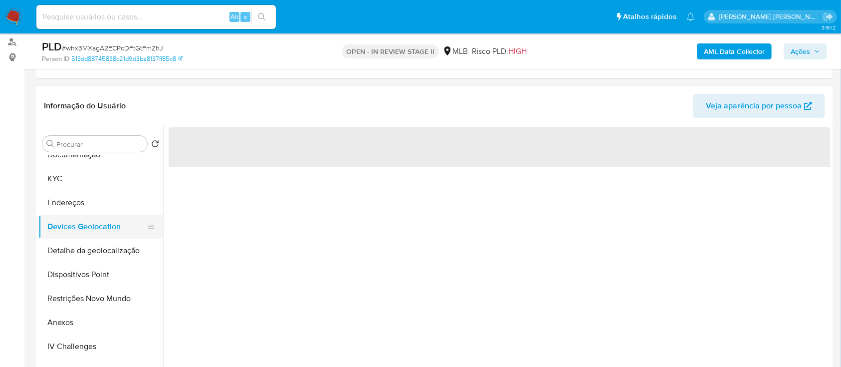
scroll to position [0, 0]
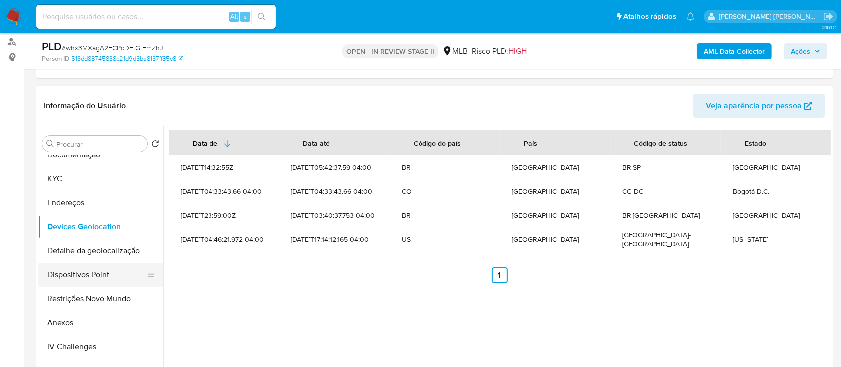
click at [98, 273] on button "Dispositivos Point" at bounding box center [96, 274] width 117 height 24
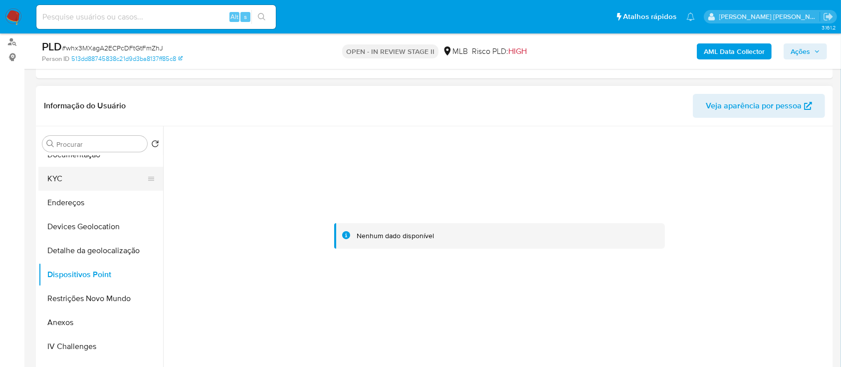
click at [78, 178] on button "KYC" at bounding box center [96, 179] width 117 height 24
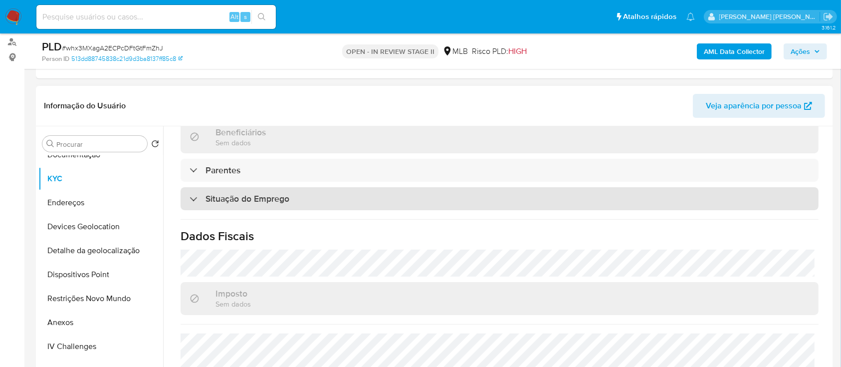
scroll to position [436, 0]
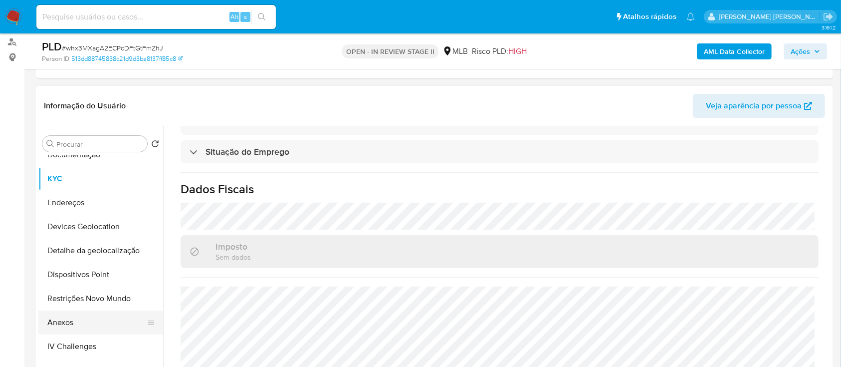
click at [68, 320] on button "Anexos" at bounding box center [96, 322] width 117 height 24
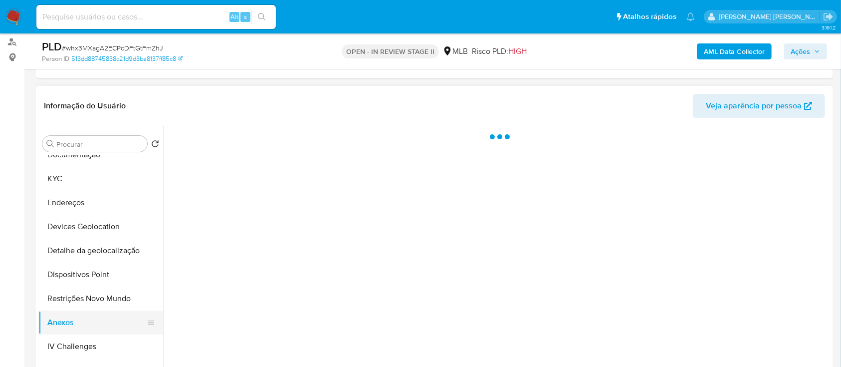
scroll to position [0, 0]
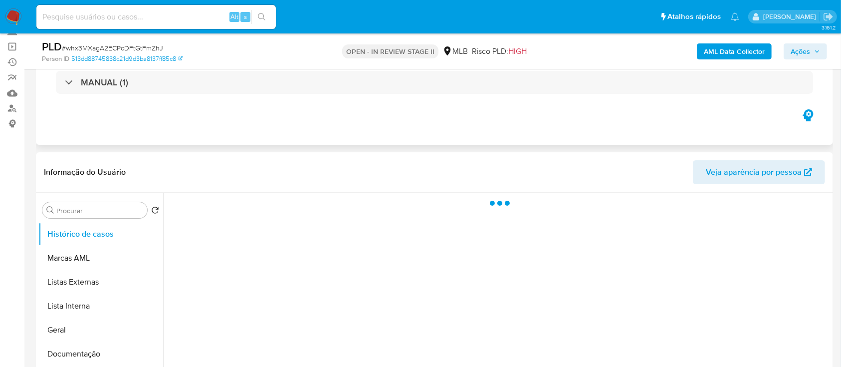
select select "10"
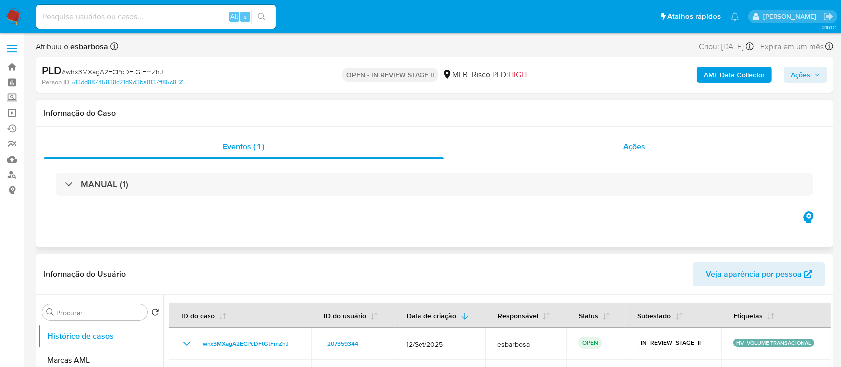
click at [520, 146] on div "Ações" at bounding box center [634, 147] width 381 height 24
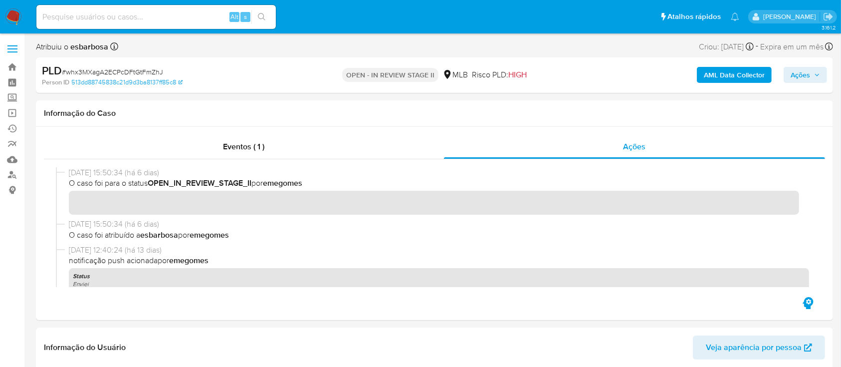
click at [718, 77] on b "AML Data Collector" at bounding box center [734, 75] width 61 height 16
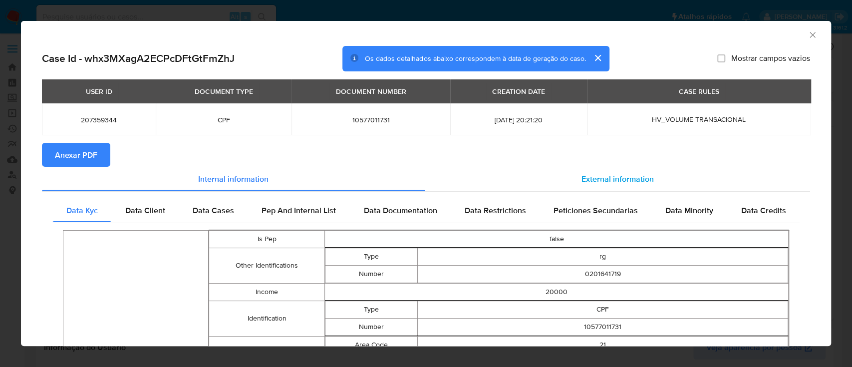
click at [598, 178] on span "External information" at bounding box center [617, 178] width 72 height 11
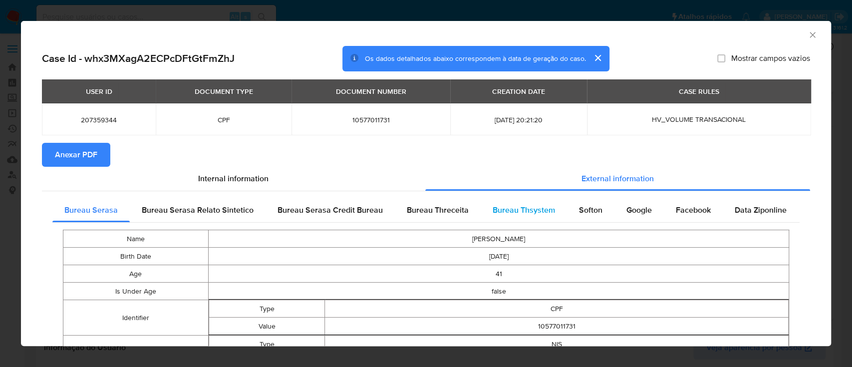
click at [529, 210] on span "Bureau Thsystem" at bounding box center [524, 209] width 62 height 11
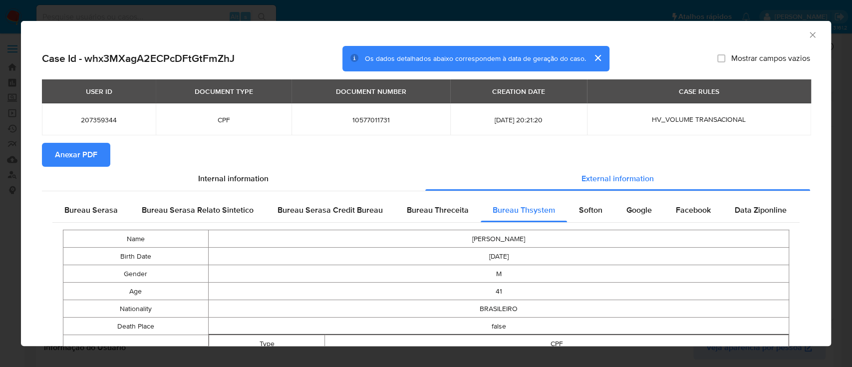
click at [809, 36] on icon "Fechar a janela" at bounding box center [811, 34] width 5 height 5
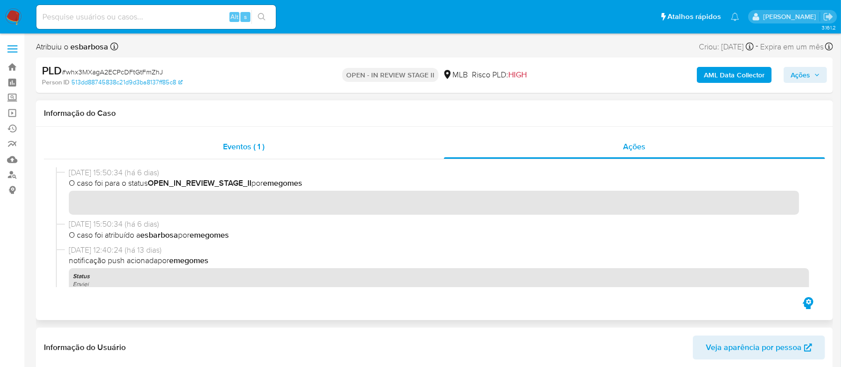
click at [359, 152] on div "Eventos ( 1 )" at bounding box center [244, 147] width 400 height 24
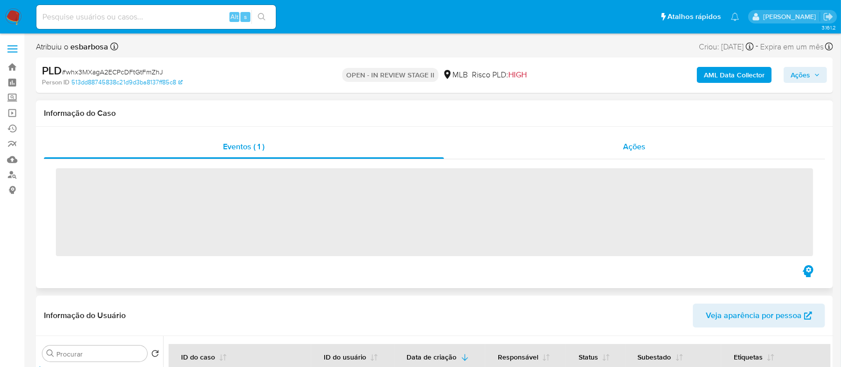
click at [542, 148] on div "Ações" at bounding box center [634, 147] width 381 height 24
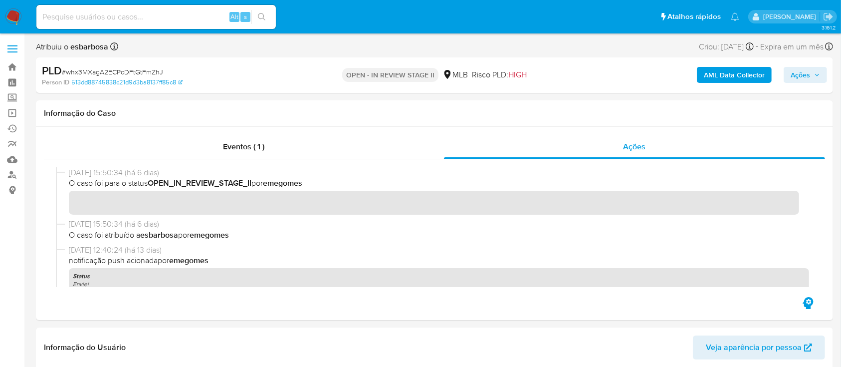
click at [747, 76] on b "AML Data Collector" at bounding box center [734, 75] width 61 height 16
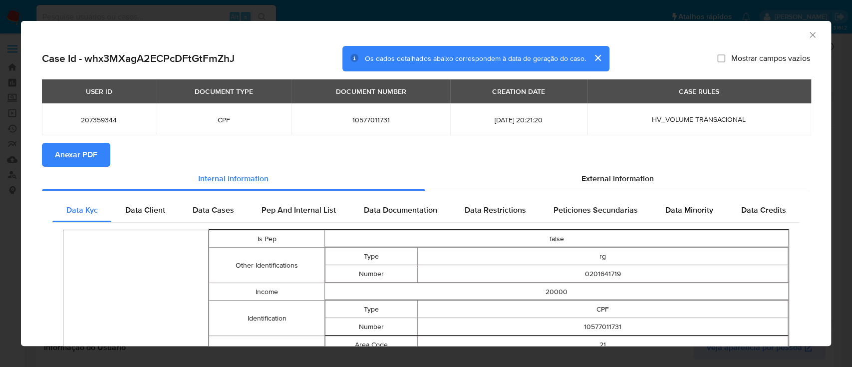
click at [78, 156] on span "Anexar PDF" at bounding box center [76, 155] width 42 height 22
click at [807, 39] on icon "Fechar a janela" at bounding box center [812, 35] width 10 height 10
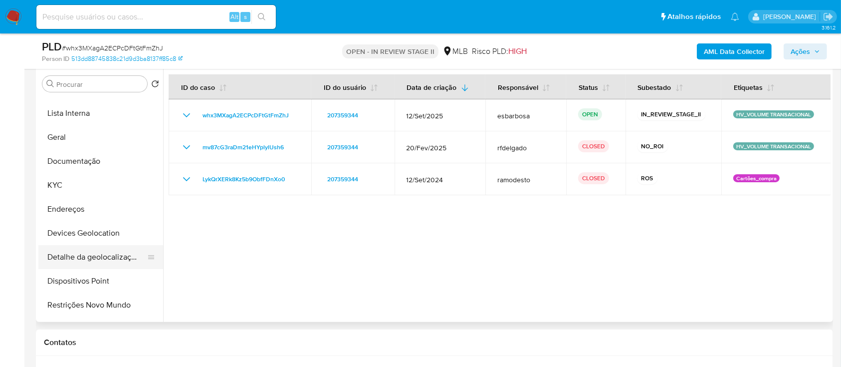
scroll to position [133, 0]
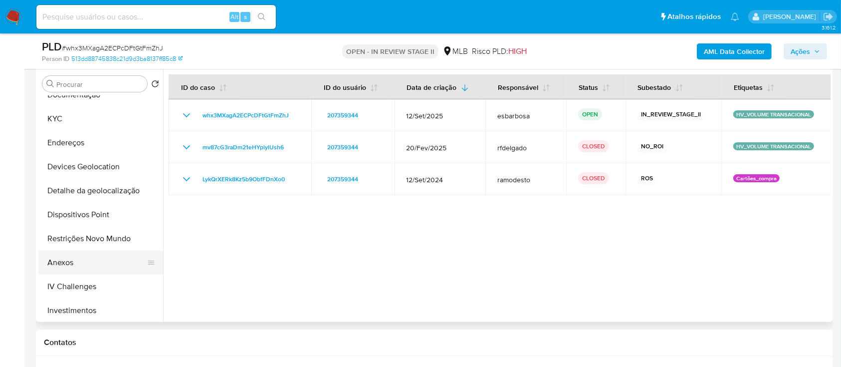
click at [81, 258] on button "Anexos" at bounding box center [96, 263] width 117 height 24
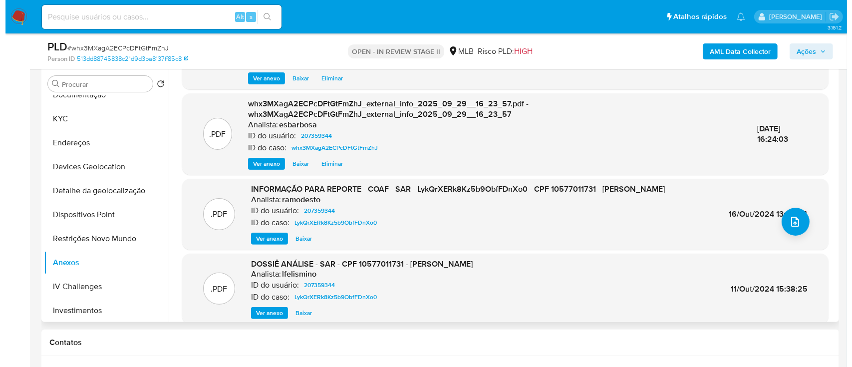
scroll to position [0, 0]
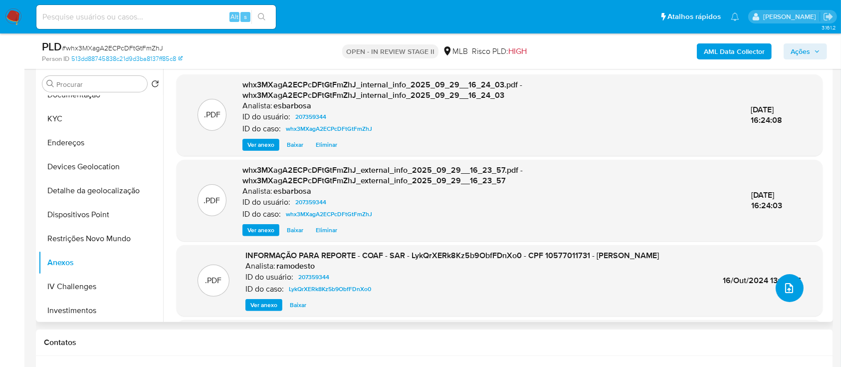
click at [784, 293] on icon "upload-file" at bounding box center [790, 288] width 12 height 12
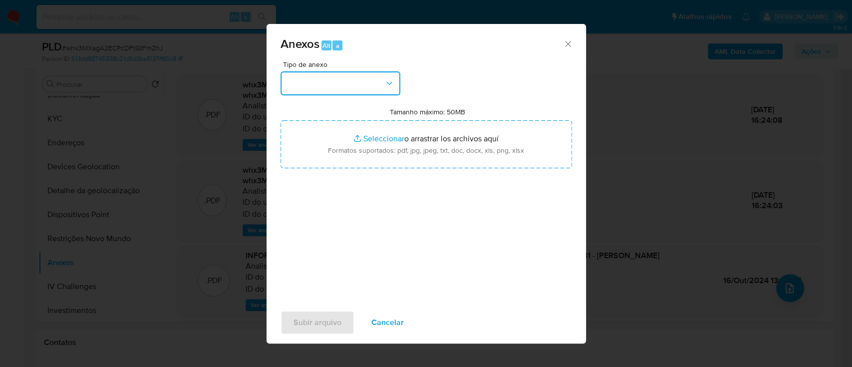
click at [331, 90] on button "button" at bounding box center [340, 83] width 120 height 24
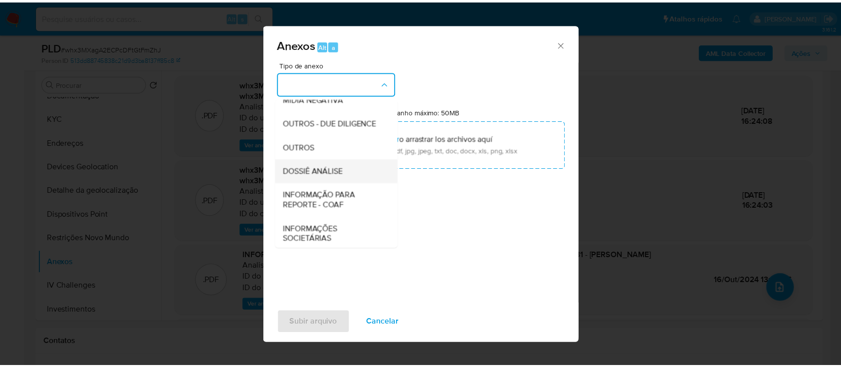
scroll to position [133, 0]
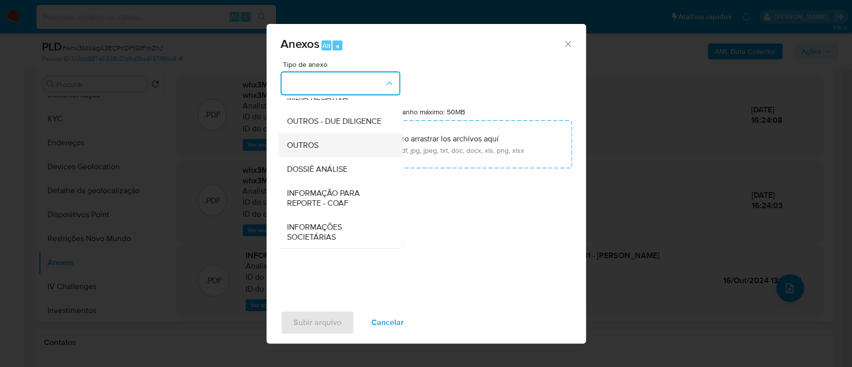
click at [310, 150] on span "OUTROS" at bounding box center [301, 145] width 31 height 10
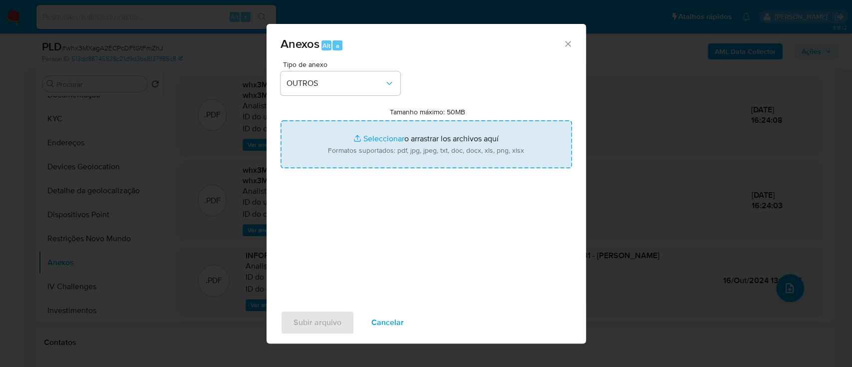
click at [388, 137] on input "Tamanho máximo: 50MB Seleccionar archivos" at bounding box center [425, 144] width 291 height 48
type input "C:\fakepath\Mulan 207359344_2025_09_29_07_48_41.xlsx"
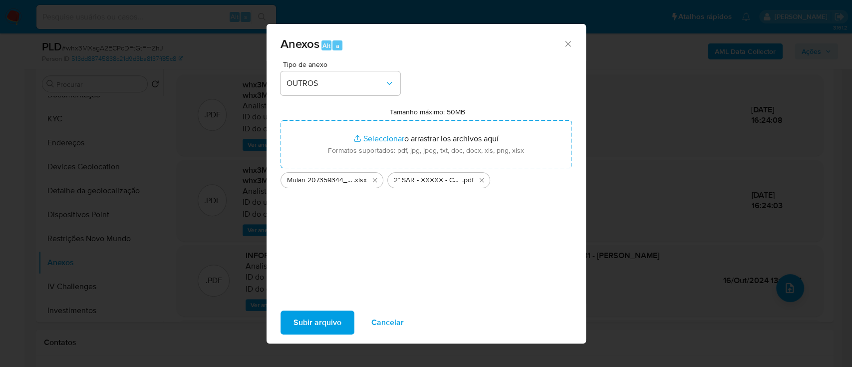
click at [307, 325] on span "Subir arquivo" at bounding box center [317, 322] width 48 height 22
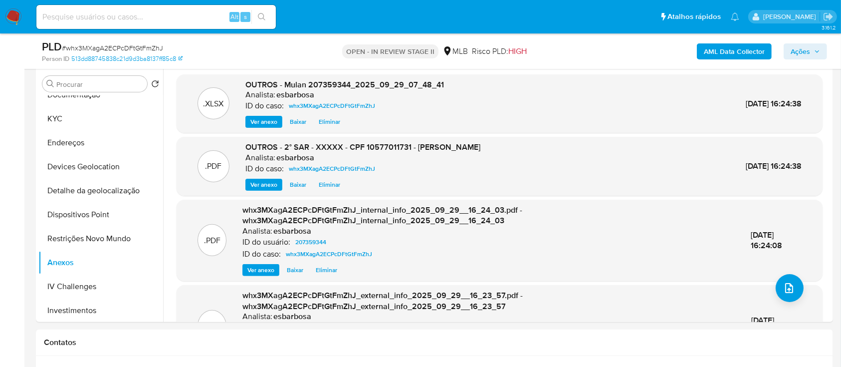
click at [800, 54] on span "Ações" at bounding box center [800, 51] width 19 height 16
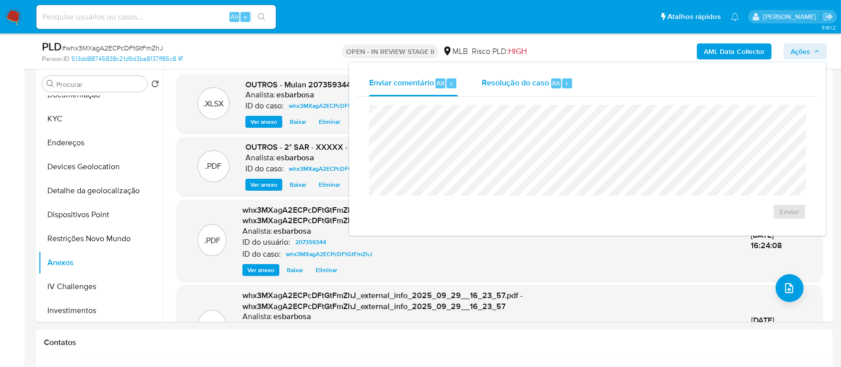
click at [522, 83] on span "Resolução do caso" at bounding box center [515, 82] width 67 height 11
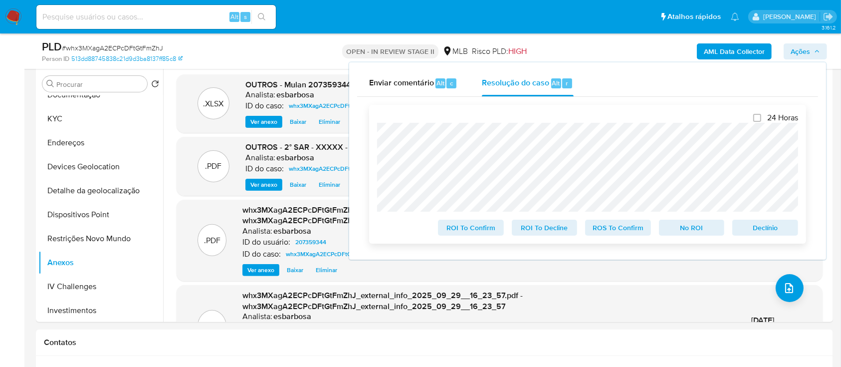
click at [619, 224] on span "ROS To Confirm" at bounding box center [618, 228] width 52 height 14
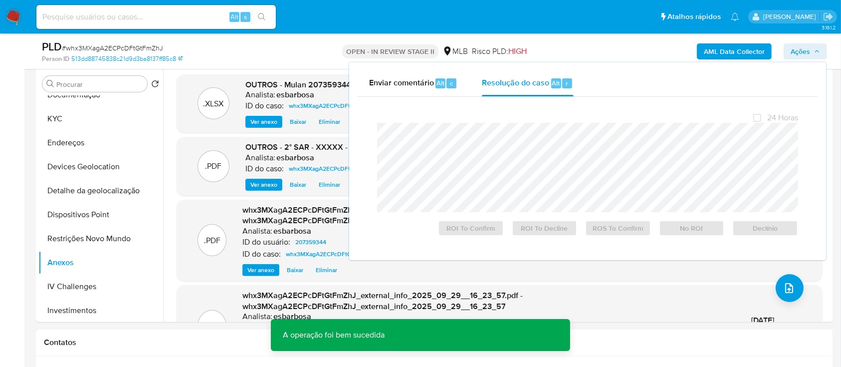
click at [112, 42] on div "PLD # whx3MXagA2ECPcDFtGtFmZhJ" at bounding box center [171, 46] width 258 height 15
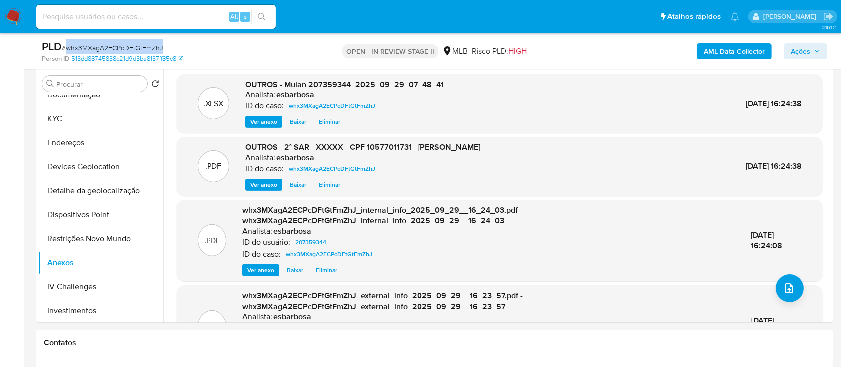
copy span "whx3MXagA2ECPcDFtGtFmZhJ"
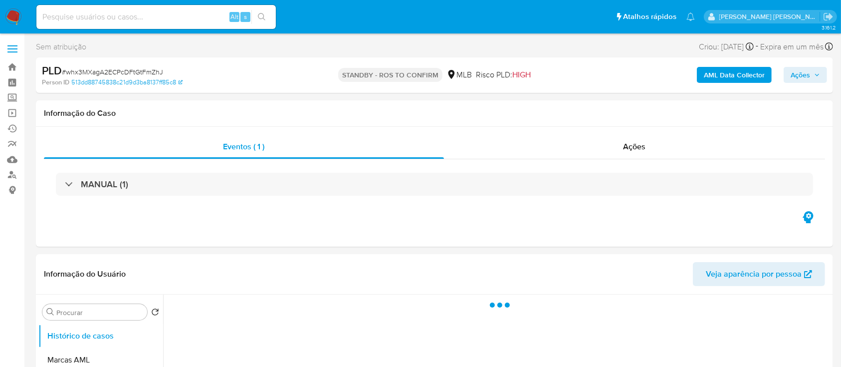
select select "10"
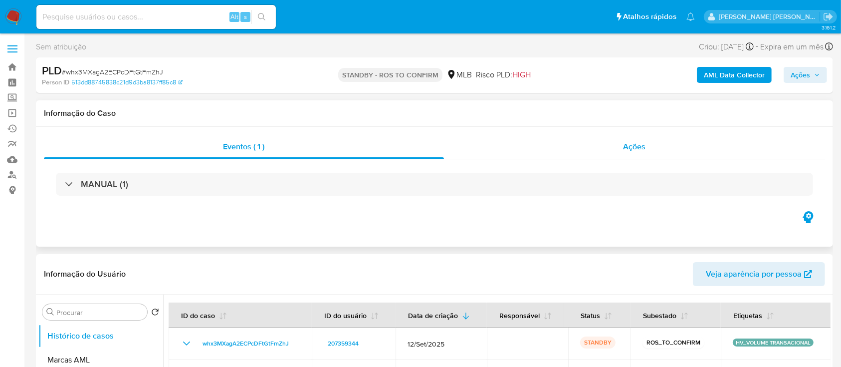
click at [575, 148] on div "Ações" at bounding box center [634, 147] width 381 height 24
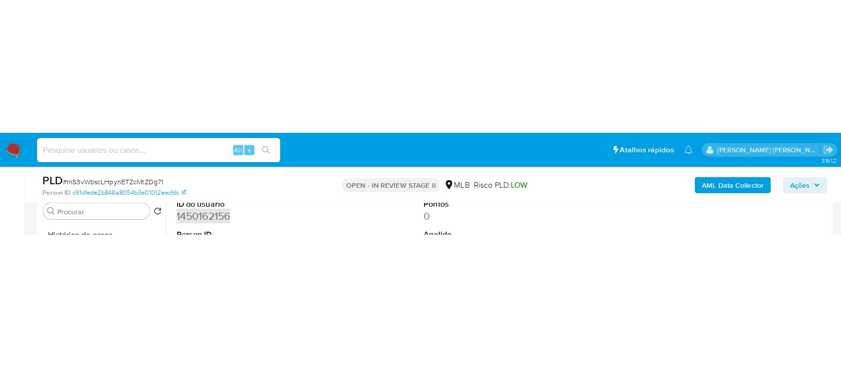
scroll to position [200, 0]
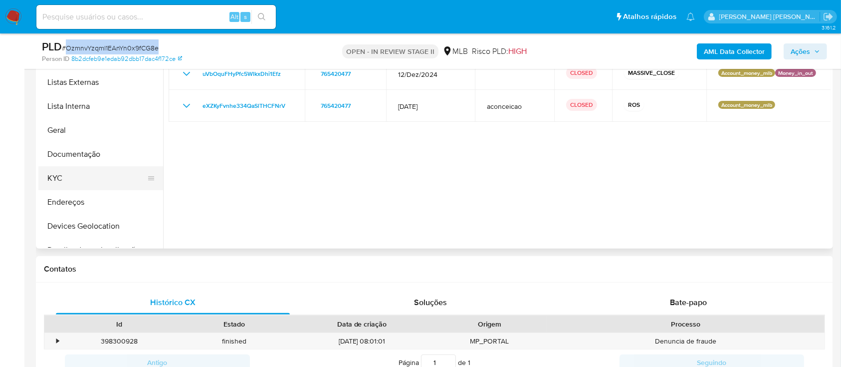
scroll to position [133, 0]
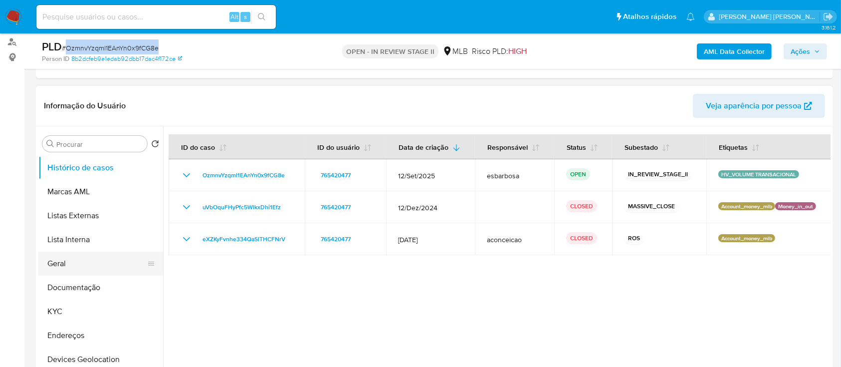
click at [78, 258] on button "Geral" at bounding box center [96, 264] width 117 height 24
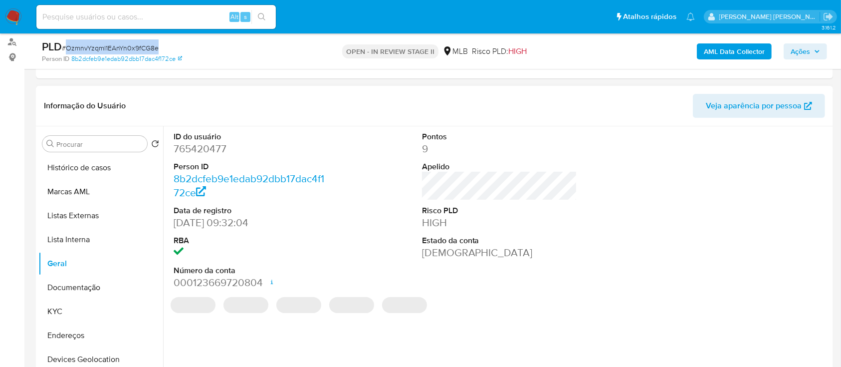
click at [219, 154] on dd "765420477" at bounding box center [252, 149] width 156 height 14
click at [218, 151] on dd "765420477" at bounding box center [252, 149] width 156 height 14
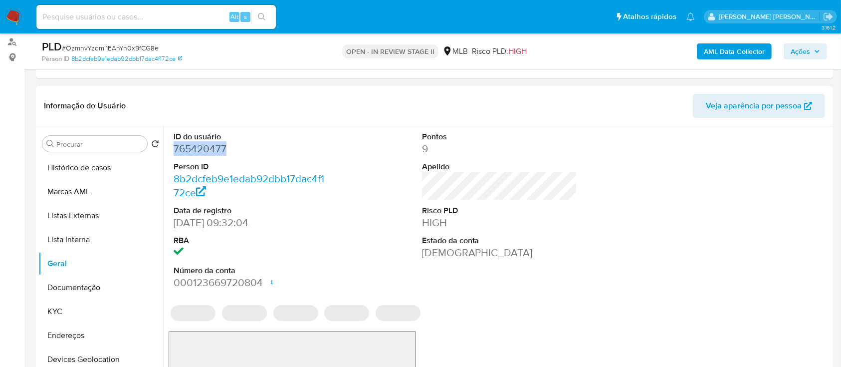
copy dd "765420477"
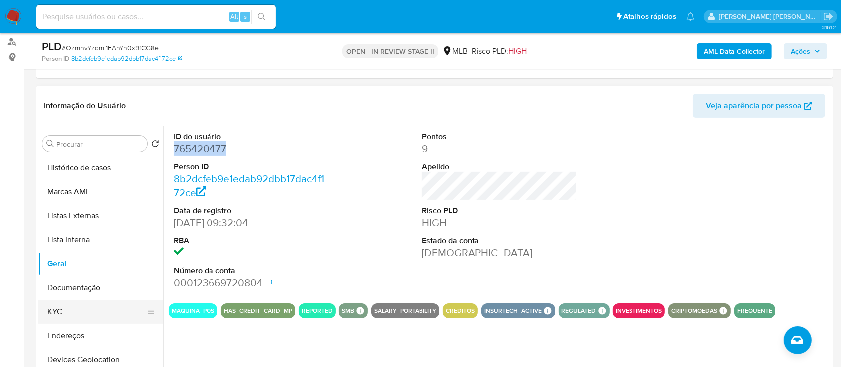
click at [70, 315] on button "KYC" at bounding box center [96, 311] width 117 height 24
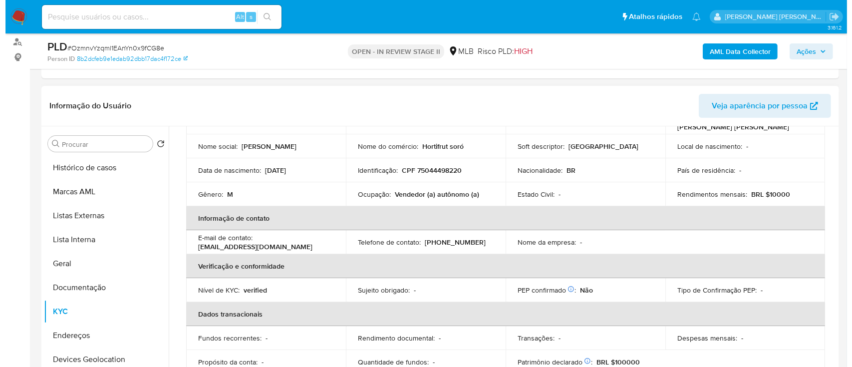
scroll to position [66, 0]
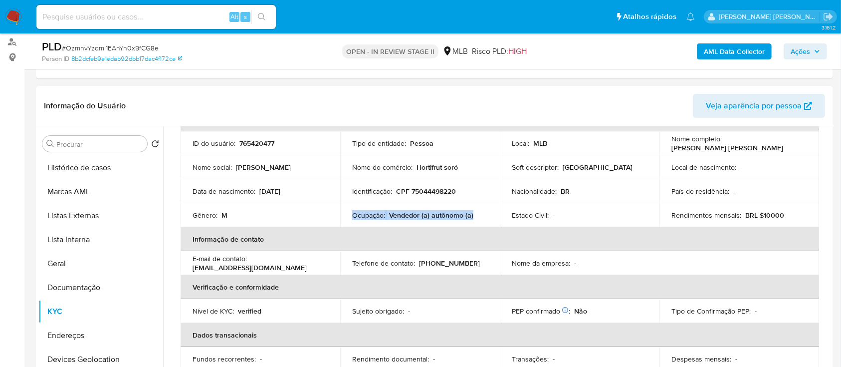
drag, startPoint x: 478, startPoint y: 215, endPoint x: 351, endPoint y: 214, distance: 126.8
click at [352, 214] on div "Ocupação : Vendedor (a) autônomo (a)" at bounding box center [420, 215] width 136 height 9
copy div "Ocupação : Vendedor (a) autônomo (a)"
click at [720, 52] on b "AML Data Collector" at bounding box center [734, 51] width 61 height 16
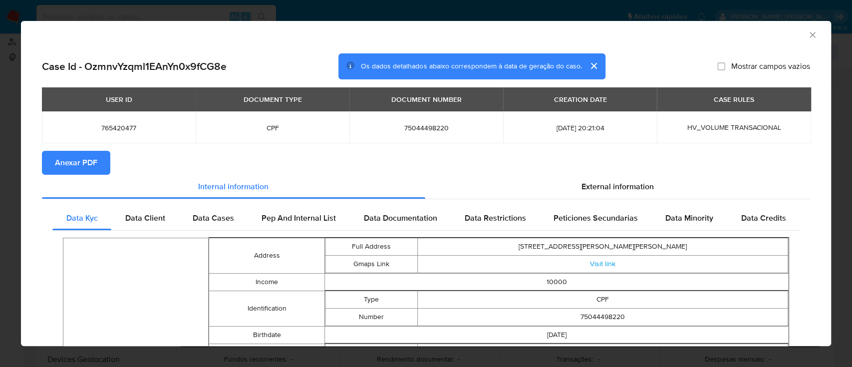
click at [72, 153] on span "Anexar PDF" at bounding box center [76, 163] width 42 height 22
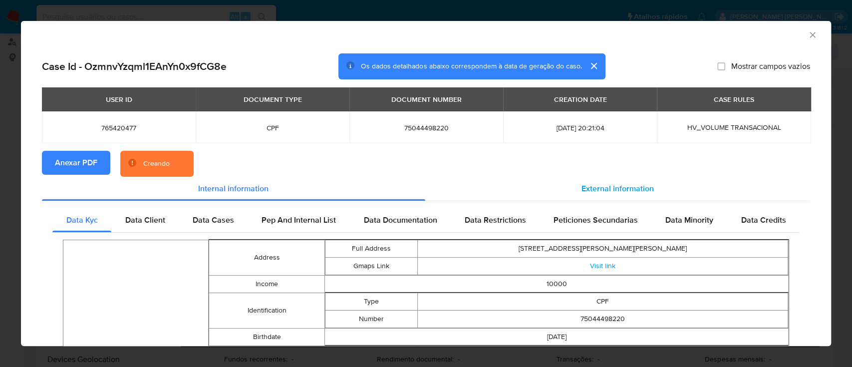
click at [589, 188] on span "External information" at bounding box center [617, 188] width 72 height 11
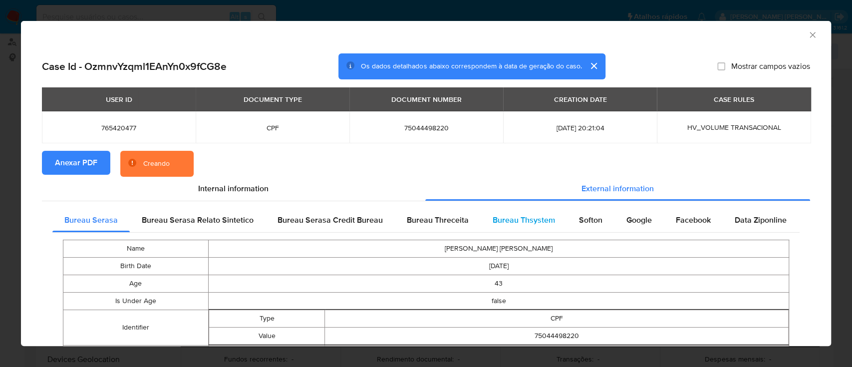
click at [499, 218] on span "Bureau Thsystem" at bounding box center [524, 219] width 62 height 11
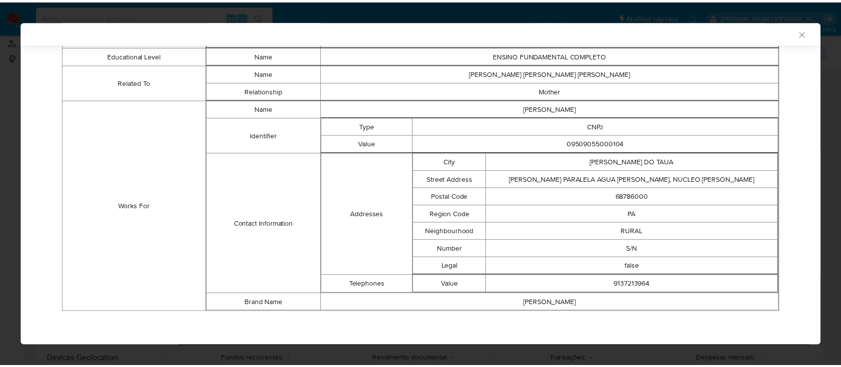
scroll to position [606, 0]
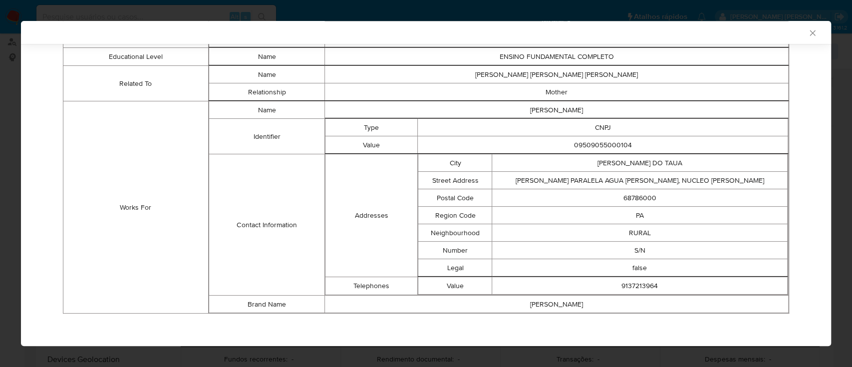
click at [807, 30] on icon "Fechar a janela" at bounding box center [812, 33] width 10 height 10
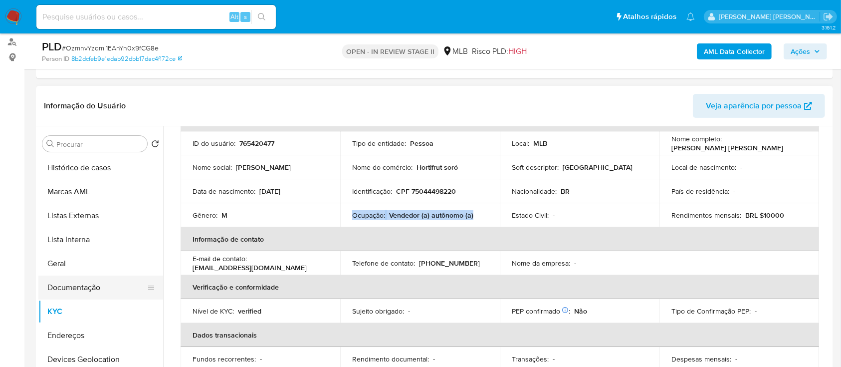
click at [82, 287] on button "Documentação" at bounding box center [96, 287] width 117 height 24
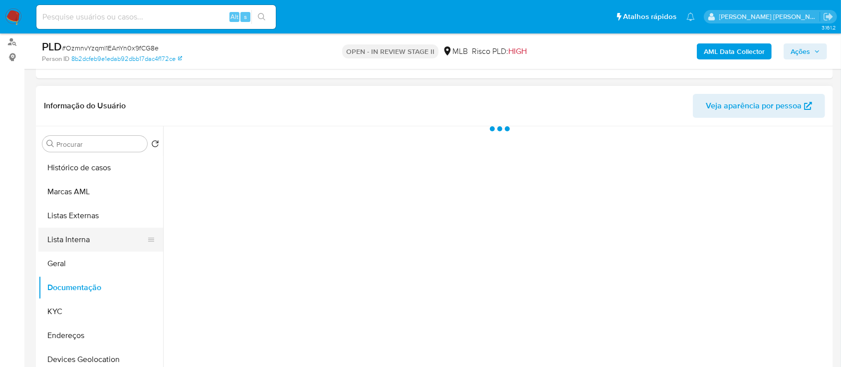
scroll to position [0, 0]
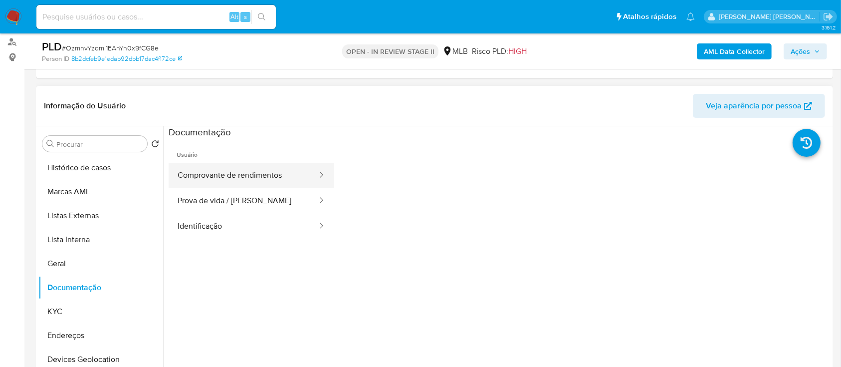
click at [222, 176] on button "Comprovante de rendimentos" at bounding box center [244, 175] width 150 height 25
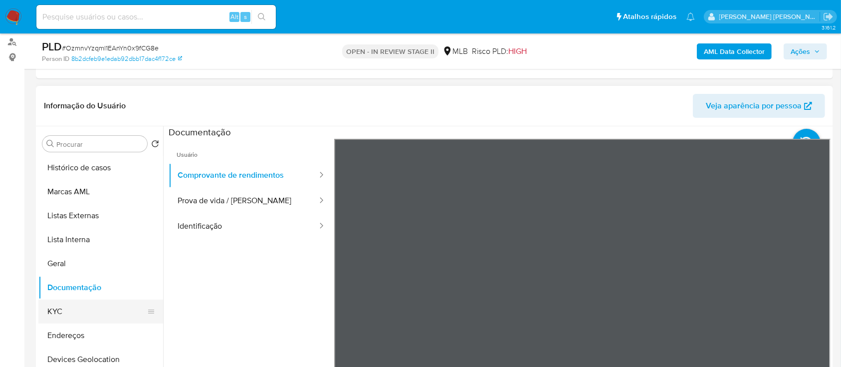
click at [64, 310] on button "KYC" at bounding box center [96, 311] width 117 height 24
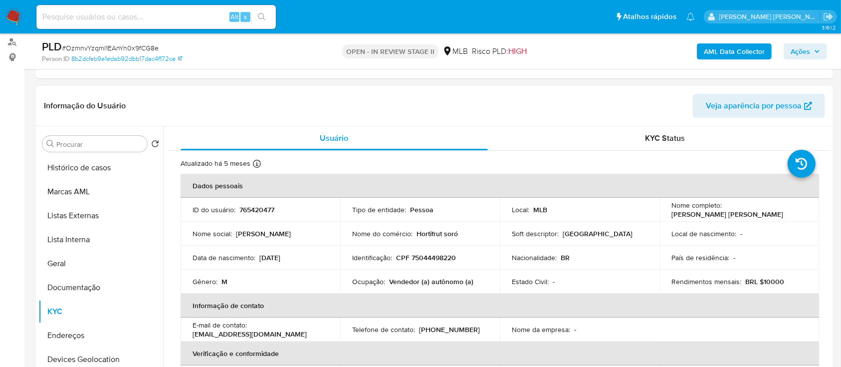
click at [426, 262] on p "CPF 75044498220" at bounding box center [426, 257] width 60 height 9
copy p "75044498220"
click at [437, 257] on p "CPF 75044498220" at bounding box center [426, 257] width 60 height 9
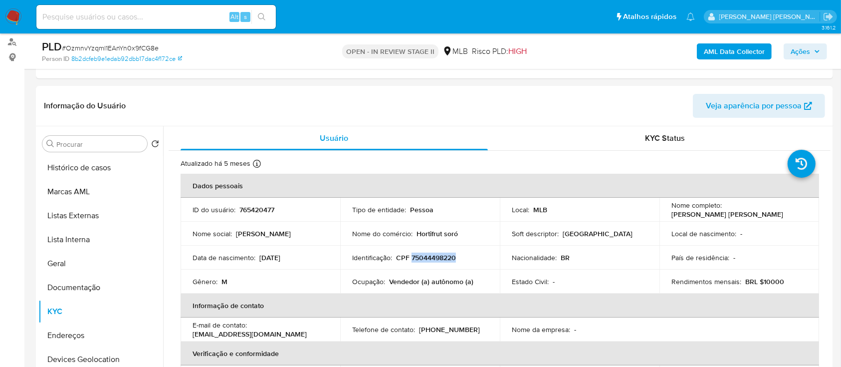
click at [800, 46] on span "Ações" at bounding box center [800, 51] width 19 height 16
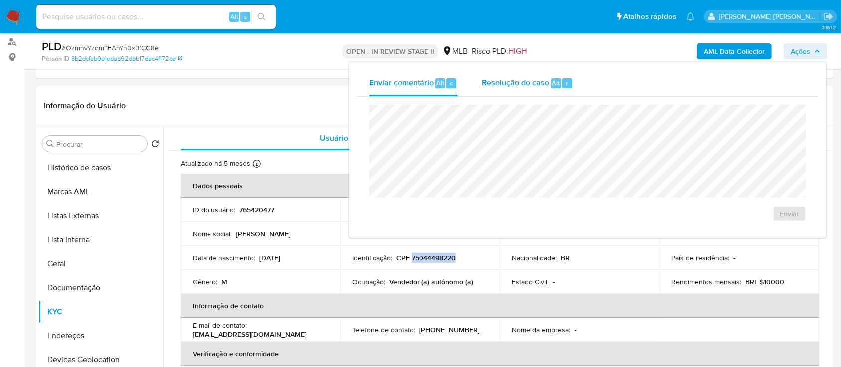
click at [515, 83] on span "Resolução do caso" at bounding box center [515, 82] width 67 height 11
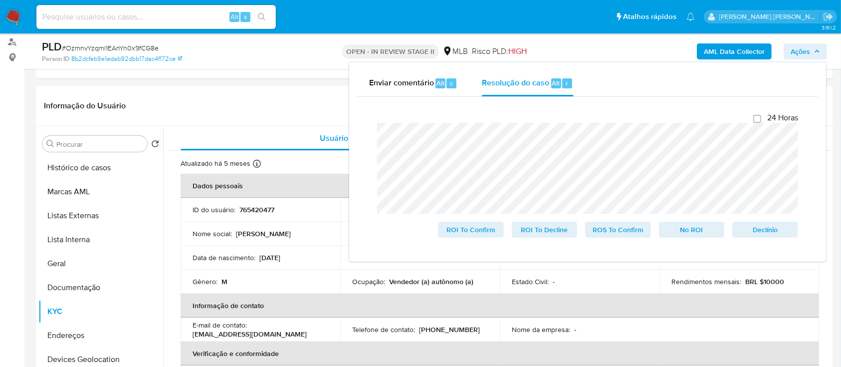
click at [144, 48] on span "# OzmnvYzqml1EAnYn0x9fCG8e" at bounding box center [110, 48] width 97 height 10
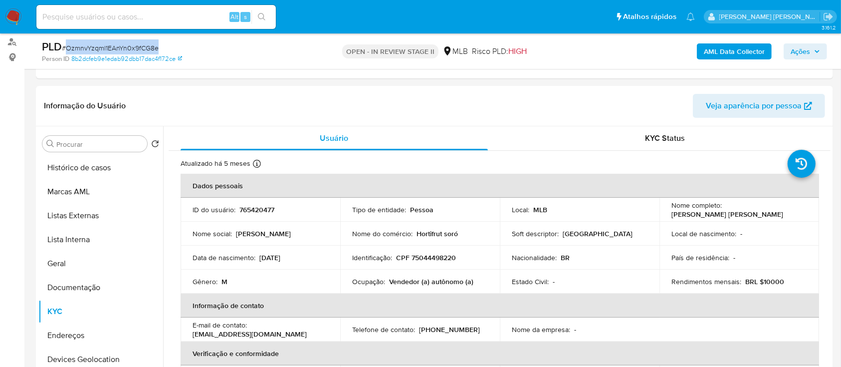
click at [143, 48] on span "# OzmnvYzqml1EAnYn0x9fCG8e" at bounding box center [110, 48] width 97 height 10
copy span "OzmnvYzqml1EAnYn0x9fCG8e"
drag, startPoint x: 804, startPoint y: 53, endPoint x: 756, endPoint y: 60, distance: 48.4
click at [802, 53] on span "Ações" at bounding box center [800, 51] width 19 height 16
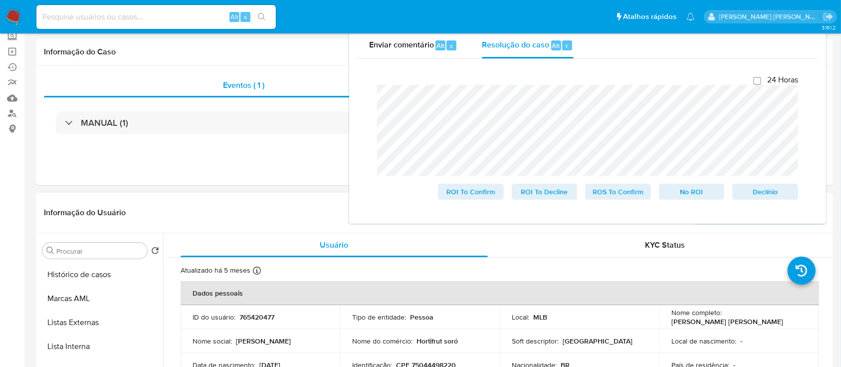
scroll to position [133, 0]
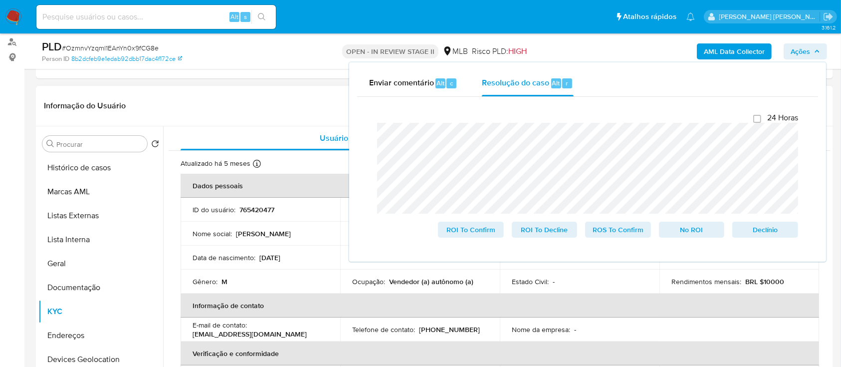
click at [261, 102] on header "Informação do Usuário Veja aparência por pessoa" at bounding box center [435, 106] width 782 height 24
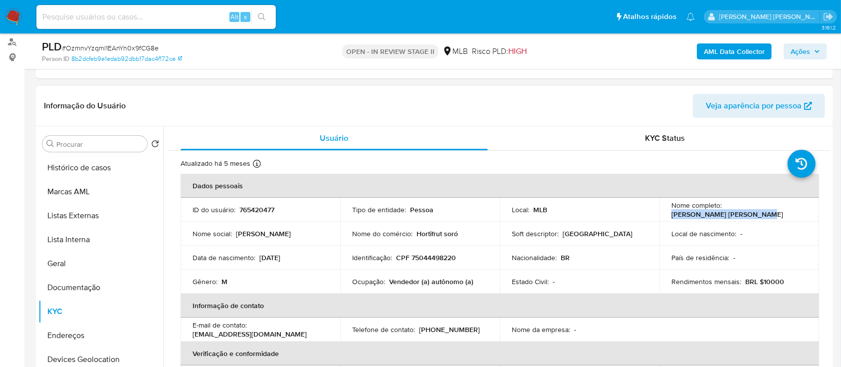
drag, startPoint x: 671, startPoint y: 215, endPoint x: 756, endPoint y: 215, distance: 84.8
click at [756, 215] on div "Nome completo : Wellington Silva de Sousa" at bounding box center [740, 210] width 136 height 18
copy p "Wellington Silva de Sousa"
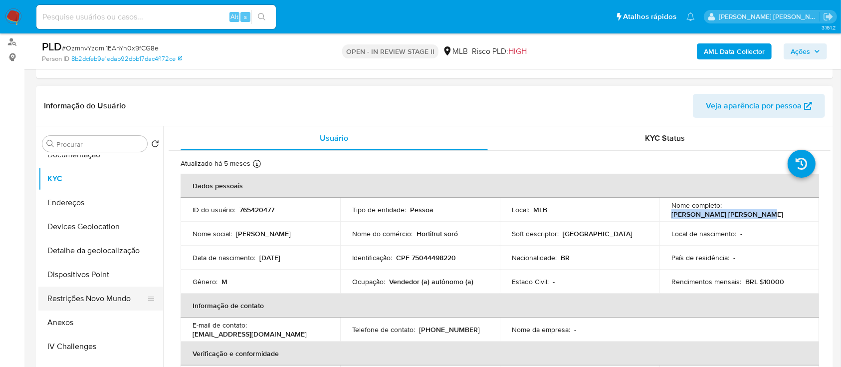
click at [90, 298] on button "Restrições Novo Mundo" at bounding box center [96, 298] width 117 height 24
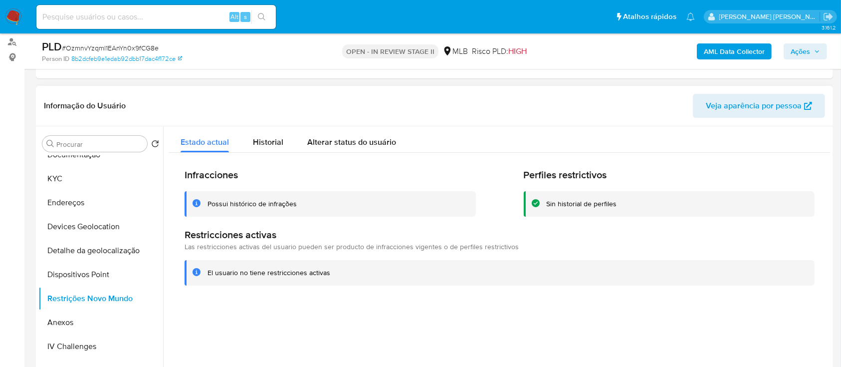
click at [273, 202] on div "Possui histórico de infrações" at bounding box center [252, 203] width 89 height 9
click at [232, 298] on div "Infracciones Possui histórico de infrações Perfiles restrictivos Sin historial …" at bounding box center [500, 227] width 662 height 148
click at [258, 138] on span "Historial" at bounding box center [268, 141] width 30 height 11
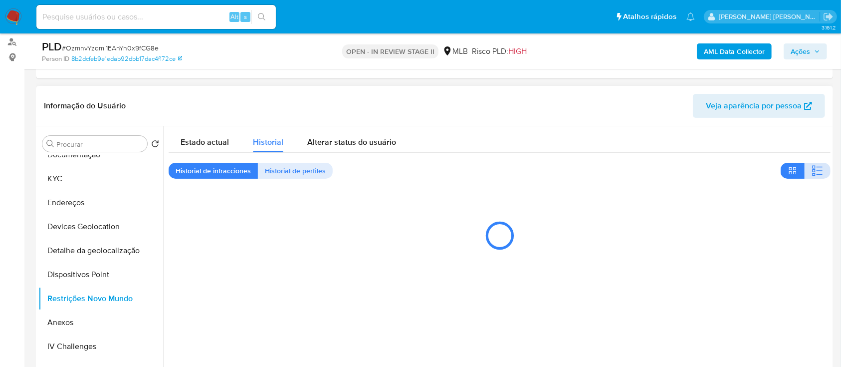
click at [816, 174] on icon "button" at bounding box center [818, 171] width 12 height 12
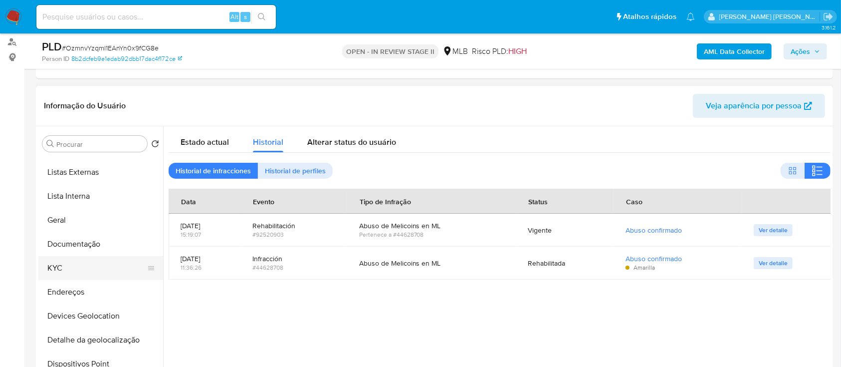
scroll to position [0, 0]
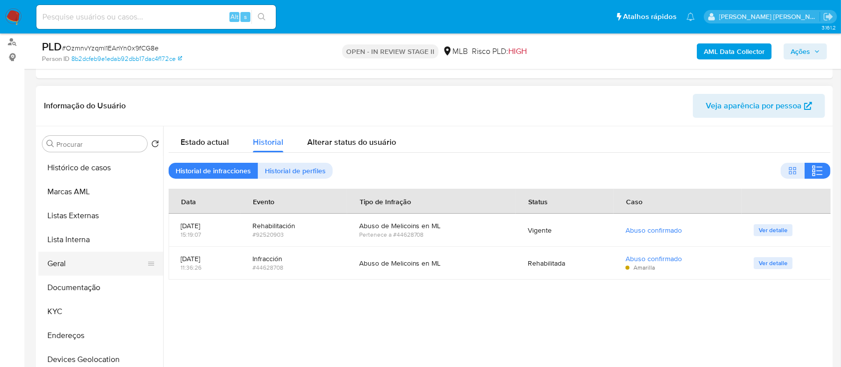
click at [64, 265] on button "Geral" at bounding box center [96, 264] width 117 height 24
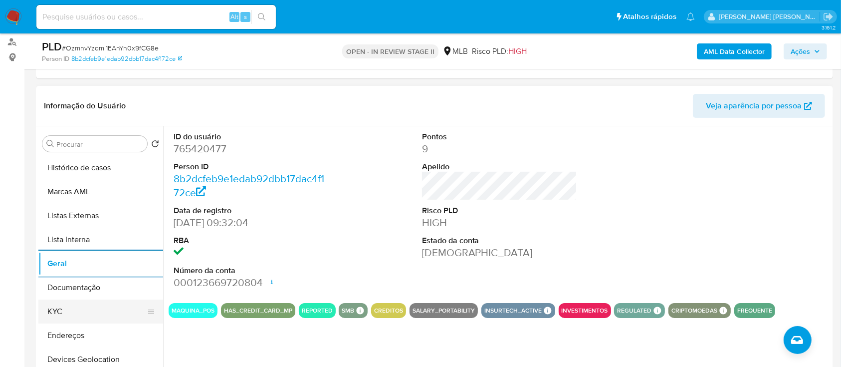
click at [84, 314] on button "KYC" at bounding box center [96, 311] width 117 height 24
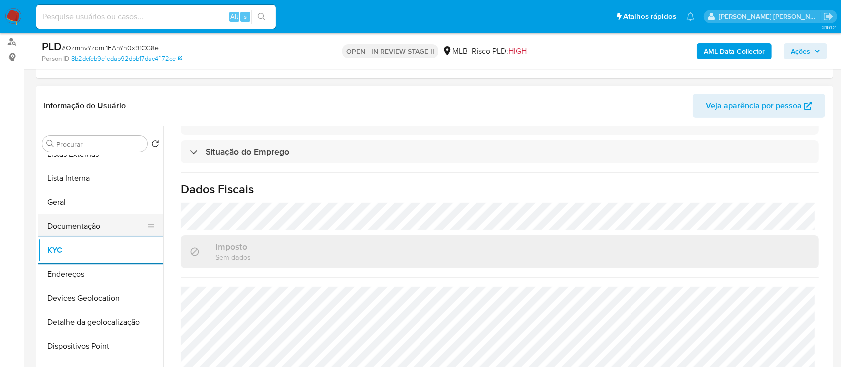
scroll to position [133, 0]
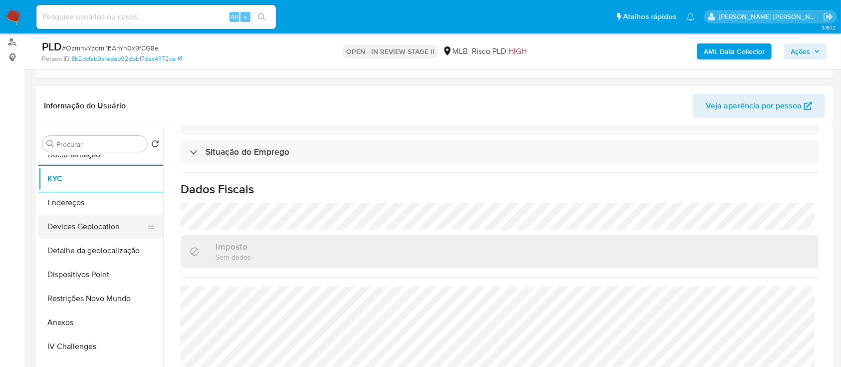
click at [120, 229] on button "Devices Geolocation" at bounding box center [96, 227] width 117 height 24
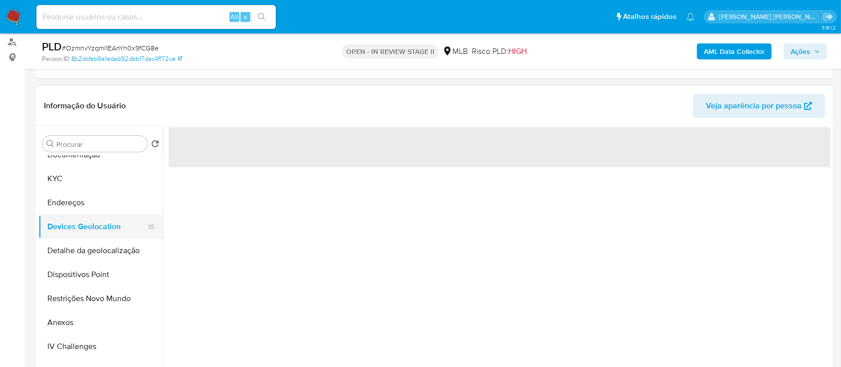
scroll to position [0, 0]
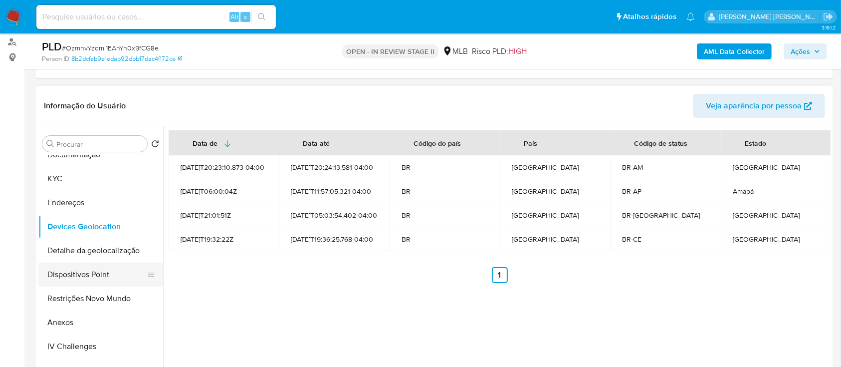
click at [109, 277] on button "Dispositivos Point" at bounding box center [96, 274] width 117 height 24
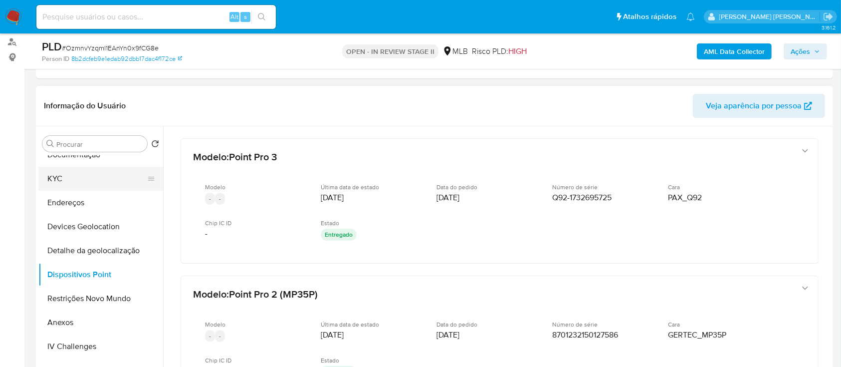
click at [91, 180] on button "KYC" at bounding box center [96, 179] width 117 height 24
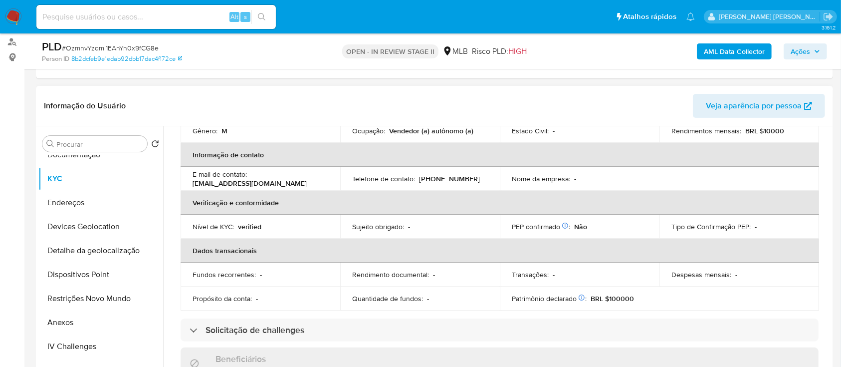
scroll to position [92, 0]
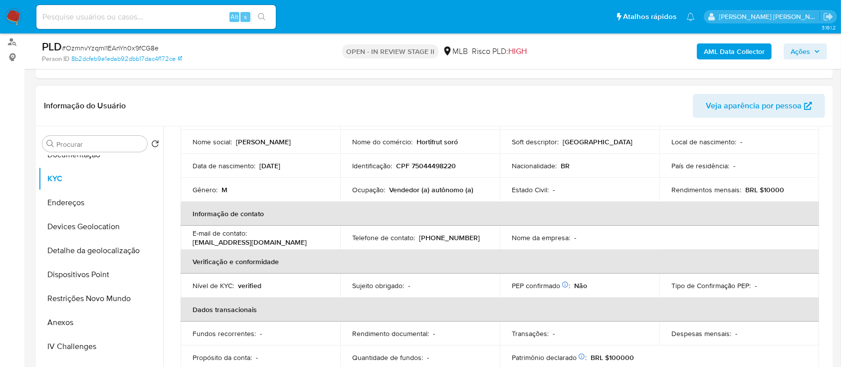
click at [439, 164] on p "CPF 75044498220" at bounding box center [426, 165] width 60 height 9
copy p "75044498220"
click at [91, 321] on button "Anexos" at bounding box center [96, 322] width 117 height 24
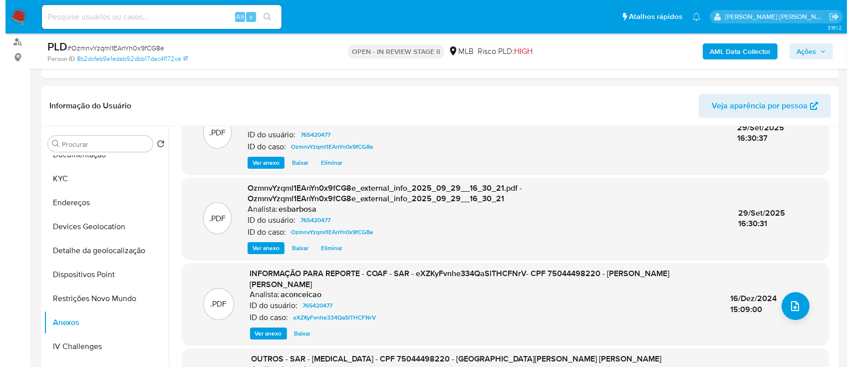
scroll to position [0, 0]
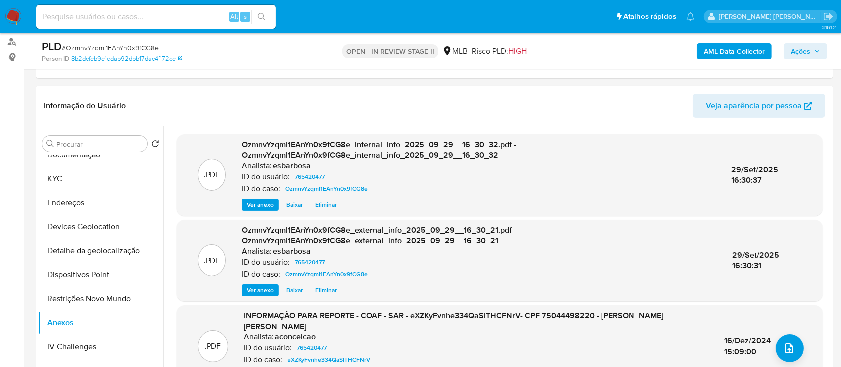
click at [547, 20] on ul "Pausado Ver notificaciones Alt s Atalhos rápidos Presiona las siguientes teclas…" at bounding box center [365, 16] width 669 height 25
click at [785, 342] on icon "upload-file" at bounding box center [790, 348] width 12 height 12
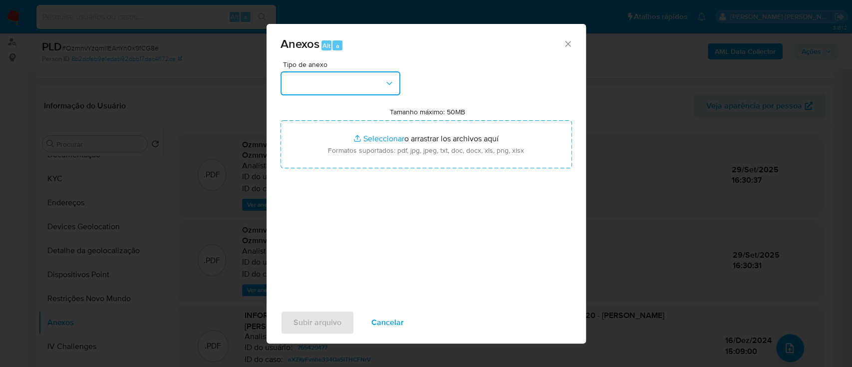
click at [342, 78] on button "button" at bounding box center [340, 83] width 120 height 24
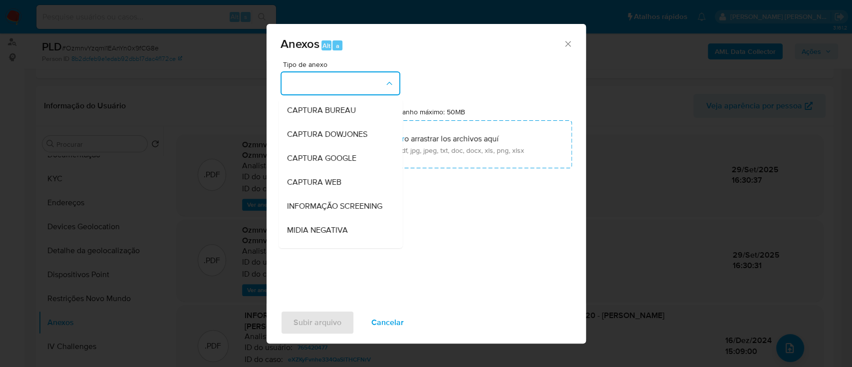
click at [445, 226] on div "Tipo de anexo CAPTURA BUREAU CAPTURA DOWJONES CAPTURA GOOGLE CAPTURA WEB INFORM…" at bounding box center [425, 179] width 291 height 236
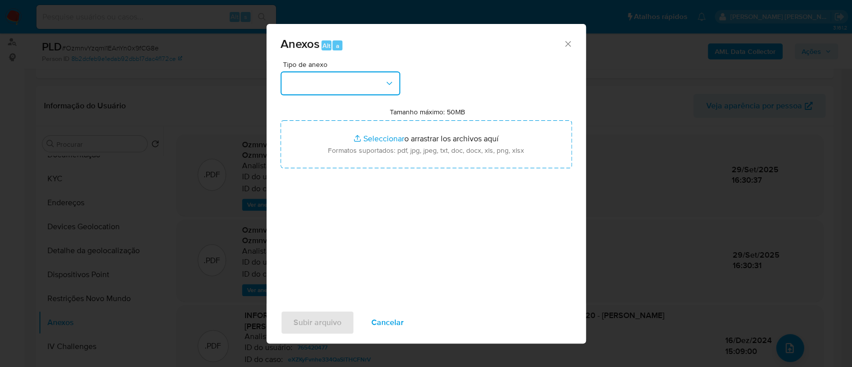
click at [358, 85] on button "button" at bounding box center [340, 83] width 120 height 24
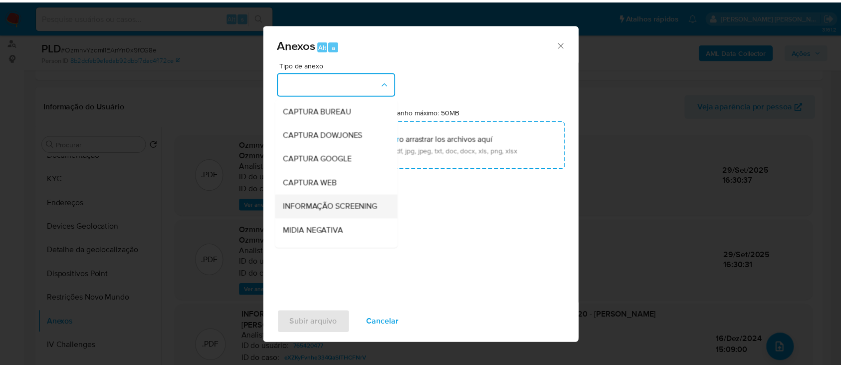
scroll to position [66, 0]
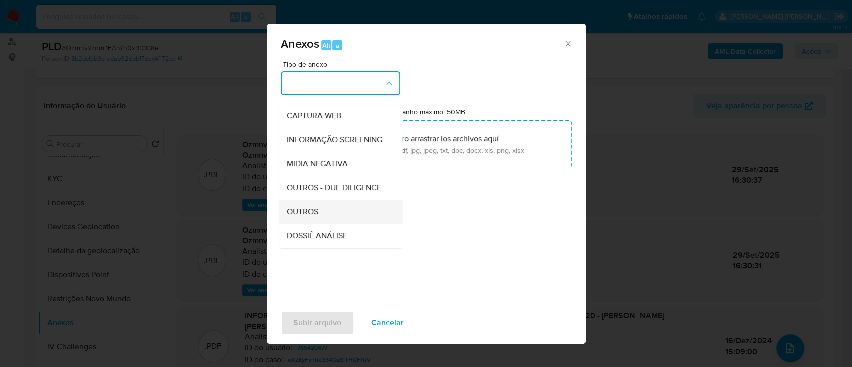
click at [301, 217] on span "OUTROS" at bounding box center [301, 212] width 31 height 10
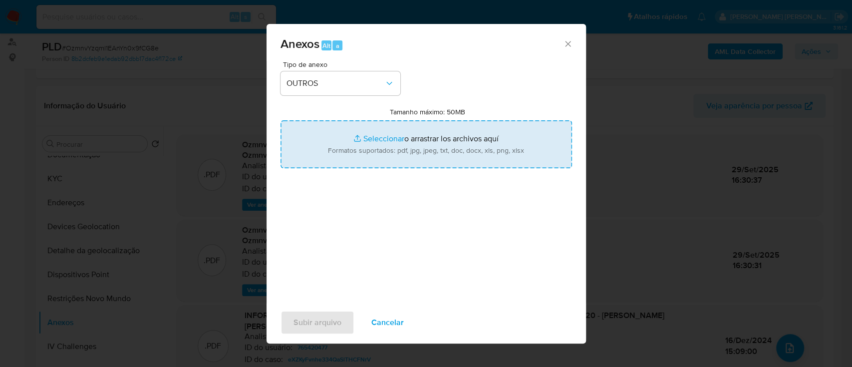
click at [388, 138] on input "Tamanho máximo: 50MB Seleccionar archivos" at bounding box center [425, 144] width 291 height 48
type input "C:\fakepath\Mulan 765420477_2025_09_29_07_46_27.xlsx"
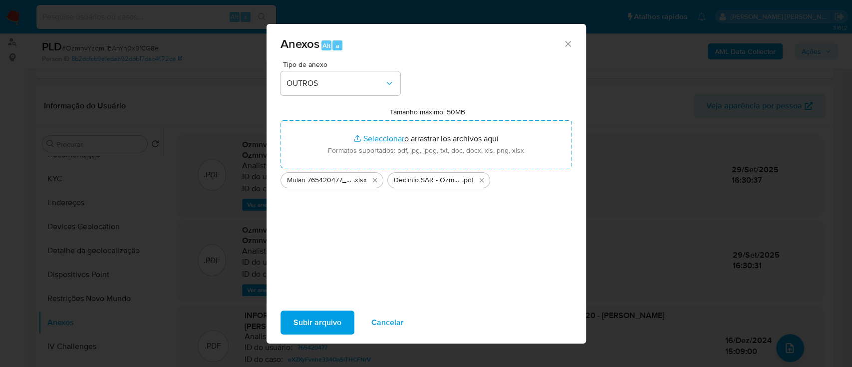
click at [322, 321] on span "Subir arquivo" at bounding box center [317, 322] width 48 height 22
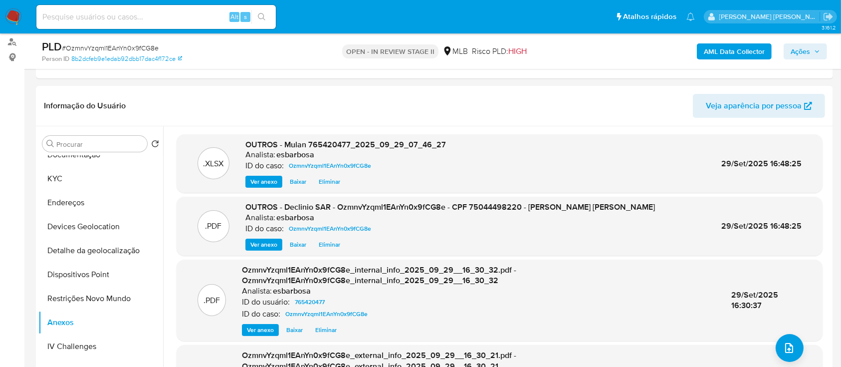
click at [795, 51] on span "Ações" at bounding box center [800, 51] width 19 height 16
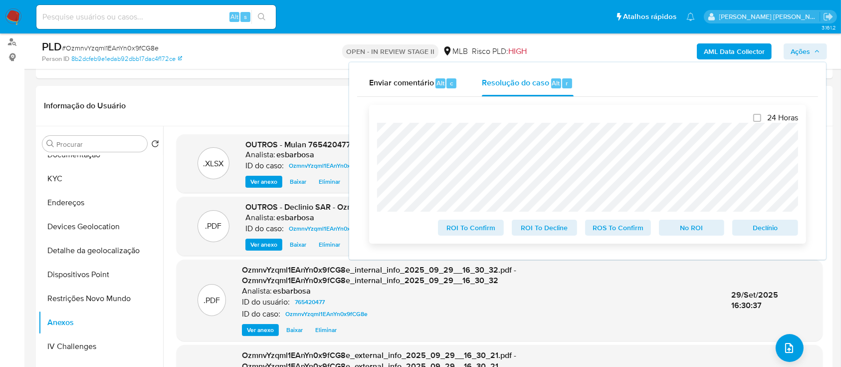
click at [683, 226] on span "No ROI" at bounding box center [692, 228] width 52 height 14
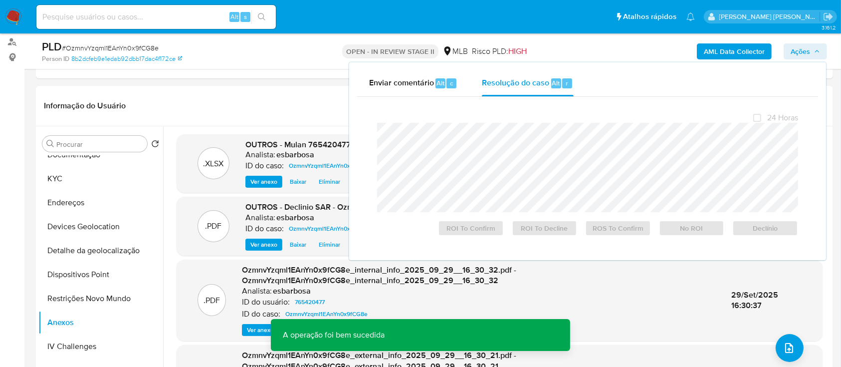
click at [114, 46] on span "# OzmnvYzqml1EAnYn0x9fCG8e" at bounding box center [110, 48] width 97 height 10
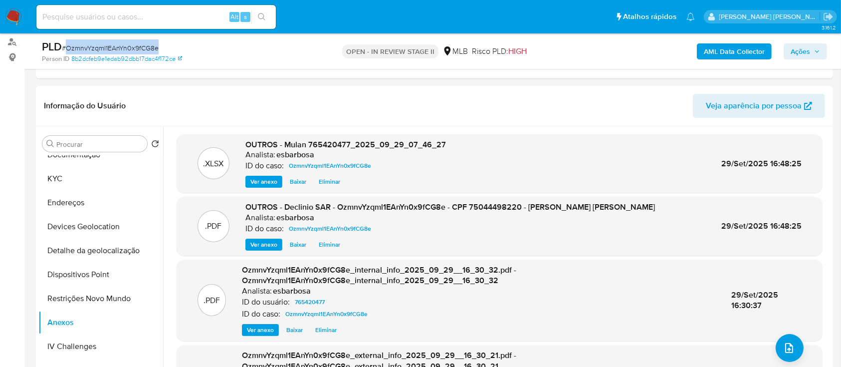
click at [114, 46] on span "# OzmnvYzqml1EAnYn0x9fCG8e" at bounding box center [110, 48] width 97 height 10
copy span "OzmnvYzqml1EAnYn0x9fCG8e"
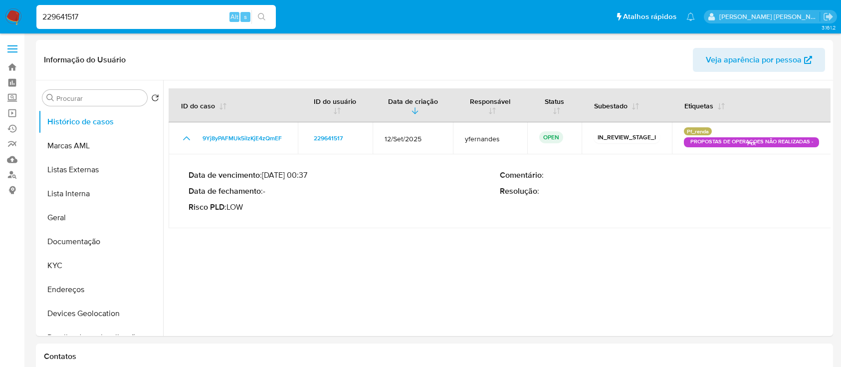
select select "10"
click at [190, 20] on input "229641517" at bounding box center [156, 16] width 240 height 13
click at [189, 20] on input "229641517" at bounding box center [156, 16] width 240 height 13
paste input "1866941202"
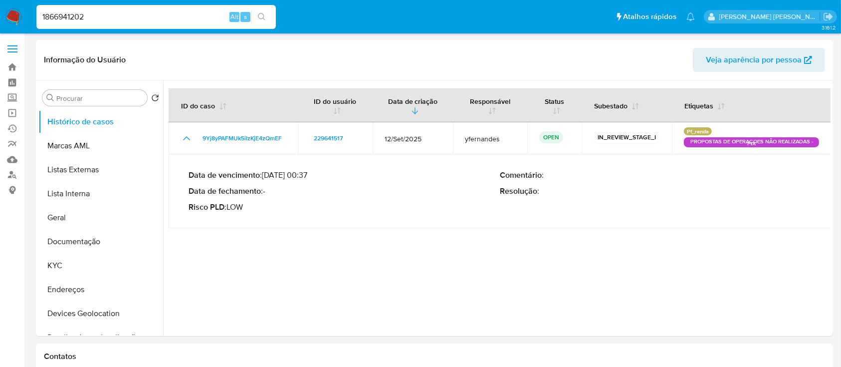
type input "1866941202"
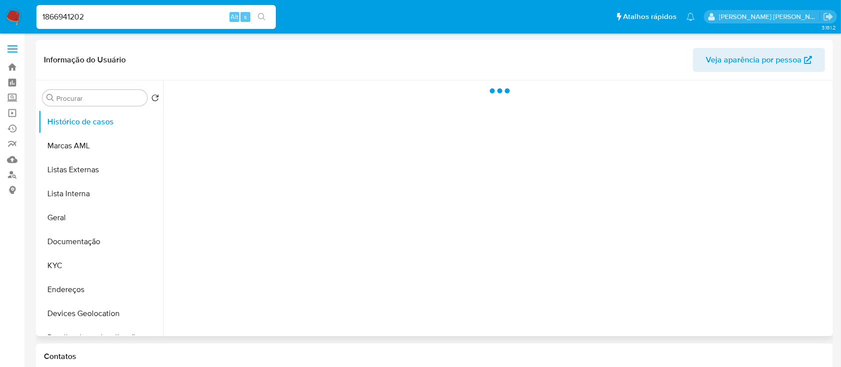
select select "10"
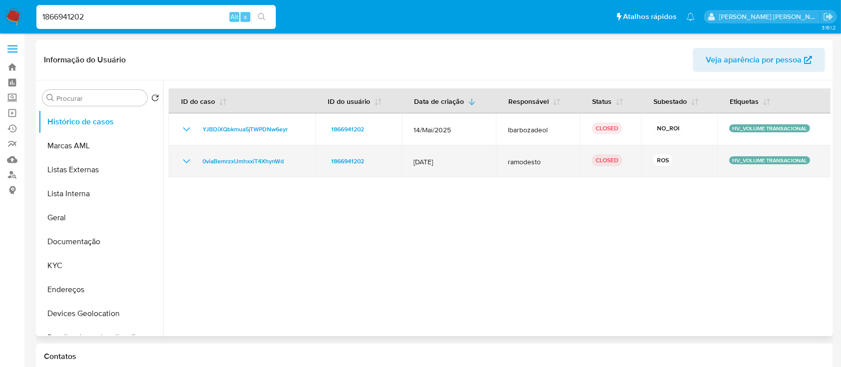
click at [184, 161] on icon "Mostrar/Ocultar" at bounding box center [187, 161] width 12 height 12
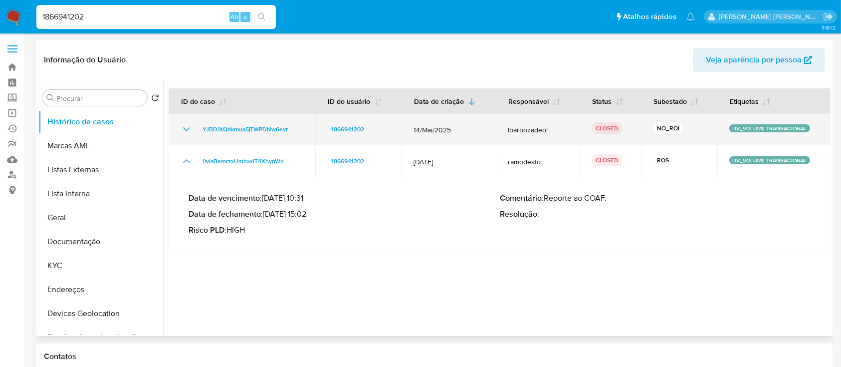
click at [185, 126] on icon "Mostrar/Ocultar" at bounding box center [187, 129] width 12 height 12
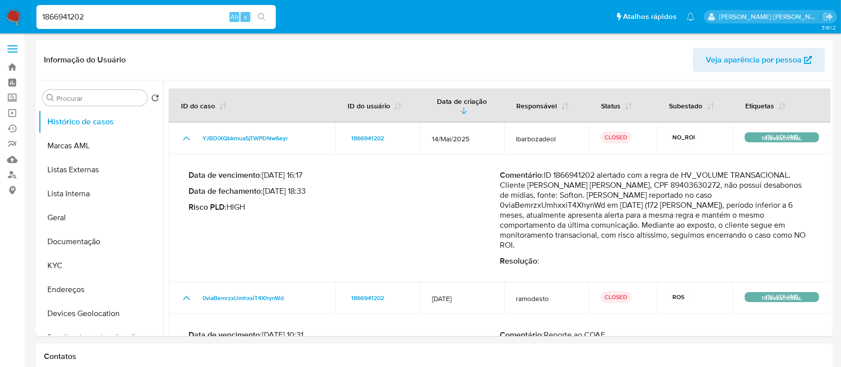
click at [197, 21] on input "1866941202" at bounding box center [156, 16] width 240 height 13
paste input "389885921"
type input "389885921"
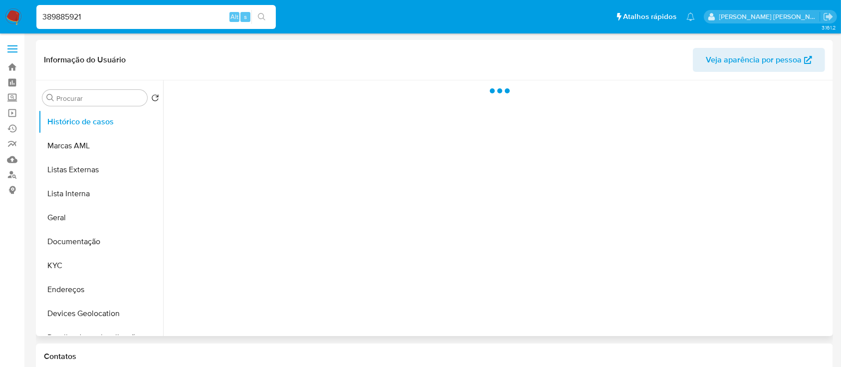
select select "10"
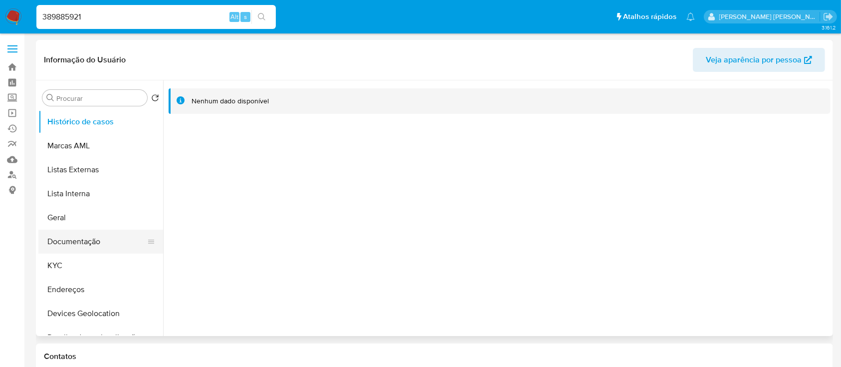
click at [99, 241] on button "Documentação" at bounding box center [96, 242] width 117 height 24
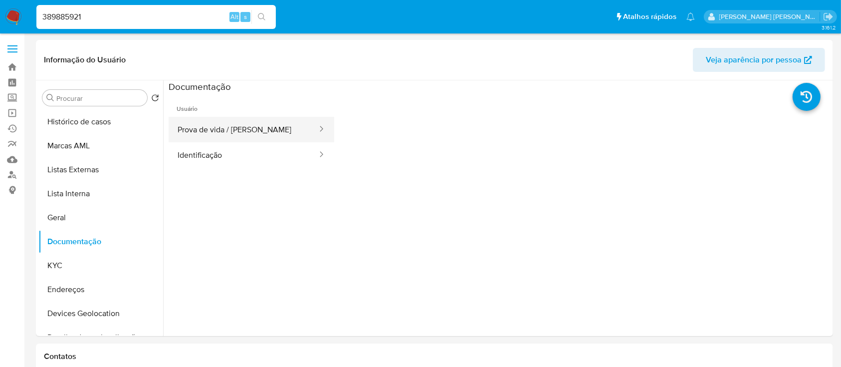
click at [230, 134] on button "Prova de vida / Selfie" at bounding box center [244, 129] width 150 height 25
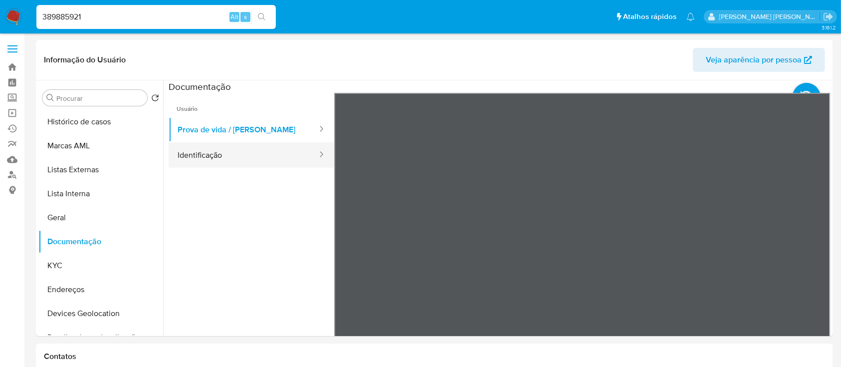
click at [208, 154] on button "Identificação" at bounding box center [244, 154] width 150 height 25
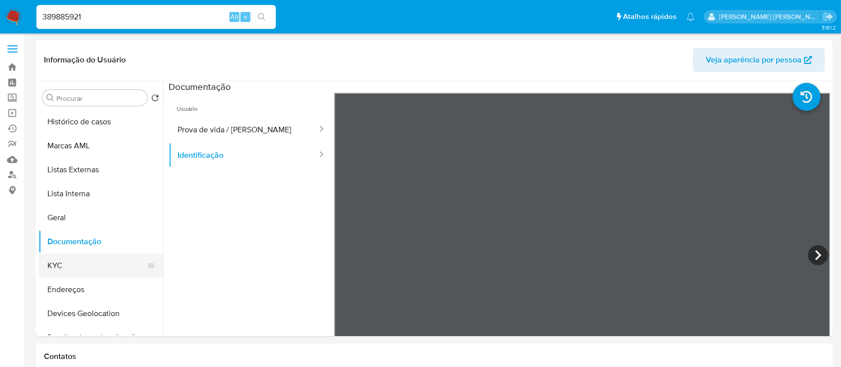
click at [75, 269] on button "KYC" at bounding box center [96, 266] width 117 height 24
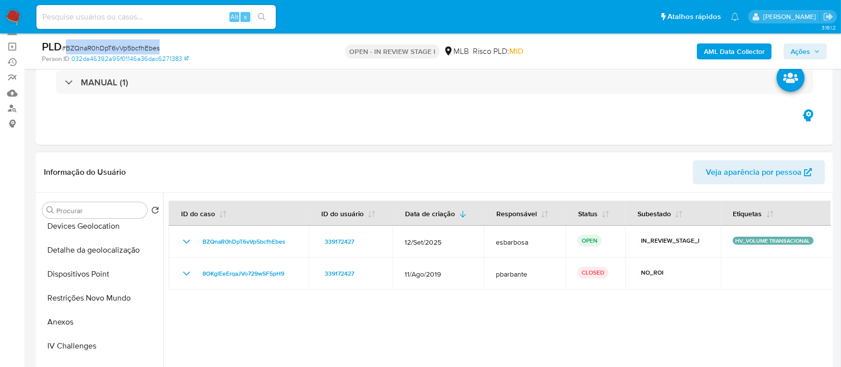
scroll to position [266, 0]
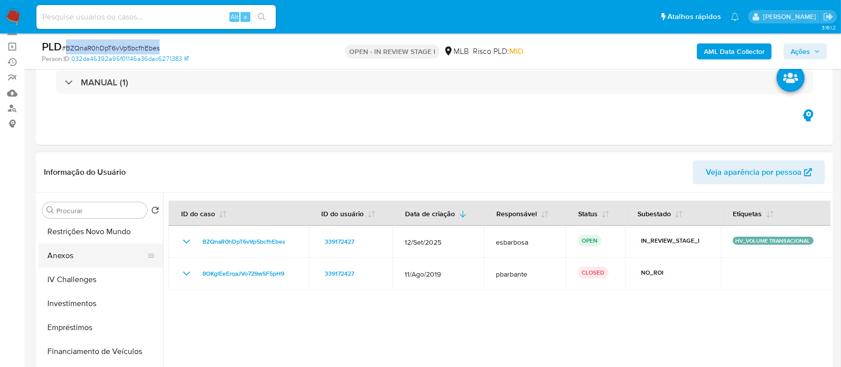
click at [75, 103] on button "Anexos" at bounding box center [96, 256] width 117 height 24
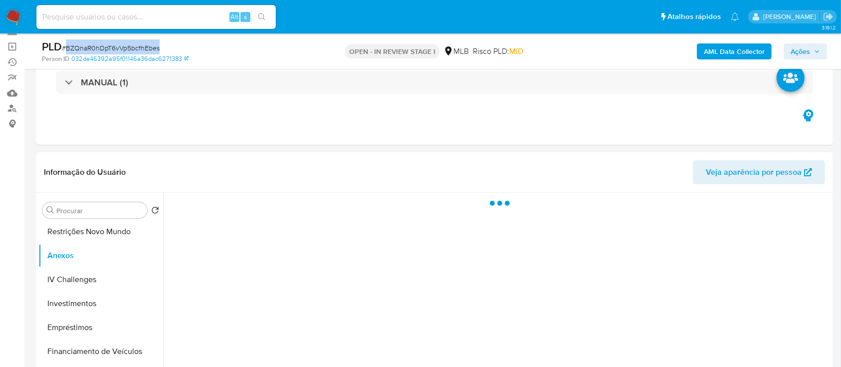
scroll to position [133, 0]
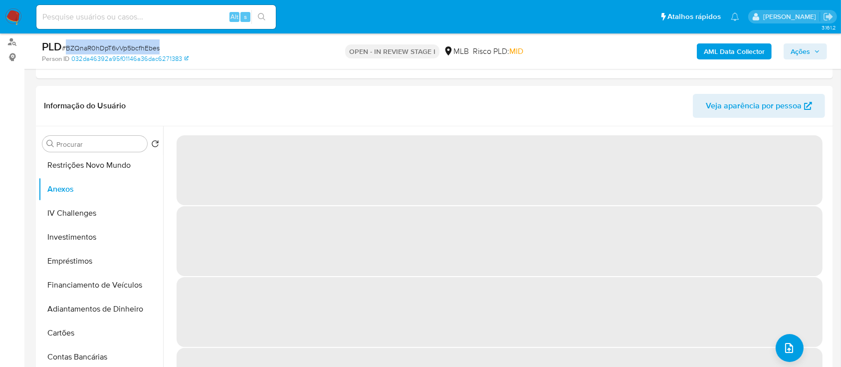
click at [129, 46] on span "# BZQnaR0hDpT6vVp5bcfhEbes" at bounding box center [111, 48] width 98 height 10
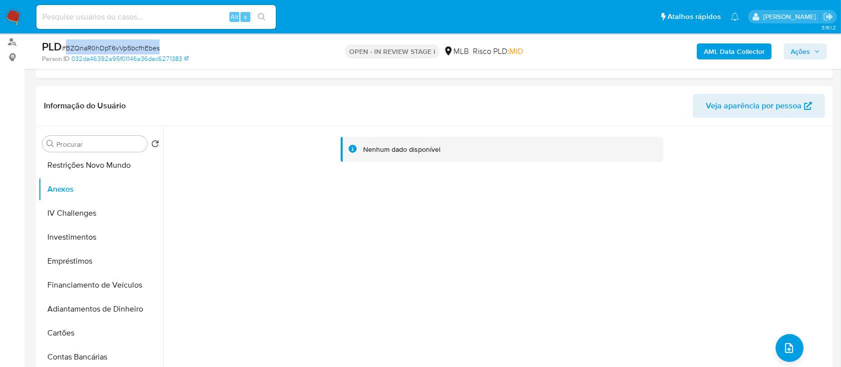
click at [129, 46] on span "# BZQnaR0hDpT6vVp5bcfhEbes" at bounding box center [111, 48] width 98 height 10
click at [127, 49] on span "# BZQnaR0hDpT6vVp5bcfhEbes" at bounding box center [111, 48] width 98 height 10
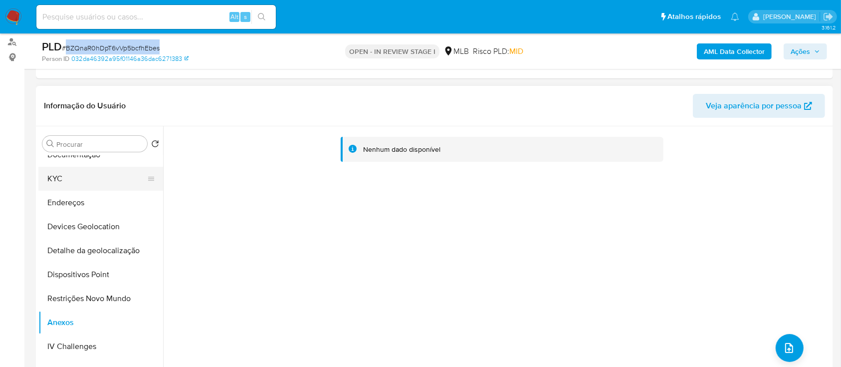
click at [75, 103] on button "KYC" at bounding box center [96, 179] width 117 height 24
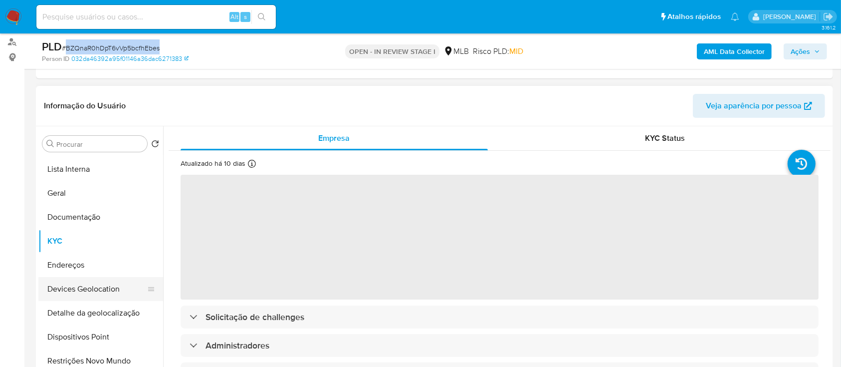
scroll to position [0, 0]
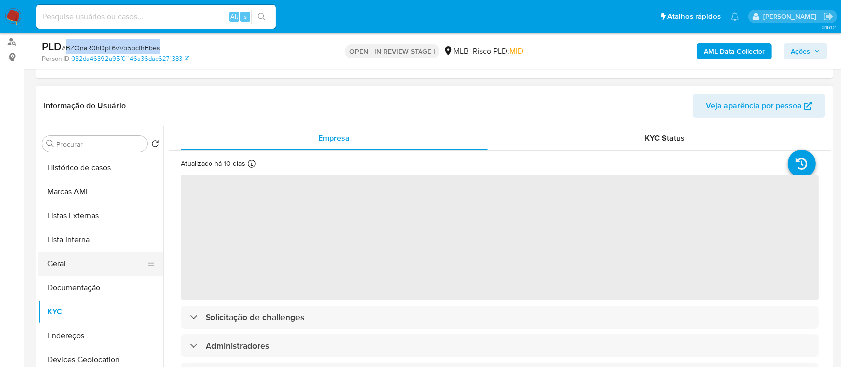
click at [82, 103] on button "Geral" at bounding box center [96, 264] width 117 height 24
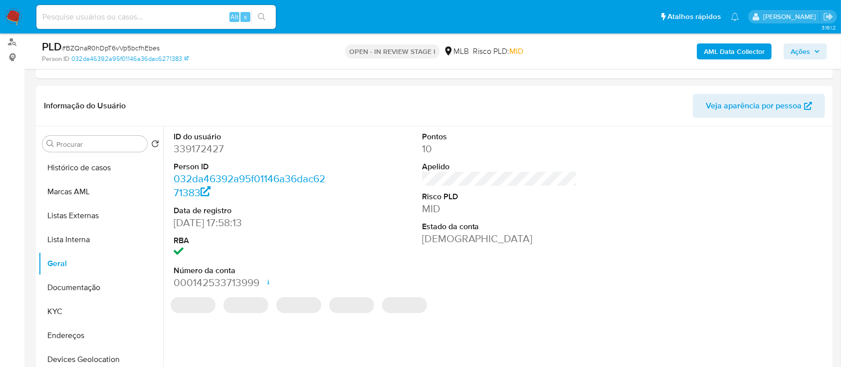
click at [220, 103] on dd "339172427" at bounding box center [252, 149] width 156 height 14
copy dd "339172427"
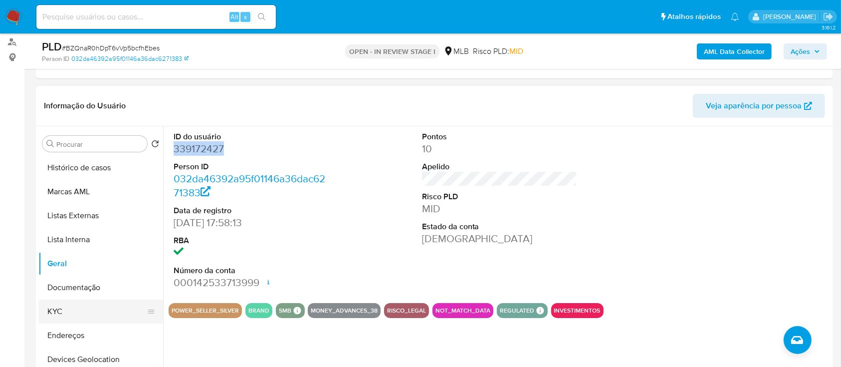
click at [80, 103] on button "KYC" at bounding box center [96, 311] width 117 height 24
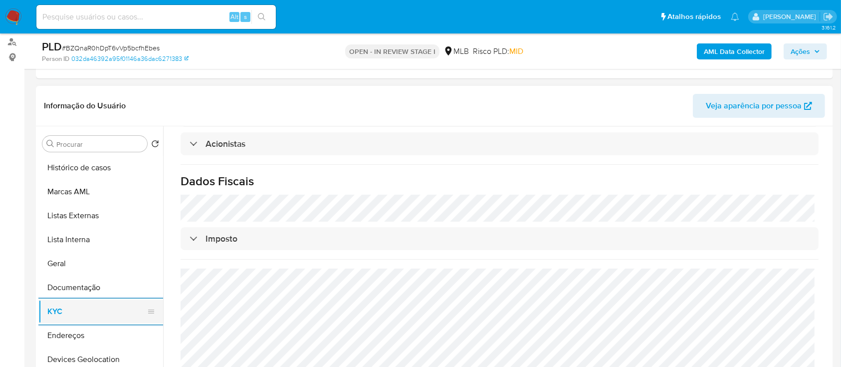
scroll to position [133, 0]
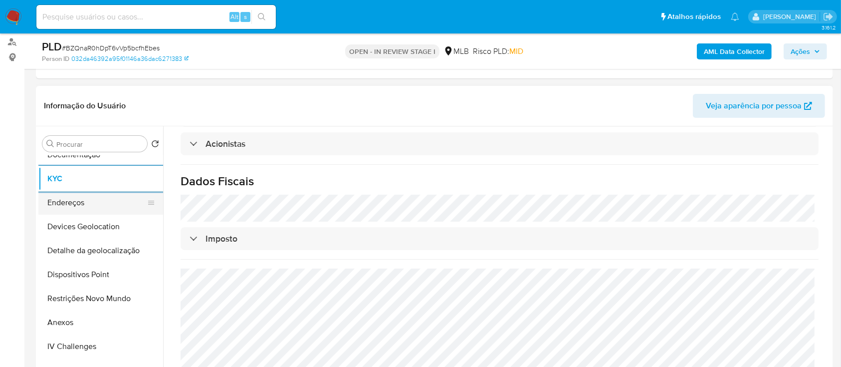
click at [117, 103] on button "Endereços" at bounding box center [96, 203] width 117 height 24
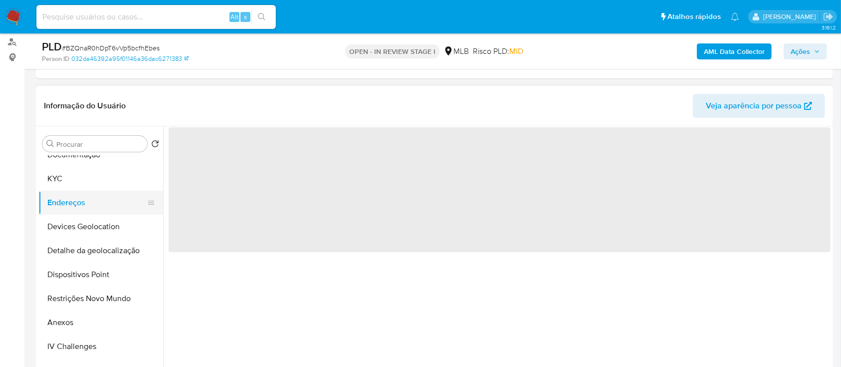
scroll to position [0, 0]
click at [102, 103] on button "Devices Geolocation" at bounding box center [96, 227] width 117 height 24
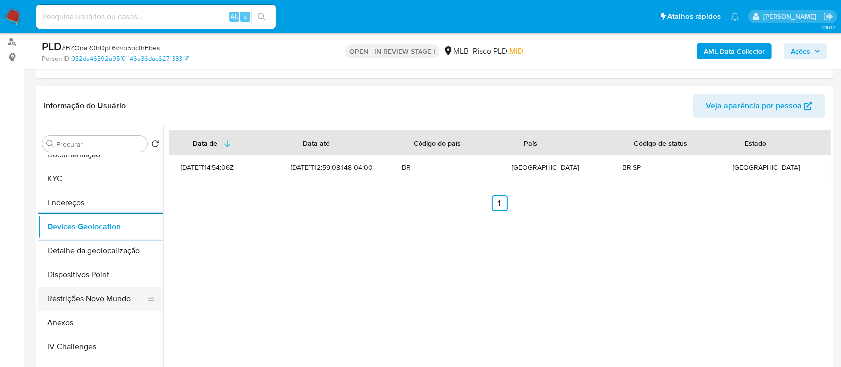
click at [100, 103] on button "Restrições Novo Mundo" at bounding box center [96, 298] width 117 height 24
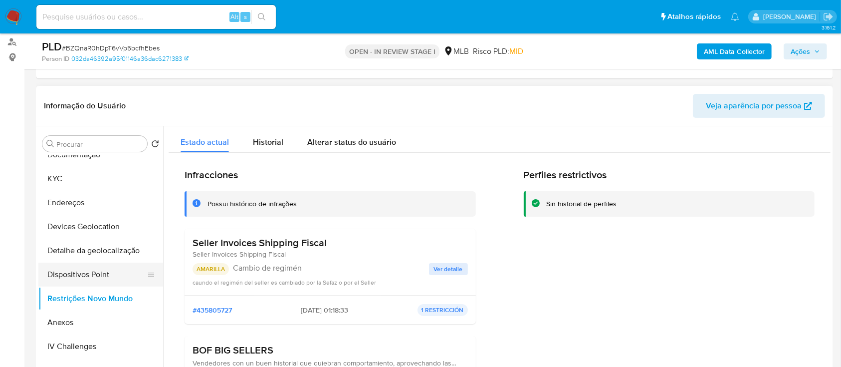
click at [109, 103] on button "Dispositivos Point" at bounding box center [96, 274] width 117 height 24
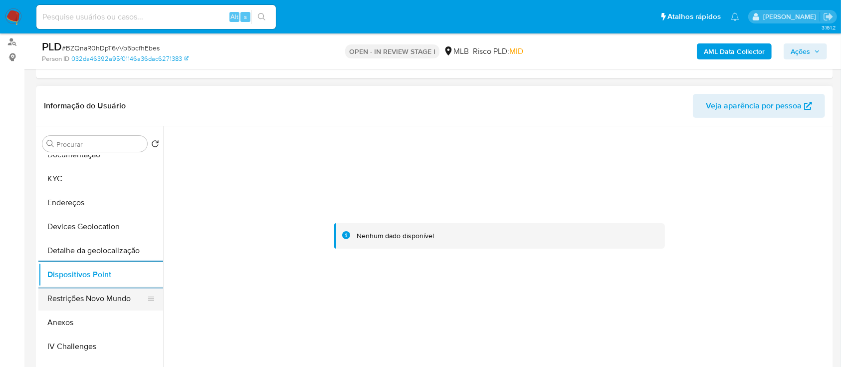
click at [91, 103] on button "Restrições Novo Mundo" at bounding box center [96, 298] width 117 height 24
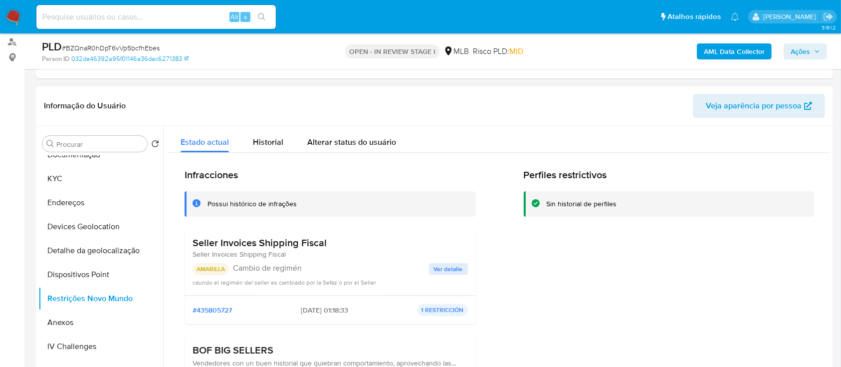
click at [450, 103] on span "Ver detalle" at bounding box center [448, 269] width 29 height 10
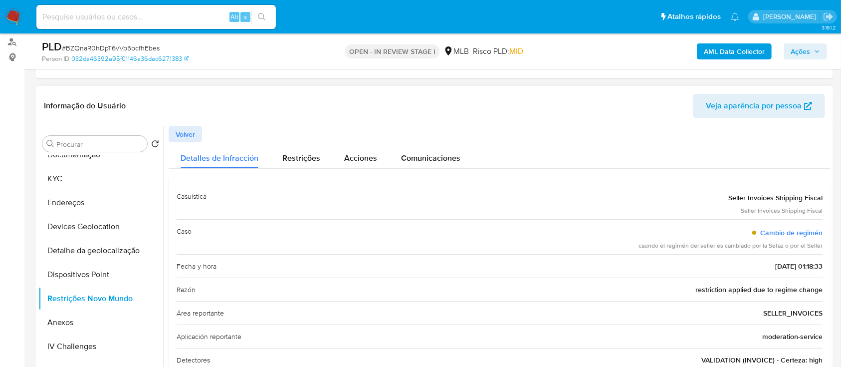
drag, startPoint x: 637, startPoint y: 247, endPoint x: 822, endPoint y: 252, distance: 185.2
click at [822, 103] on div "Casuística Seller Invoices Shipping Fiscal Seller Invoices Shipping Fiscal Caso…" at bounding box center [500, 290] width 662 height 226
click at [508, 103] on div "Informação do Usuário Veja aparência por pessoa" at bounding box center [434, 106] width 797 height 40
click at [784, 103] on link "Cambio de regimén" at bounding box center [792, 233] width 62 height 10
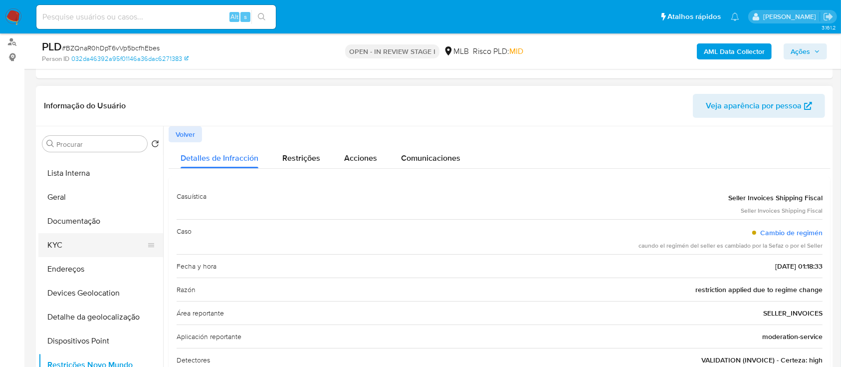
click at [80, 103] on button "KYC" at bounding box center [96, 245] width 117 height 24
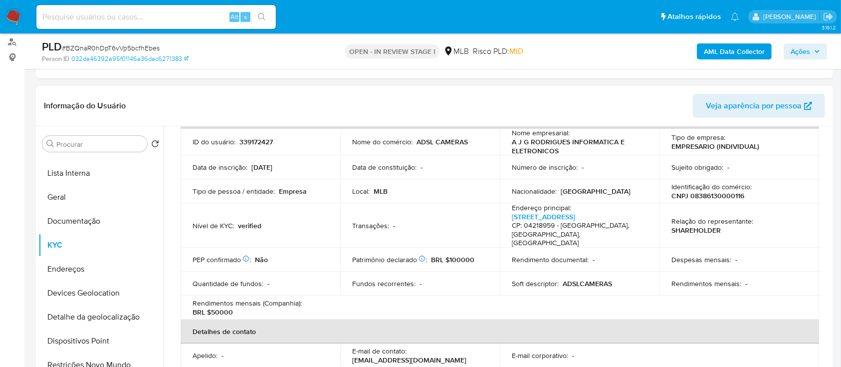
scroll to position [48, 0]
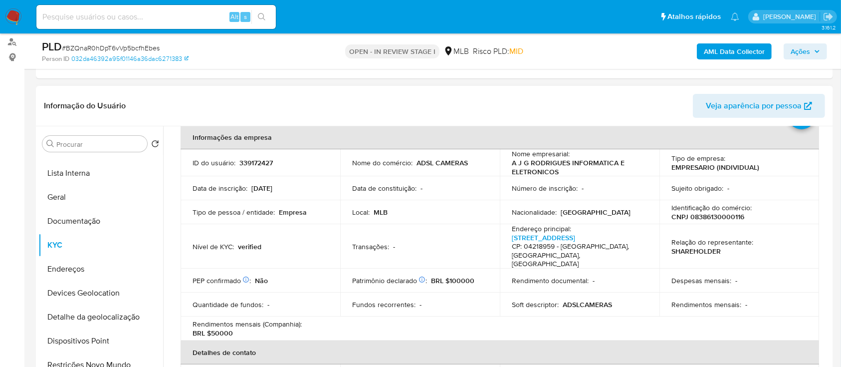
click at [714, 103] on p "CNPJ 08386130000116" at bounding box center [708, 216] width 73 height 9
copy p "08386130000116"
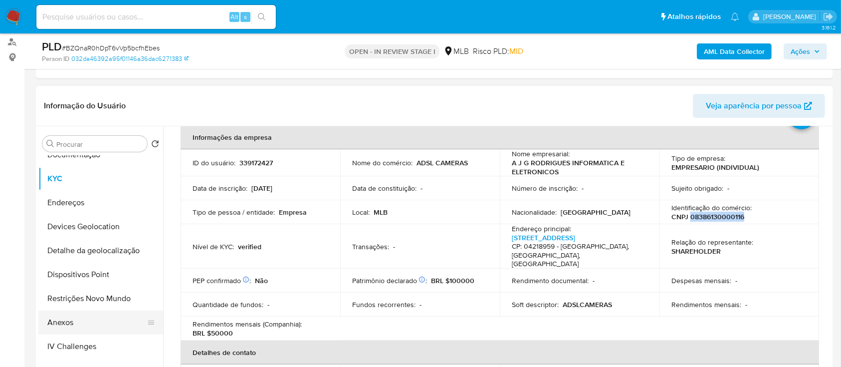
scroll to position [332, 0]
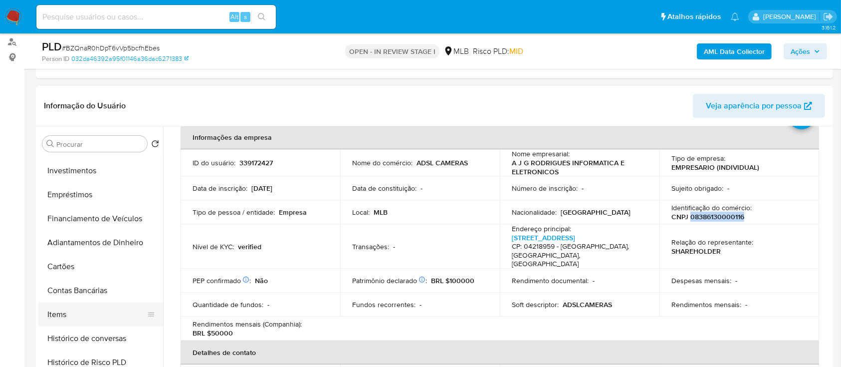
click at [60, 103] on button "Items" at bounding box center [96, 314] width 117 height 24
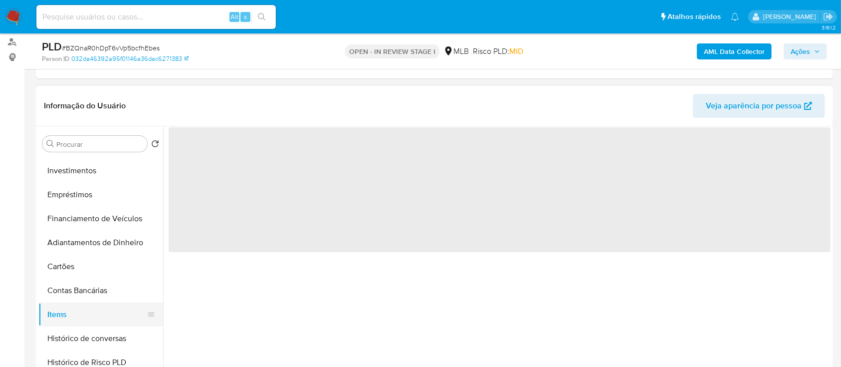
scroll to position [0, 0]
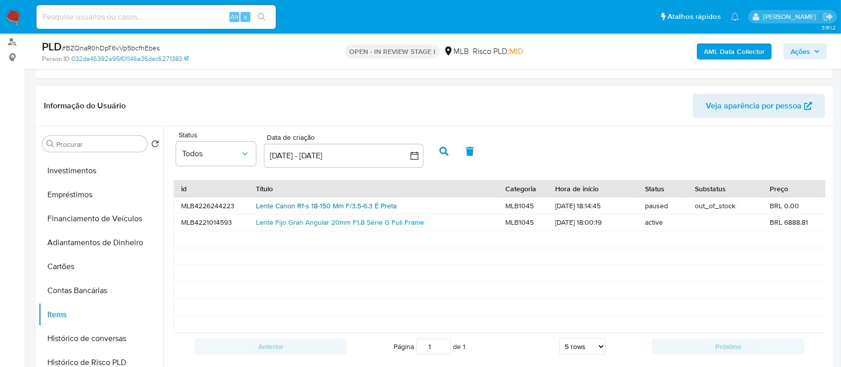
click at [286, 103] on link "Lente Canon Rf-s 18-150 Mm F/3.5-6.3 É Preta" at bounding box center [326, 206] width 141 height 10
click at [316, 103] on link "Lente Fijo Gran Angular 20mm F1.8 Série G Full Frame" at bounding box center [340, 222] width 168 height 10
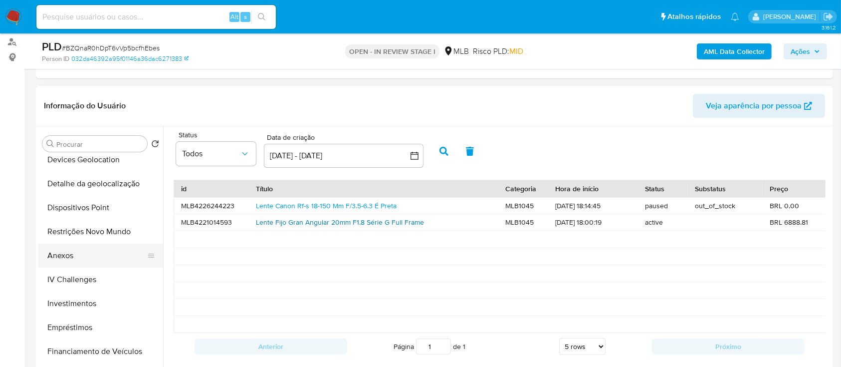
scroll to position [66, 0]
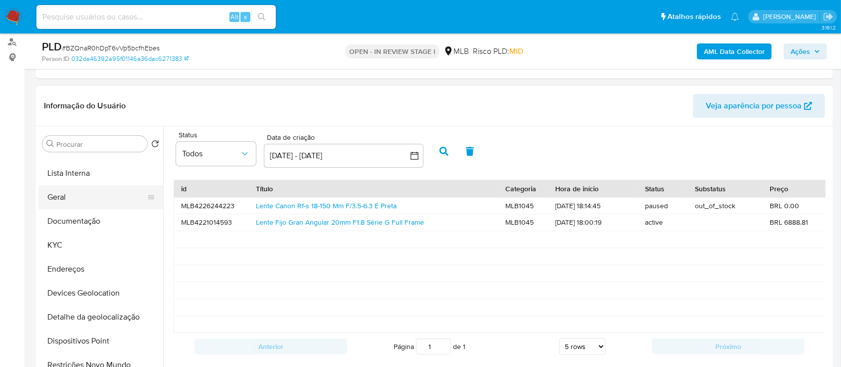
click at [80, 103] on button "Geral" at bounding box center [96, 197] width 117 height 24
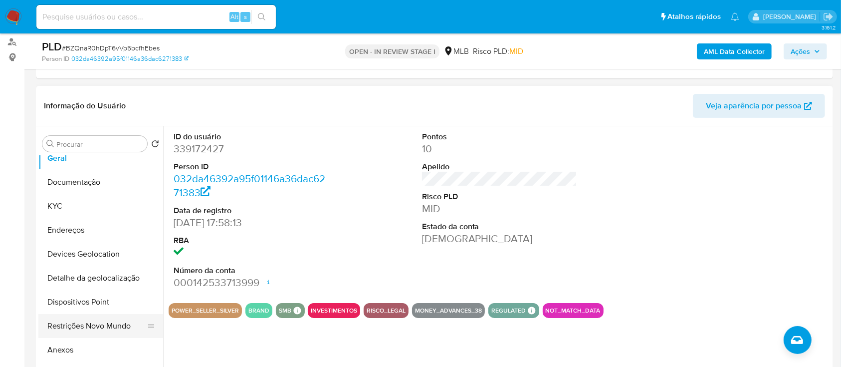
scroll to position [133, 0]
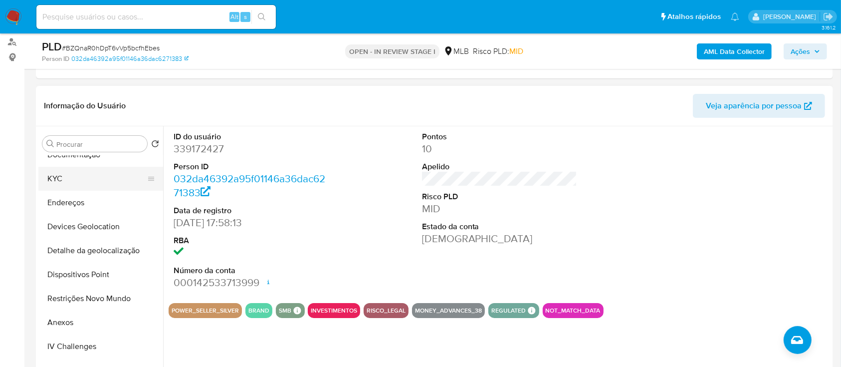
click at [84, 103] on button "KYC" at bounding box center [96, 179] width 117 height 24
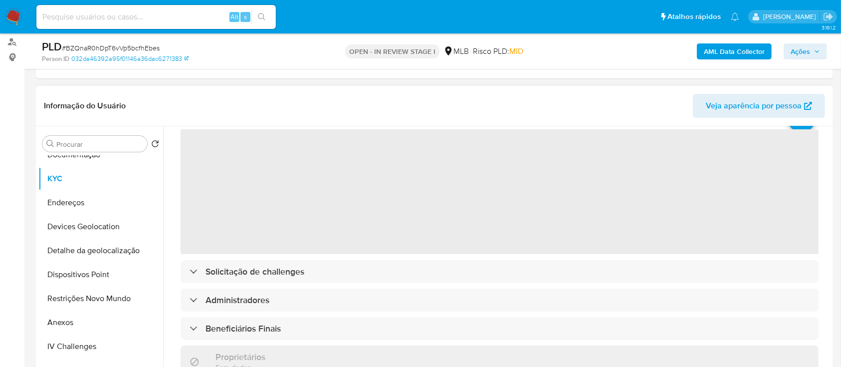
scroll to position [66, 0]
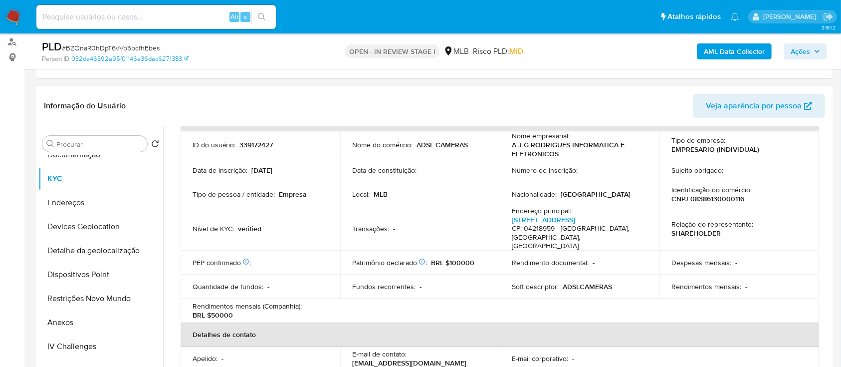
click at [248, 103] on p "Rendimentos mensais (Companhia) :" at bounding box center [247, 305] width 109 height 9
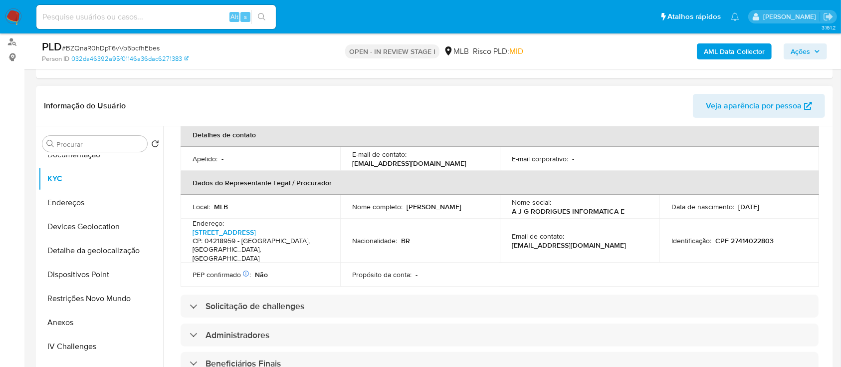
scroll to position [399, 0]
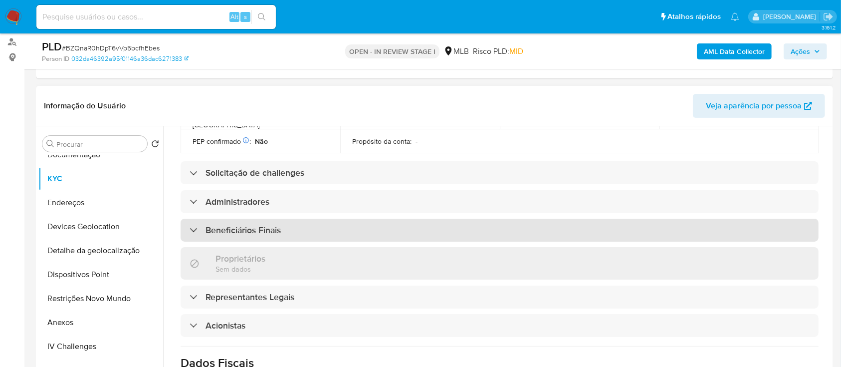
click at [255, 103] on h3 "Beneficiários Finais" at bounding box center [243, 230] width 75 height 11
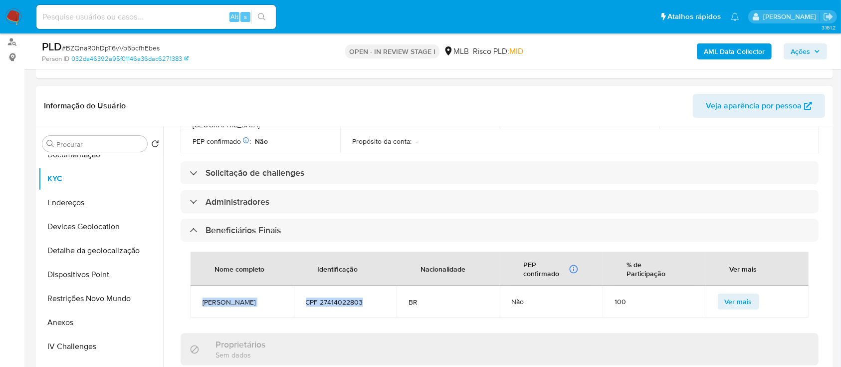
drag, startPoint x: 364, startPoint y: 292, endPoint x: 202, endPoint y: 288, distance: 162.2
click at [202, 103] on tr "Angelo Jose Gouveia Rodrigues CPF 27414022803 BR Não 100 Ver mais" at bounding box center [500, 301] width 618 height 32
copy tr "Angelo Jose Gouveia Rodrigues CPF 27414022803"
click at [85, 103] on button "KYC" at bounding box center [96, 179] width 117 height 24
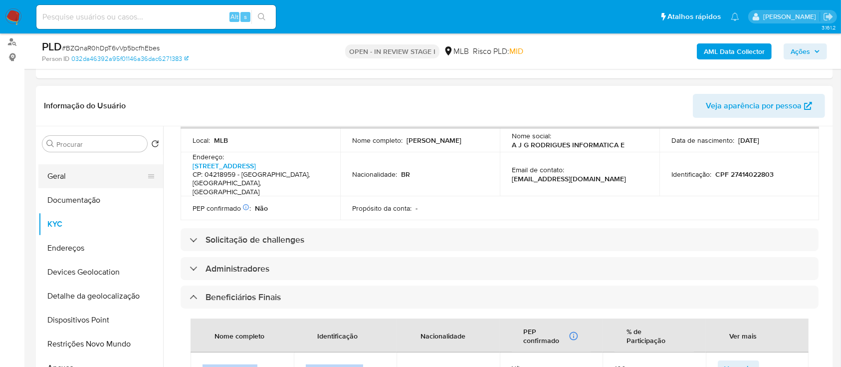
scroll to position [66, 0]
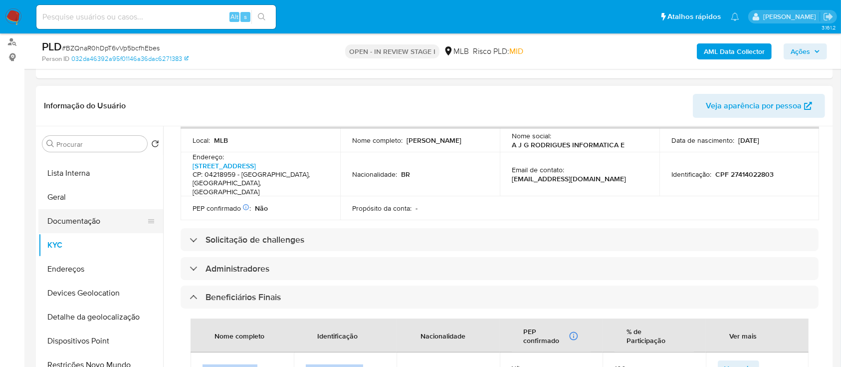
click at [92, 103] on button "Documentação" at bounding box center [96, 221] width 117 height 24
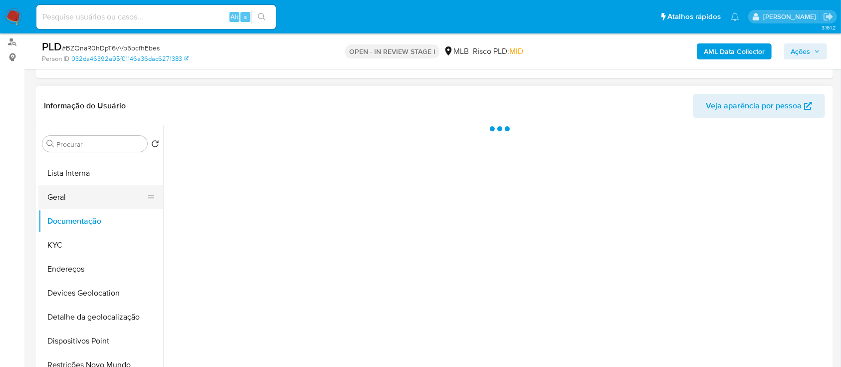
scroll to position [0, 0]
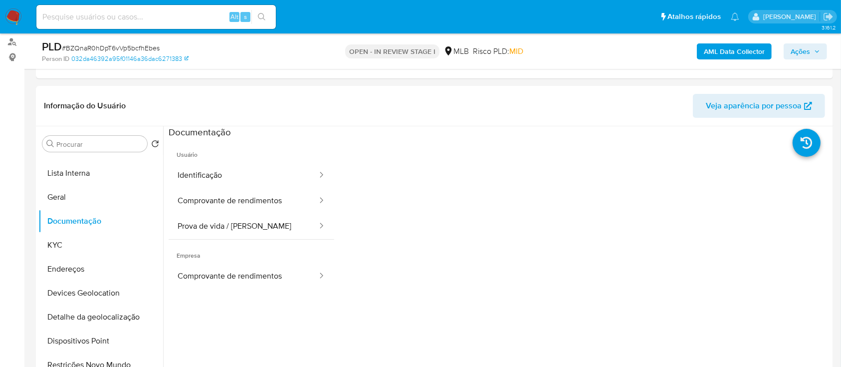
click at [220, 103] on button "Identificação" at bounding box center [244, 175] width 150 height 25
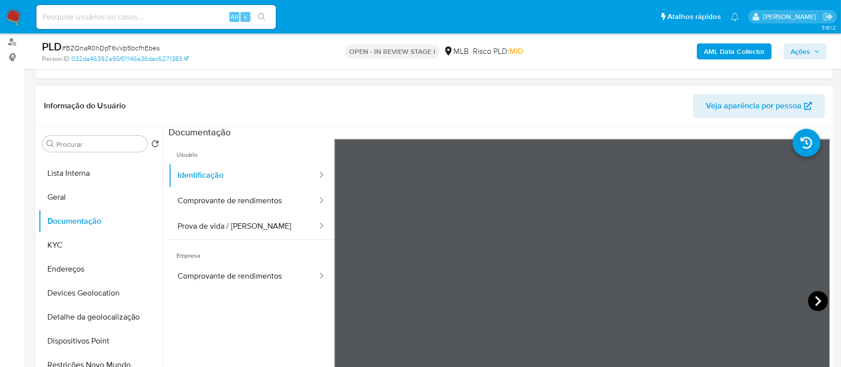
click at [812, 103] on icon at bounding box center [818, 301] width 20 height 20
click at [99, 103] on button "Documentação" at bounding box center [96, 221] width 117 height 24
click at [242, 103] on button "Comprovante de rendimentos" at bounding box center [244, 200] width 150 height 25
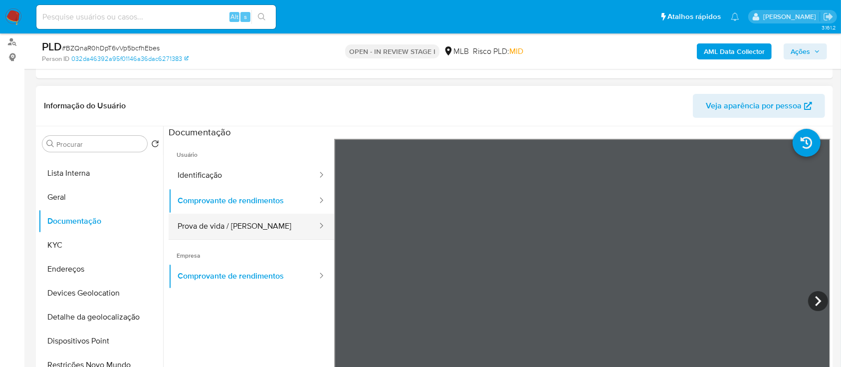
click at [229, 103] on button "Prova de vida / [PERSON_NAME]" at bounding box center [244, 226] width 150 height 25
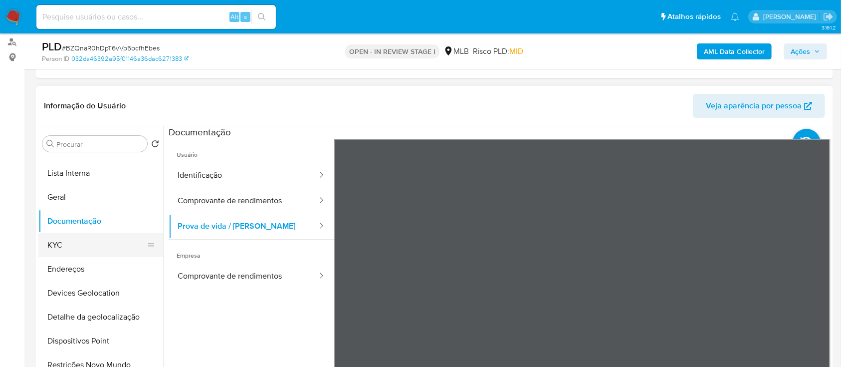
click at [72, 103] on button "KYC" at bounding box center [96, 245] width 117 height 24
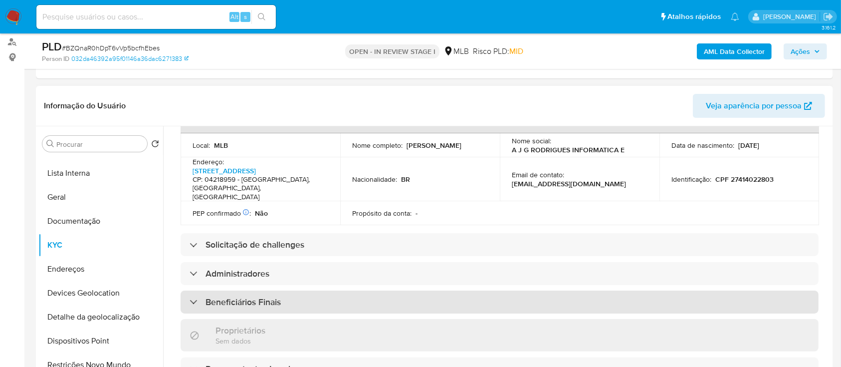
scroll to position [332, 0]
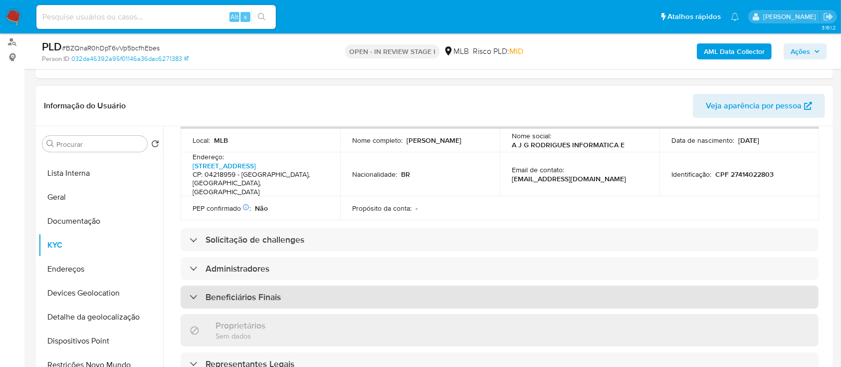
click at [255, 103] on h3 "Beneficiários Finais" at bounding box center [243, 296] width 75 height 11
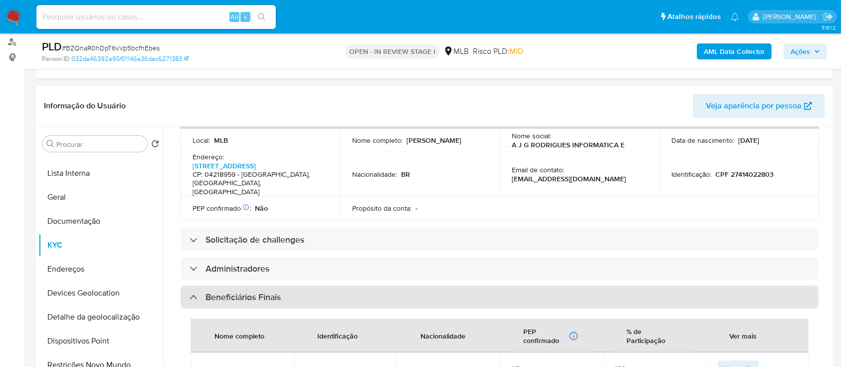
scroll to position [399, 0]
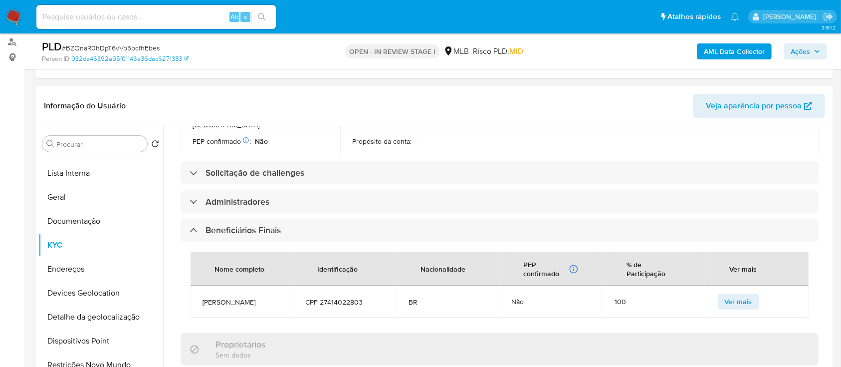
drag, startPoint x: 224, startPoint y: 291, endPoint x: 203, endPoint y: 288, distance: 21.2
click at [203, 103] on span "Angelo Jose Gouveia Rodrigues" at bounding box center [242, 301] width 79 height 9
copy span "Angelo Jose Gouveia Rodrigues"
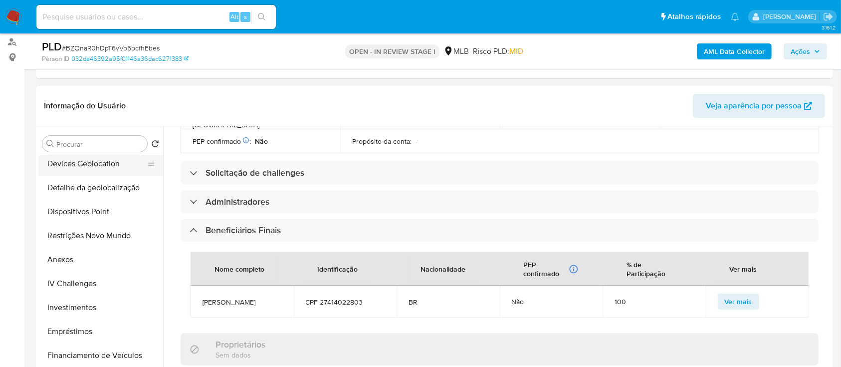
scroll to position [266, 0]
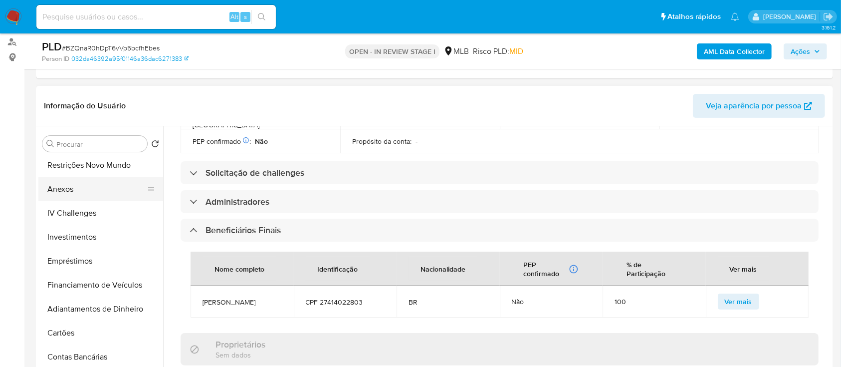
click at [87, 103] on button "Anexos" at bounding box center [96, 189] width 117 height 24
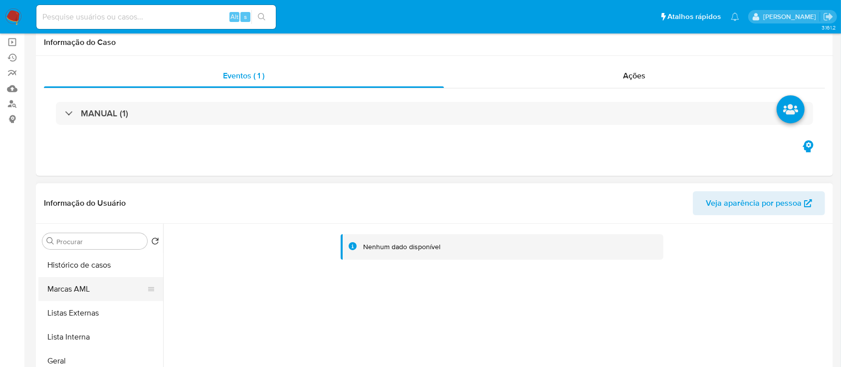
scroll to position [0, 0]
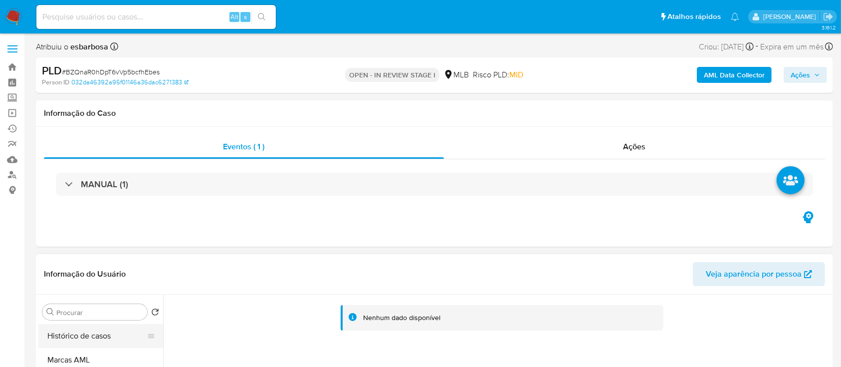
click at [91, 103] on button "Histórico de casos" at bounding box center [96, 336] width 117 height 24
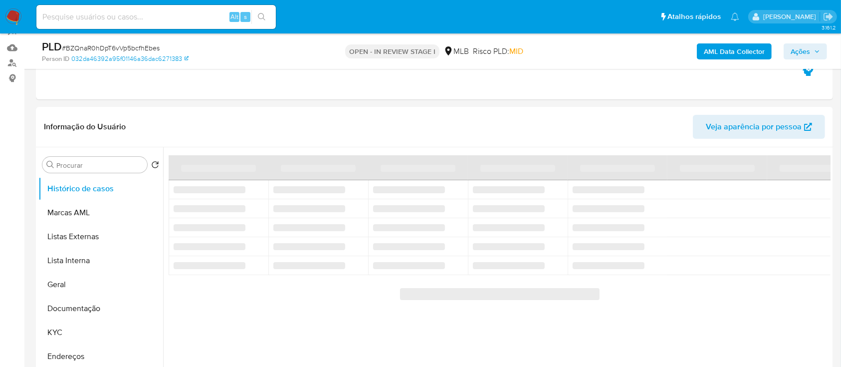
scroll to position [133, 0]
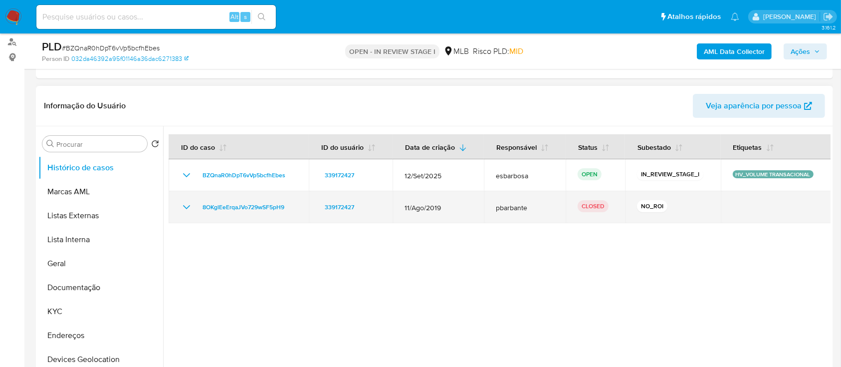
click at [184, 103] on icon "Mostrar/Ocultar" at bounding box center [187, 207] width 12 height 12
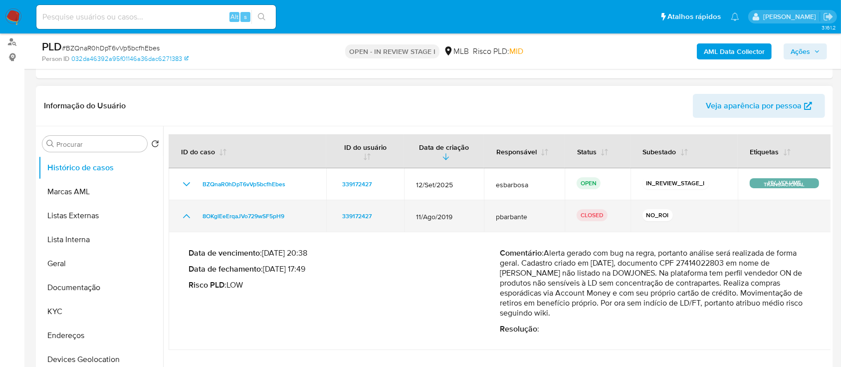
click at [186, 103] on icon "Mostrar/Ocultar" at bounding box center [186, 216] width 7 height 4
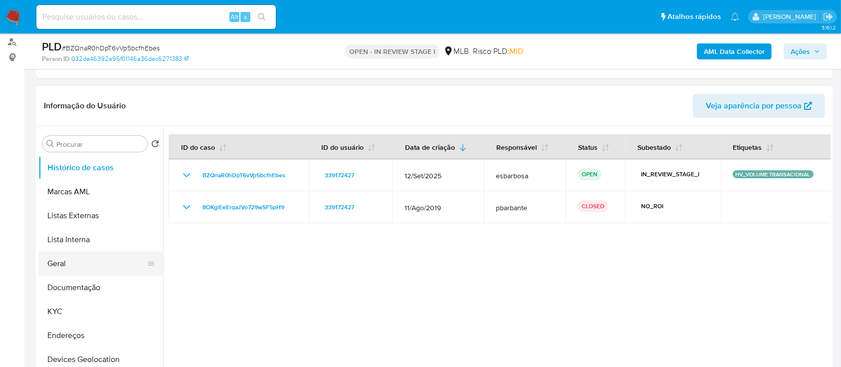
click at [71, 103] on button "Geral" at bounding box center [96, 264] width 117 height 24
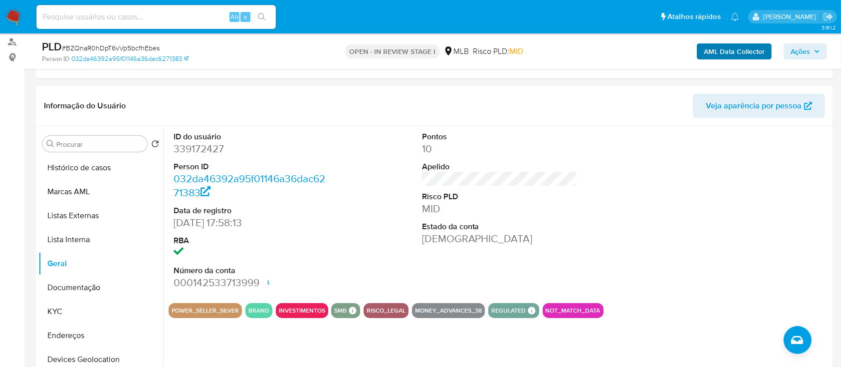
drag, startPoint x: 806, startPoint y: 49, endPoint x: 731, endPoint y: 56, distance: 75.6
click at [805, 49] on span "Ações" at bounding box center [800, 51] width 19 height 16
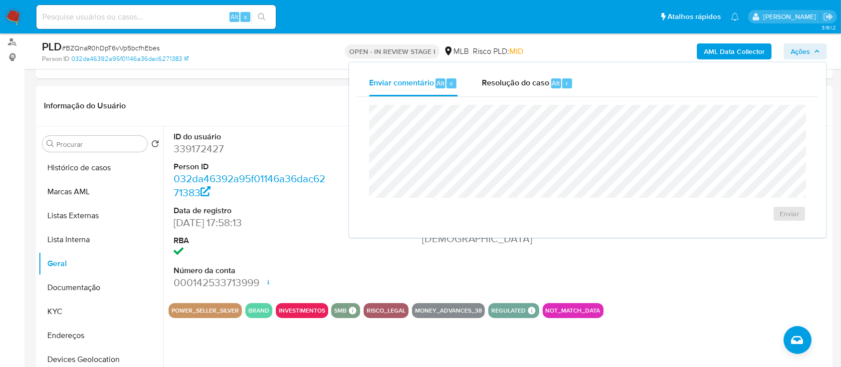
drag, startPoint x: 523, startPoint y: 81, endPoint x: 510, endPoint y: 100, distance: 23.0
click at [523, 83] on span "Resolução do caso" at bounding box center [515, 82] width 67 height 11
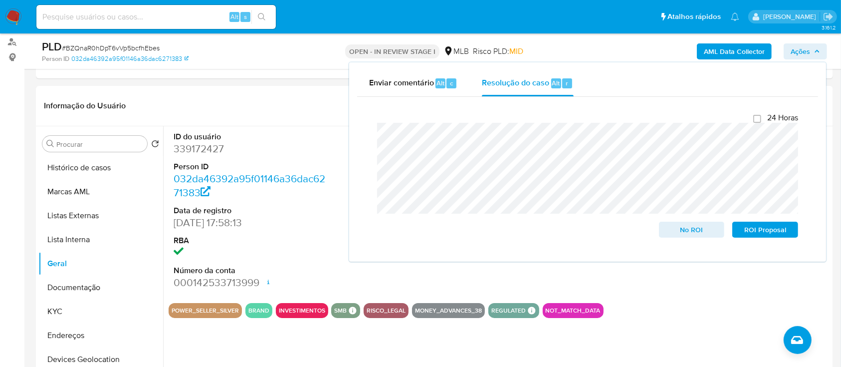
click at [368, 103] on div "Fechamento do caso 24 Horas No ROI ROI Proposal" at bounding box center [587, 175] width 461 height 157
click at [244, 103] on header "Informação do Usuário Veja aparência por pessoa" at bounding box center [435, 106] width 782 height 24
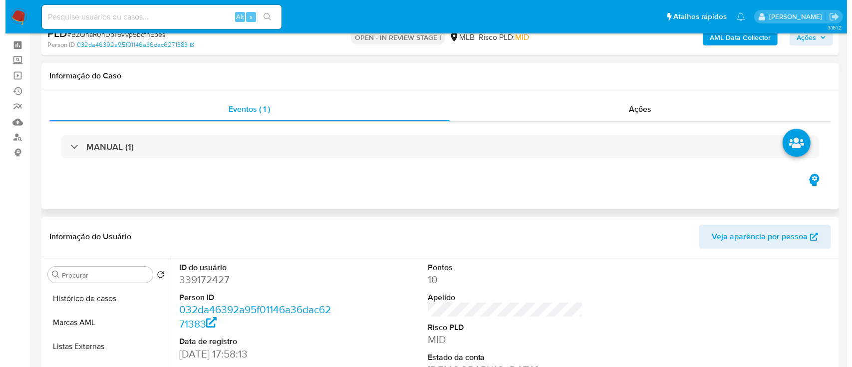
scroll to position [0, 0]
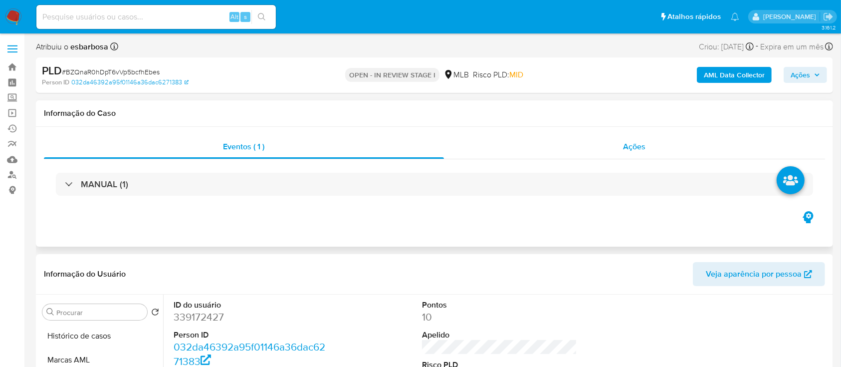
click at [503, 103] on div "Ações" at bounding box center [634, 147] width 381 height 24
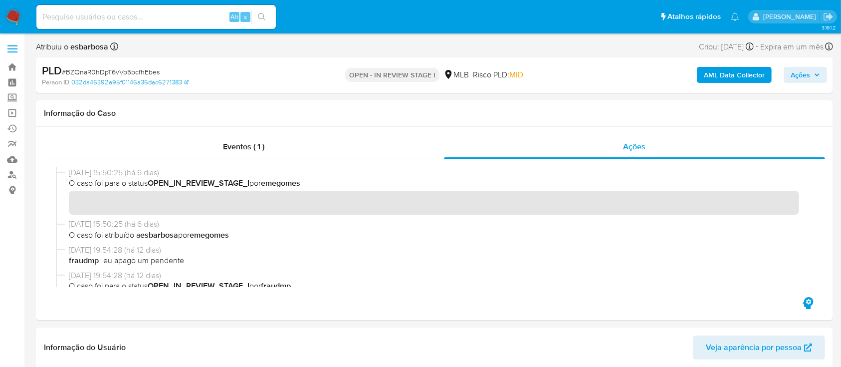
click at [731, 75] on b "AML Data Collector" at bounding box center [734, 75] width 61 height 16
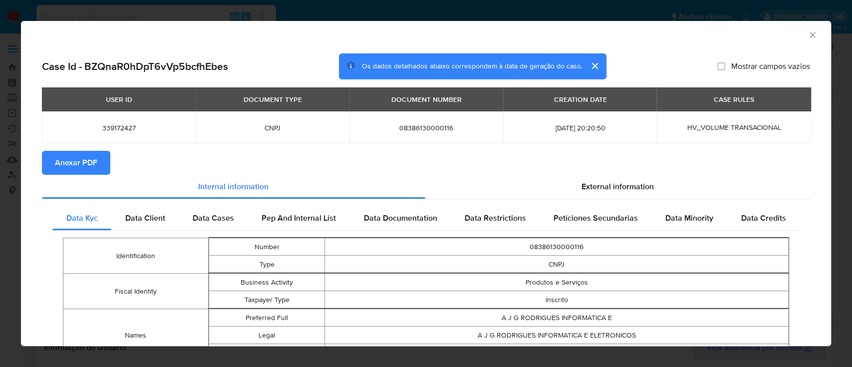
click at [78, 103] on span "Anexar PDF" at bounding box center [76, 163] width 42 height 22
click at [807, 34] on icon "Fechar a janela" at bounding box center [812, 35] width 10 height 10
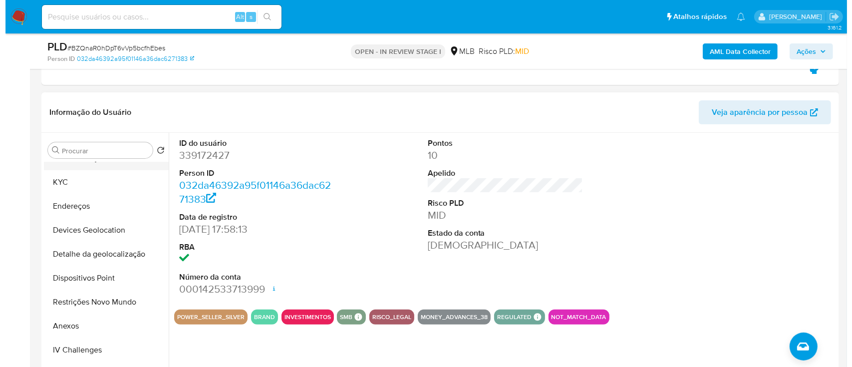
scroll to position [200, 0]
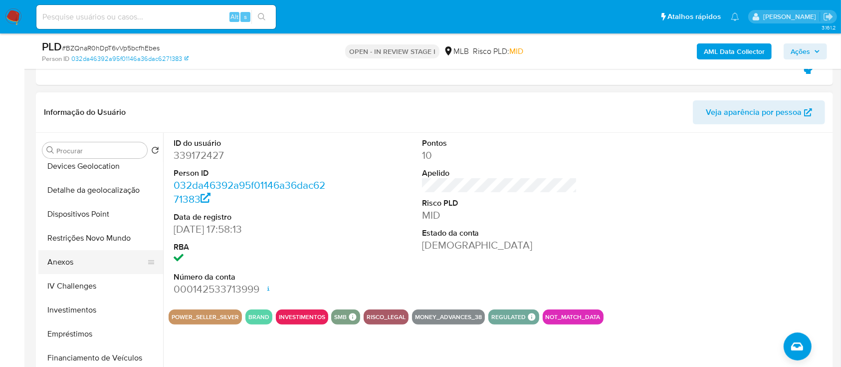
click at [71, 103] on button "Anexos" at bounding box center [96, 262] width 117 height 24
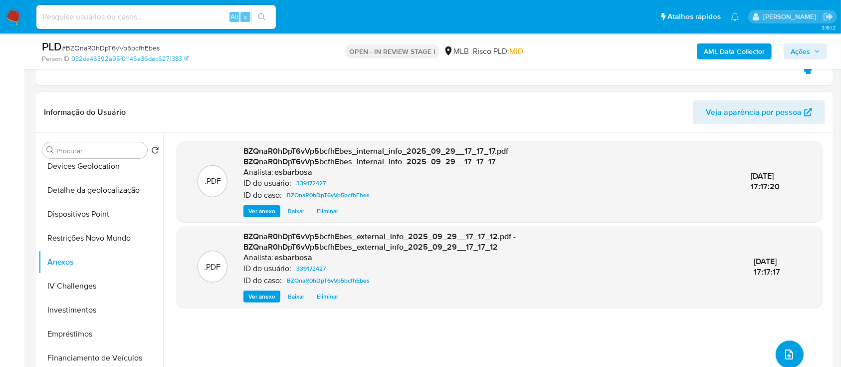
click at [784, 103] on icon "upload-file" at bounding box center [790, 354] width 12 height 12
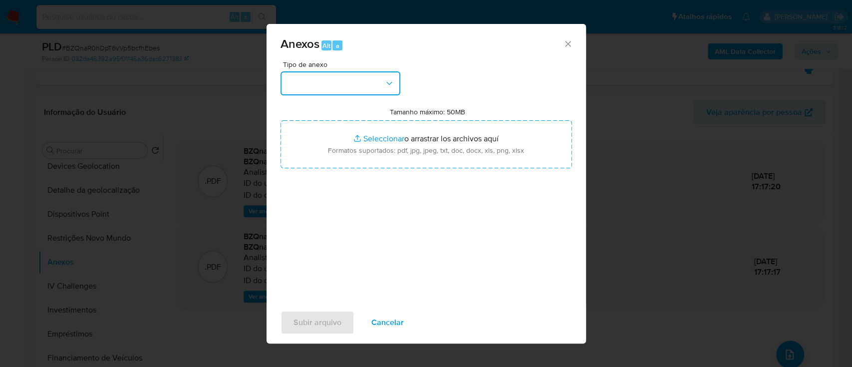
click at [359, 90] on button "button" at bounding box center [340, 83] width 120 height 24
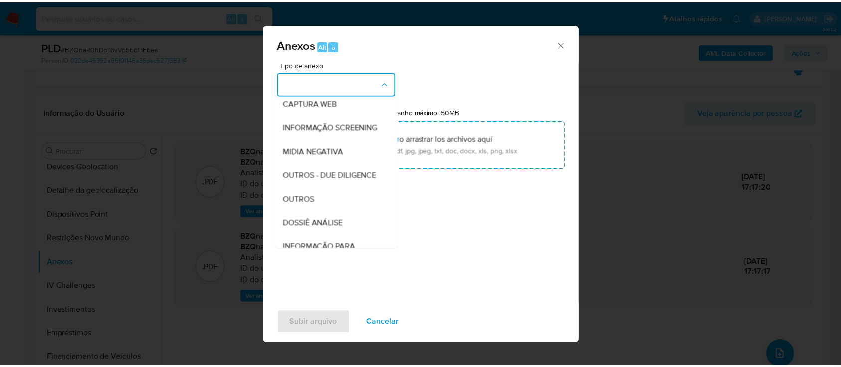
scroll to position [133, 0]
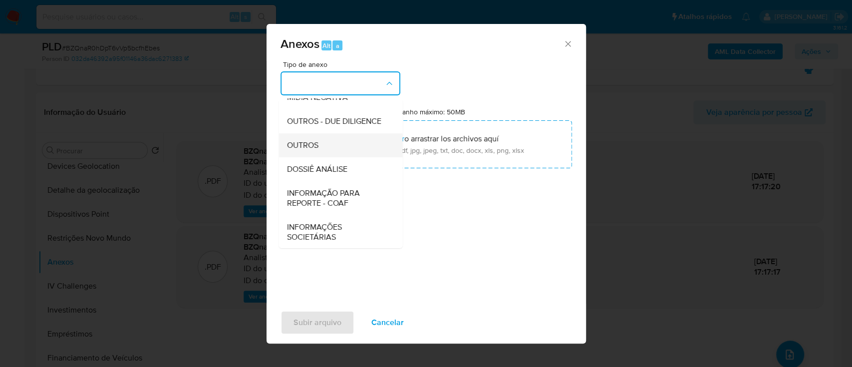
click at [311, 103] on span "OUTROS" at bounding box center [301, 145] width 31 height 10
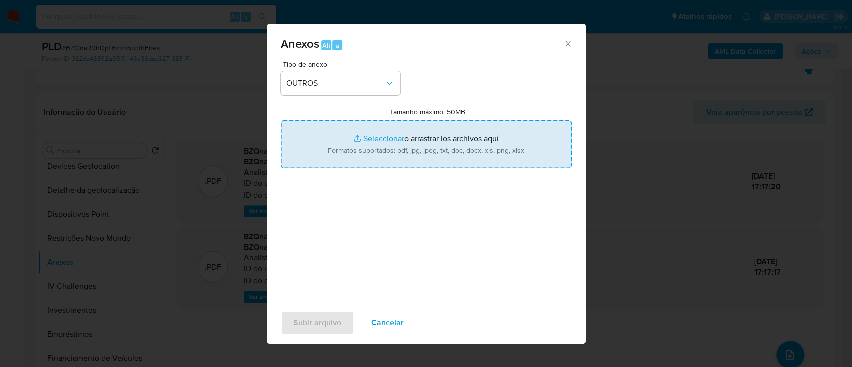
click at [375, 103] on input "Tamanho máximo: 50MB Seleccionar archivos" at bounding box center [425, 144] width 291 height 48
type input "C:\fakepath\Mulan 339172427_2025_09_29_07_47_44.xlsx"
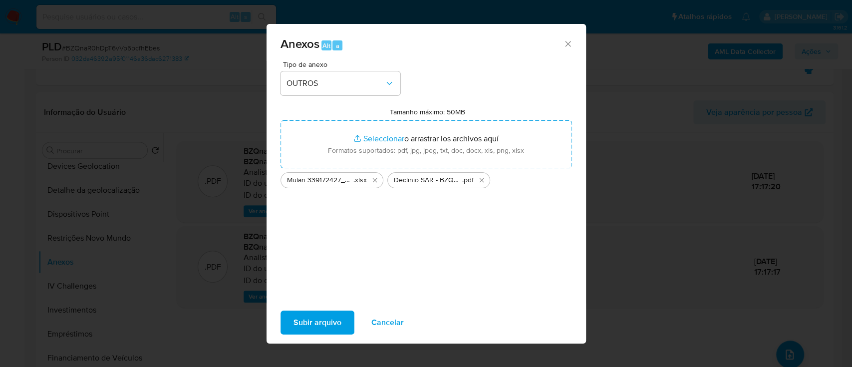
click at [313, 103] on span "Subir arquivo" at bounding box center [317, 322] width 48 height 22
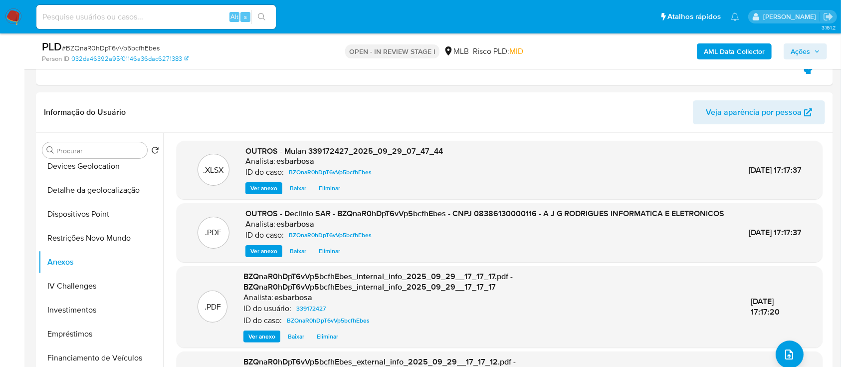
drag, startPoint x: 794, startPoint y: 46, endPoint x: 795, endPoint y: 54, distance: 8.0
click at [794, 47] on span "Ações" at bounding box center [800, 51] width 19 height 16
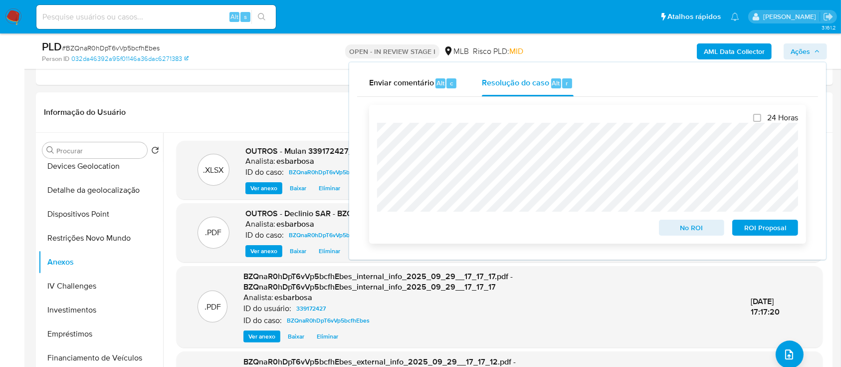
click at [695, 103] on span "No ROI" at bounding box center [692, 228] width 52 height 14
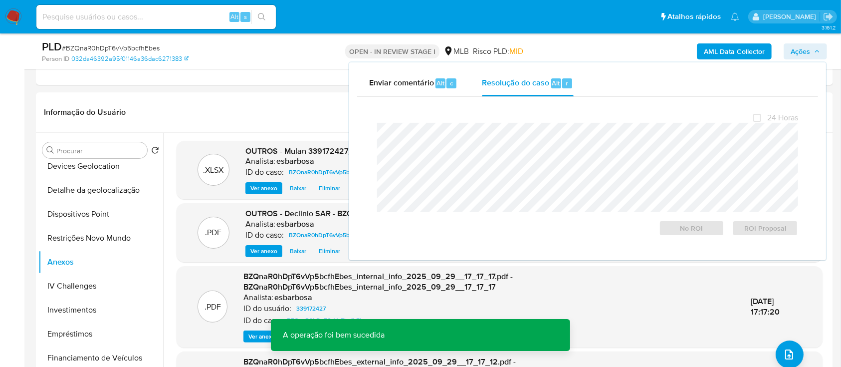
click at [132, 46] on span "# BZQnaR0hDpT6vVp5bcfhEbes" at bounding box center [111, 48] width 98 height 10
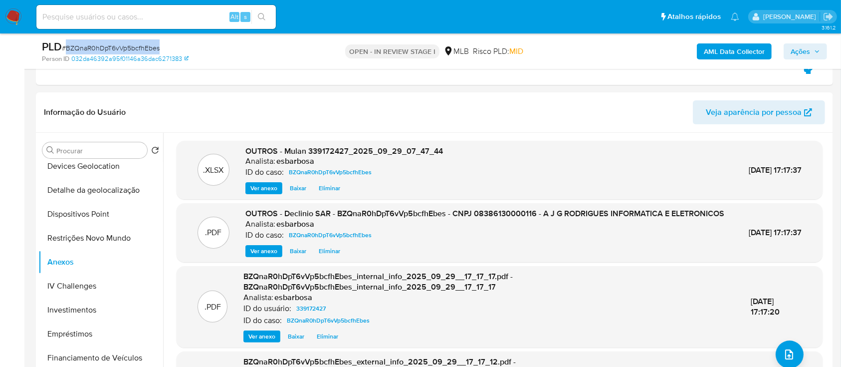
copy span "BZQnaR0hDpT6vVp5bcfhEbes"
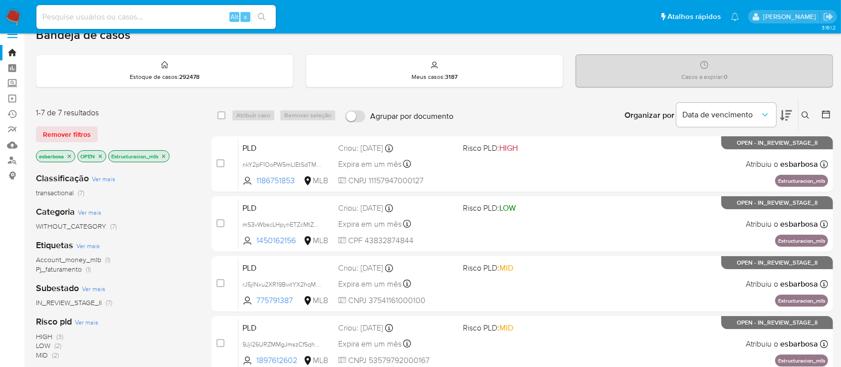
scroll to position [10, 0]
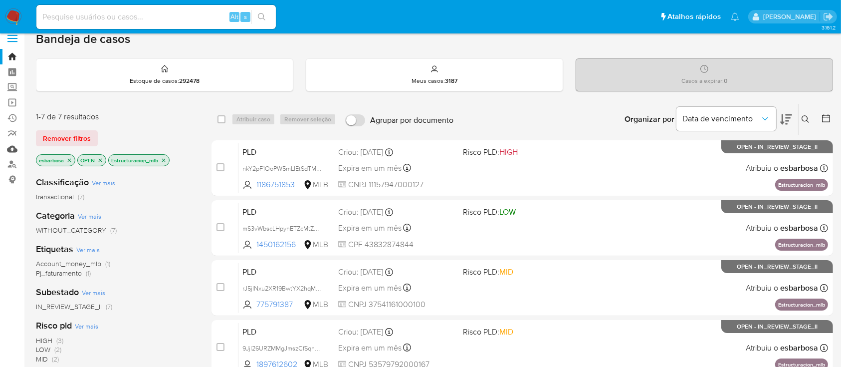
click at [12, 147] on link "Mulan" at bounding box center [59, 148] width 119 height 15
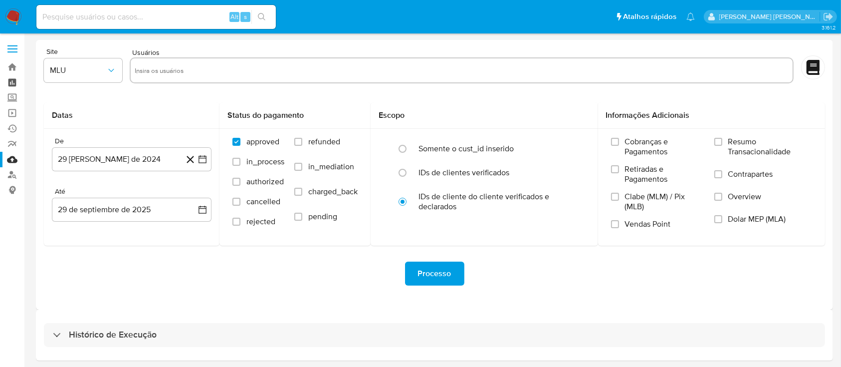
click at [12, 84] on link "Painel" at bounding box center [59, 82] width 119 height 15
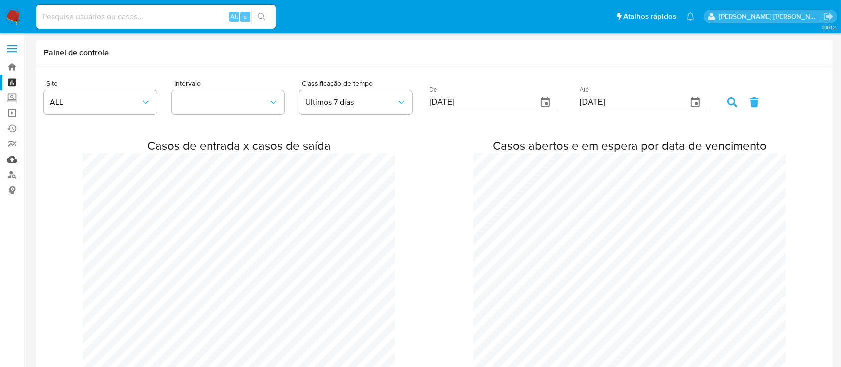
scroll to position [1781, 841]
click at [12, 158] on link "Mulan" at bounding box center [59, 159] width 119 height 15
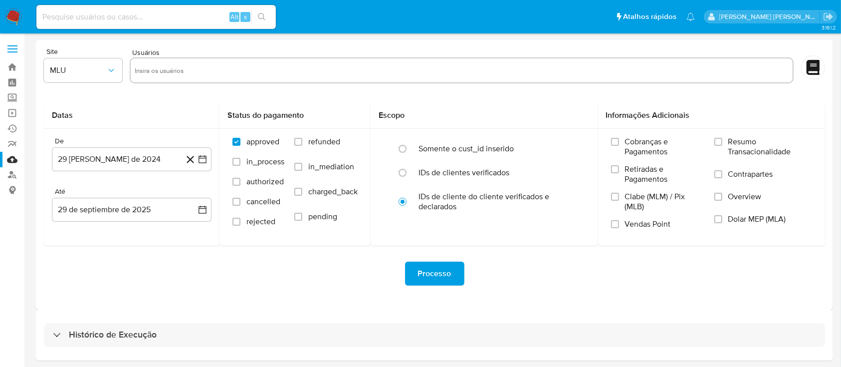
scroll to position [36, 0]
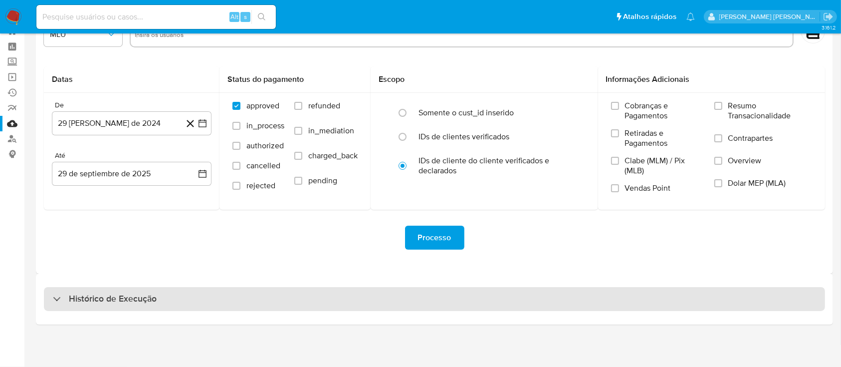
click at [152, 294] on h3 "Histórico de Execução" at bounding box center [113, 299] width 88 height 12
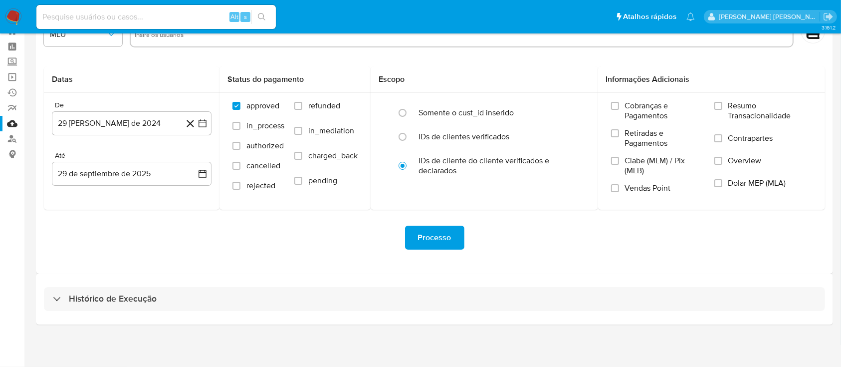
select select "10"
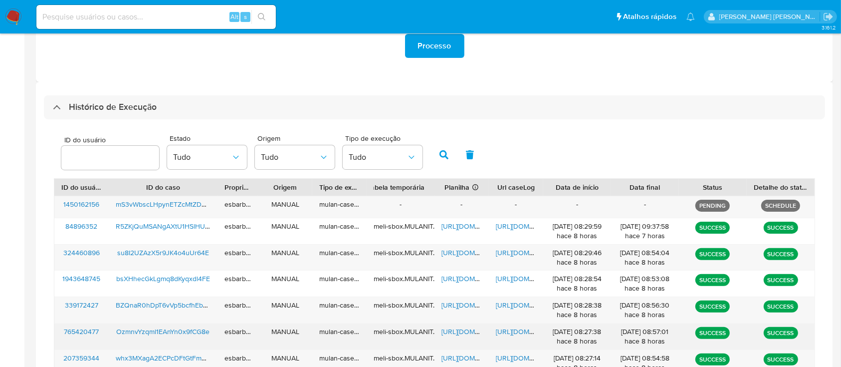
scroll to position [302, 0]
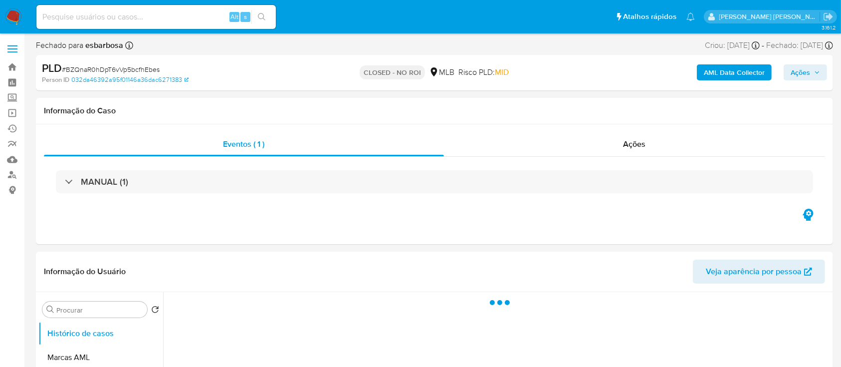
select select "10"
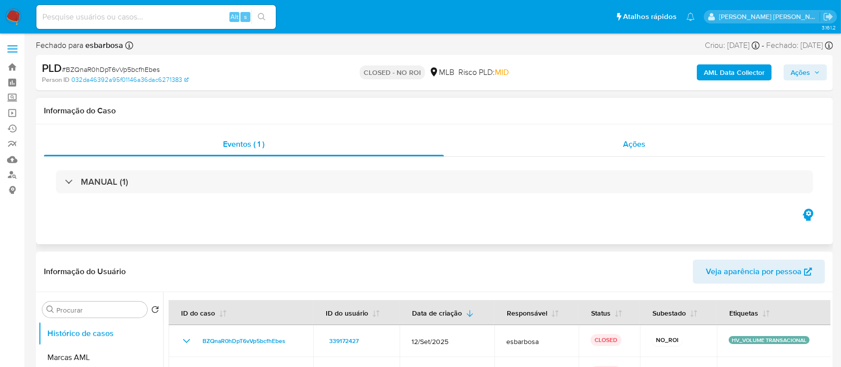
click at [512, 146] on div "Ações" at bounding box center [634, 144] width 381 height 24
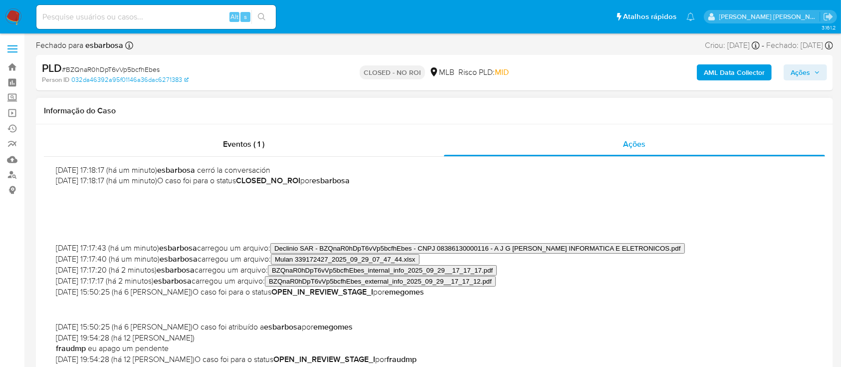
scroll to position [133, 0]
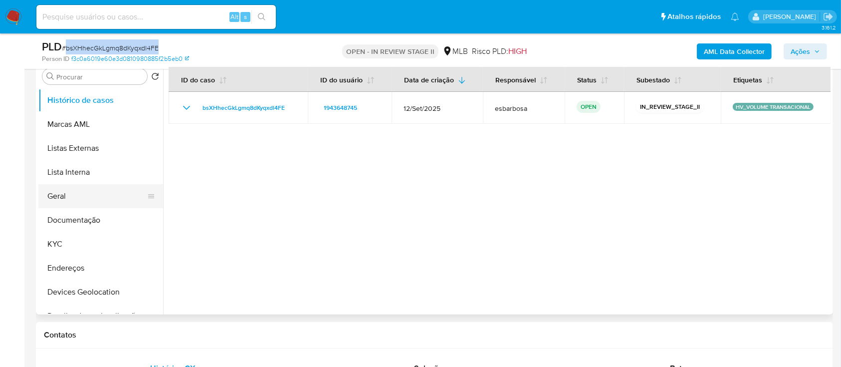
scroll to position [200, 0]
click at [71, 202] on button "Geral" at bounding box center [96, 197] width 117 height 24
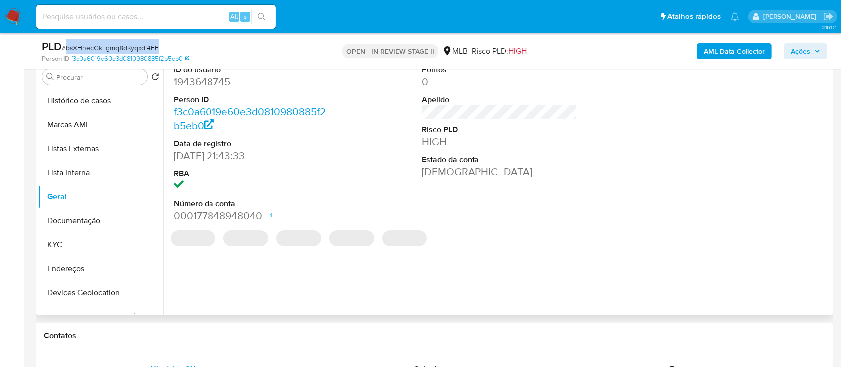
click at [213, 83] on dd "1943648745" at bounding box center [252, 82] width 156 height 14
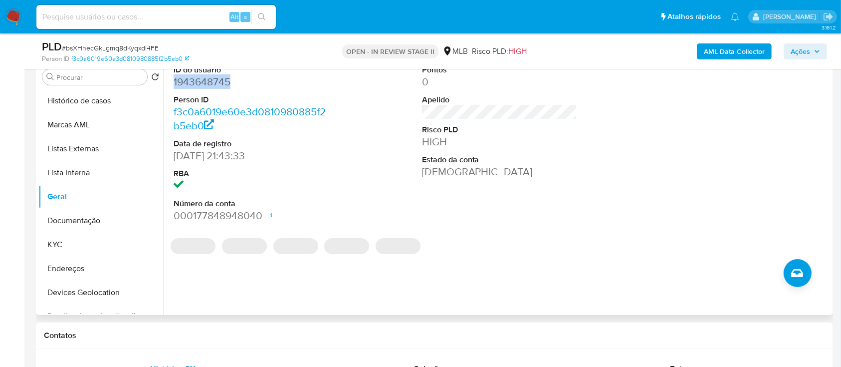
click at [213, 83] on dd "1943648745" at bounding box center [252, 82] width 156 height 14
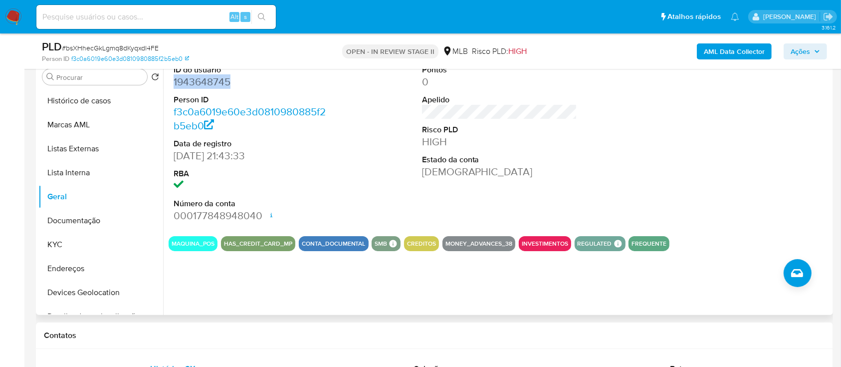
copy dd "1943648745"
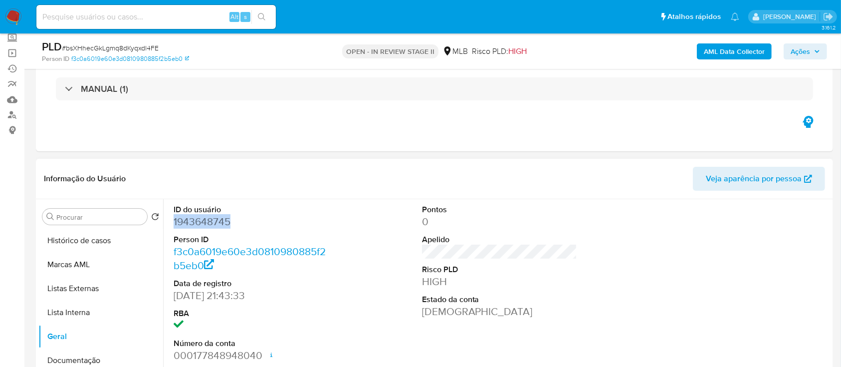
scroll to position [133, 0]
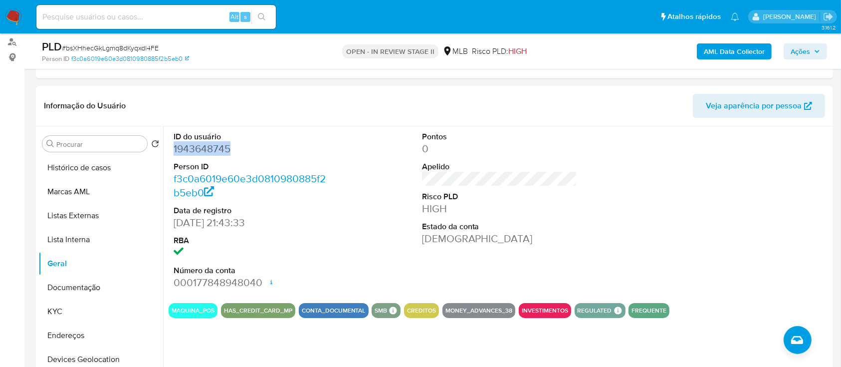
copy dd "1943648745"
click at [82, 313] on button "KYC" at bounding box center [96, 311] width 117 height 24
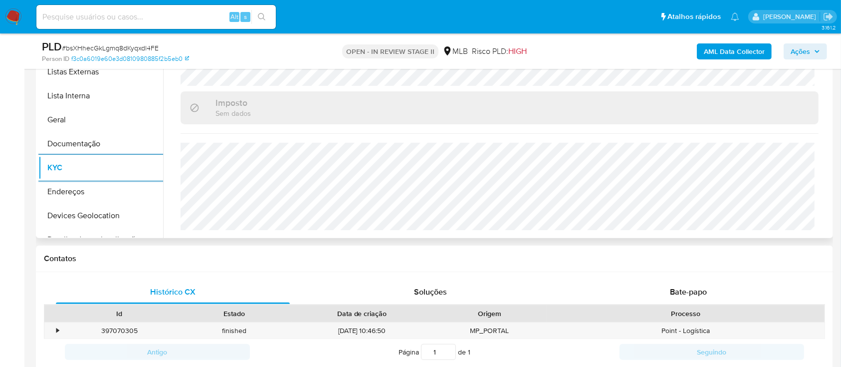
scroll to position [332, 0]
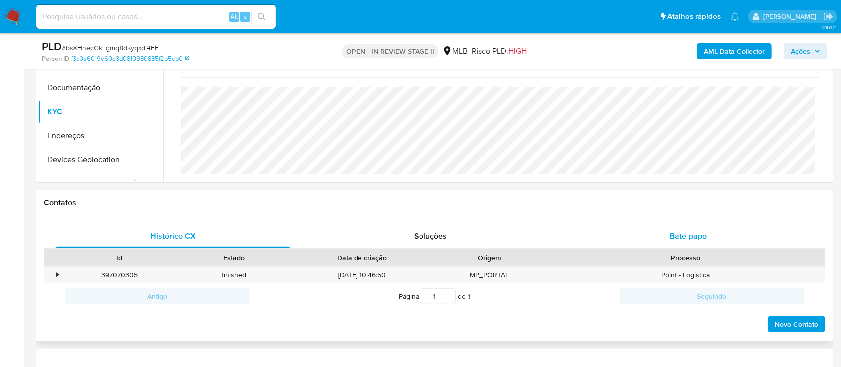
click at [668, 232] on div "Bate-papo" at bounding box center [689, 236] width 234 height 24
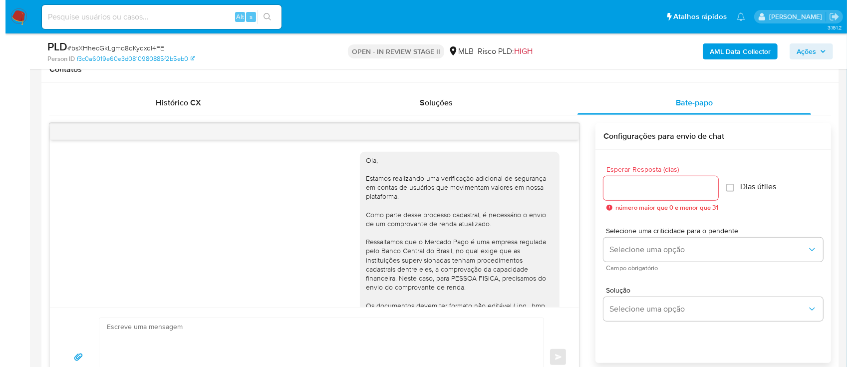
scroll to position [108, 0]
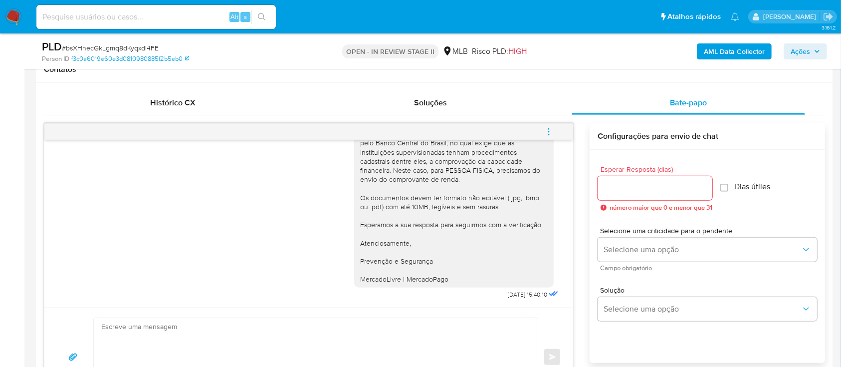
click at [737, 52] on b "AML Data Collector" at bounding box center [734, 51] width 61 height 16
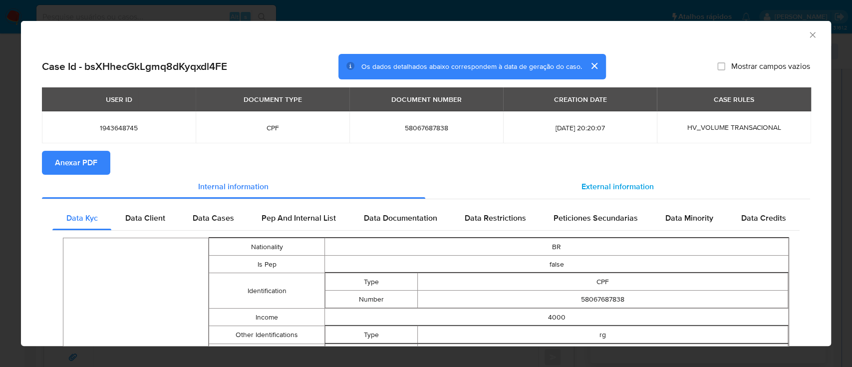
click at [582, 191] on span "External information" at bounding box center [617, 186] width 72 height 11
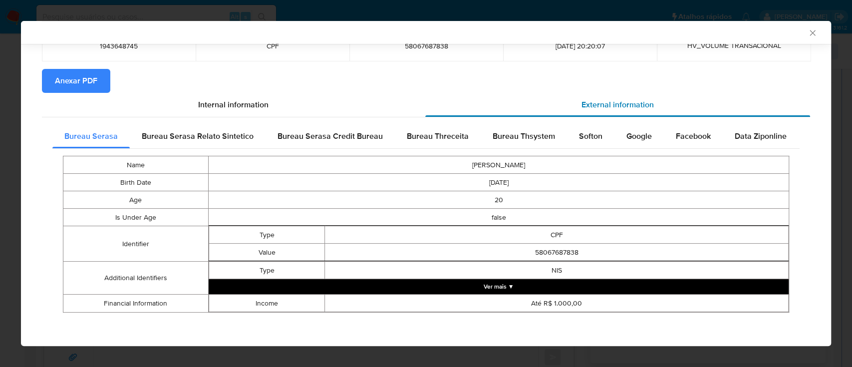
scroll to position [80, 0]
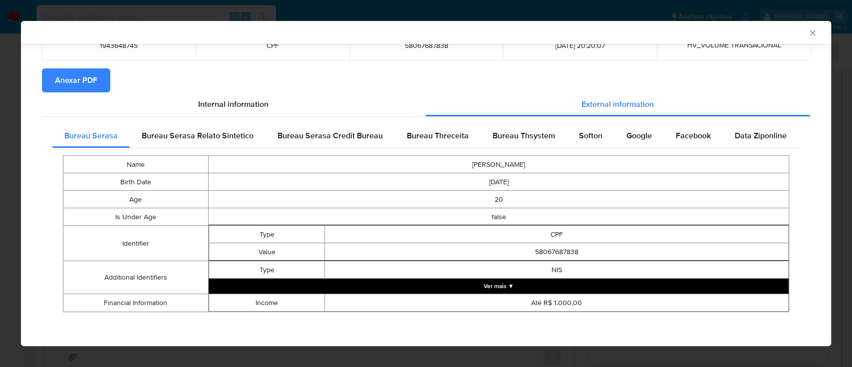
click at [89, 83] on span "Anexar PDF" at bounding box center [76, 80] width 42 height 22
click at [527, 136] on span "Bureau Thsystem" at bounding box center [524, 135] width 62 height 11
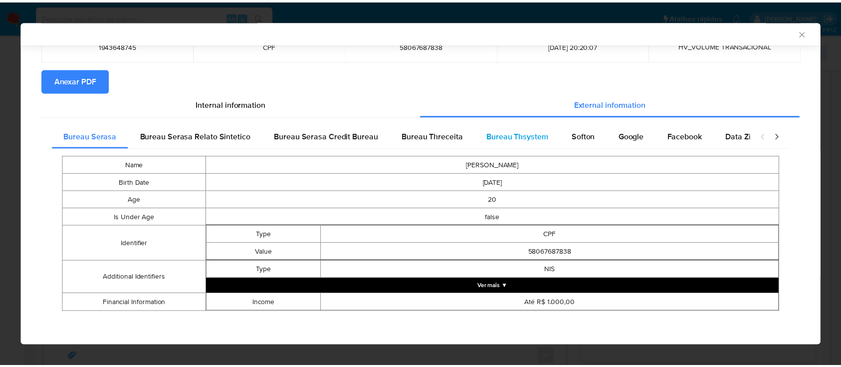
scroll to position [47, 0]
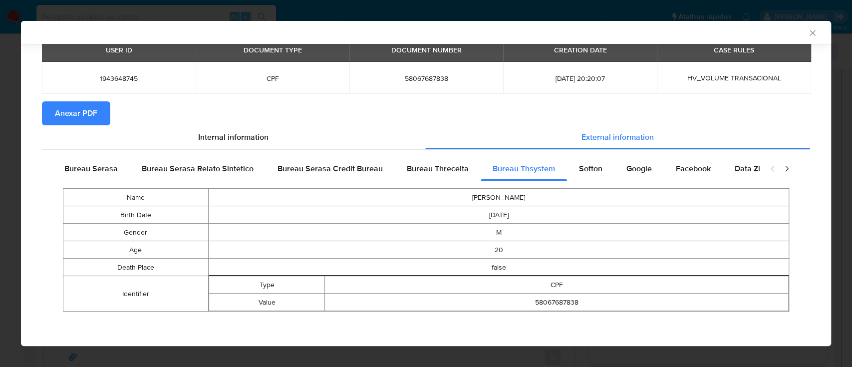
click at [809, 33] on icon "Fechar a janela" at bounding box center [811, 32] width 5 height 5
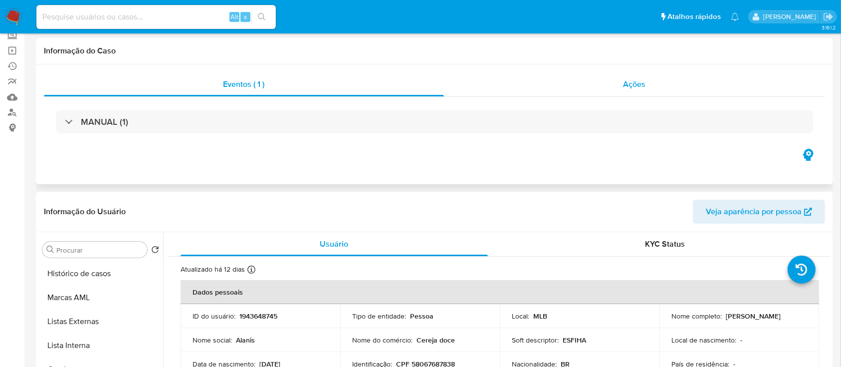
scroll to position [0, 0]
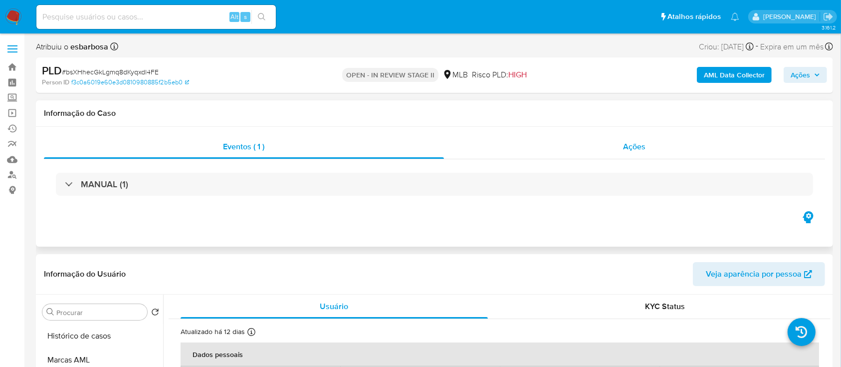
click at [588, 153] on div "Ações" at bounding box center [634, 147] width 381 height 24
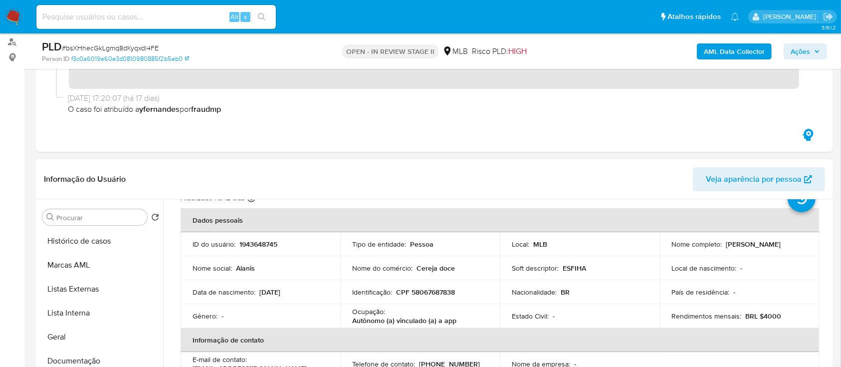
scroll to position [66, 0]
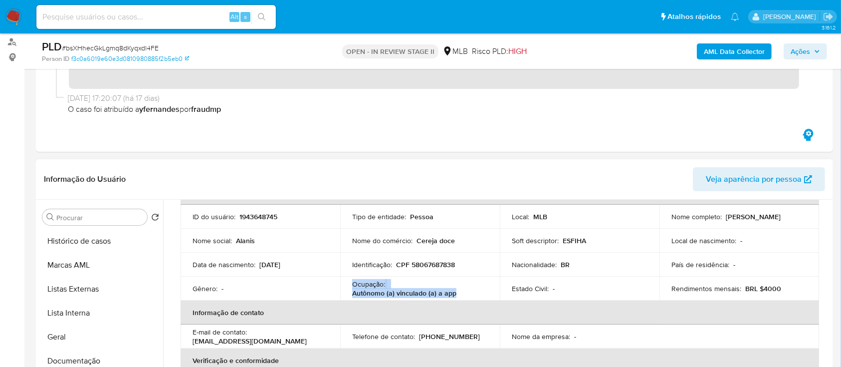
drag, startPoint x: 458, startPoint y: 291, endPoint x: 351, endPoint y: 286, distance: 106.4
click at [352, 286] on div "Ocupação : Autônomo (a) vinculado (a) a app" at bounding box center [420, 288] width 136 height 18
copy div "Ocupação : Autônomo (a) vinculado (a) a app"
click at [460, 241] on div "Nome do comércio : Cereja doce" at bounding box center [420, 240] width 136 height 9
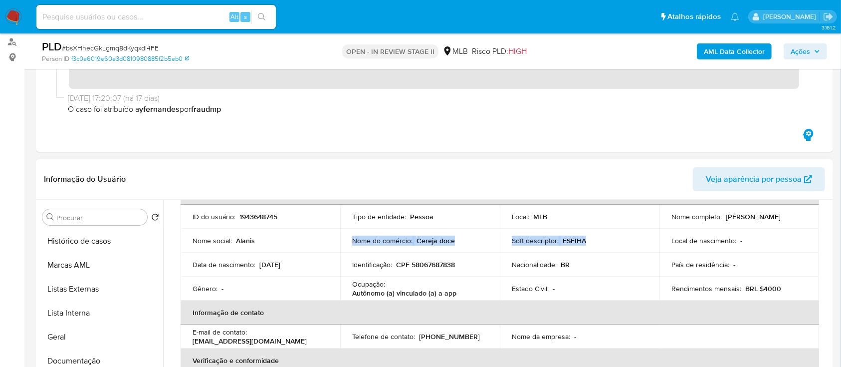
drag, startPoint x: 593, startPoint y: 242, endPoint x: 351, endPoint y: 239, distance: 242.1
click at [351, 239] on tr "Nome social : Alanis Nome do comércio : Cereja doce Soft descriptor : ESFIHA Lo…" at bounding box center [500, 241] width 639 height 24
copy tr "Nome do comércio : Cereja doce Soft descriptor : ESFIHA"
click at [794, 54] on span "Ações" at bounding box center [800, 51] width 19 height 16
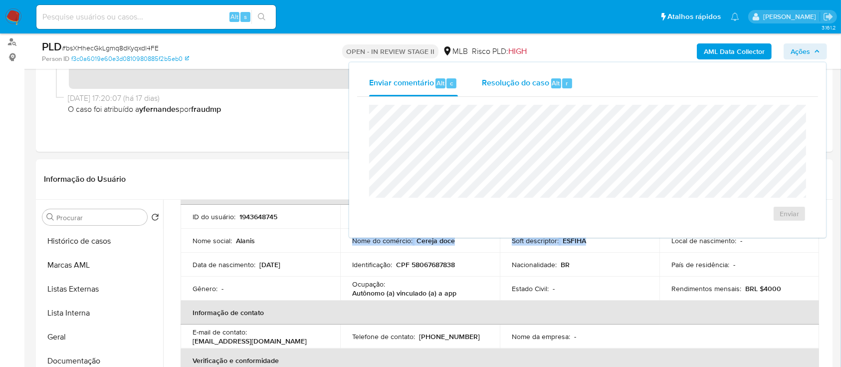
click at [535, 84] on span "Resolução do caso" at bounding box center [515, 82] width 67 height 11
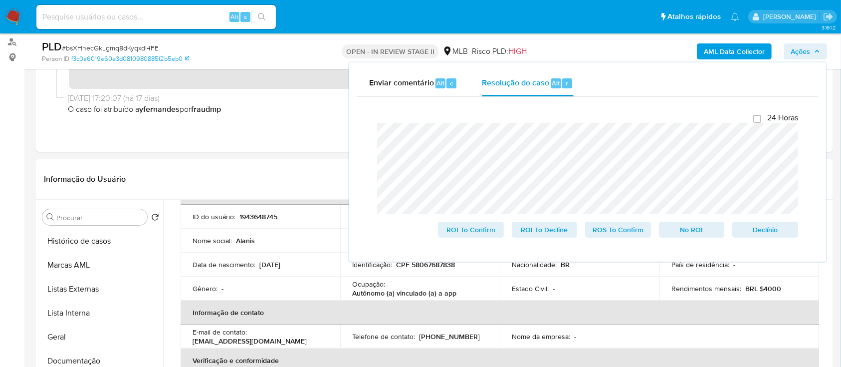
click at [364, 125] on div "Fechamento do caso 24 Horas ROI To Confirm ROI To Decline ROS To Confirm No ROI…" at bounding box center [587, 175] width 461 height 157
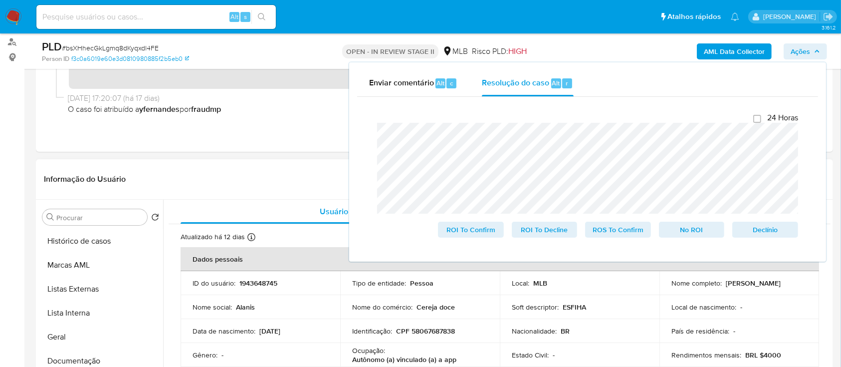
click at [438, 332] on p "CPF 58067687838" at bounding box center [425, 330] width 59 height 9
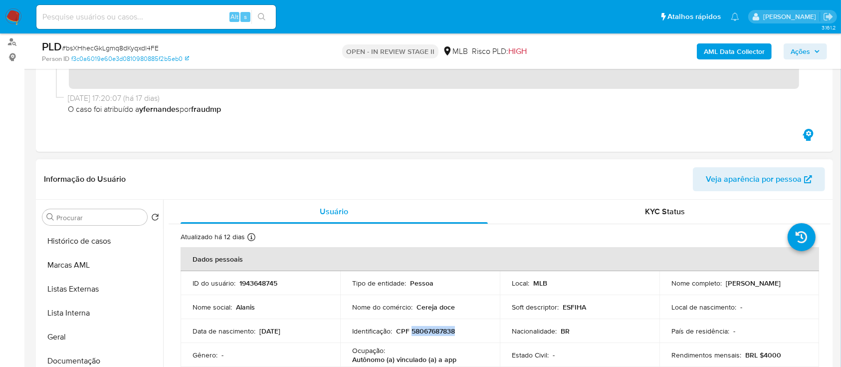
click at [438, 332] on p "CPF 58067687838" at bounding box center [425, 330] width 59 height 9
copy p "58067687838"
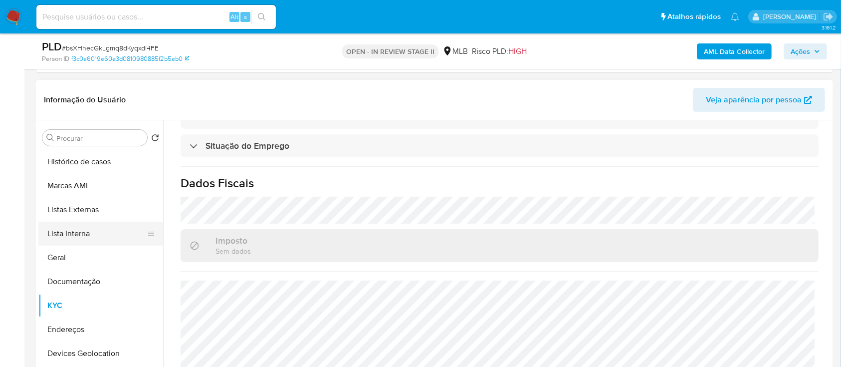
scroll to position [66, 0]
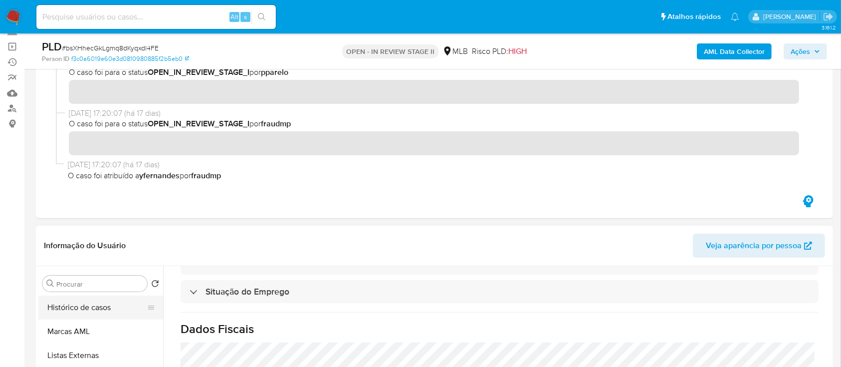
click at [79, 308] on button "Histórico de casos" at bounding box center [96, 307] width 117 height 24
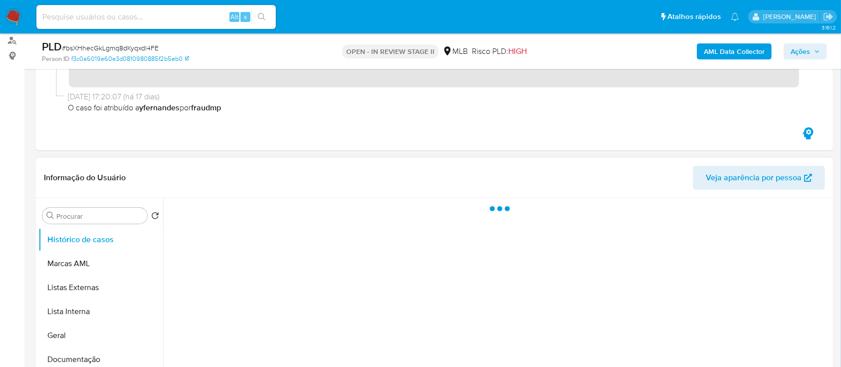
scroll to position [200, 0]
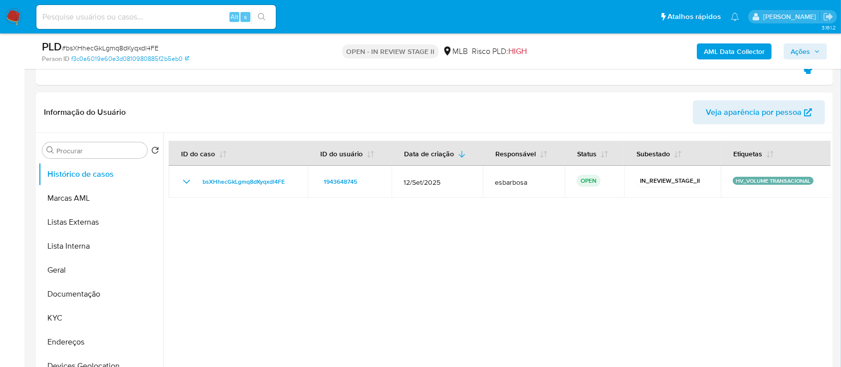
click at [798, 51] on span "Ações" at bounding box center [800, 51] width 19 height 16
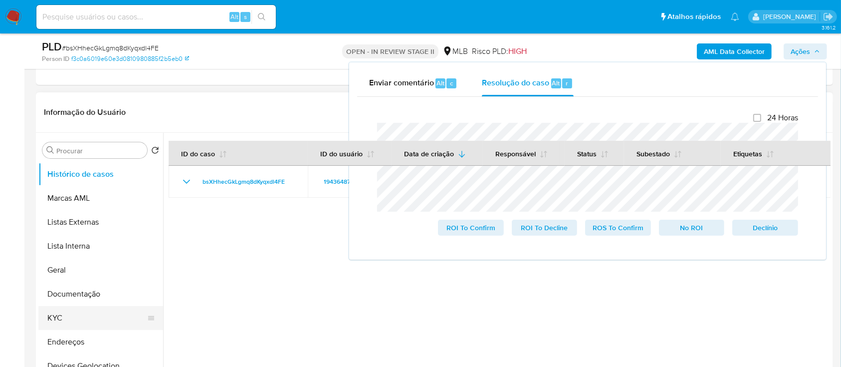
click at [75, 317] on button "KYC" at bounding box center [96, 318] width 117 height 24
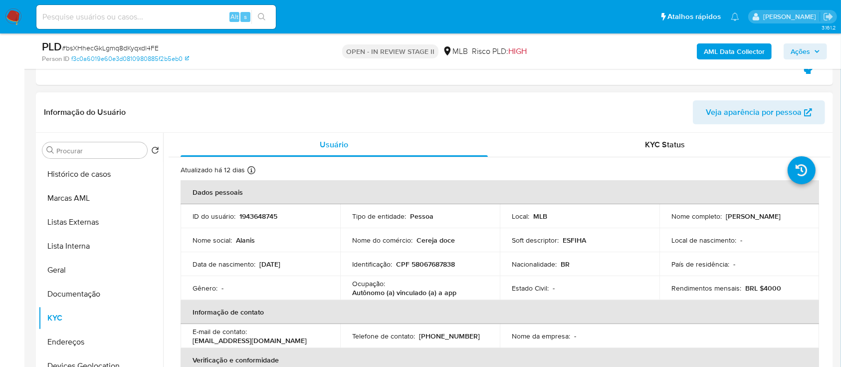
drag, startPoint x: 795, startPoint y: 214, endPoint x: 724, endPoint y: 218, distance: 72.0
click at [726, 218] on p "Alanis de Souza Ribeiro" at bounding box center [753, 216] width 55 height 9
copy p "Alanis de Souza Ribeiro"
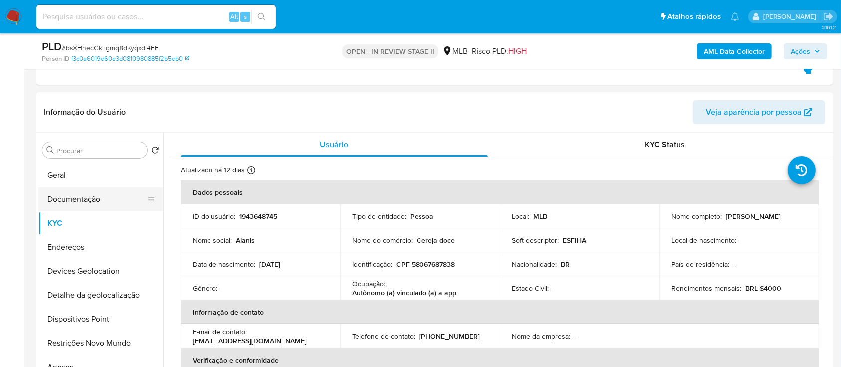
scroll to position [133, 0]
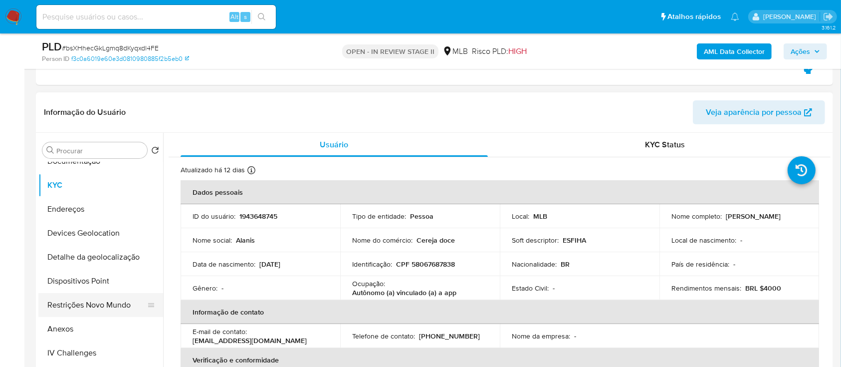
click at [73, 311] on button "Restrições Novo Mundo" at bounding box center [96, 305] width 117 height 24
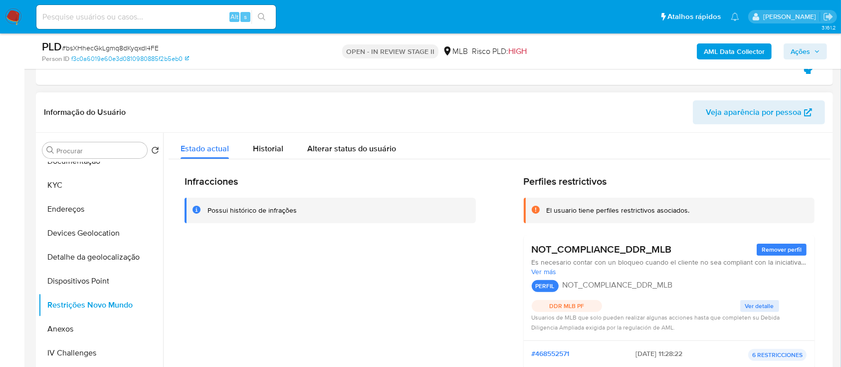
click at [252, 210] on div "Possui histórico de infrações" at bounding box center [252, 210] width 89 height 9
drag, startPoint x: 677, startPoint y: 250, endPoint x: 531, endPoint y: 248, distance: 145.2
click at [532, 248] on div "NOT_COMPLIANCE_DDR_MLB Remover perfil" at bounding box center [669, 249] width 275 height 12
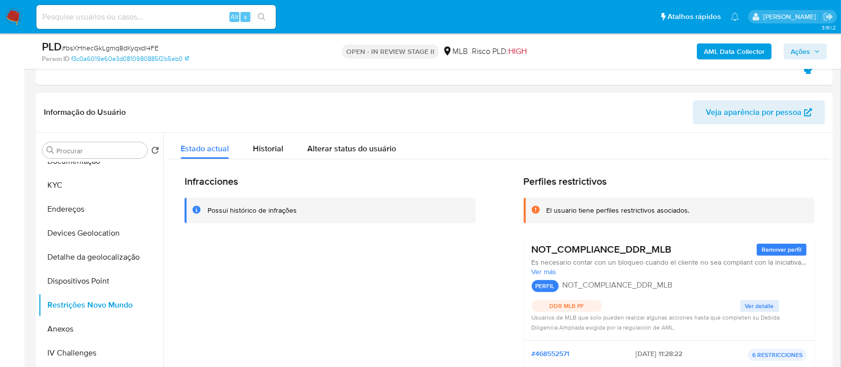
drag, startPoint x: 689, startPoint y: 213, endPoint x: 593, endPoint y: 211, distance: 95.8
click at [593, 211] on div "El usuario tiene perfiles restrictivos asociados." at bounding box center [676, 210] width 261 height 9
drag, startPoint x: 671, startPoint y: 251, endPoint x: 557, endPoint y: 250, distance: 113.8
click at [557, 250] on div "NOT_COMPLIANCE_DDR_MLB Remover perfil" at bounding box center [669, 249] width 275 height 12
drag, startPoint x: 88, startPoint y: 184, endPoint x: 515, endPoint y: 7, distance: 462.1
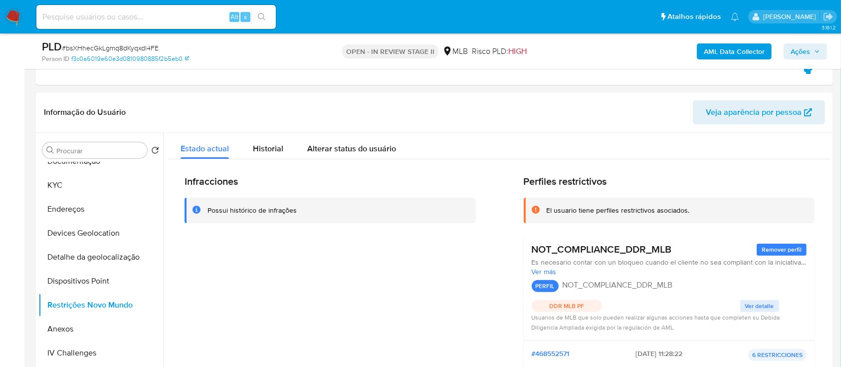
click at [92, 184] on button "KYC" at bounding box center [100, 185] width 125 height 24
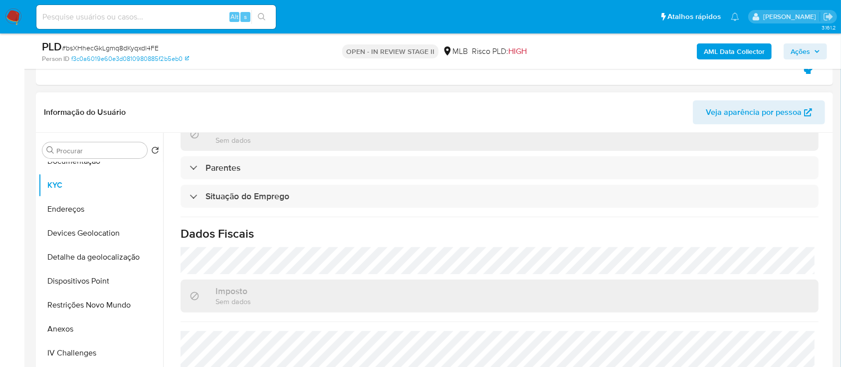
scroll to position [424, 0]
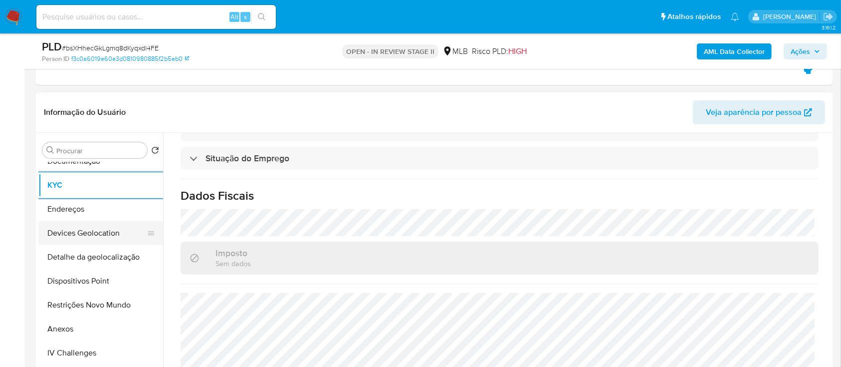
click at [93, 237] on button "Devices Geolocation" at bounding box center [96, 233] width 117 height 24
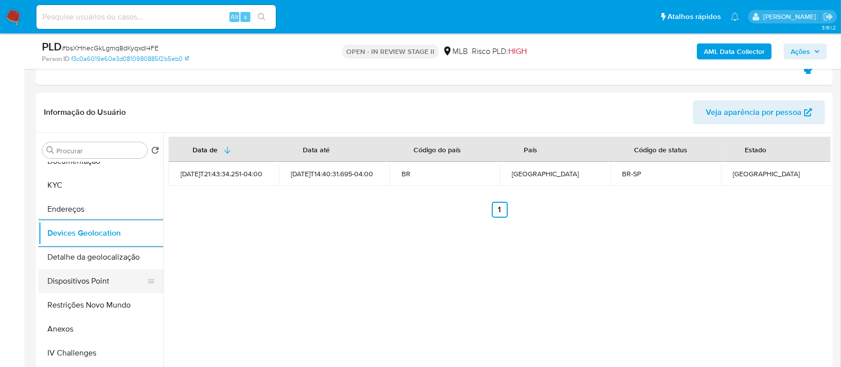
click at [104, 282] on button "Dispositivos Point" at bounding box center [96, 281] width 117 height 24
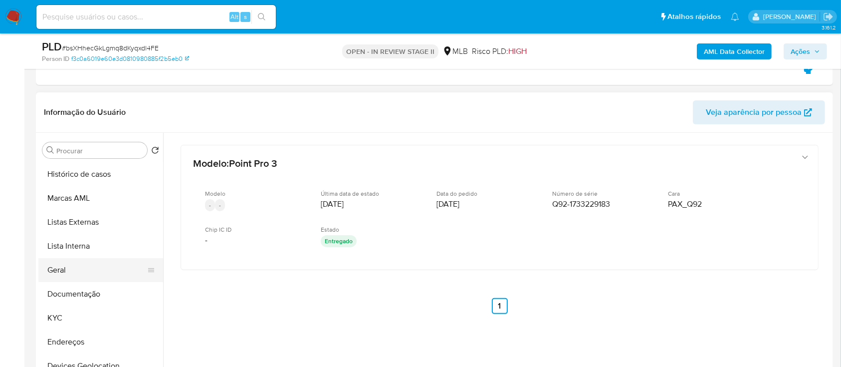
click at [70, 271] on button "Geral" at bounding box center [96, 270] width 117 height 24
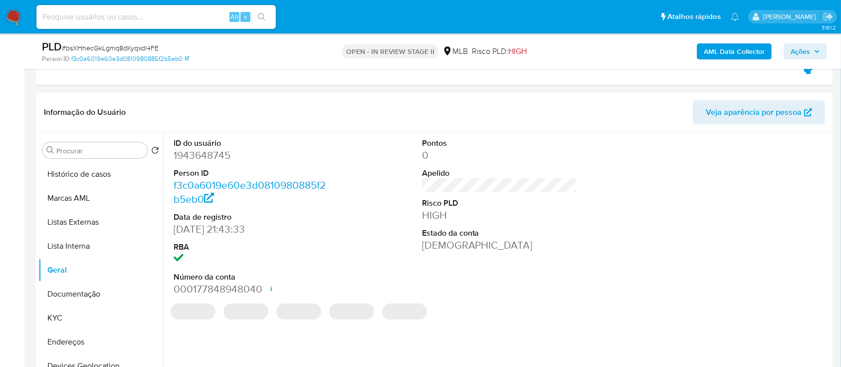
click at [222, 156] on dd "1943648745" at bounding box center [252, 155] width 156 height 14
copy dd "1943648745"
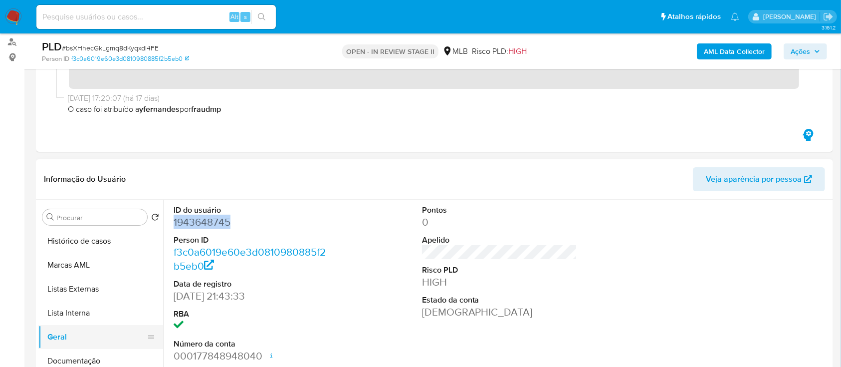
scroll to position [66, 0]
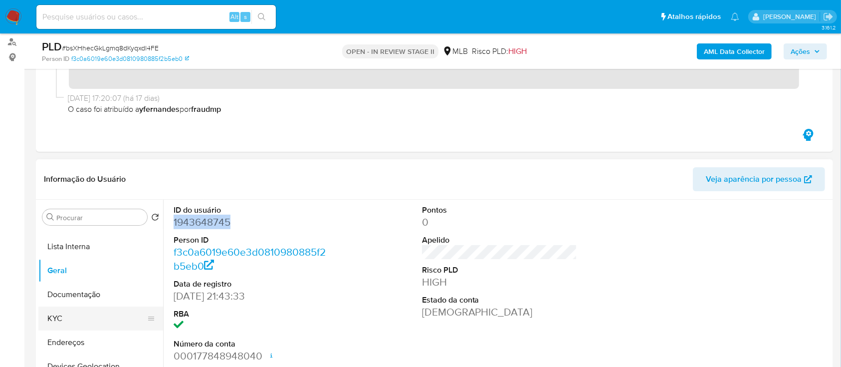
click at [71, 320] on button "KYC" at bounding box center [96, 318] width 117 height 24
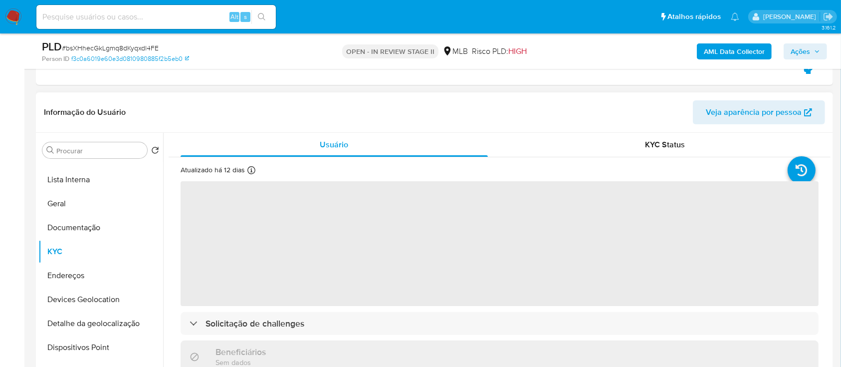
scroll to position [0, 0]
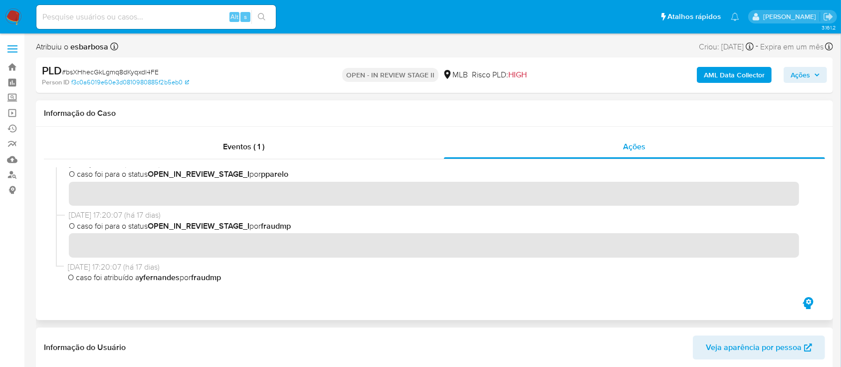
click at [338, 163] on div at bounding box center [435, 227] width 782 height 136
click at [400, 149] on div "Eventos ( 1 )" at bounding box center [244, 147] width 400 height 24
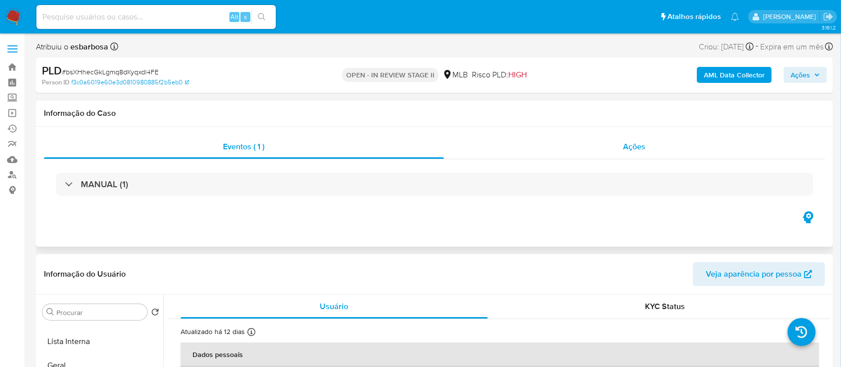
click at [524, 143] on div "Ações" at bounding box center [634, 147] width 381 height 24
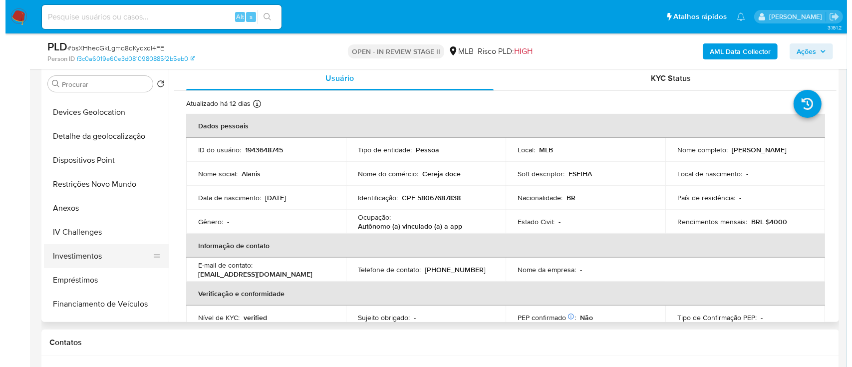
scroll to position [200, 0]
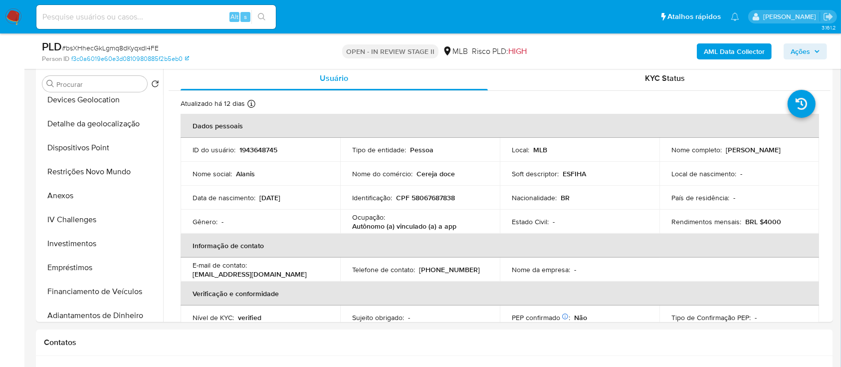
drag, startPoint x: 64, startPoint y: 197, endPoint x: 562, endPoint y: 2, distance: 534.7
click at [64, 195] on button "Anexos" at bounding box center [100, 196] width 125 height 24
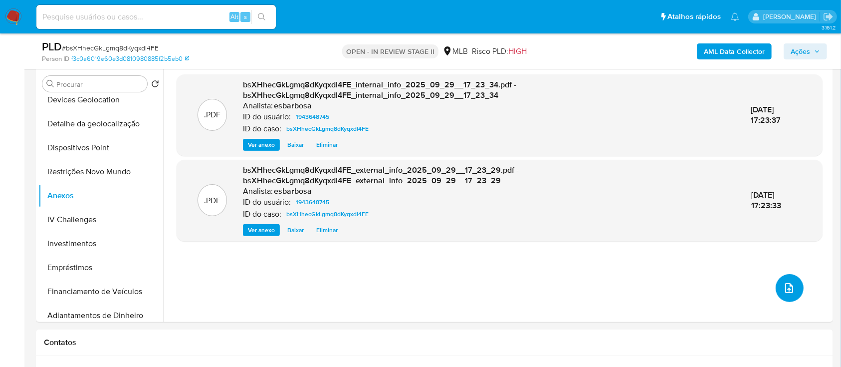
click at [797, 285] on button "upload-file" at bounding box center [790, 288] width 28 height 28
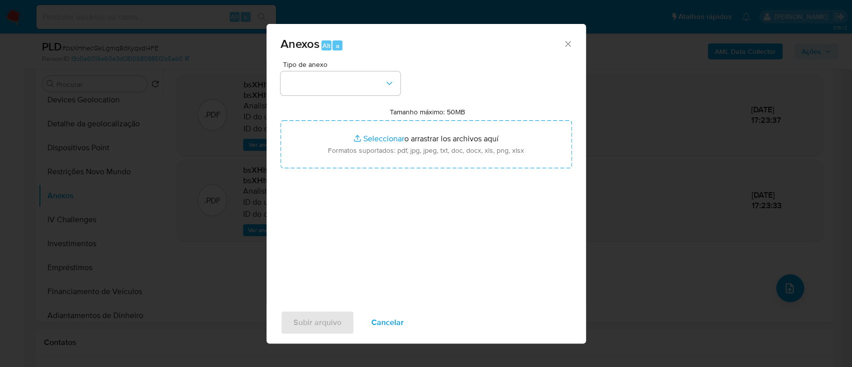
click at [460, 42] on span "Anexos Alt a" at bounding box center [421, 44] width 283 height 13
click at [323, 86] on button "button" at bounding box center [340, 83] width 120 height 24
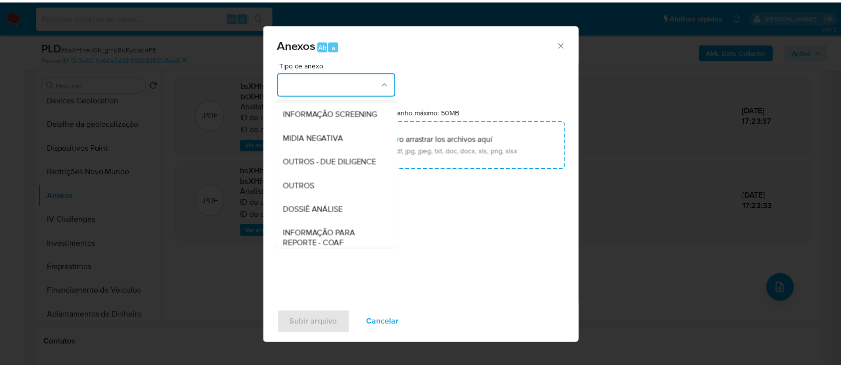
scroll to position [153, 0]
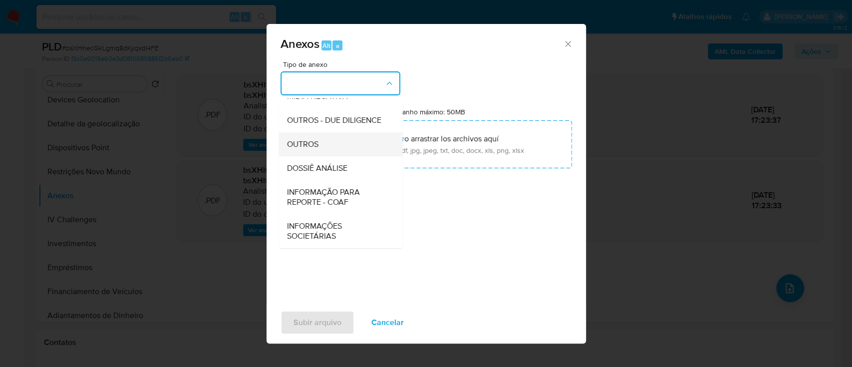
click at [308, 151] on div "OUTROS" at bounding box center [337, 144] width 102 height 24
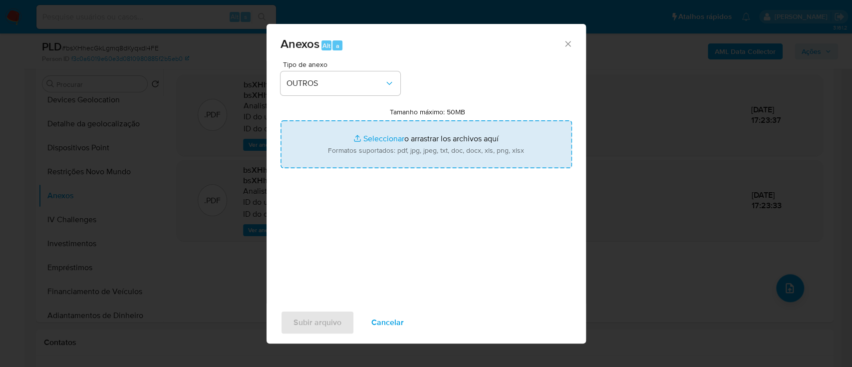
click at [381, 138] on input "Tamanho máximo: 50MB Seleccionar archivos" at bounding box center [425, 144] width 291 height 48
type input "C:\fakepath\SAR - XXXXX - CPF 58067687838 - ALANIS DE SOUZA RIBEIRO.pdf"
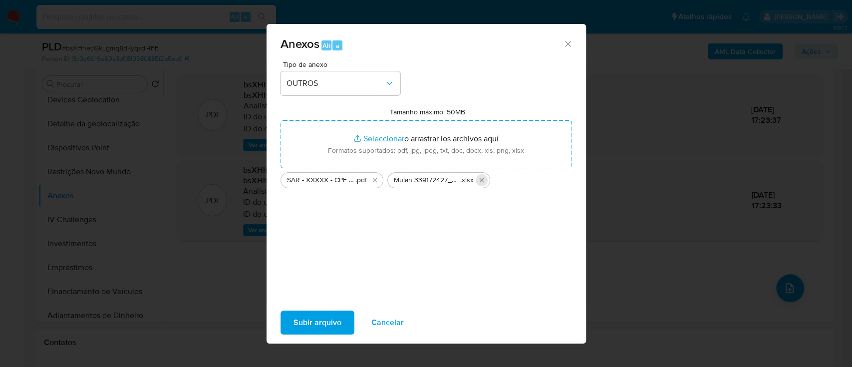
click at [483, 178] on icon "Eliminar Mulan 339172427_2025_09_29_07_47_44.xlsx" at bounding box center [482, 180] width 8 height 8
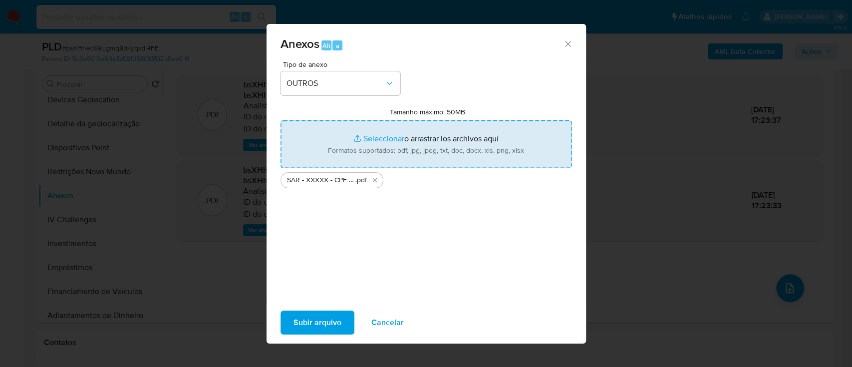
type input "C:\fakepath\Mulan 1943648745_2025_09_29_07_47_29.xlsx"
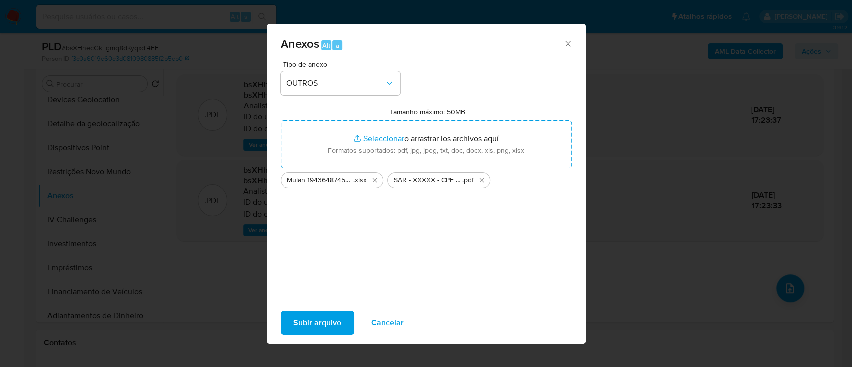
click at [309, 314] on span "Subir arquivo" at bounding box center [317, 322] width 48 height 22
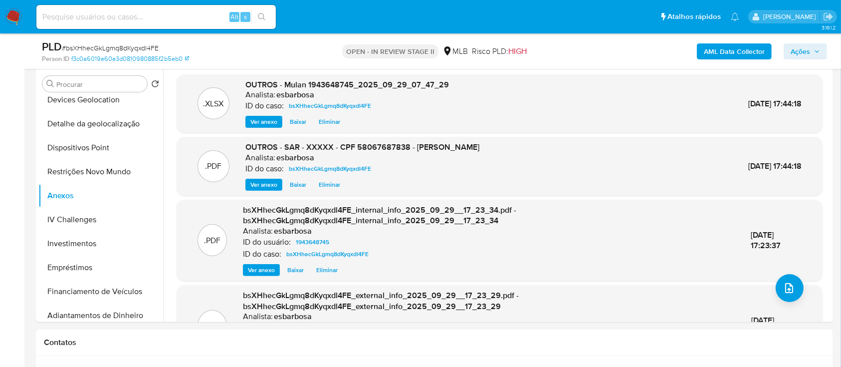
click at [806, 47] on span "Ações" at bounding box center [800, 51] width 19 height 16
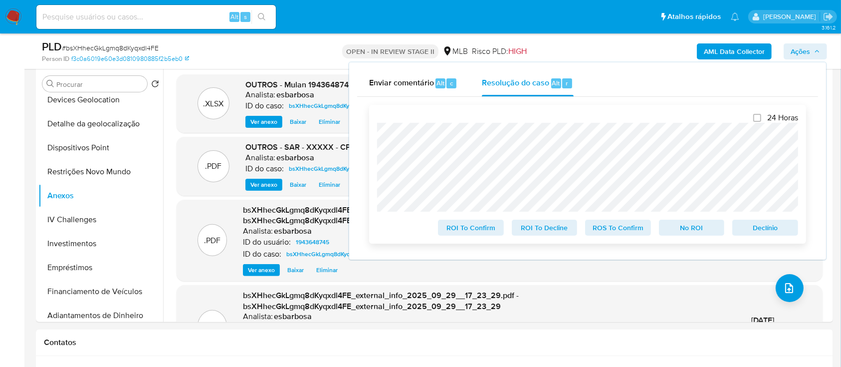
click at [626, 230] on span "ROS To Confirm" at bounding box center [618, 228] width 52 height 14
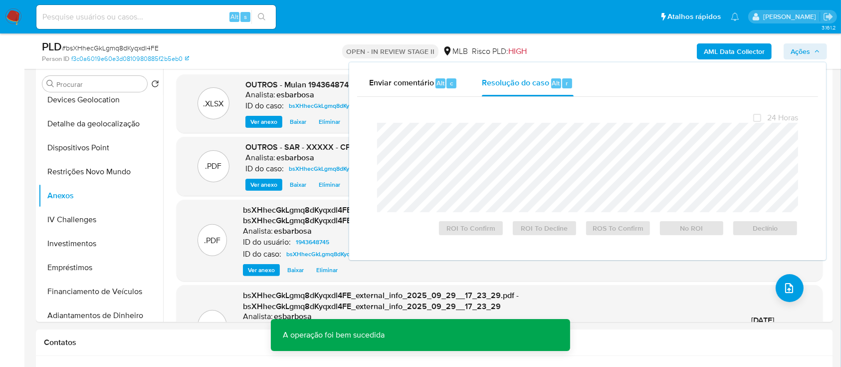
click at [107, 46] on span "# bsXHhecGkLgmq8dKyqxdl4FE" at bounding box center [110, 48] width 97 height 10
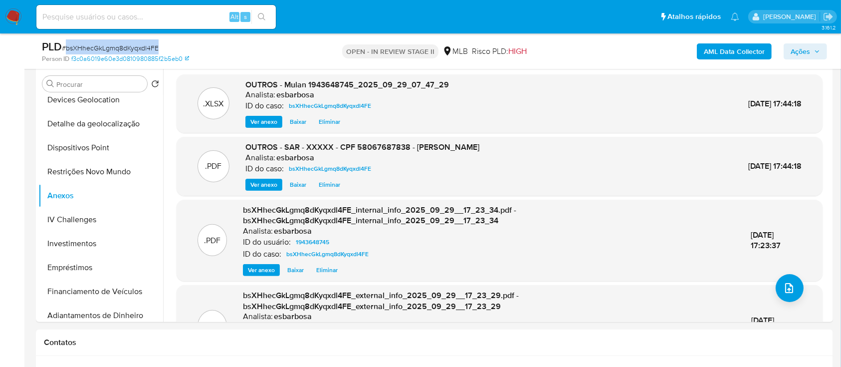
click at [107, 46] on span "# bsXHhecGkLgmq8dKyqxdl4FE" at bounding box center [110, 48] width 97 height 10
copy span "bsXHhecGkLgmq8dKyqxdl4FE"
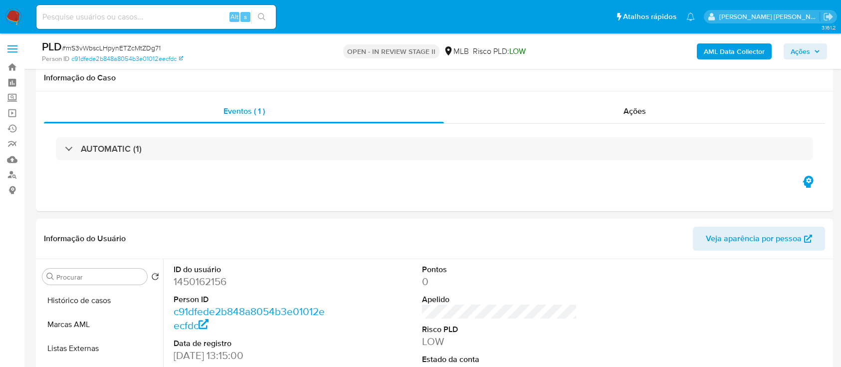
scroll to position [200, 0]
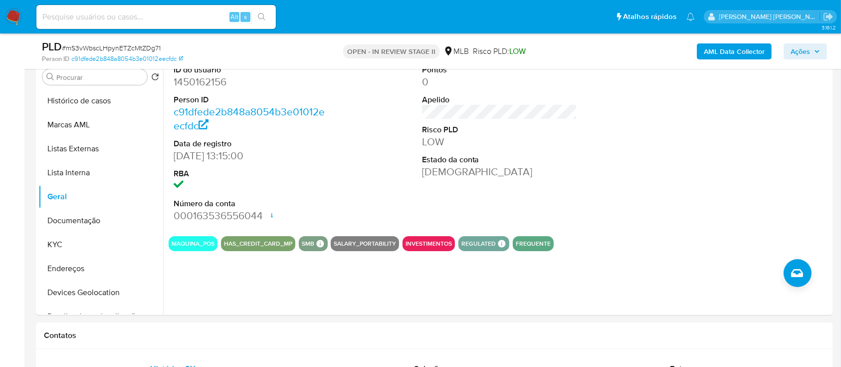
click at [128, 44] on span "# mS3vWbscLHpynETZcMtZDg71" at bounding box center [111, 48] width 99 height 10
copy span "mS3vWbscLHpynETZcMtZDg71"
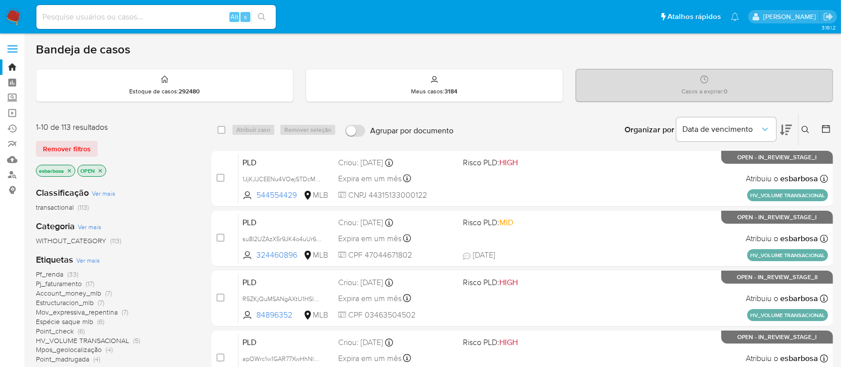
click at [134, 16] on input at bounding box center [156, 16] width 240 height 13
paste input "604971212"
type input "604971212"
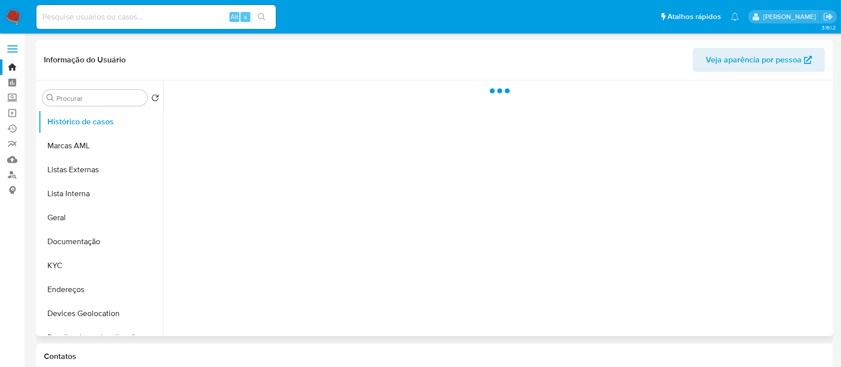
select select "10"
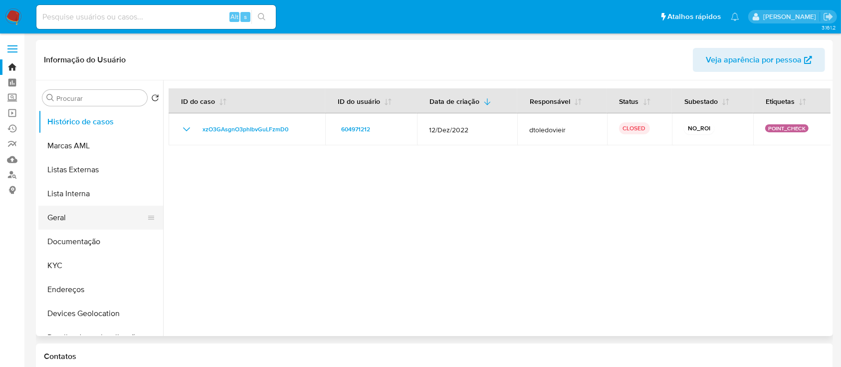
click at [72, 217] on button "Geral" at bounding box center [96, 218] width 117 height 24
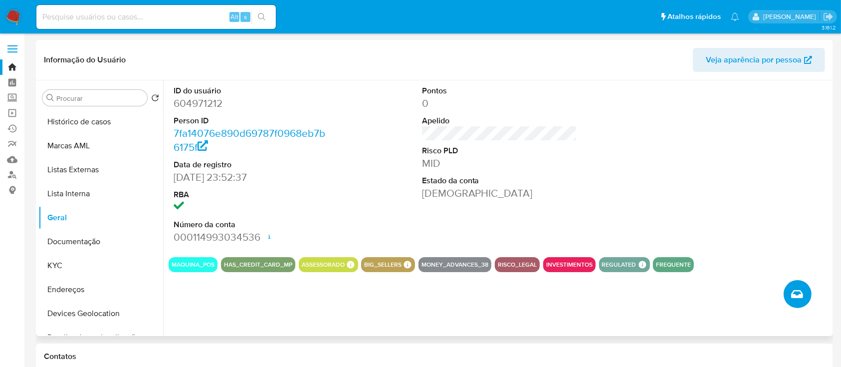
click at [800, 297] on icon "Criar caso manual" at bounding box center [797, 294] width 12 height 8
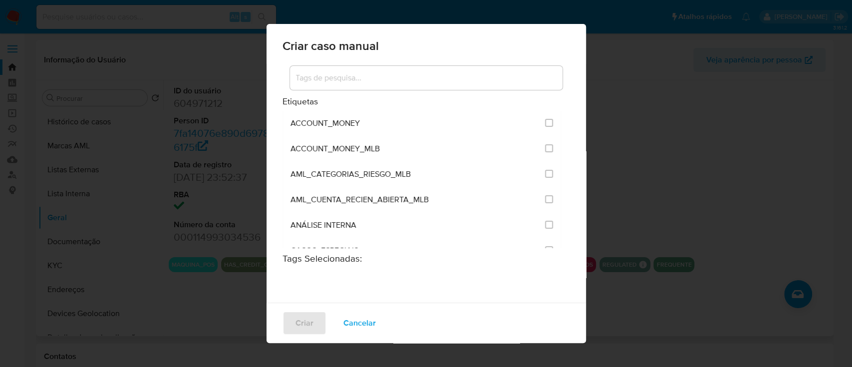
click at [340, 79] on input at bounding box center [426, 77] width 272 height 13
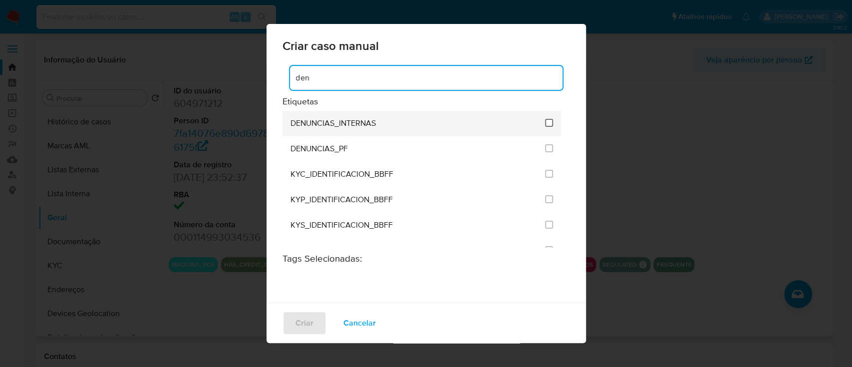
type input "den"
click at [545, 123] on input "1967" at bounding box center [549, 123] width 8 height 8
checkbox input "true"
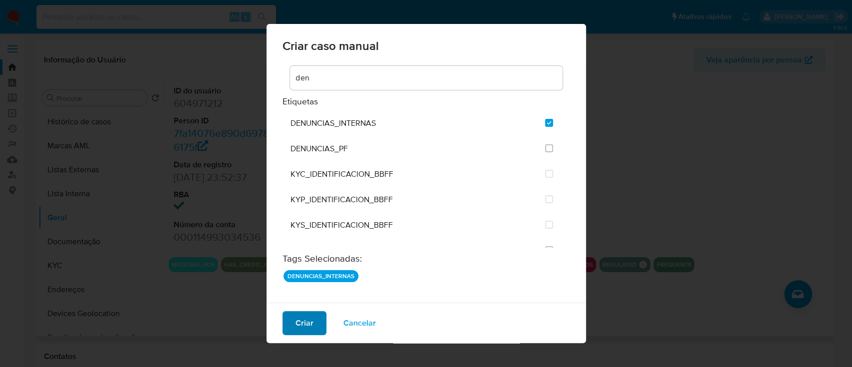
click at [303, 322] on span "Criar" at bounding box center [304, 323] width 18 height 22
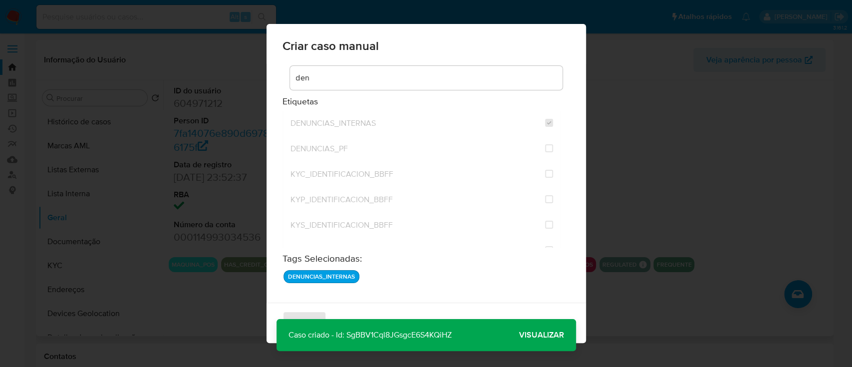
click at [535, 335] on span "Visualizar" at bounding box center [541, 335] width 45 height 0
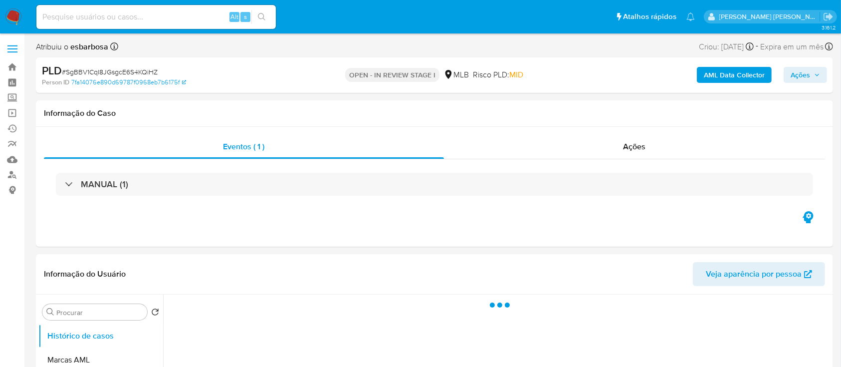
select select "10"
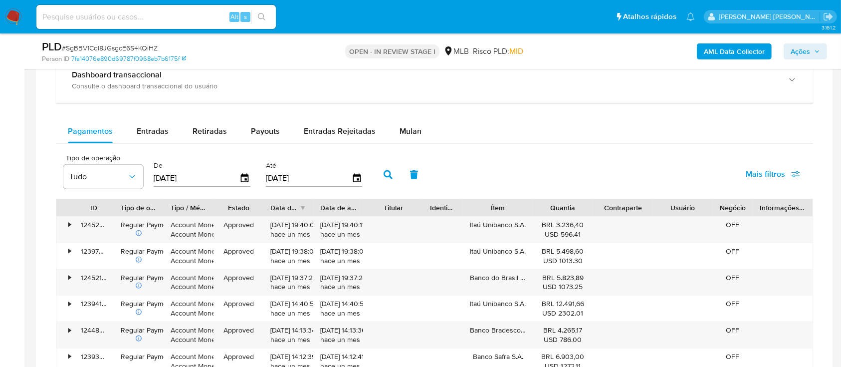
scroll to position [732, 0]
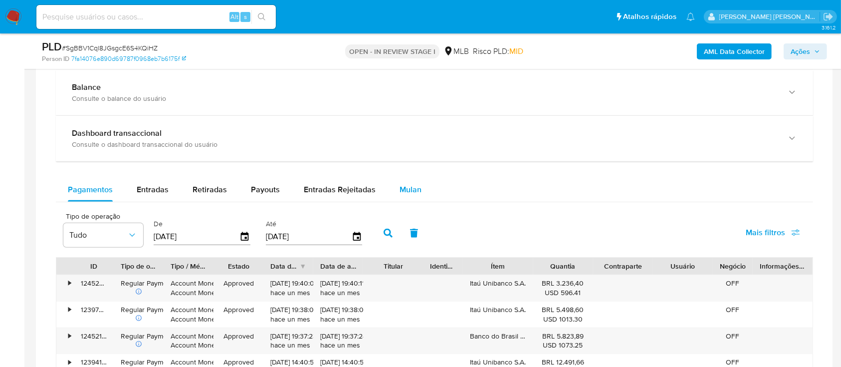
click at [409, 186] on span "Mulan" at bounding box center [411, 189] width 22 height 11
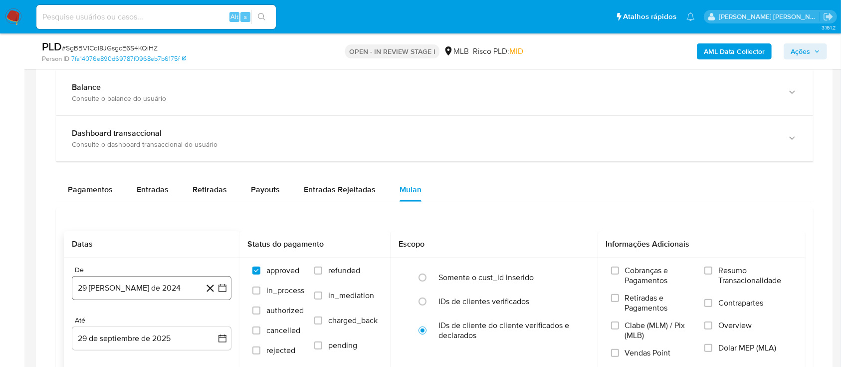
click at [149, 287] on button "29 [PERSON_NAME] de 2024" at bounding box center [152, 288] width 160 height 24
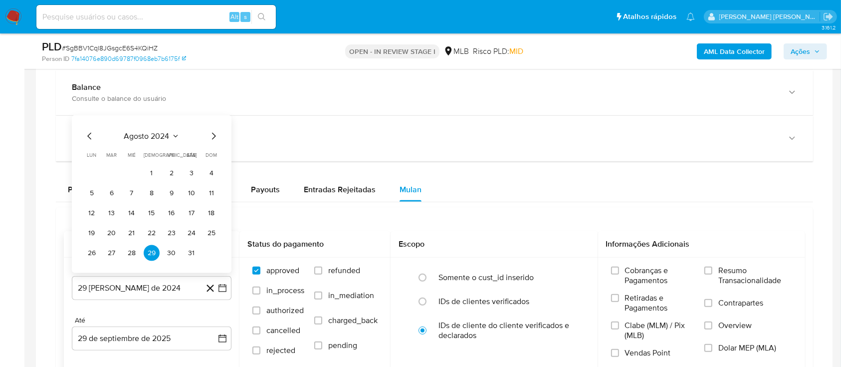
click at [134, 135] on span "agosto 2024" at bounding box center [146, 136] width 45 height 10
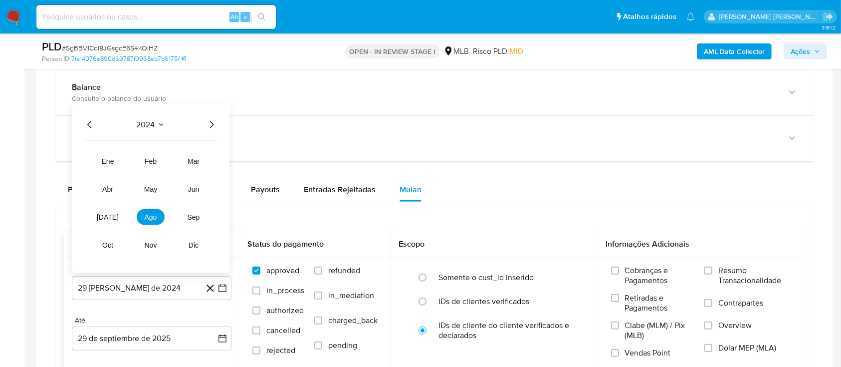
click at [208, 122] on icon "Año siguiente" at bounding box center [212, 125] width 12 height 12
click at [152, 215] on span "ago" at bounding box center [151, 217] width 12 height 8
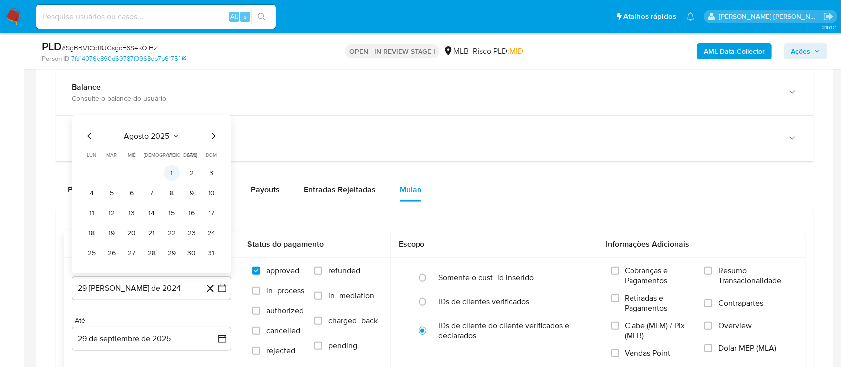
click at [171, 172] on button "1" at bounding box center [172, 173] width 16 height 16
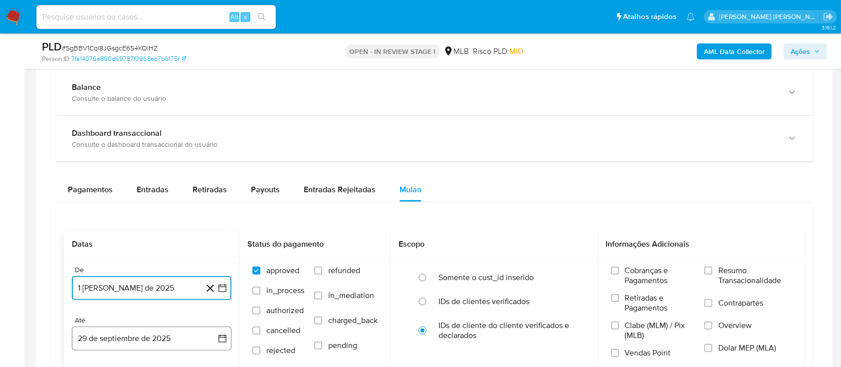
click at [162, 338] on button "29 de septiembre de 2025" at bounding box center [152, 338] width 160 height 24
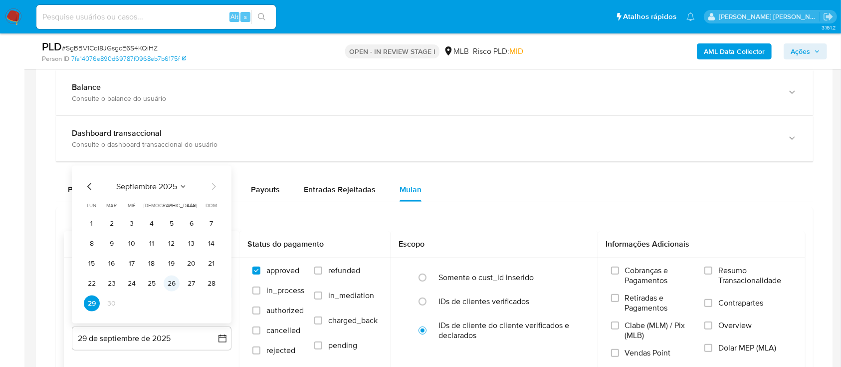
click at [175, 285] on button "26" at bounding box center [172, 283] width 16 height 16
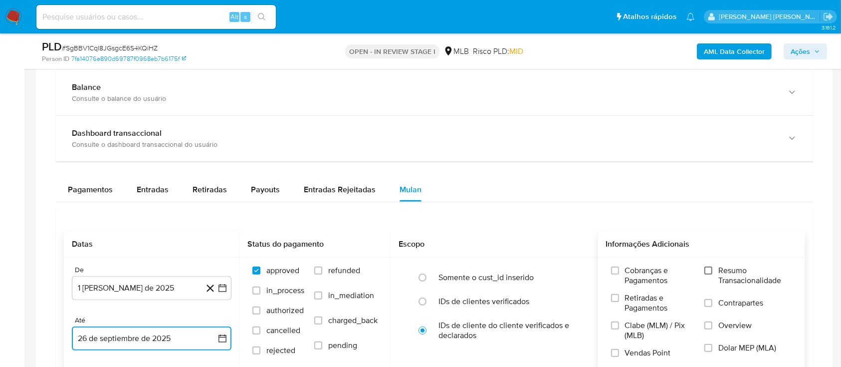
click at [712, 272] on input "Resumo Transacionalidade" at bounding box center [709, 270] width 8 height 8
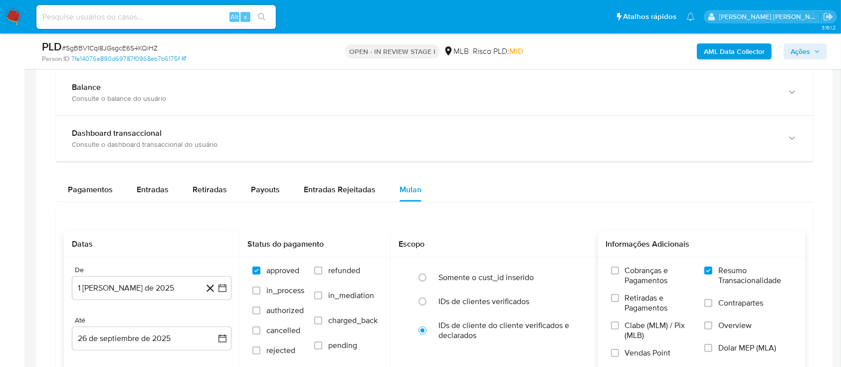
click at [713, 298] on label "Contrapartes" at bounding box center [749, 309] width 88 height 22
click at [713, 299] on input "Contrapartes" at bounding box center [709, 303] width 8 height 8
click at [615, 351] on input "Vendas Point" at bounding box center [615, 353] width 8 height 8
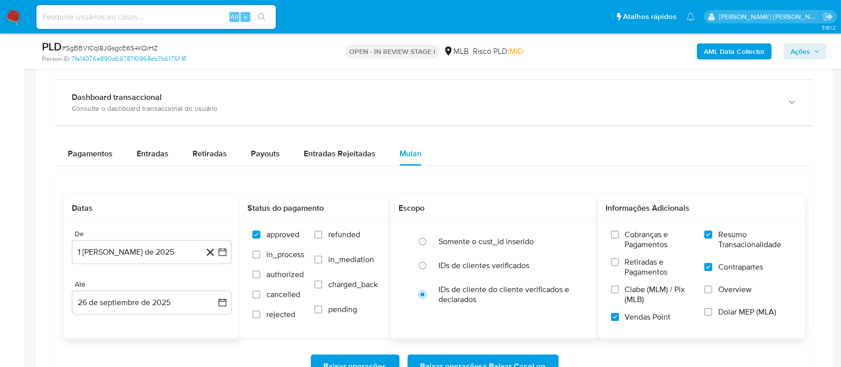
scroll to position [798, 0]
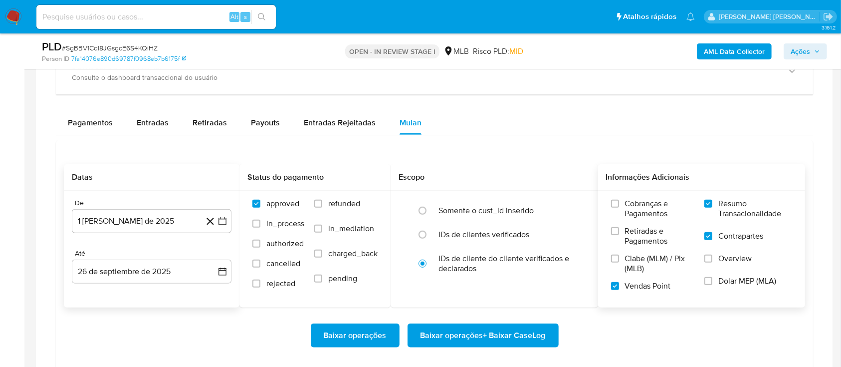
click at [461, 331] on span "Baixar operações + Baixar CaseLog" at bounding box center [483, 335] width 125 height 22
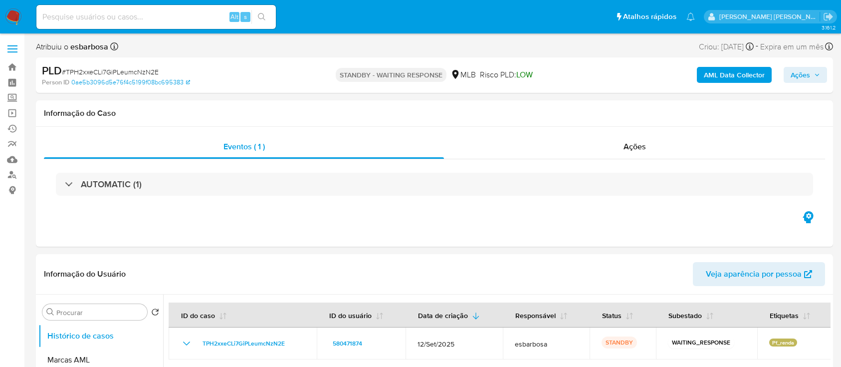
select select "10"
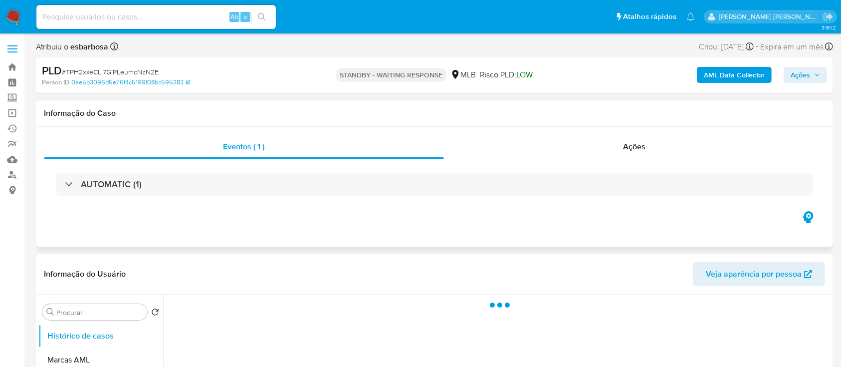
select select "10"
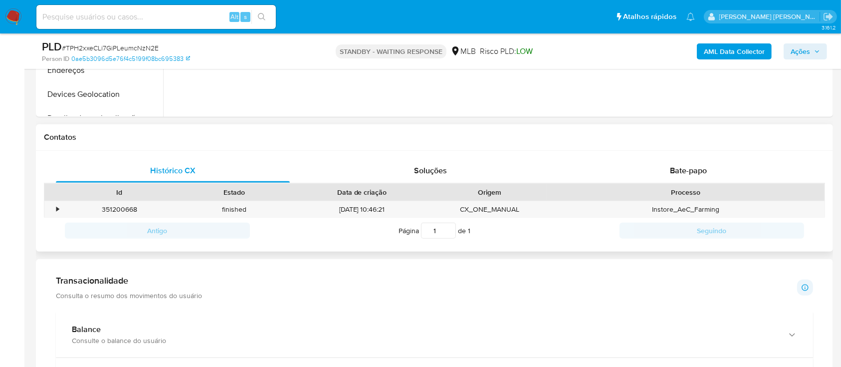
scroll to position [399, 0]
click at [606, 169] on div "Bate-papo" at bounding box center [689, 169] width 234 height 24
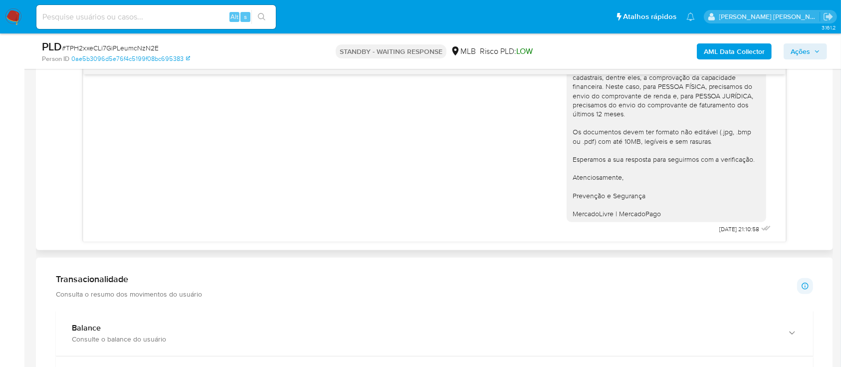
scroll to position [532, 0]
click at [113, 46] on span "# TPH2xxeCLi7GiPLeumcNzN2E" at bounding box center [110, 48] width 97 height 10
copy span "TPH2xxeCLi7GiPLeumcNzN2E"
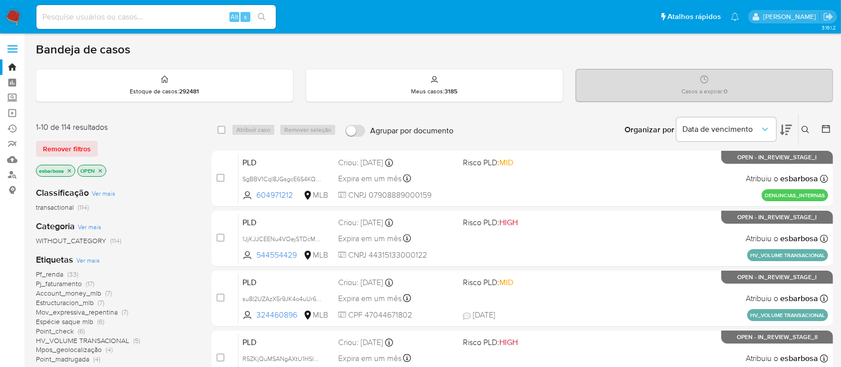
click at [804, 130] on icon at bounding box center [805, 129] width 7 height 7
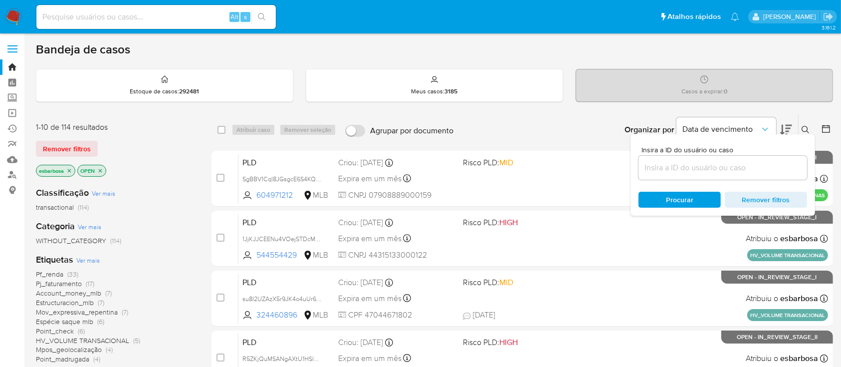
click at [699, 166] on input at bounding box center [723, 167] width 169 height 13
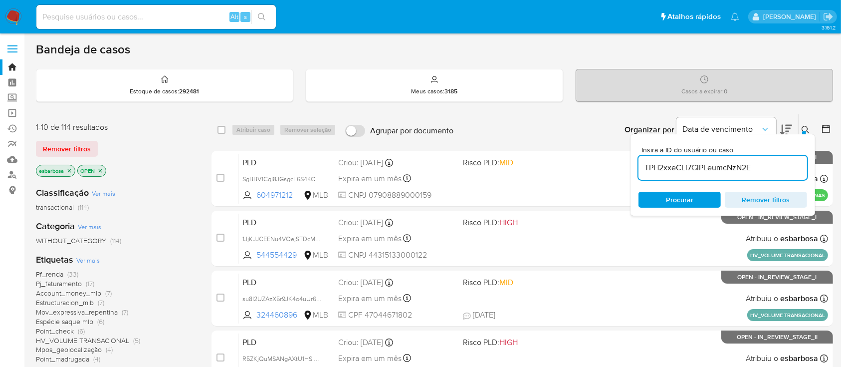
type input "TPH2xxeCLi7GiPLeumcNzN2E"
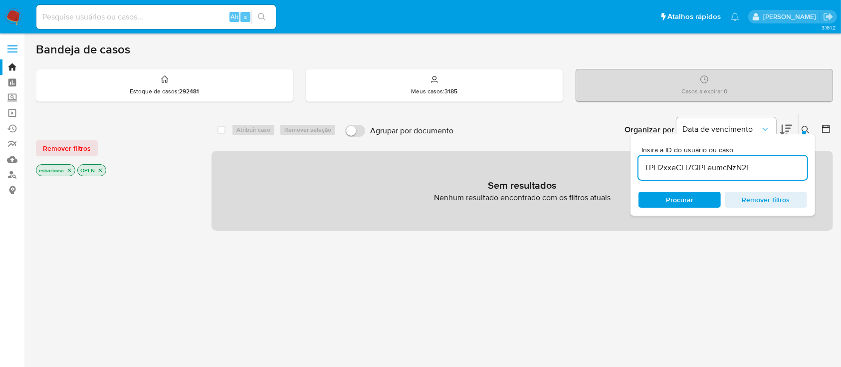
click at [71, 169] on icon "close-filter" at bounding box center [69, 170] width 3 height 3
click at [64, 167] on div "OPEN" at bounding box center [50, 170] width 29 height 12
click at [60, 169] on icon "close-filter" at bounding box center [59, 170] width 6 height 6
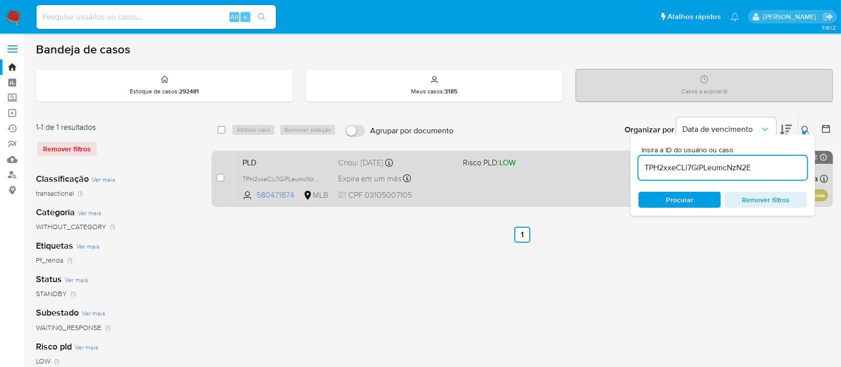
drag, startPoint x: 220, startPoint y: 176, endPoint x: 231, endPoint y: 157, distance: 22.2
click at [220, 175] on input "checkbox" at bounding box center [221, 178] width 8 height 8
checkbox input "true"
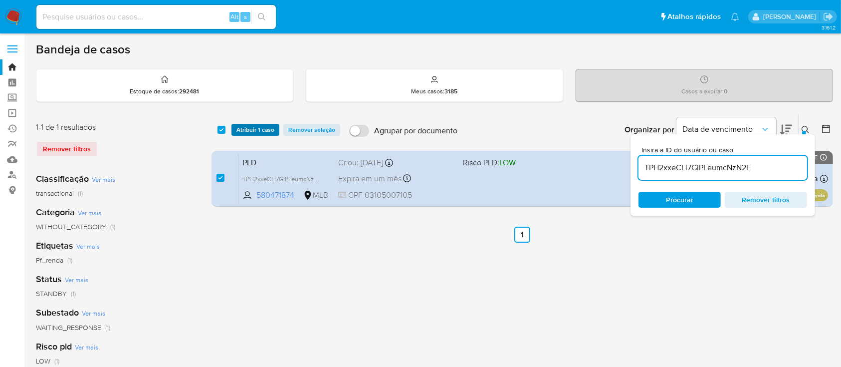
click at [263, 131] on span "Atribuir 1 caso" at bounding box center [256, 130] width 38 height 10
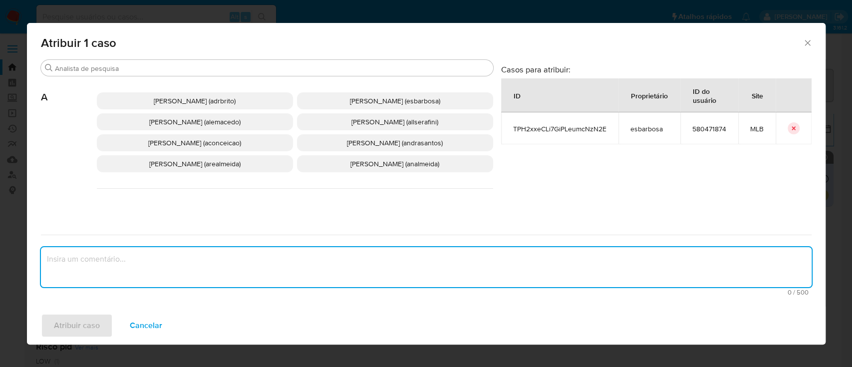
click at [336, 276] on textarea "assign-modal" at bounding box center [426, 267] width 771 height 40
paste textarea "TPH2xxeCLi7GiPLeumcNzN2E"
type textarea "TPH2xxeCLi7GiPLeumcNzN2E"
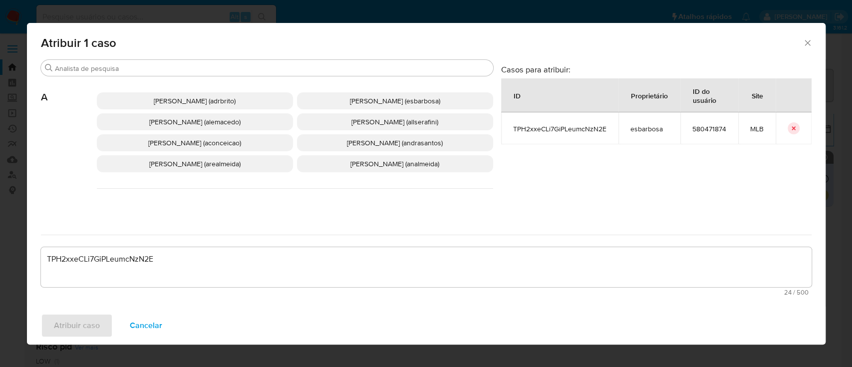
click at [350, 98] on span "[PERSON_NAME] (esbarbosa)" at bounding box center [395, 101] width 90 height 10
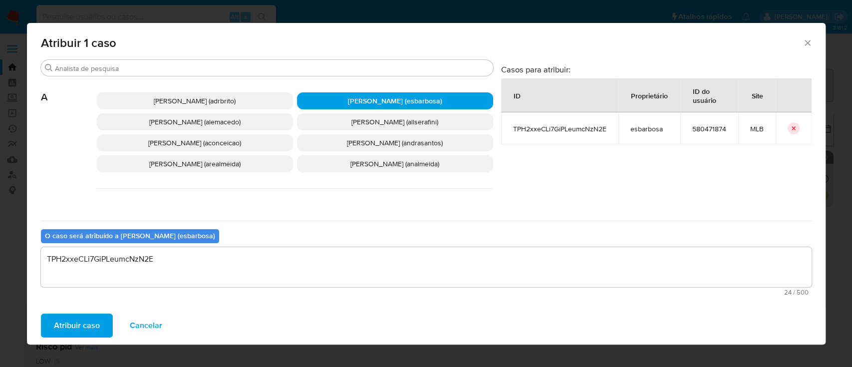
click at [80, 326] on span "Atribuir caso" at bounding box center [77, 325] width 46 height 22
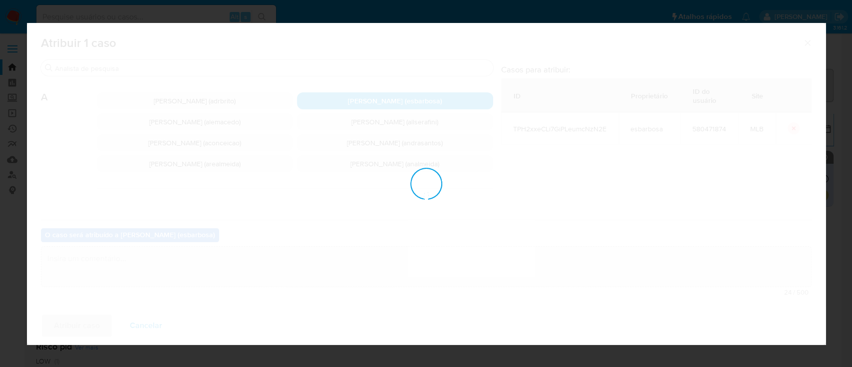
checkbox input "false"
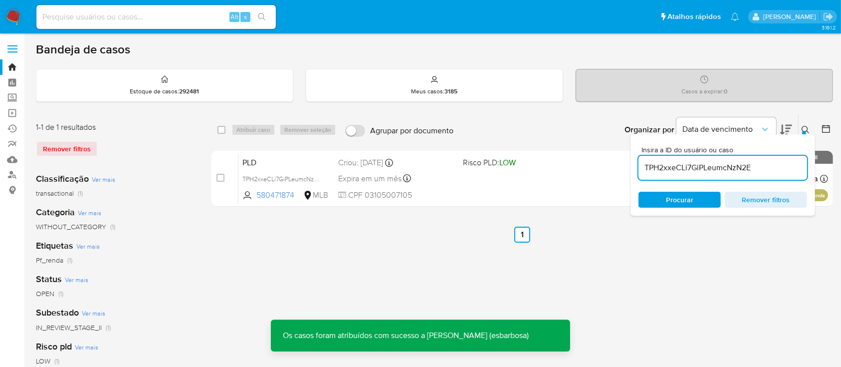
click at [12, 16] on img at bounding box center [13, 16] width 17 height 17
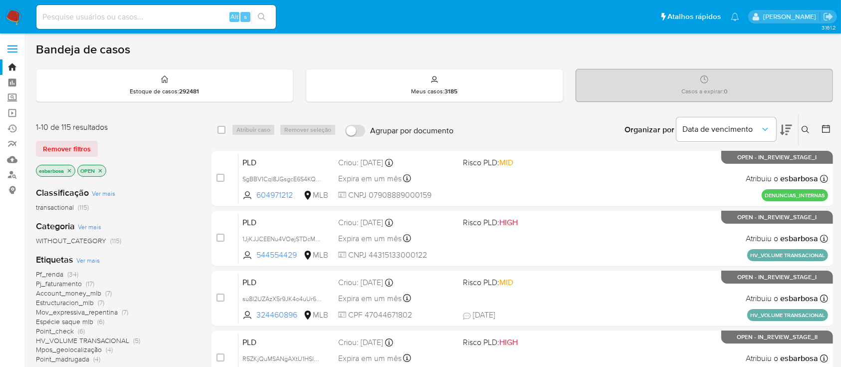
click at [17, 14] on img at bounding box center [13, 16] width 17 height 17
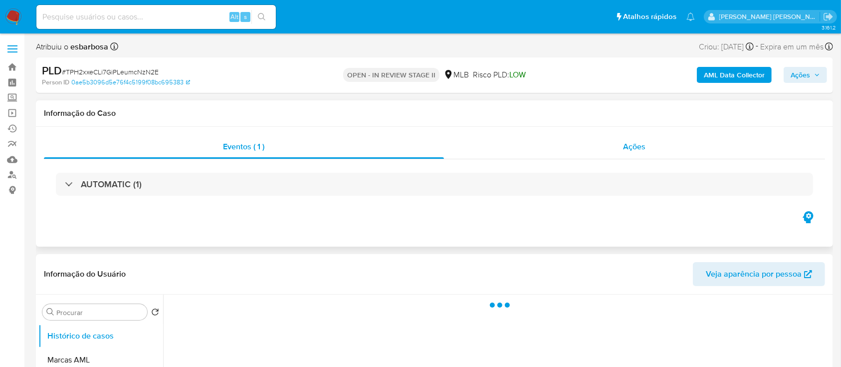
click at [500, 151] on div "Ações" at bounding box center [634, 147] width 381 height 24
select select "10"
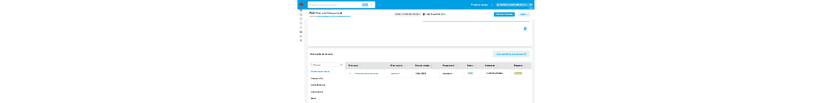
scroll to position [66, 0]
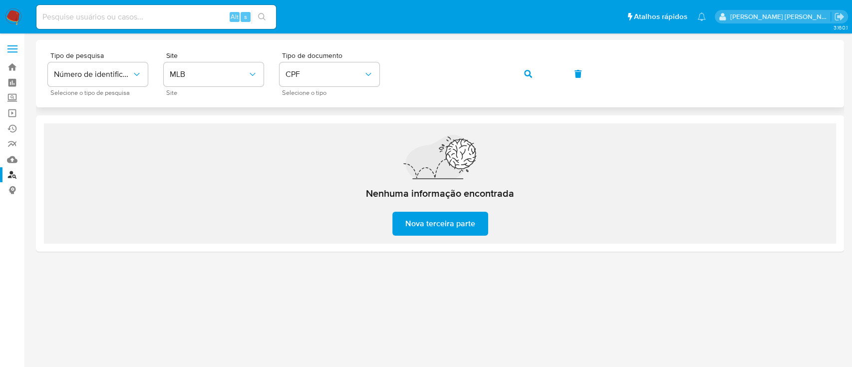
click at [383, 72] on div "Tipo de pesquisa Número de identificação Selecione o tipo de pesquisa Site MLB …" at bounding box center [440, 73] width 784 height 43
click at [528, 73] on icon "button" at bounding box center [528, 74] width 8 height 8
click at [532, 69] on button "button" at bounding box center [528, 74] width 34 height 24
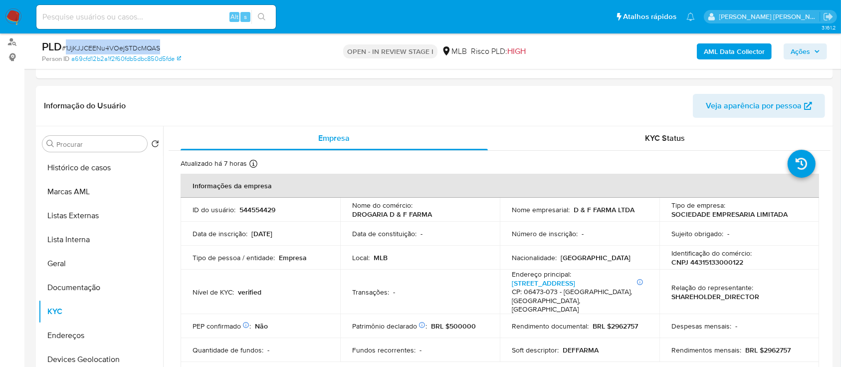
scroll to position [133, 0]
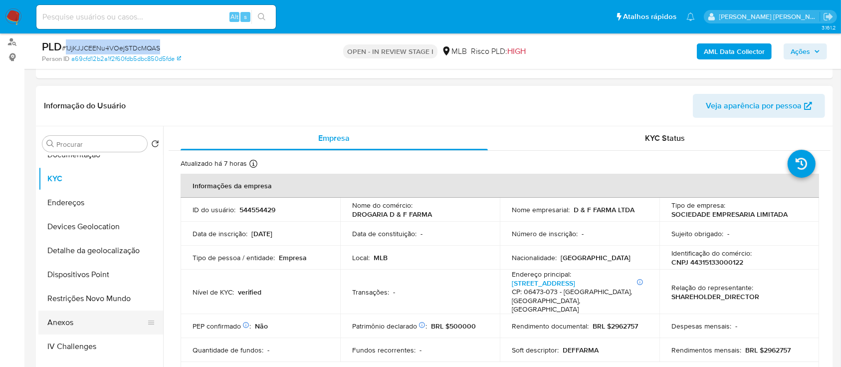
click at [84, 318] on button "Anexos" at bounding box center [96, 322] width 117 height 24
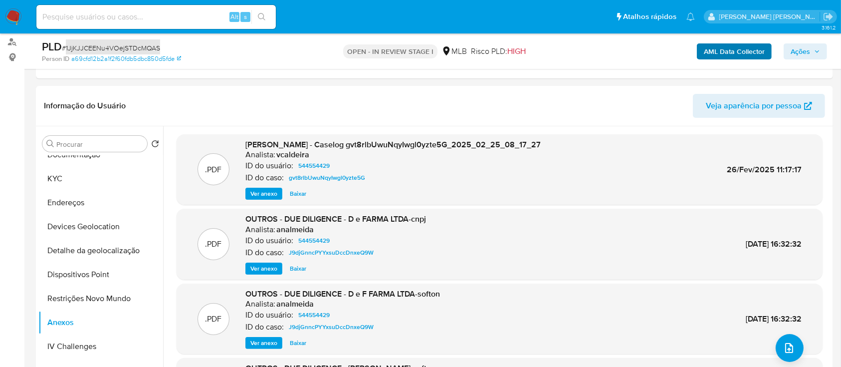
click at [746, 51] on b "AML Data Collector" at bounding box center [734, 51] width 61 height 16
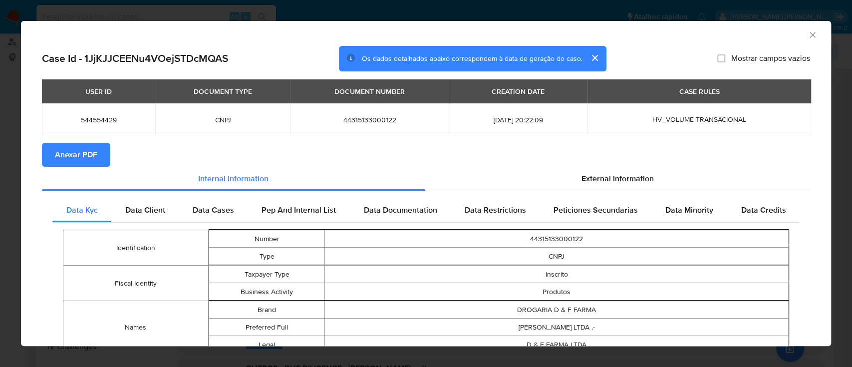
click at [80, 160] on span "Anexar PDF" at bounding box center [76, 155] width 42 height 22
click at [809, 36] on icon "Fechar a janela" at bounding box center [811, 34] width 5 height 5
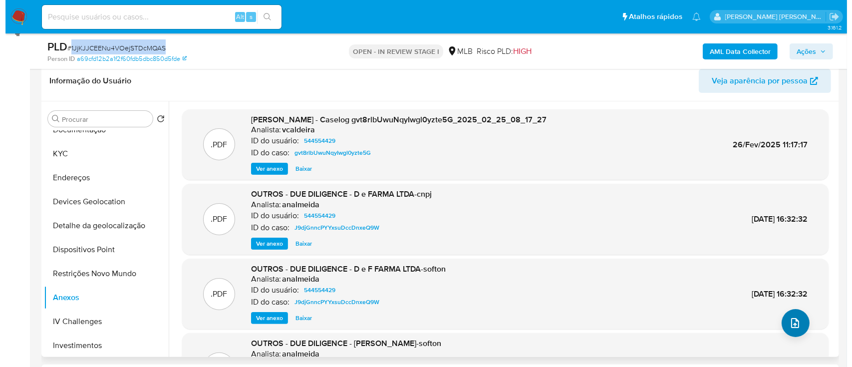
scroll to position [200, 0]
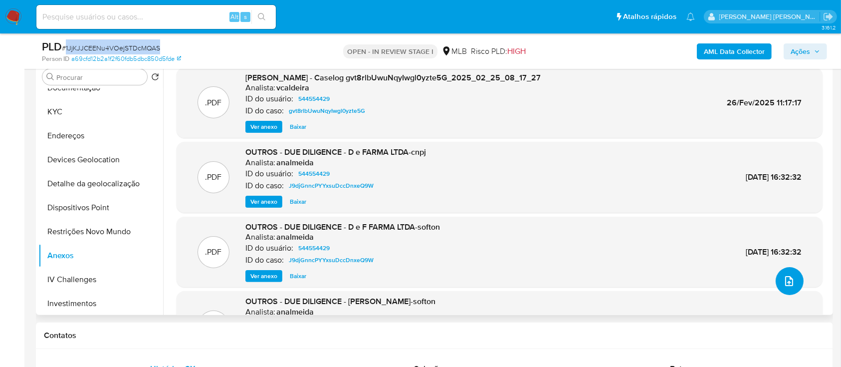
click at [784, 281] on icon "upload-file" at bounding box center [790, 281] width 12 height 12
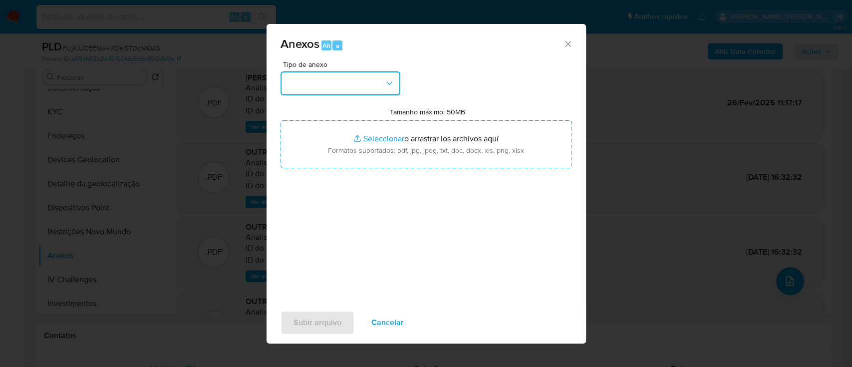
drag, startPoint x: 363, startPoint y: 80, endPoint x: 354, endPoint y: 94, distance: 16.2
click at [363, 81] on button "button" at bounding box center [340, 83] width 120 height 24
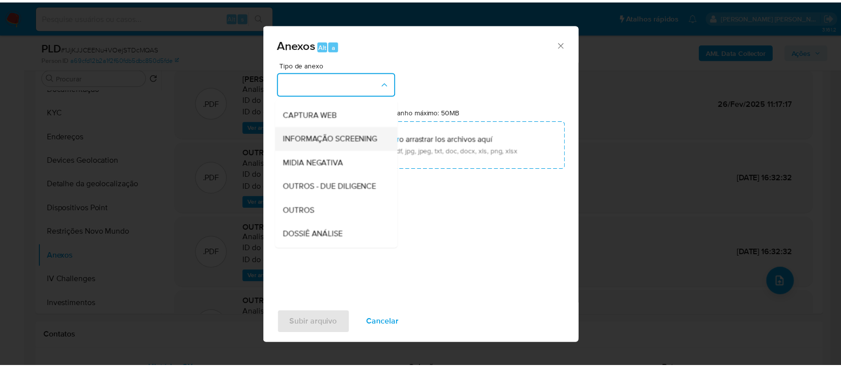
scroll to position [133, 0]
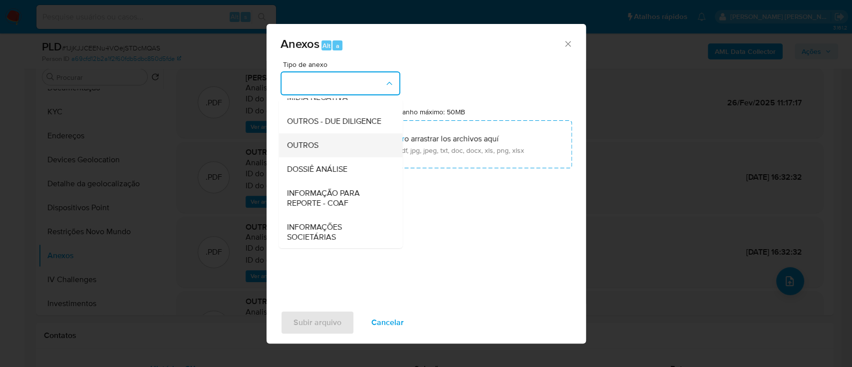
click at [319, 157] on div "OUTROS" at bounding box center [337, 145] width 102 height 24
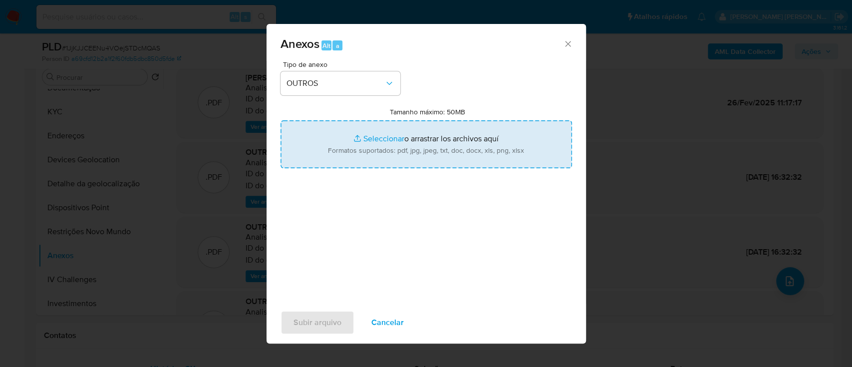
type input "C:\fakepath\Declinio SAR - 1JjKJJCEENu4VOejSTDcMQAS - CNPJ 44315133000122 - D &…"
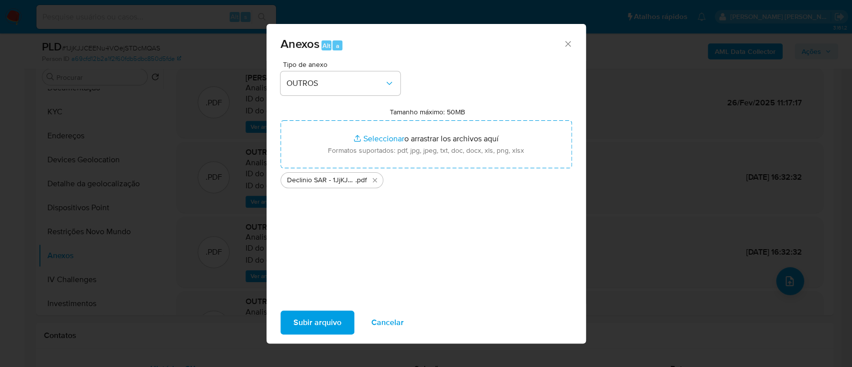
click at [324, 323] on span "Subir arquivo" at bounding box center [317, 322] width 48 height 22
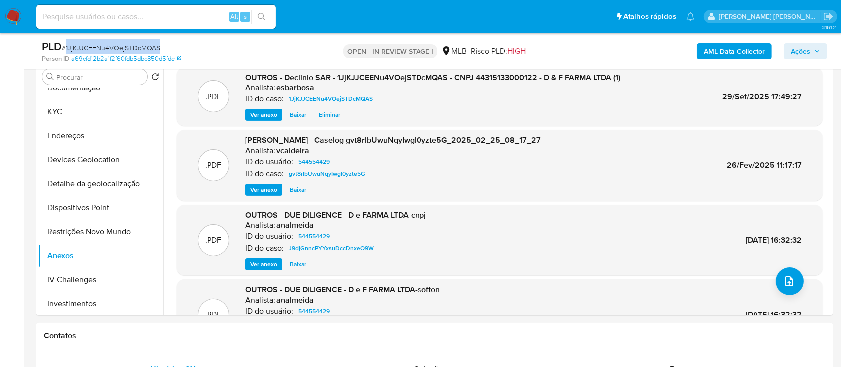
drag, startPoint x: 805, startPoint y: 50, endPoint x: 630, endPoint y: 55, distance: 175.2
click at [803, 51] on span "Ações" at bounding box center [800, 51] width 19 height 16
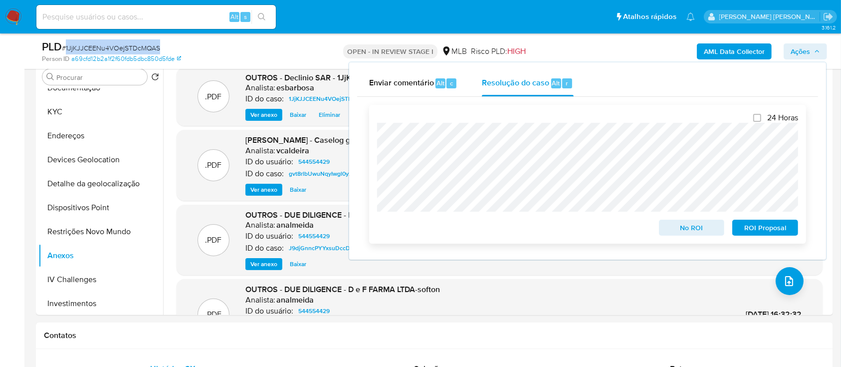
scroll to position [332, 0]
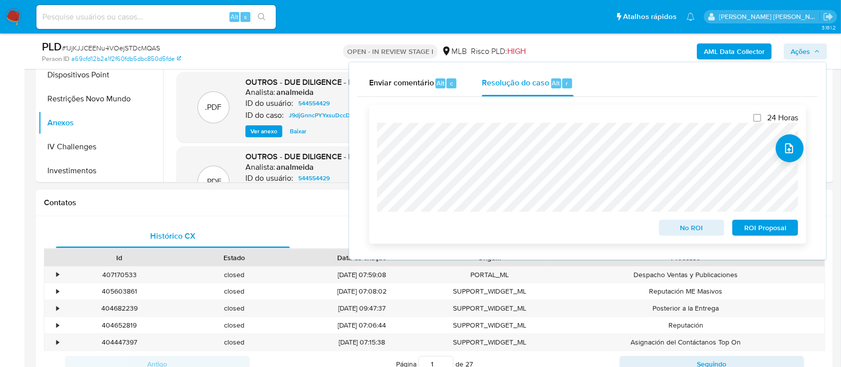
click at [689, 230] on span "No ROI" at bounding box center [692, 228] width 52 height 14
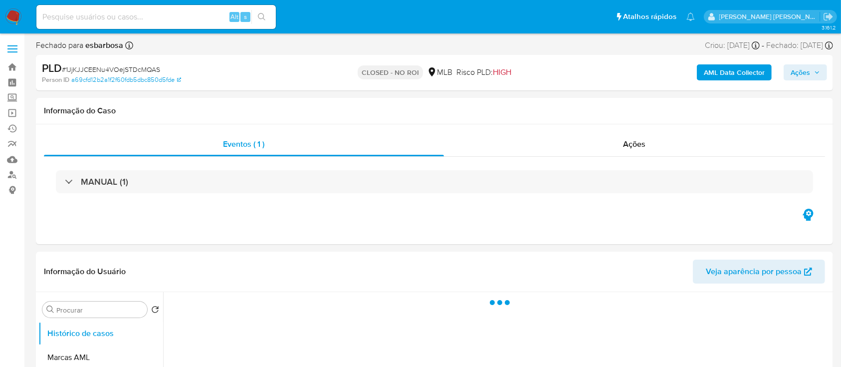
select select "10"
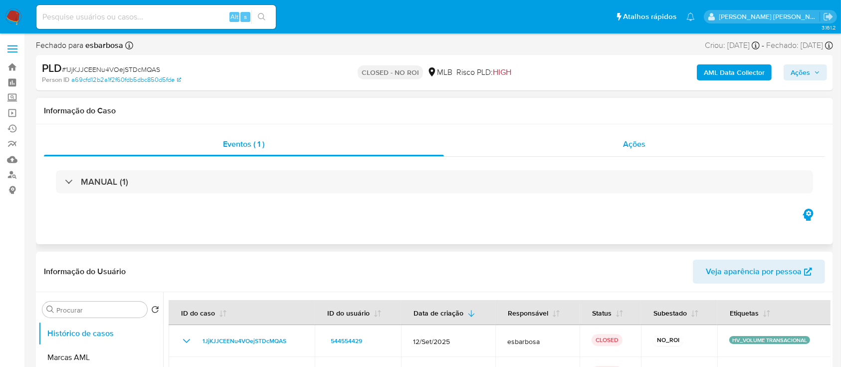
click at [515, 145] on div "Ações" at bounding box center [634, 144] width 381 height 24
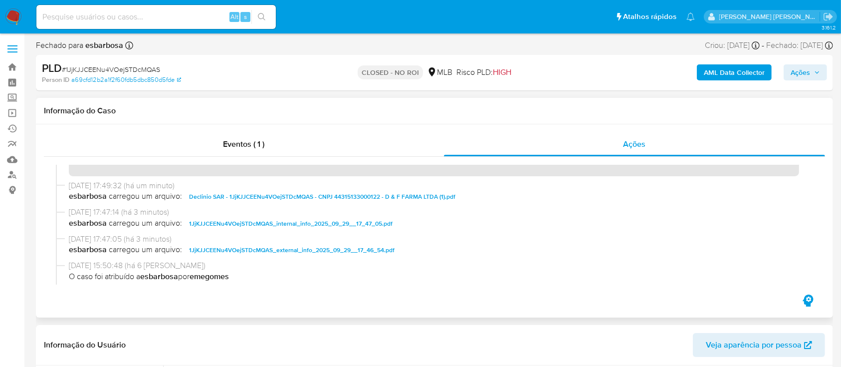
scroll to position [66, 0]
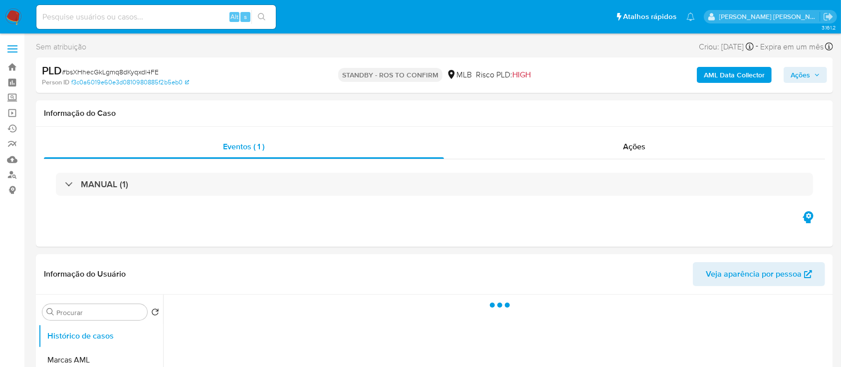
select select "10"
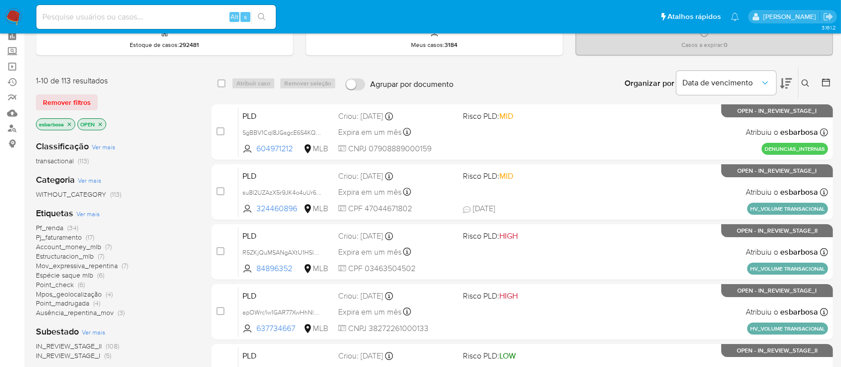
scroll to position [66, 0]
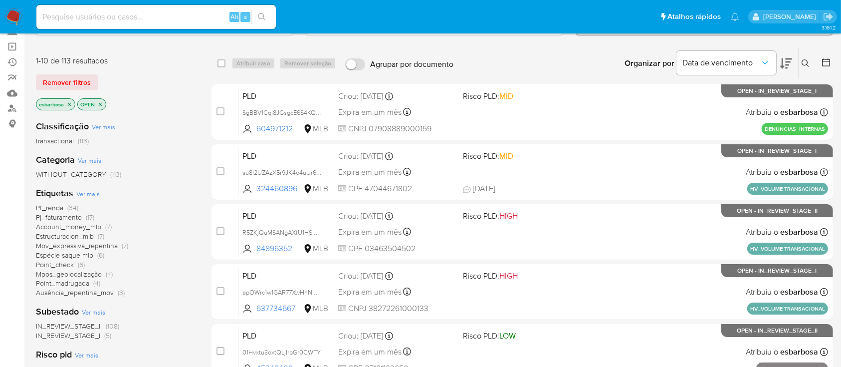
click at [68, 254] on span "Espécie saque mlb" at bounding box center [64, 255] width 57 height 10
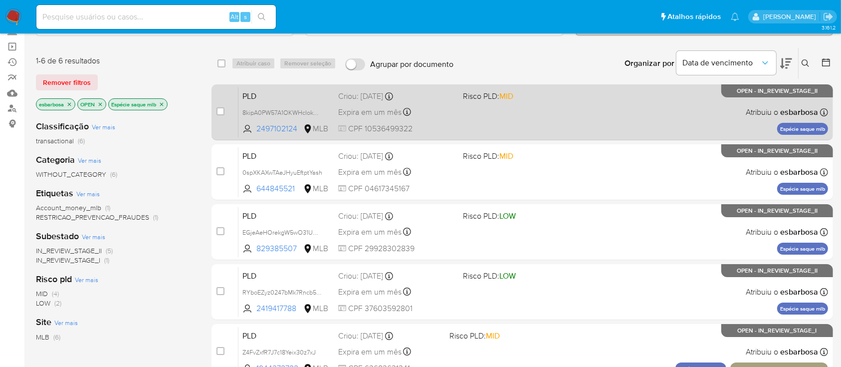
click at [607, 120] on div "PLD 8kipA0PW57A1OKWHcIokGfZh 2497102124 MLB Risco PLD: MID Criou: 12/09/2025 Cr…" at bounding box center [534, 112] width 590 height 50
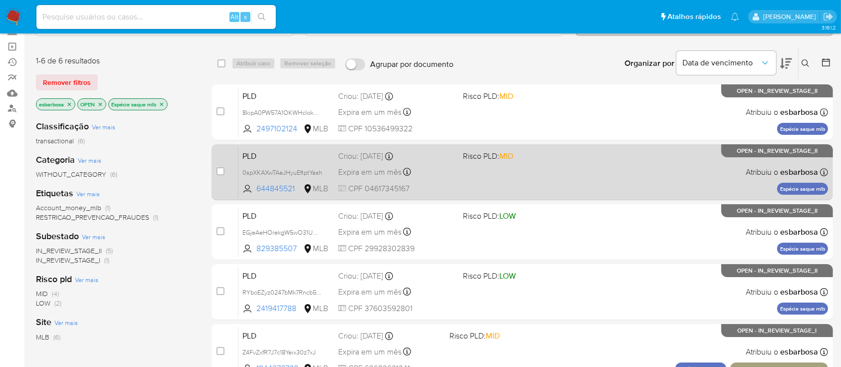
click at [591, 164] on div "PLD 0spXKAXwTAeJHyuEftptYash 644845521 MLB Risco PLD: MID Criou: 12/09/2025 Cri…" at bounding box center [534, 172] width 590 height 50
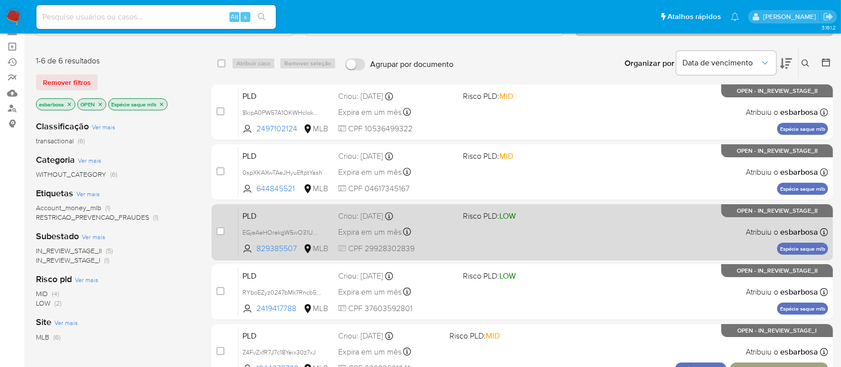
click at [575, 231] on span at bounding box center [521, 232] width 116 height 2
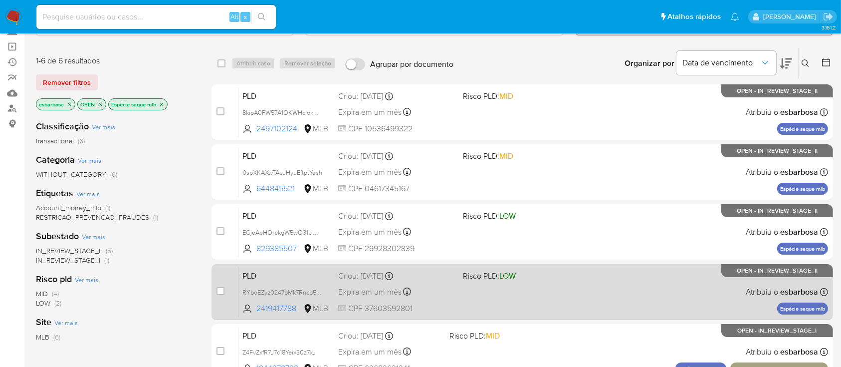
click at [579, 275] on span "Risco PLD: LOW" at bounding box center [521, 274] width 116 height 13
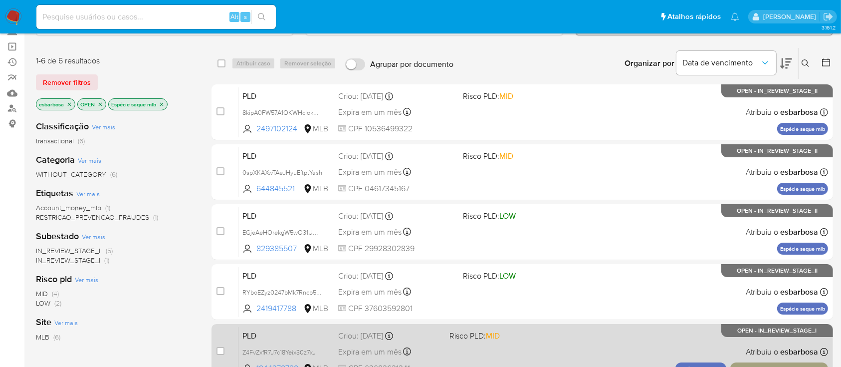
click at [535, 341] on div "PLD Z4FvZxfR7J7c18Yeix30z7xJ 1944372722 MLB Risco PLD: MID Criou: 12/09/2025 Cr…" at bounding box center [534, 351] width 590 height 50
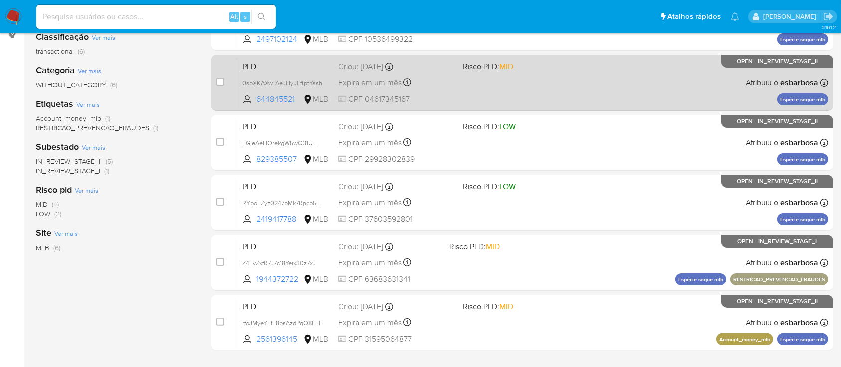
scroll to position [200, 0]
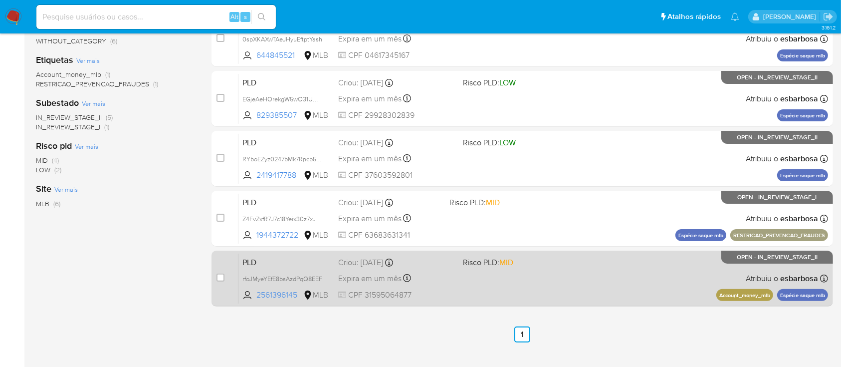
click at [535, 276] on div "PLD rfoJMyeYEfE8bsAzdPqQ8EEF 2561396145 MLB Risco PLD: MID Criou: 12/09/2025 Cr…" at bounding box center [534, 278] width 590 height 50
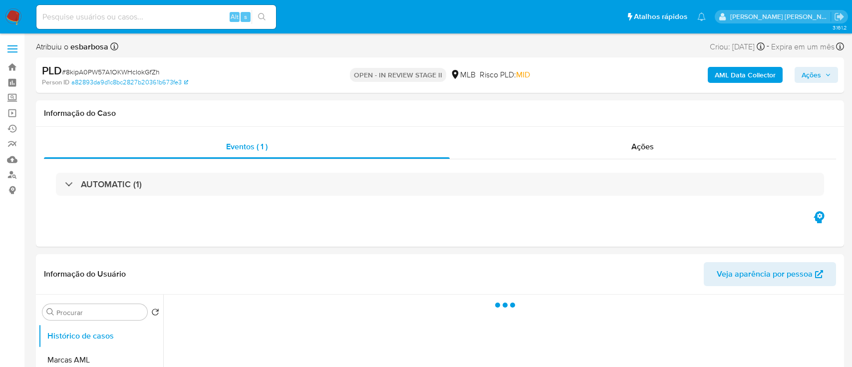
select select "10"
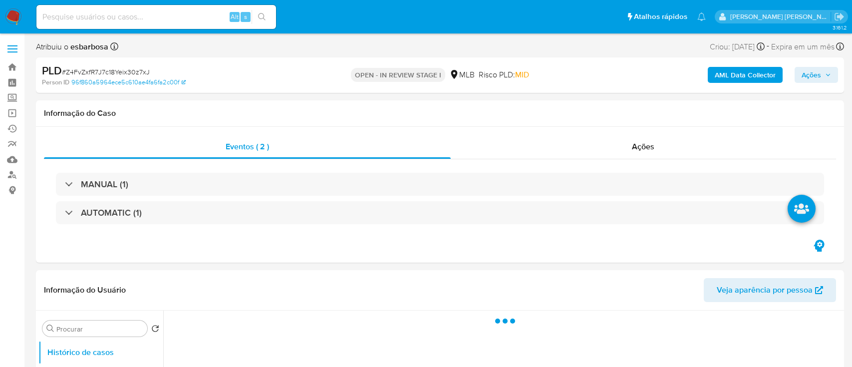
select select "10"
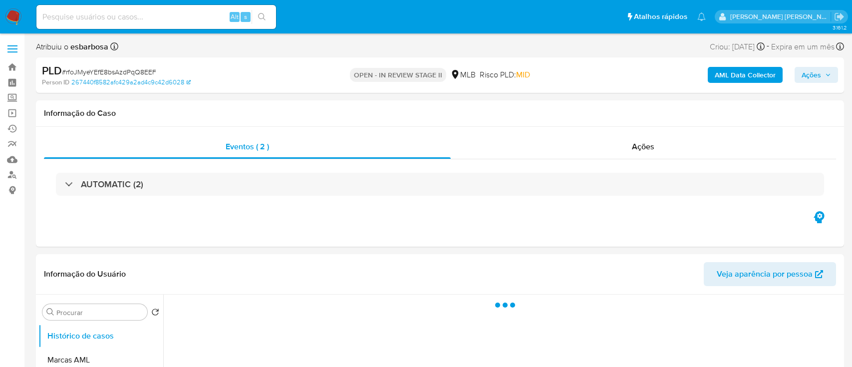
select select "10"
